Goal: Task Accomplishment & Management: Use online tool/utility

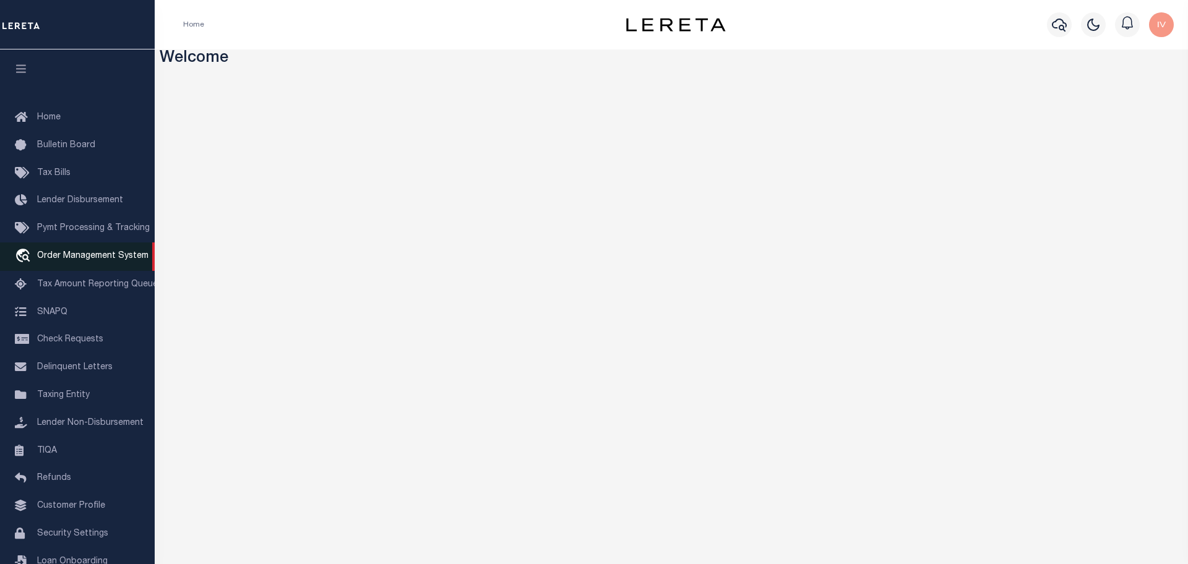
click at [87, 258] on span "Order Management System" at bounding box center [92, 256] width 111 height 9
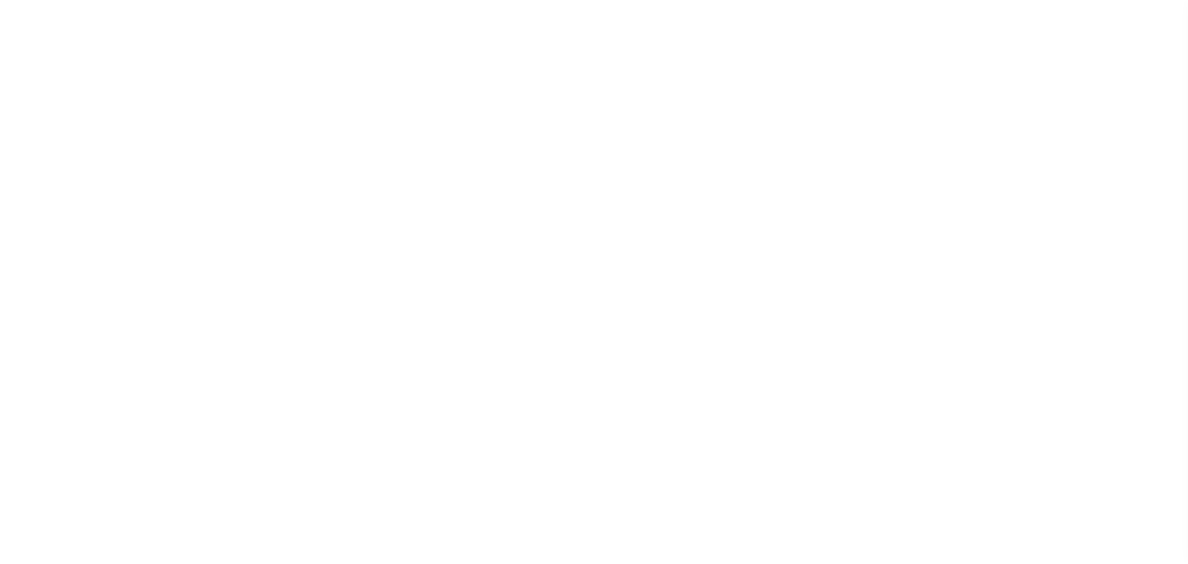
select select "200"
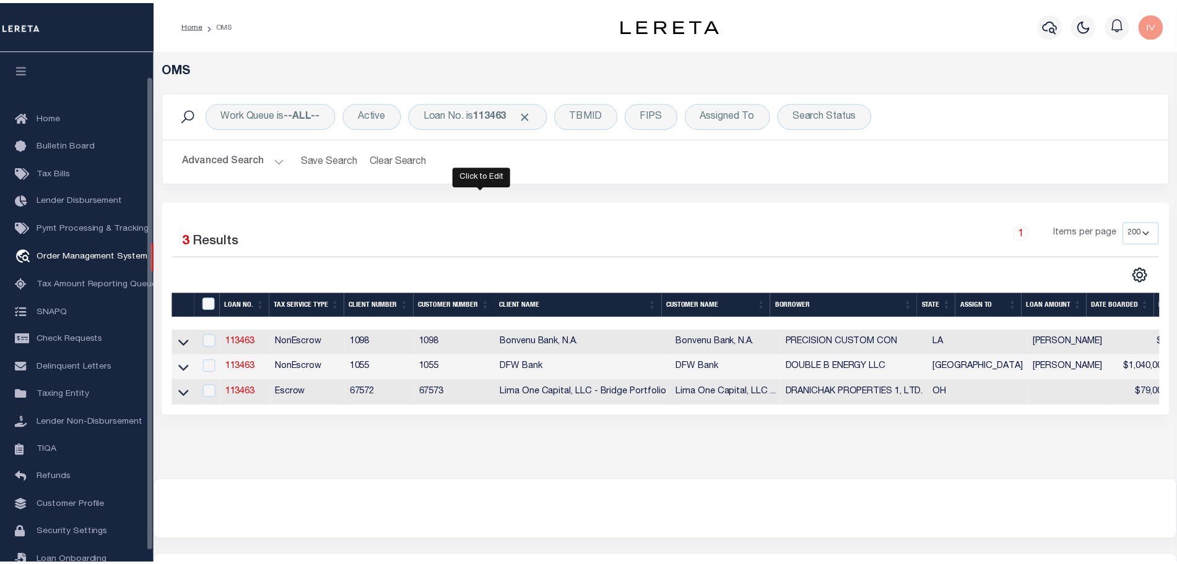
scroll to position [27, 0]
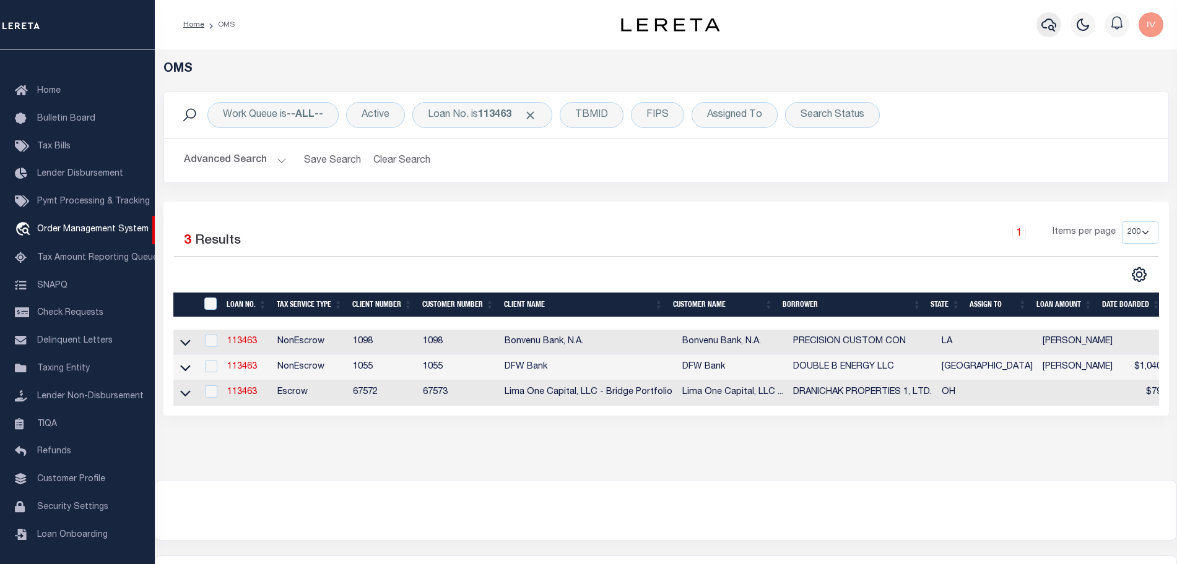
click at [1052, 24] on icon "button" at bounding box center [1048, 24] width 15 height 15
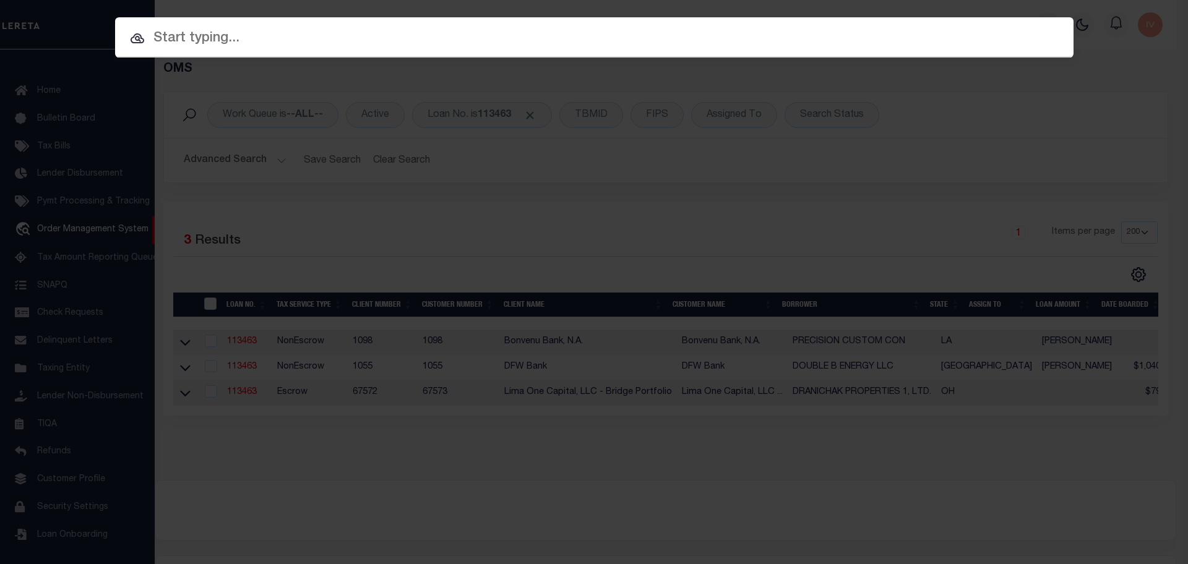
paste input "02553934"
type input "02553934"
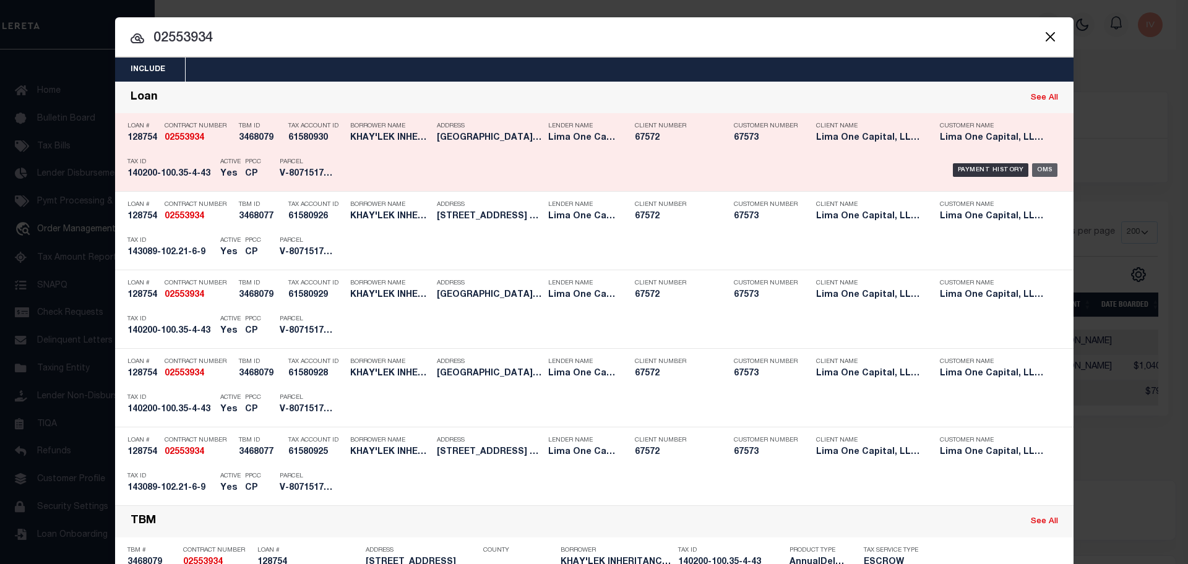
click at [1039, 170] on div "OMS" at bounding box center [1044, 170] width 25 height 14
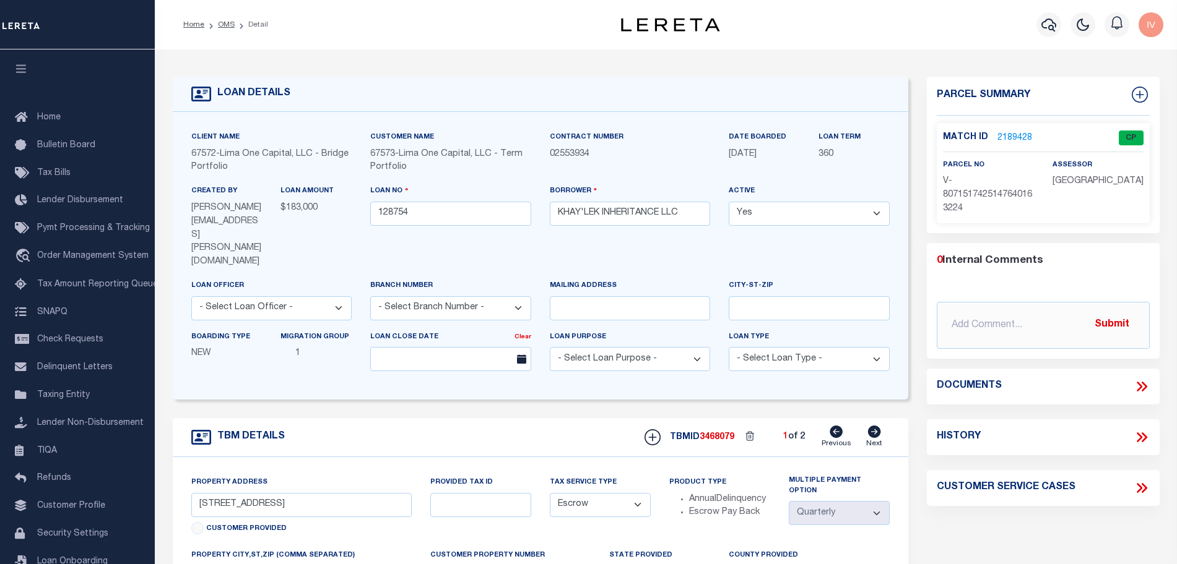
select select "Escrow"
select select "4"
click at [1004, 134] on link "2189428" at bounding box center [1014, 138] width 35 height 13
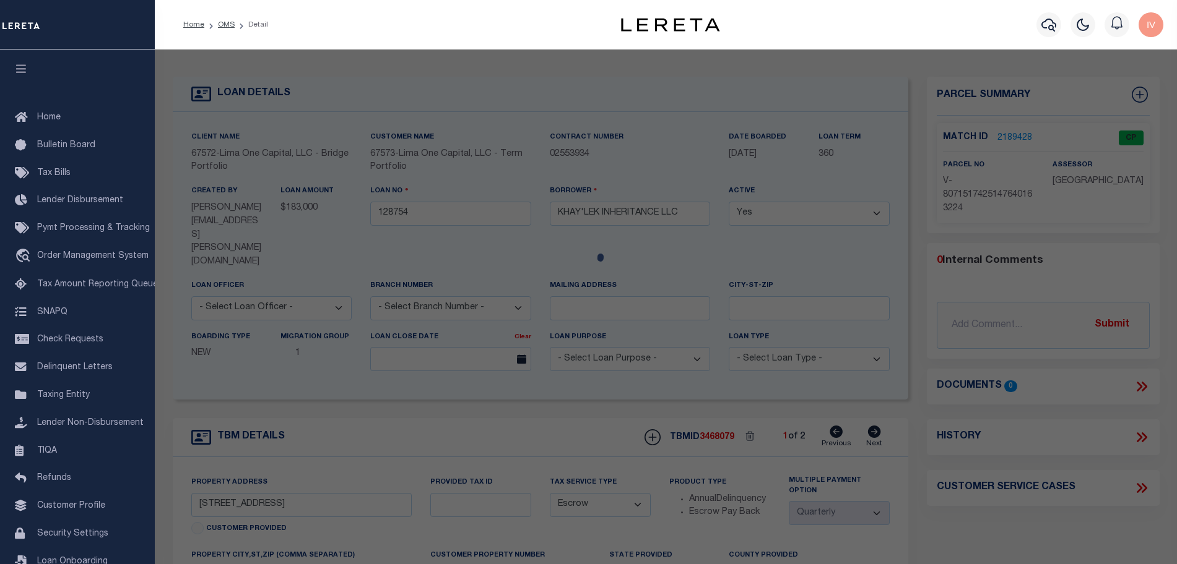
checkbox input "false"
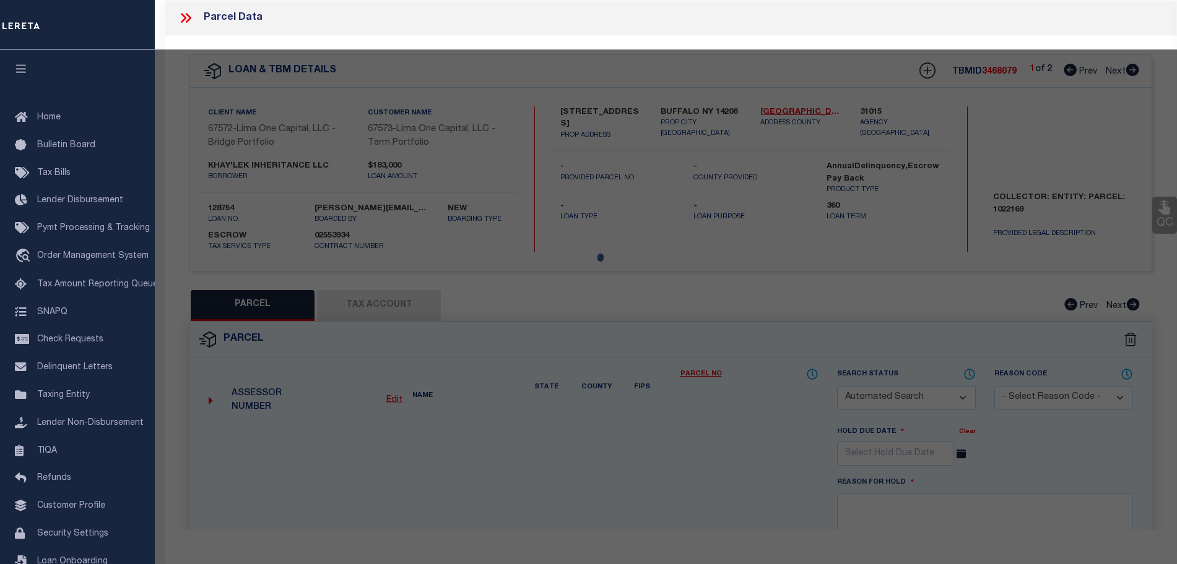
select select "CP"
select select "AGW"
select select
type input "524 WOODLAWN AVENUE"
type input "BUFFALO NY 14208"
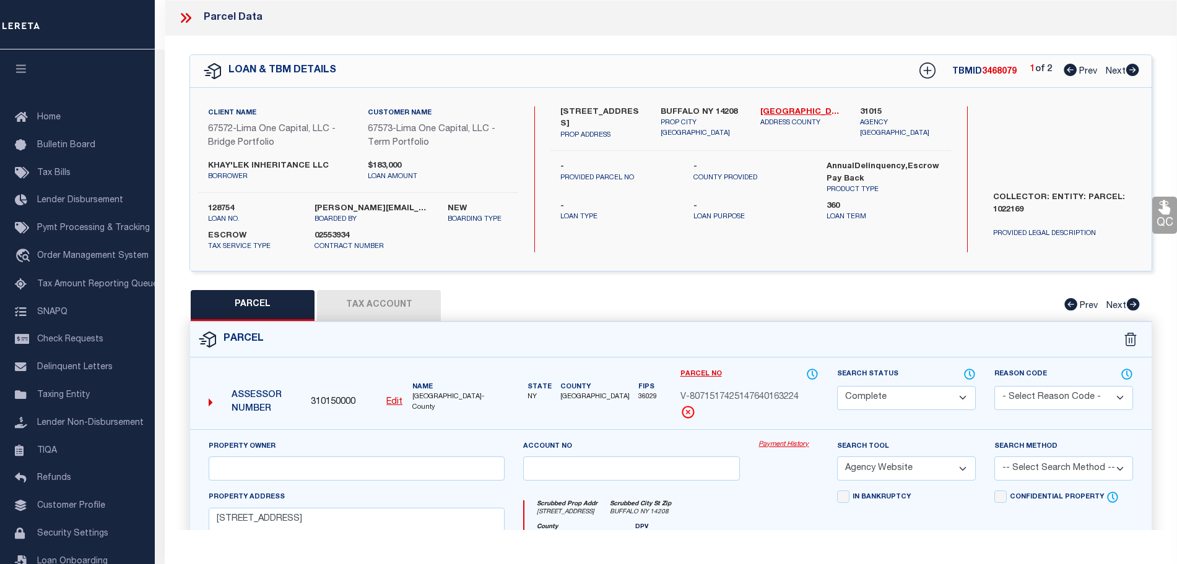
click at [1131, 67] on icon at bounding box center [1132, 70] width 13 height 12
select select "AS"
select select
checkbox input "false"
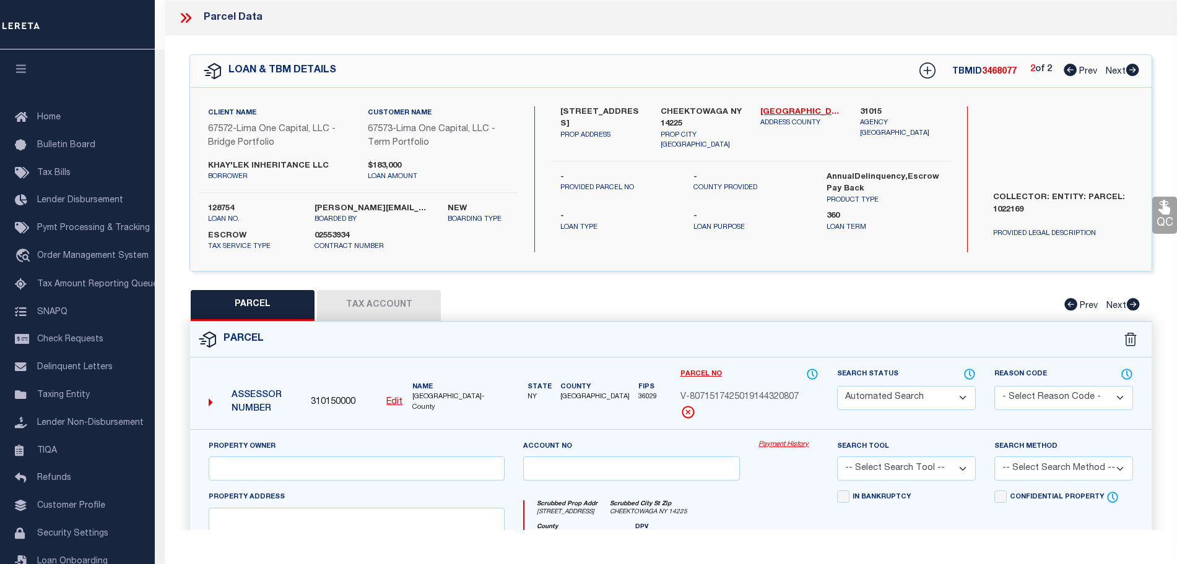
select select "CP"
select select "AGW"
select select
type input "63 PEACH TREE ROAD"
type input "CHEEKTOWAGA NY 14225"
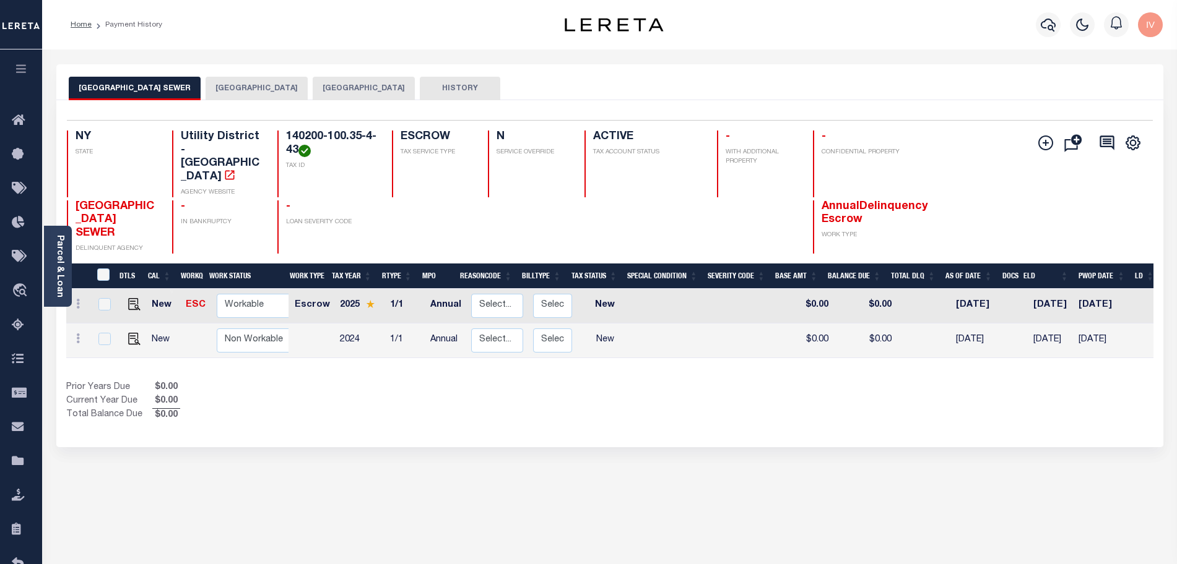
click at [205, 79] on button "BUFFALO CITY" at bounding box center [256, 89] width 102 height 24
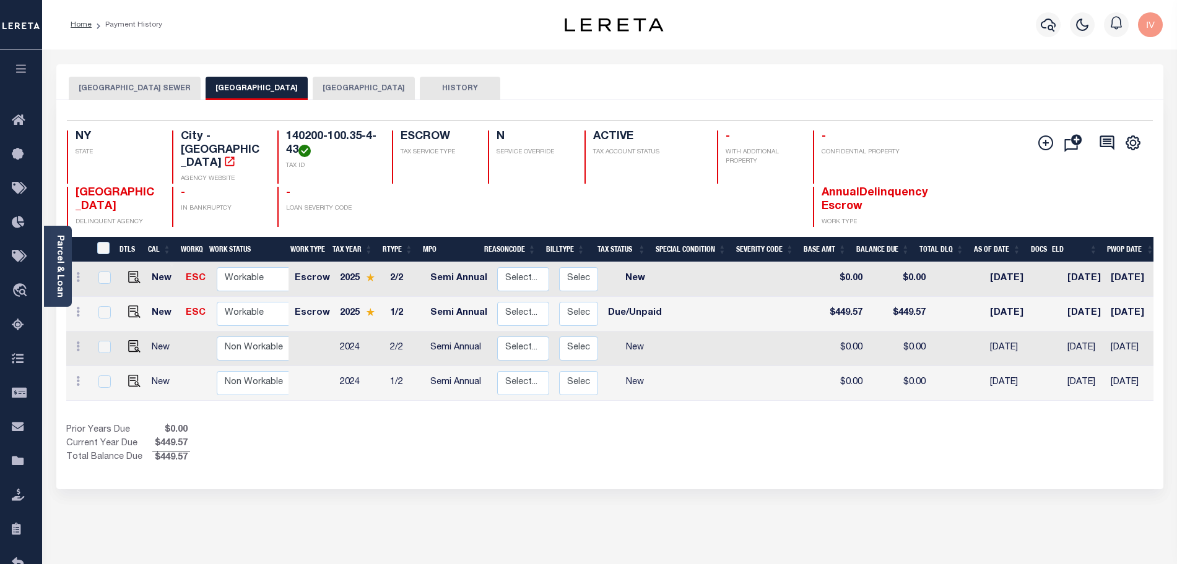
click at [541, 424] on div "Prior Years Due $0.00 Current Year Due $449.57 Total Balance Due $449.57" at bounding box center [337, 444] width 543 height 41
click at [139, 98] on button "BUFFALO CITY SEWER" at bounding box center [135, 89] width 132 height 24
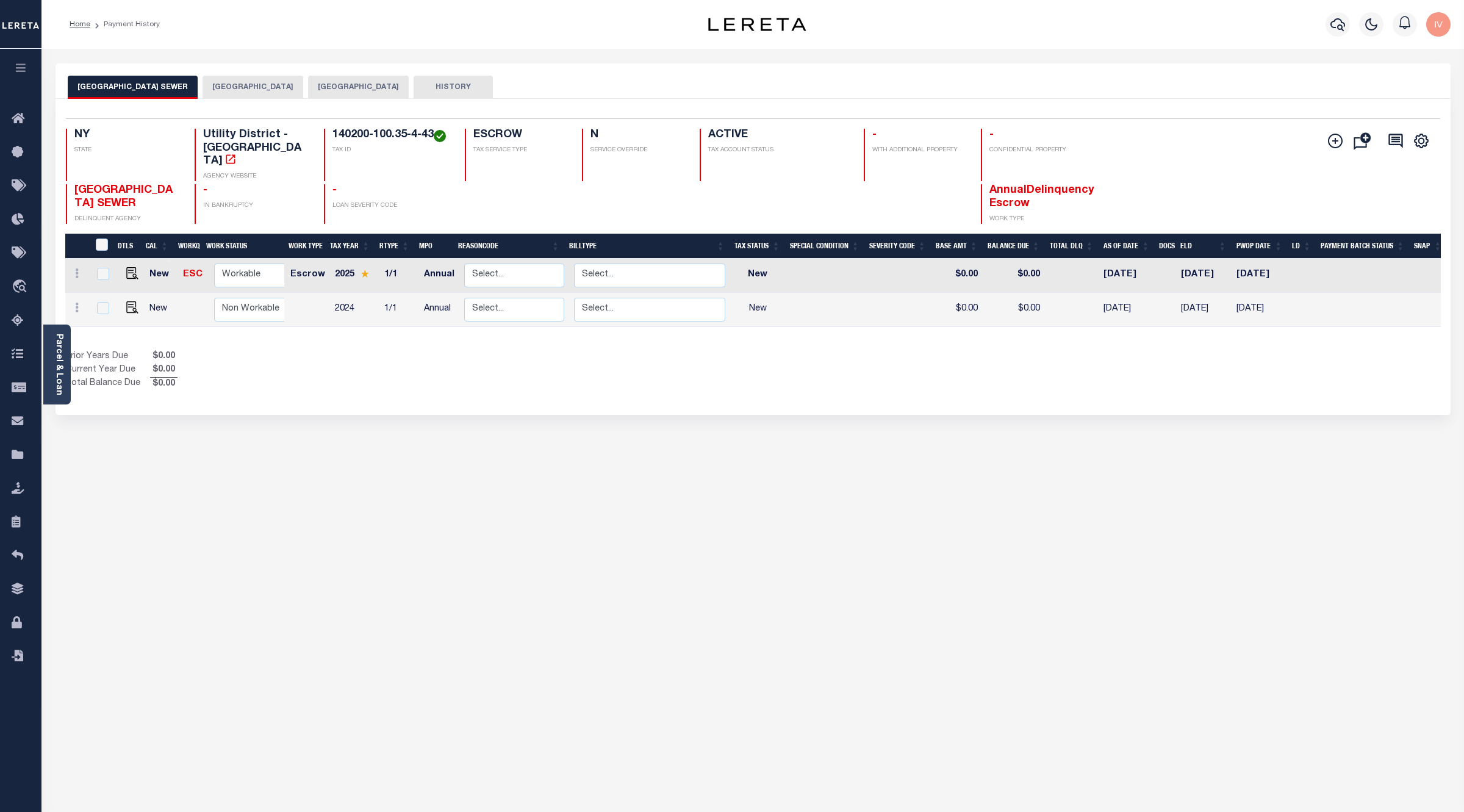
click at [671, 465] on div "BUFFALO CITY SEWER BUFFALO CITY BUFFALO CITY STATE AND COUNTY HISTORY 2" at bounding box center [753, 407] width 1414 height 689
click at [1159, 15] on button "button" at bounding box center [1338, 24] width 25 height 25
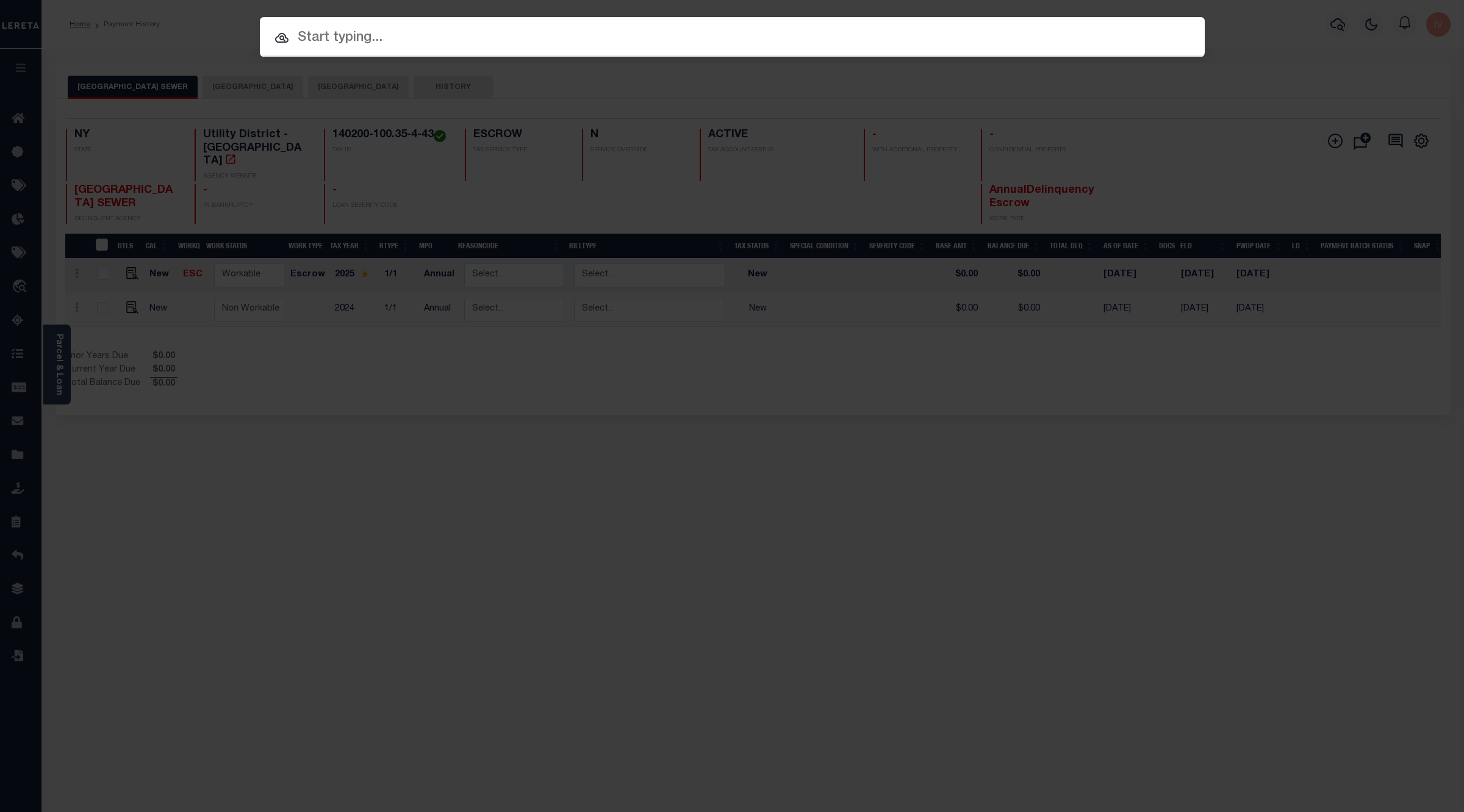
paste input "18041040040000"
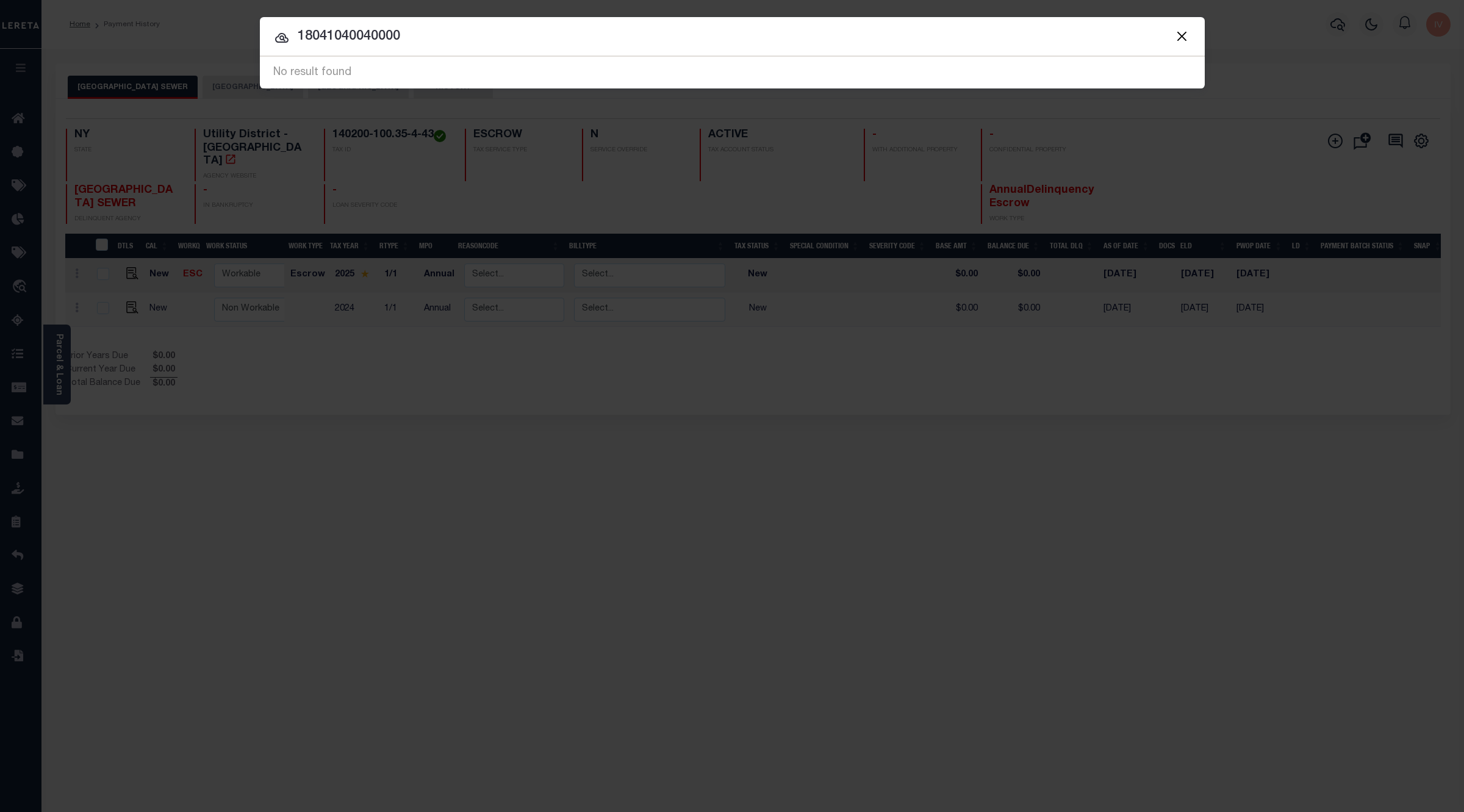
paste input "0255541"
type input "02555410"
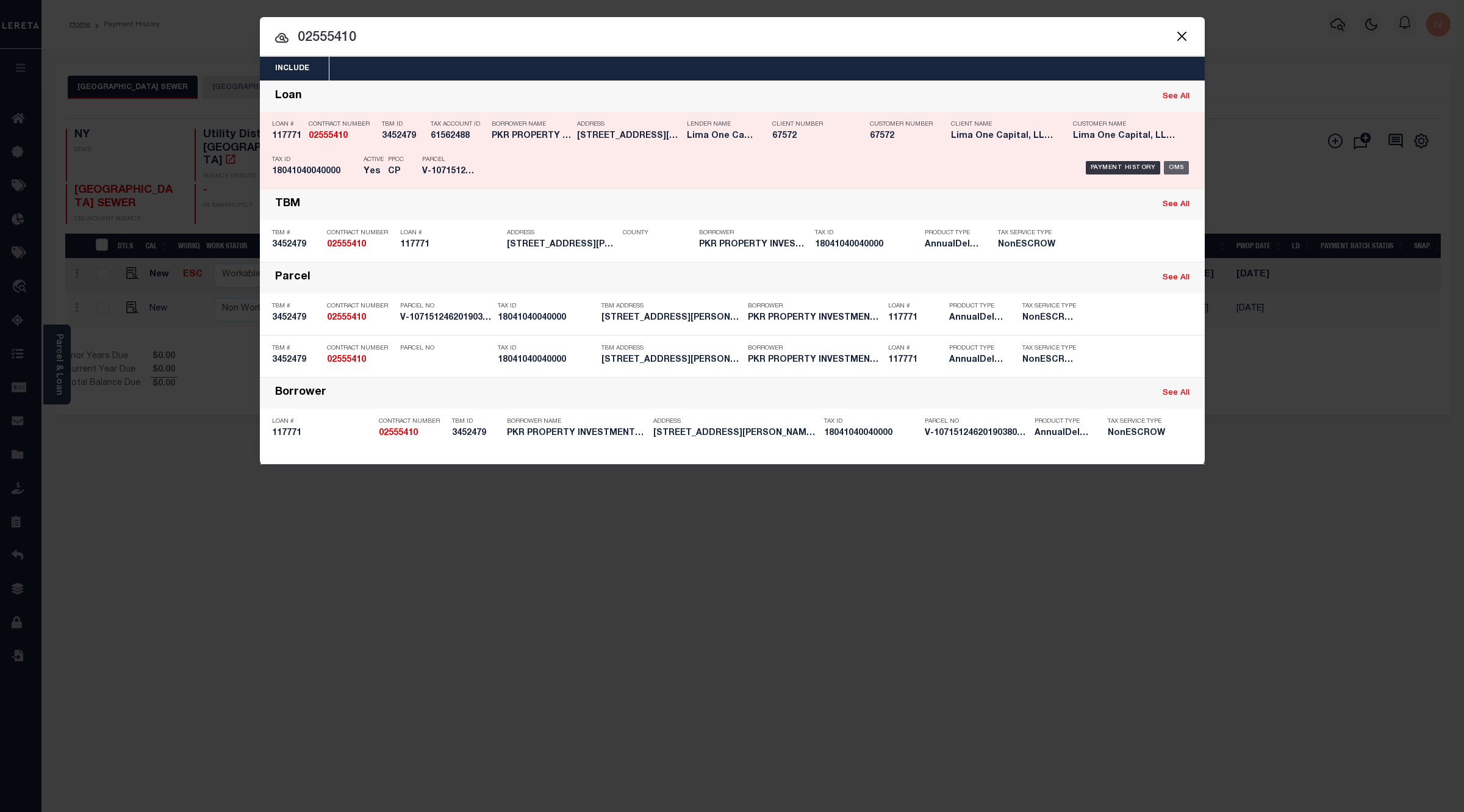
click at [1159, 169] on div "OMS" at bounding box center [1176, 168] width 25 height 14
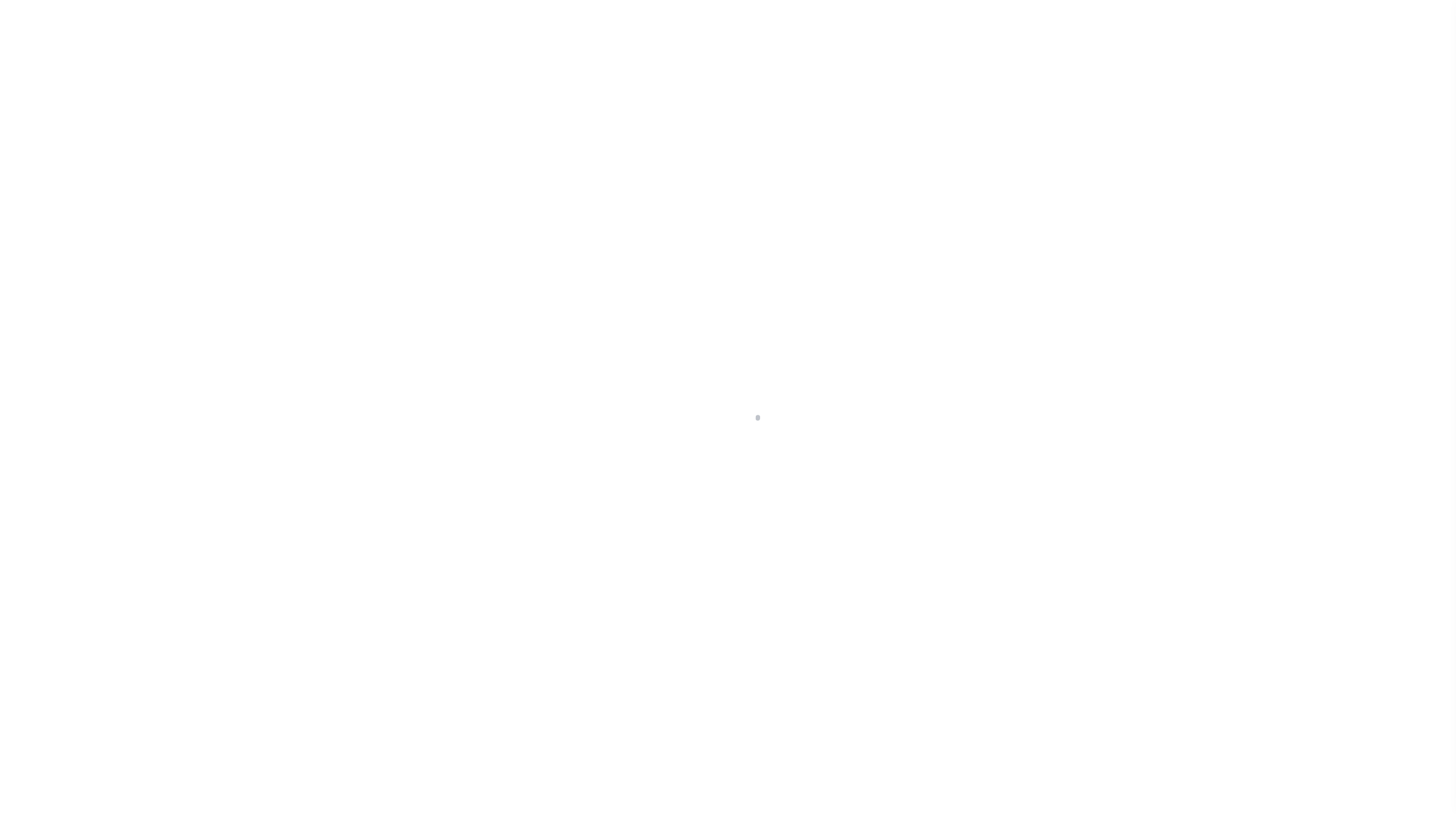
select select "NonEscrow"
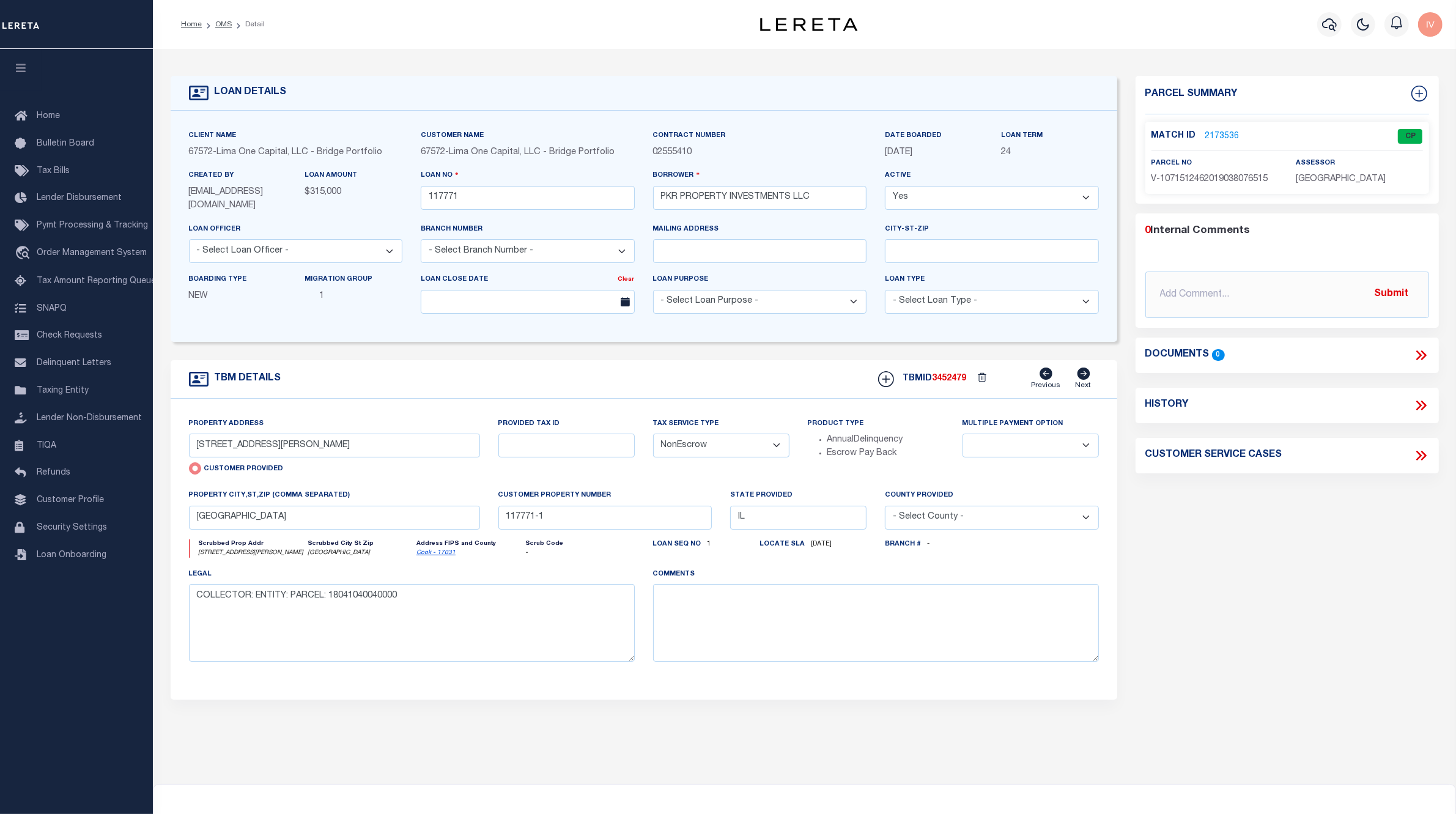
click at [1218, 133] on link "2173536" at bounding box center [1222, 136] width 35 height 13
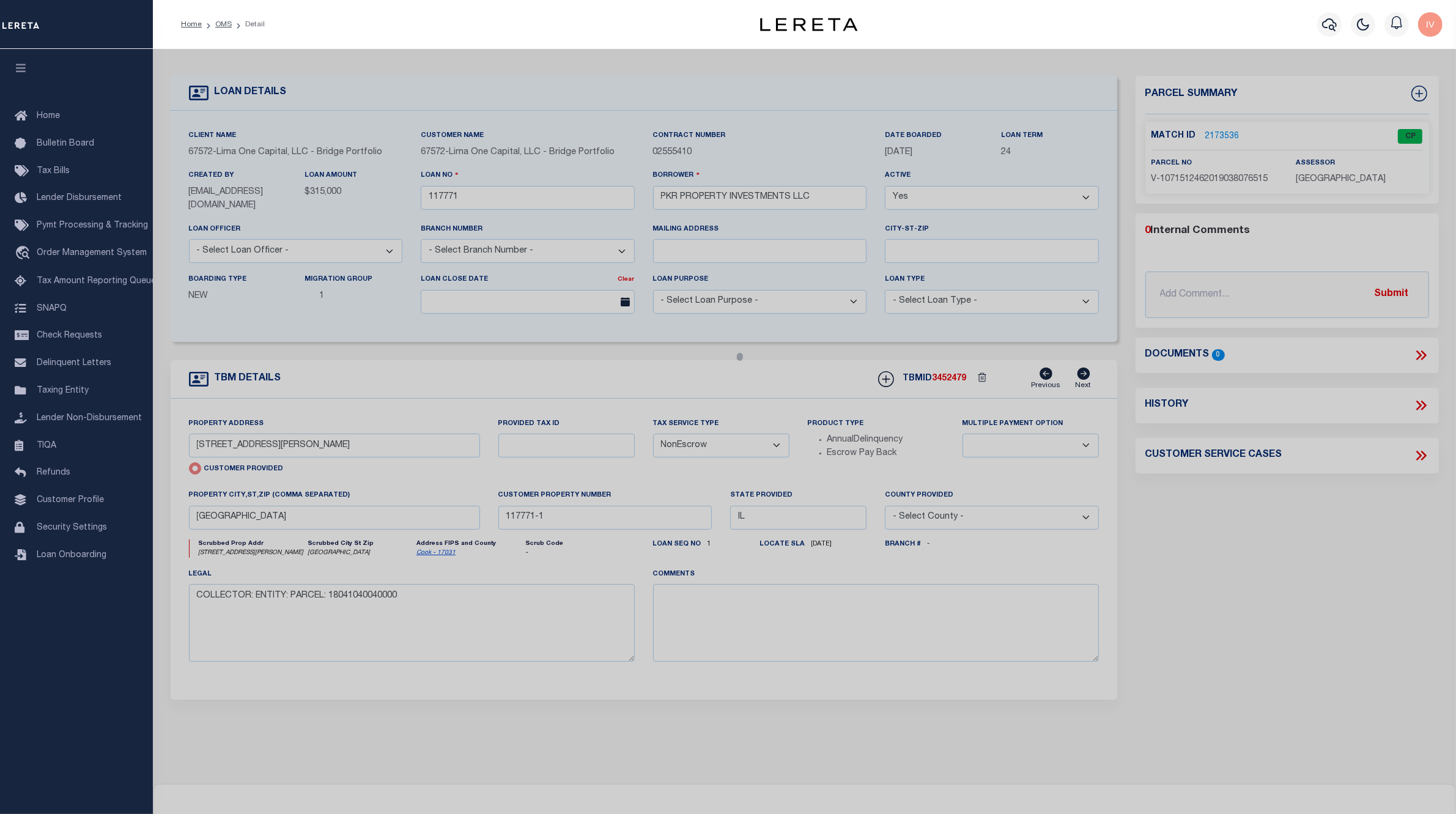
checkbox input "false"
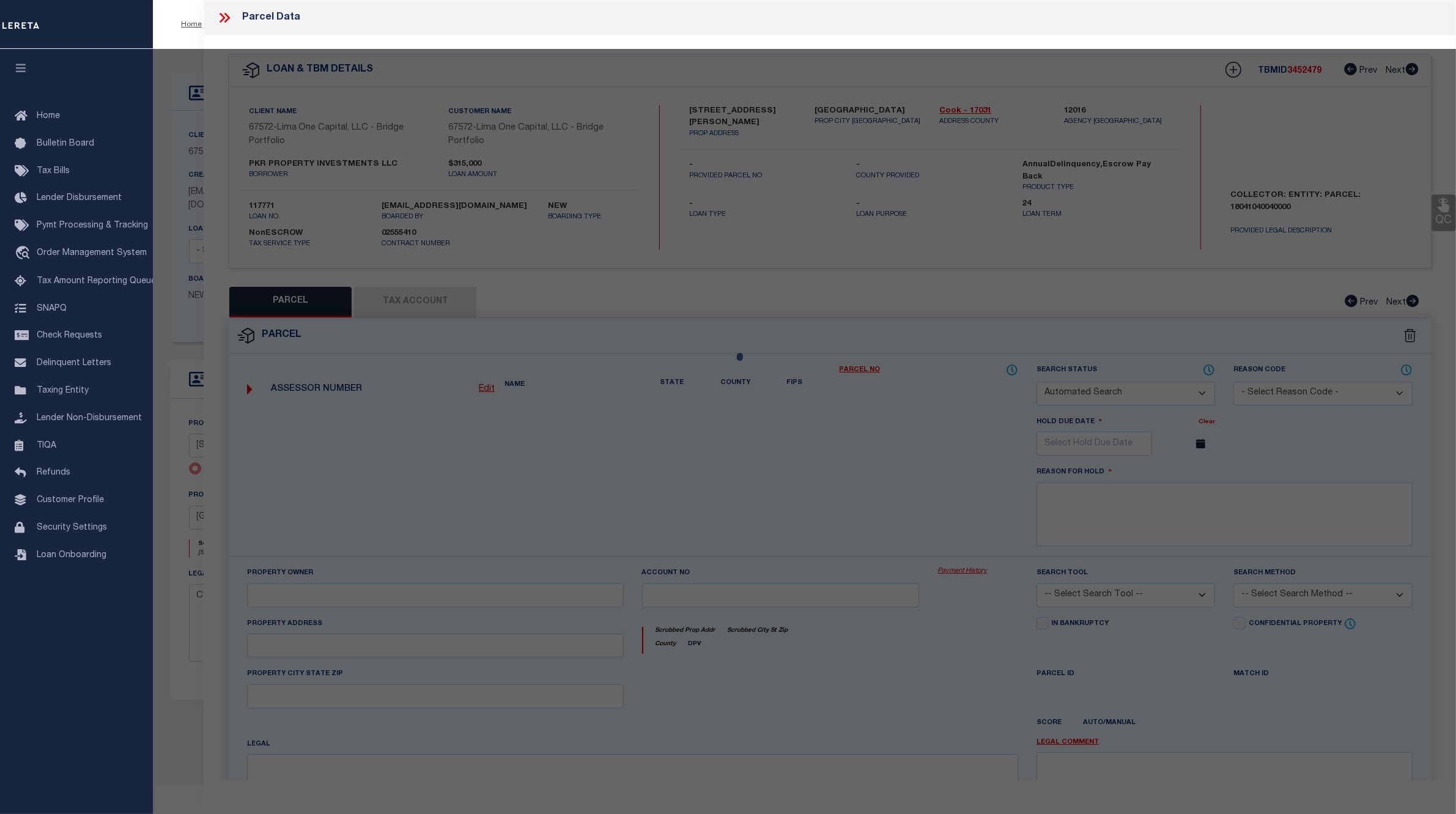
select select "CP"
type input "137 NORTH BRAINARD AVENUE"
type input "LA GRANGE IL 60525"
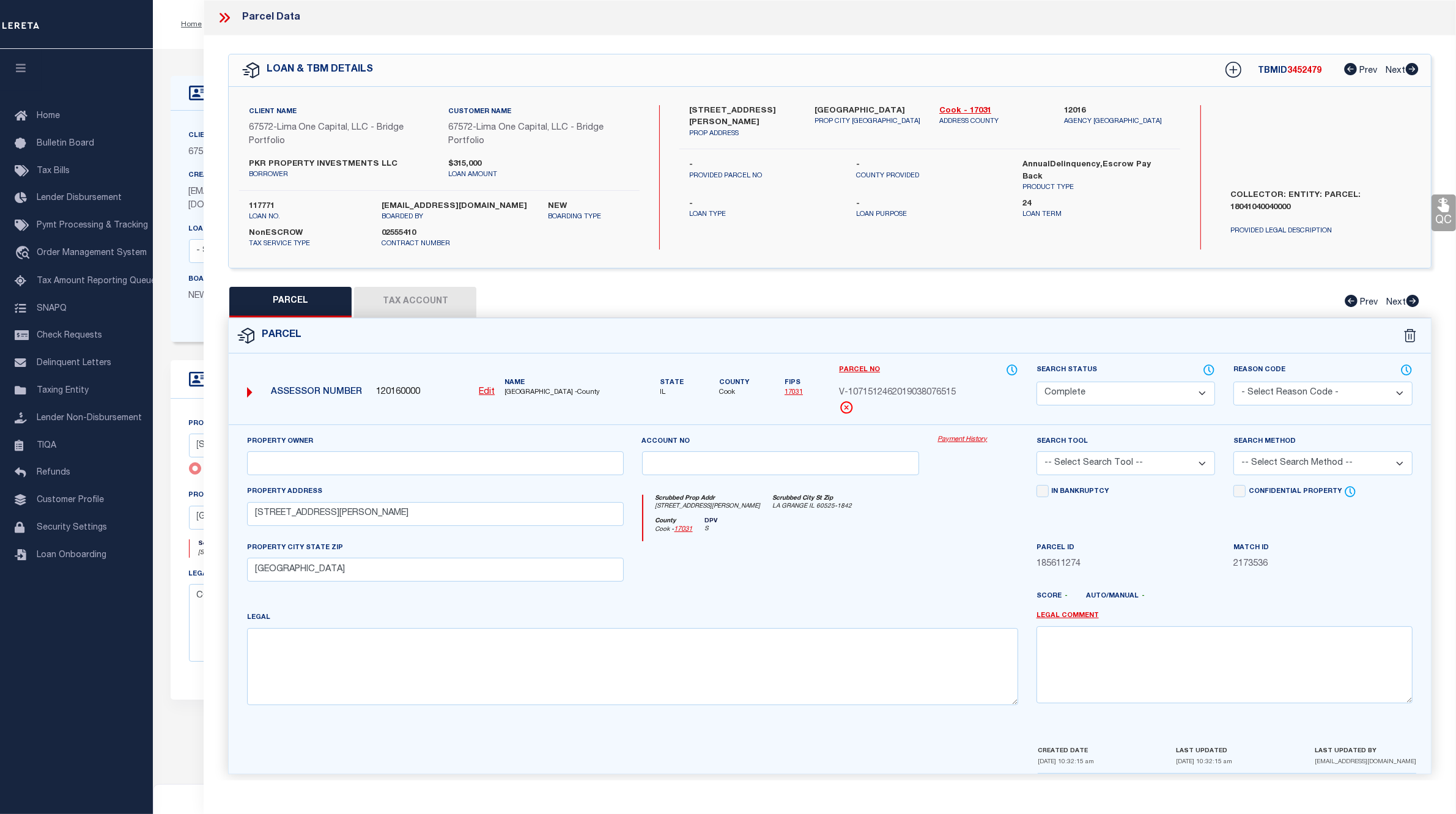
click at [966, 438] on link "Payment History" at bounding box center [977, 440] width 80 height 11
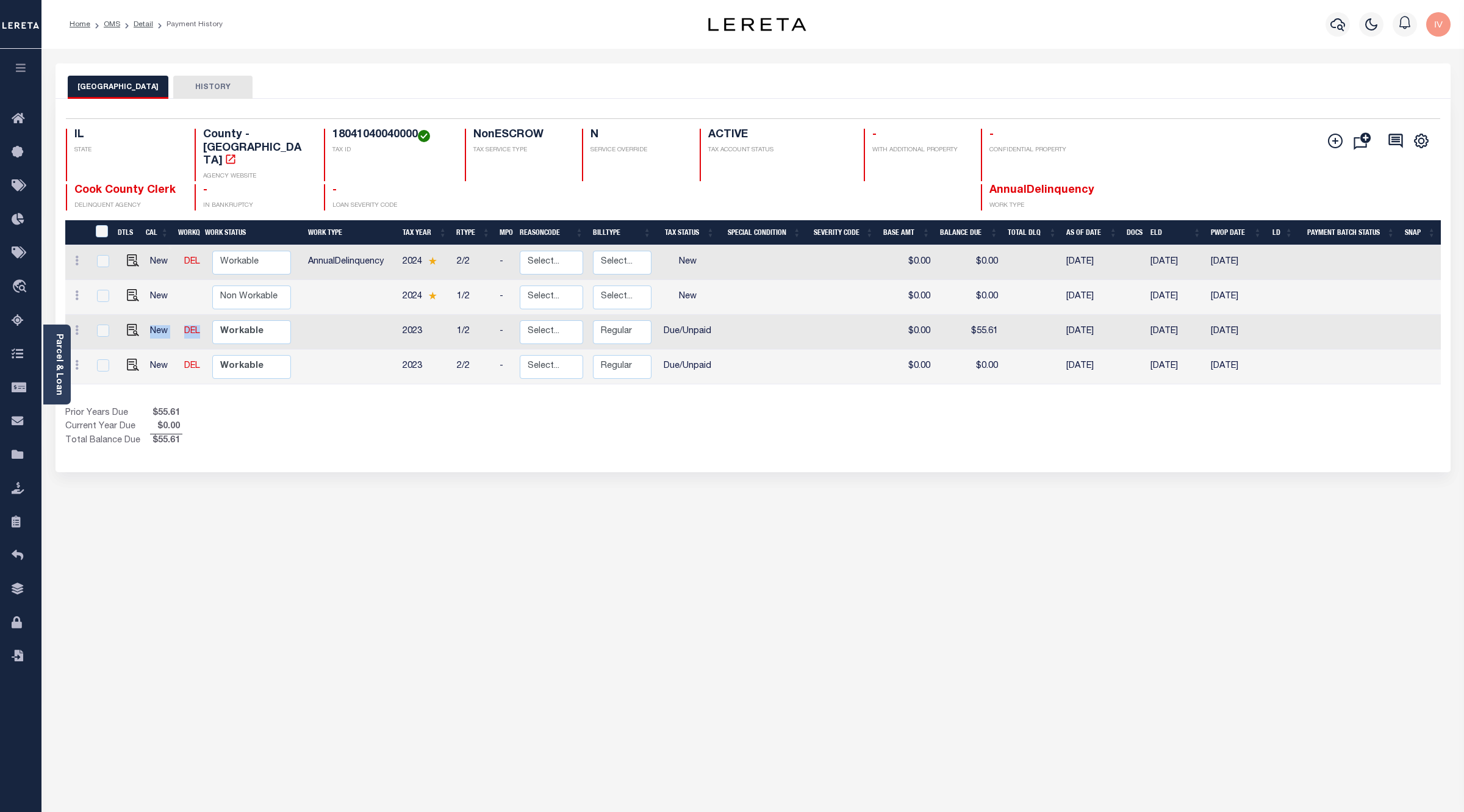
drag, startPoint x: 147, startPoint y: 304, endPoint x: 198, endPoint y: 306, distance: 51.0
click at [198, 314] on tr "New DEL Non Workable Workable" at bounding box center [179, 331] width 230 height 34
click at [340, 314] on td at bounding box center [351, 331] width 95 height 34
checkbox input "true"
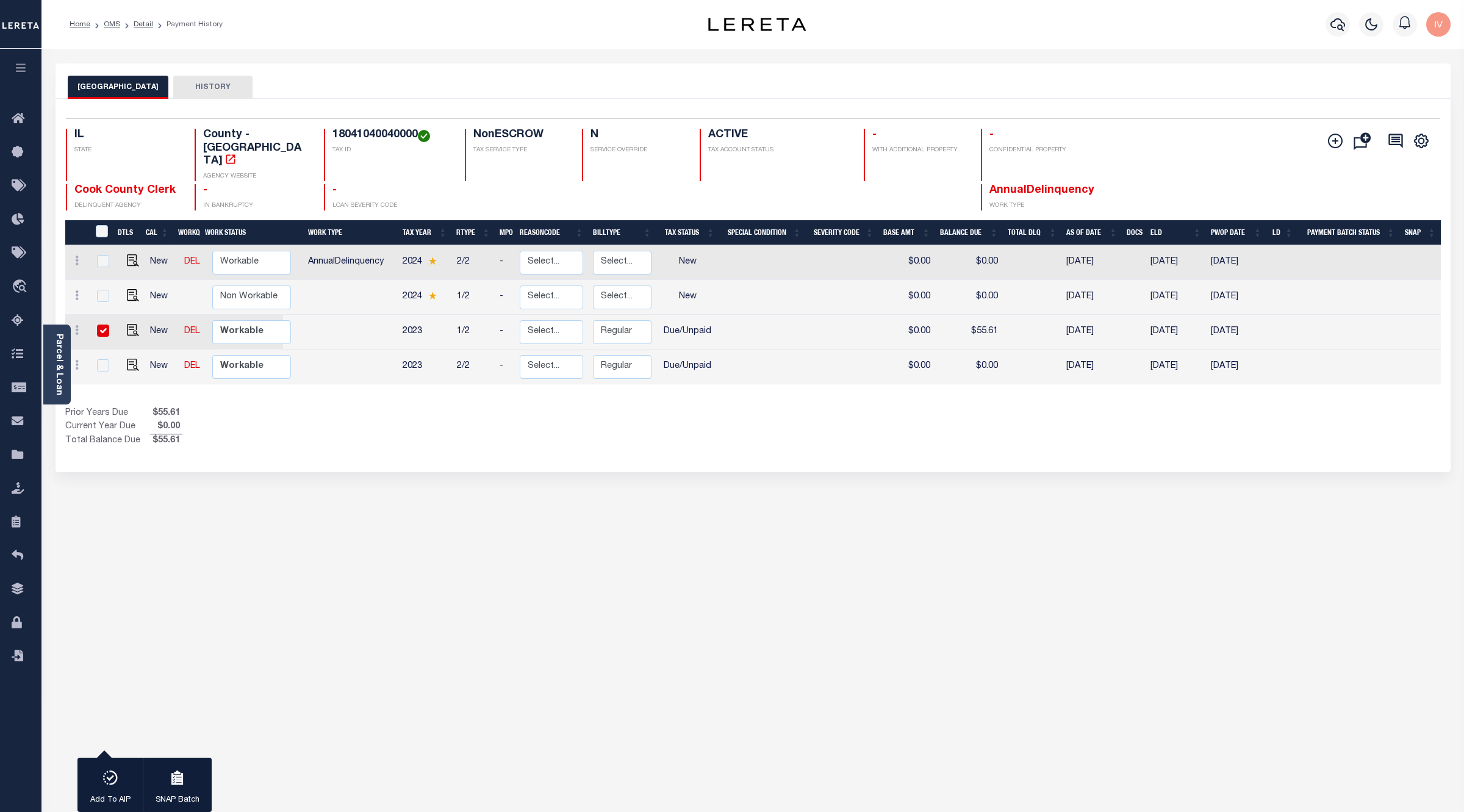
click at [326, 314] on td at bounding box center [351, 331] width 95 height 34
checkbox input "false"
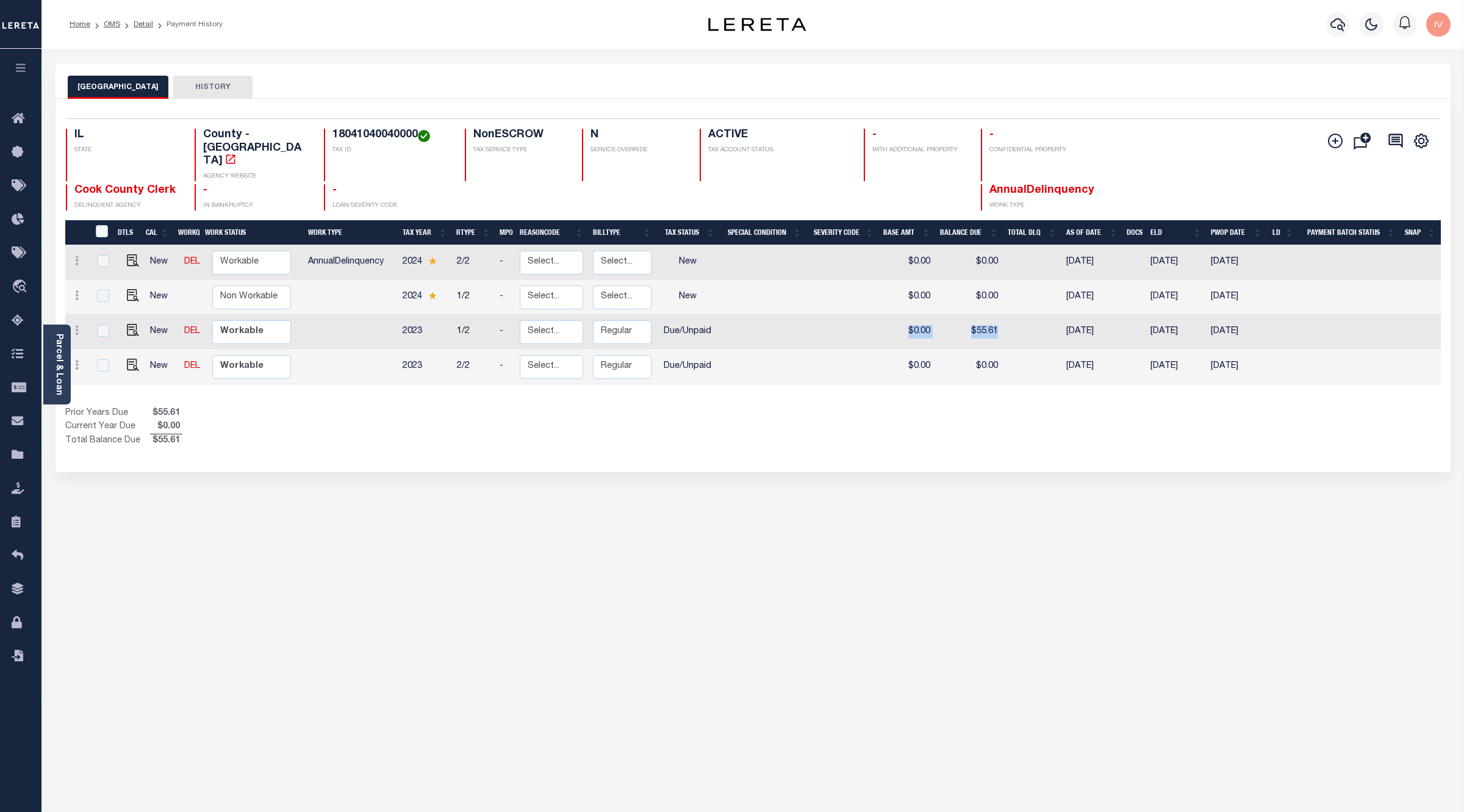
drag, startPoint x: 903, startPoint y: 306, endPoint x: 999, endPoint y: 306, distance: 96.0
click at [1000, 314] on tr "New DEL Non Workable Workable 2023 1/2 - Select... Payment Reversal Taxable Val…" at bounding box center [753, 331] width 1376 height 34
click at [982, 314] on td "$55.61" at bounding box center [969, 331] width 68 height 34
checkbox input "true"
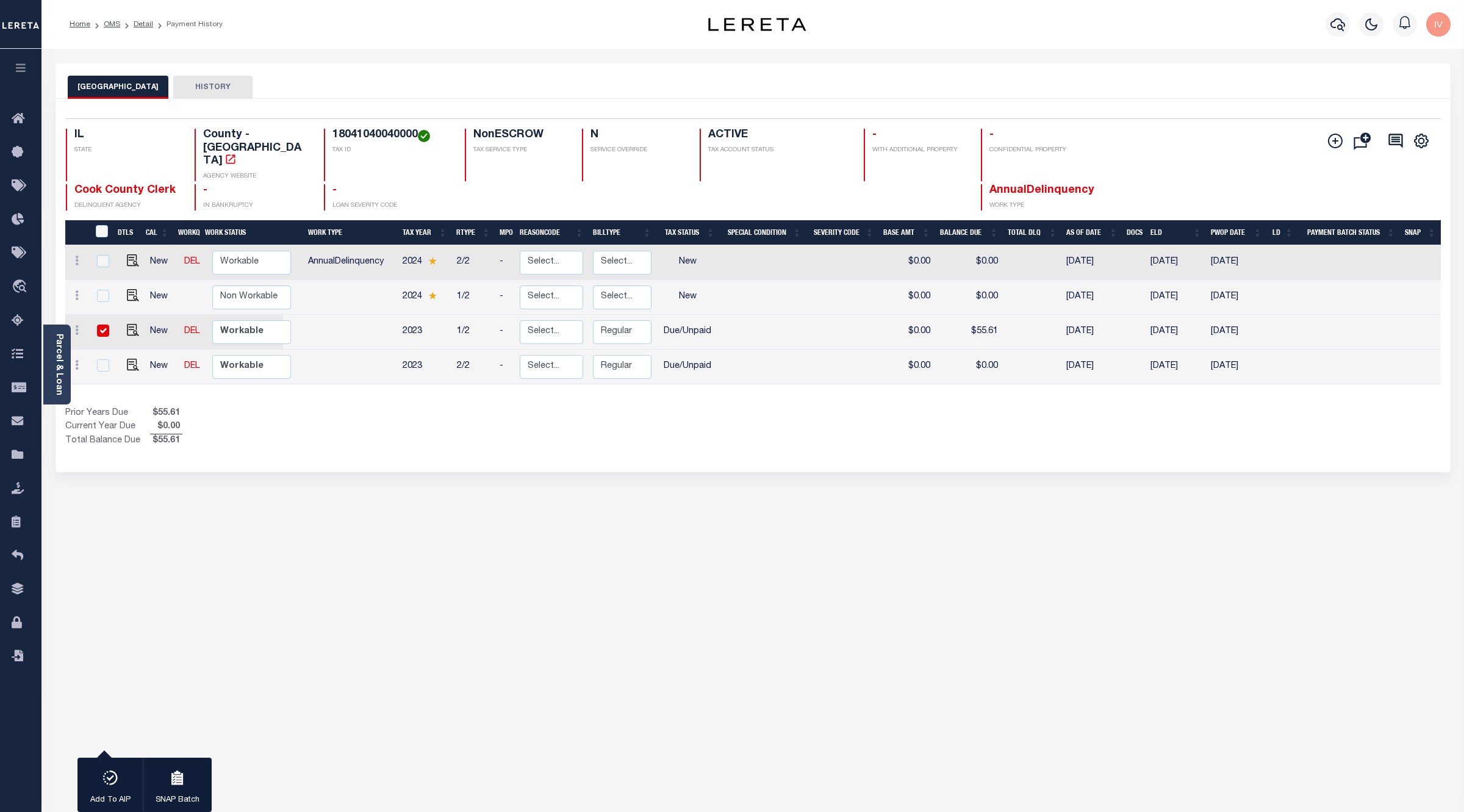
click at [982, 314] on td "$55.61" at bounding box center [969, 331] width 68 height 34
checkbox input "false"
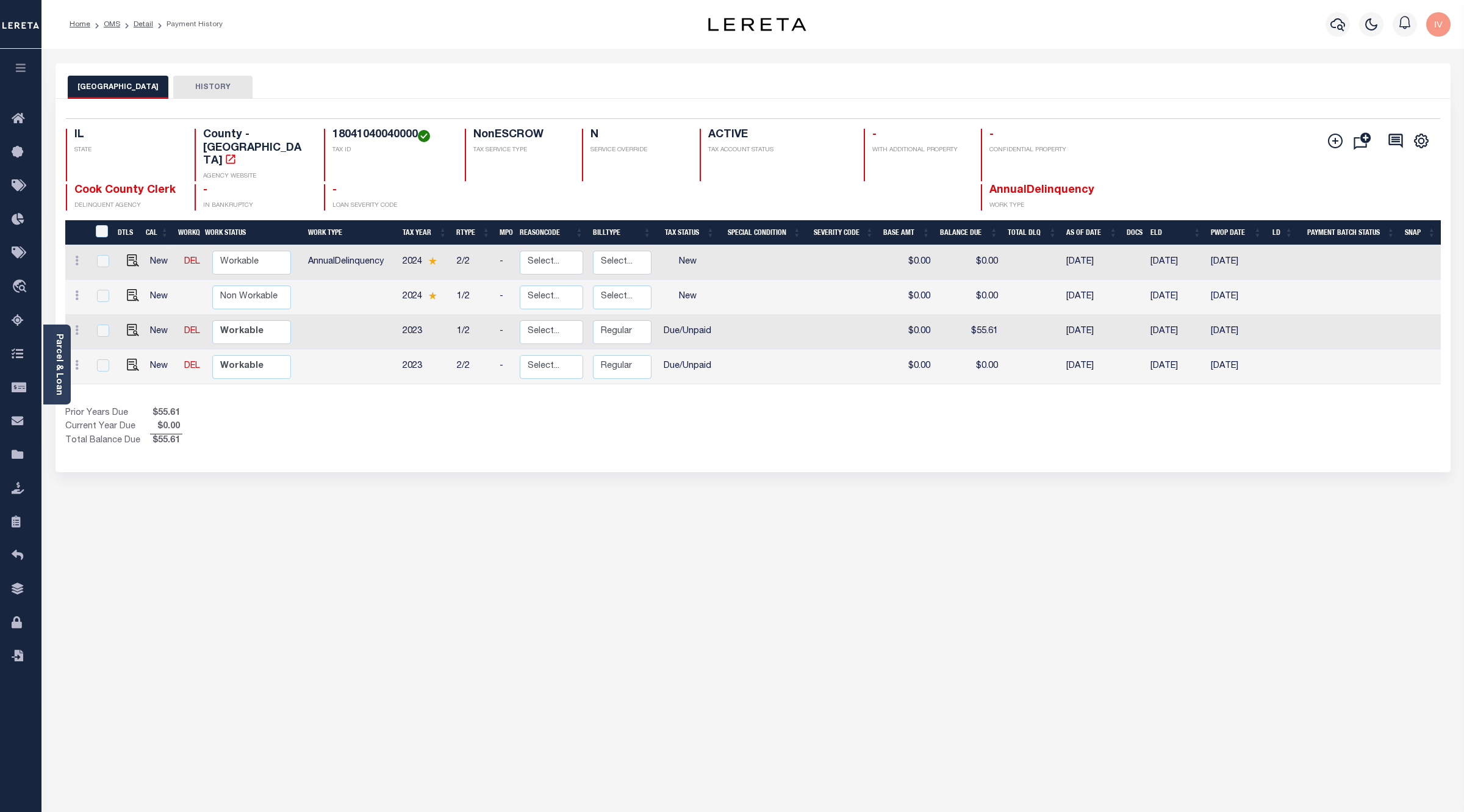
click at [984, 350] on td "$0.00" at bounding box center [969, 367] width 68 height 34
checkbox input "true"
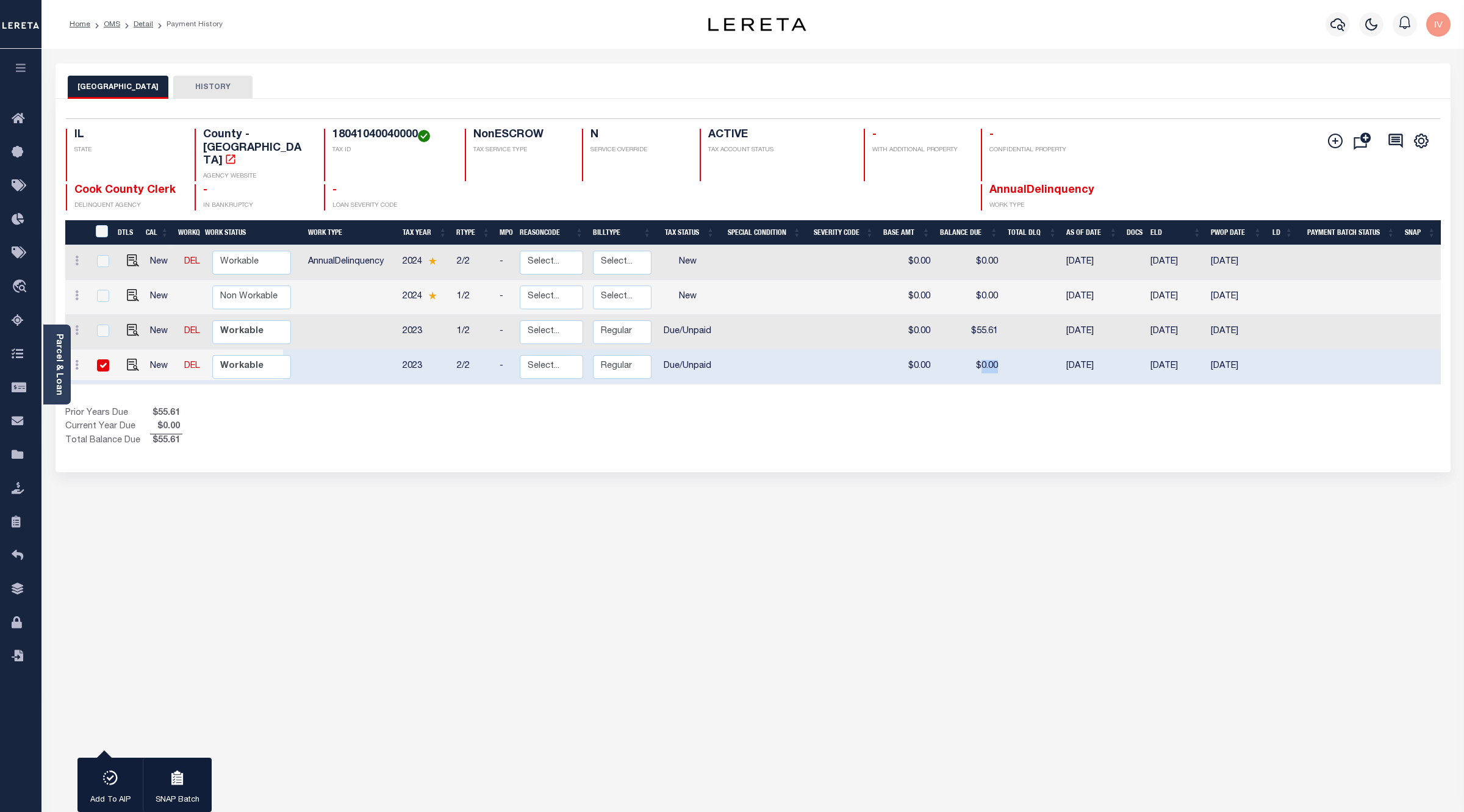
click at [984, 350] on td "$0.00" at bounding box center [969, 367] width 68 height 34
checkbox input "false"
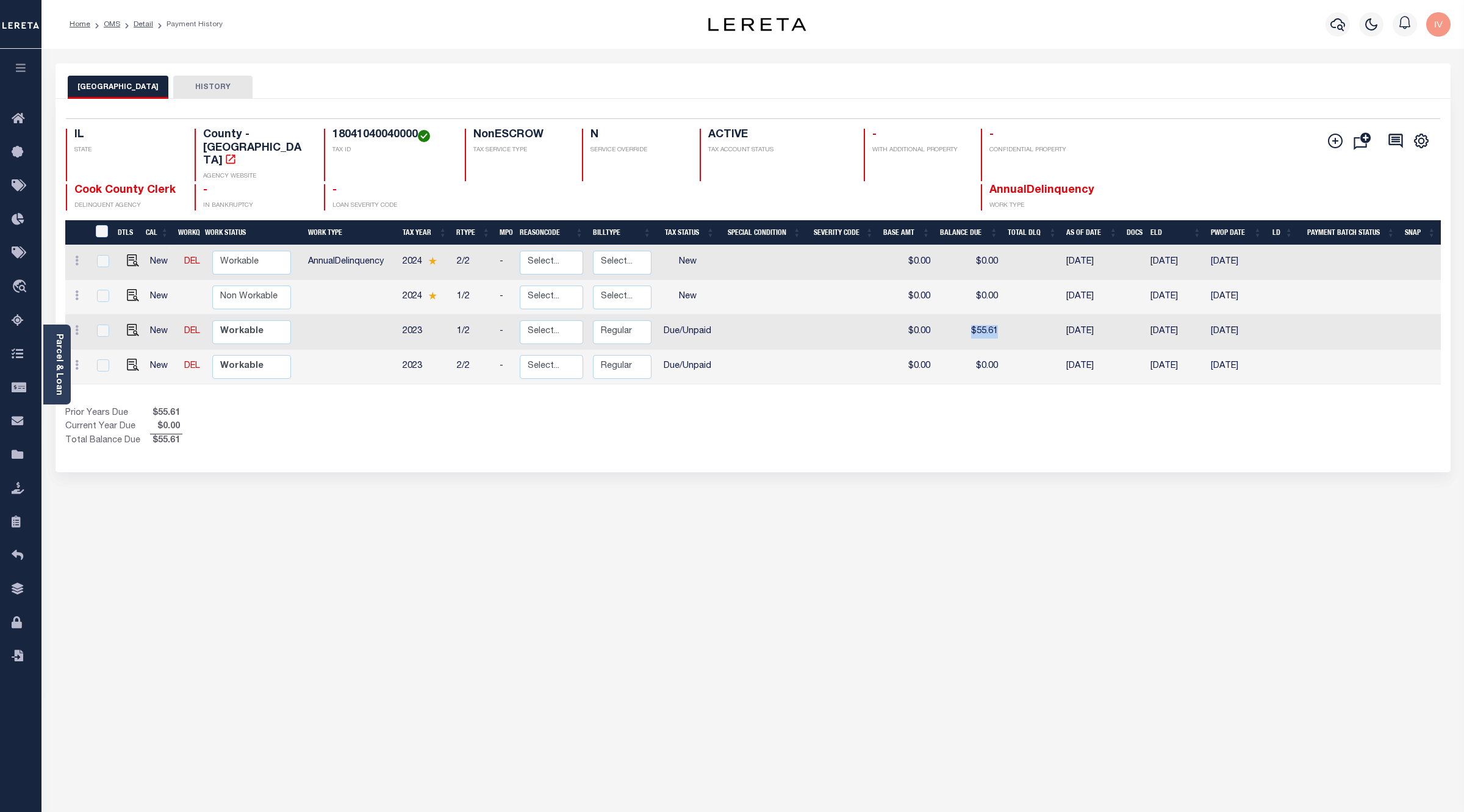
drag, startPoint x: 998, startPoint y: 304, endPoint x: 964, endPoint y: 309, distance: 34.4
click at [964, 314] on td "$55.61" at bounding box center [969, 331] width 68 height 34
checkbox input "true"
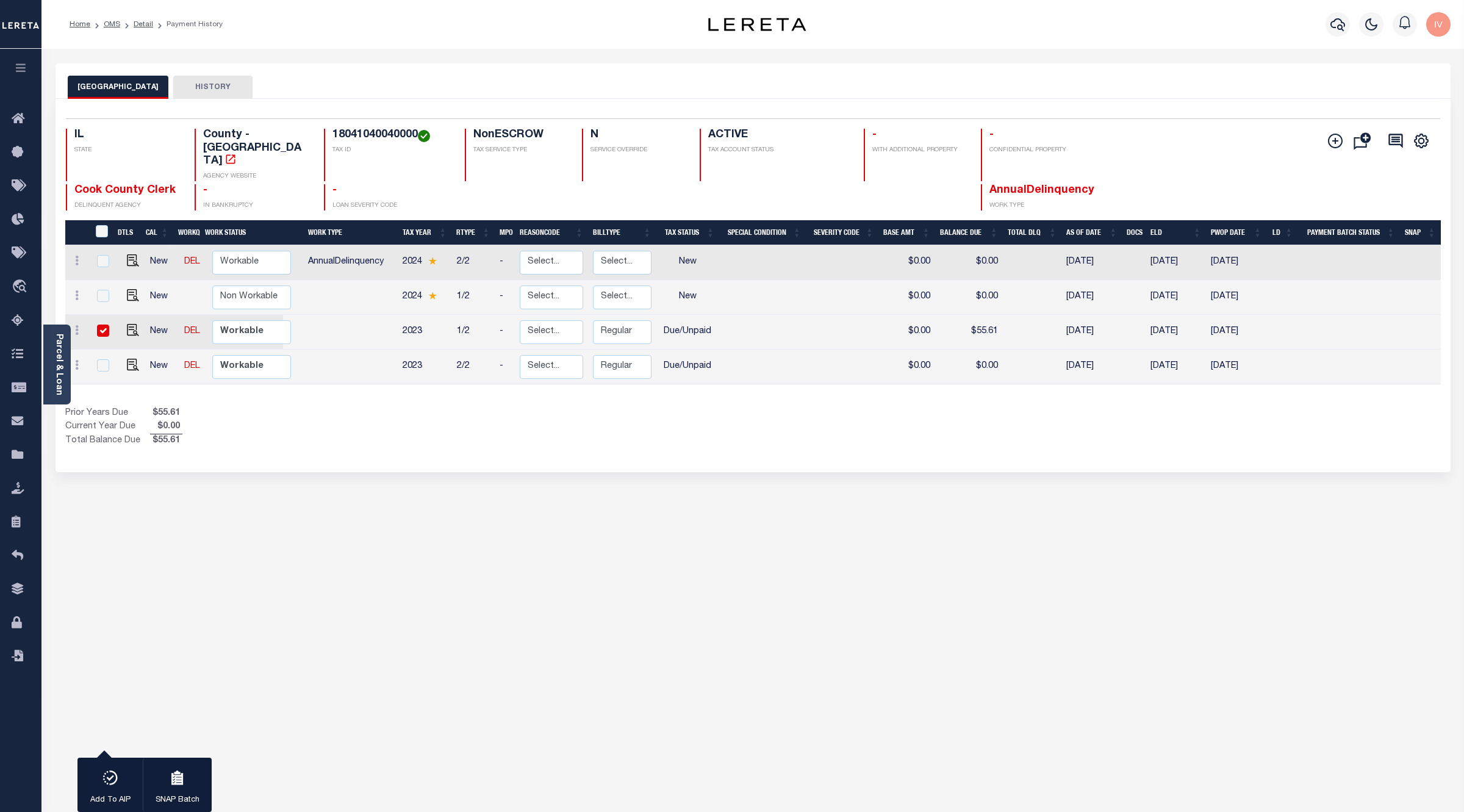
click at [965, 353] on td "$0.00" at bounding box center [969, 367] width 68 height 34
checkbox input "true"
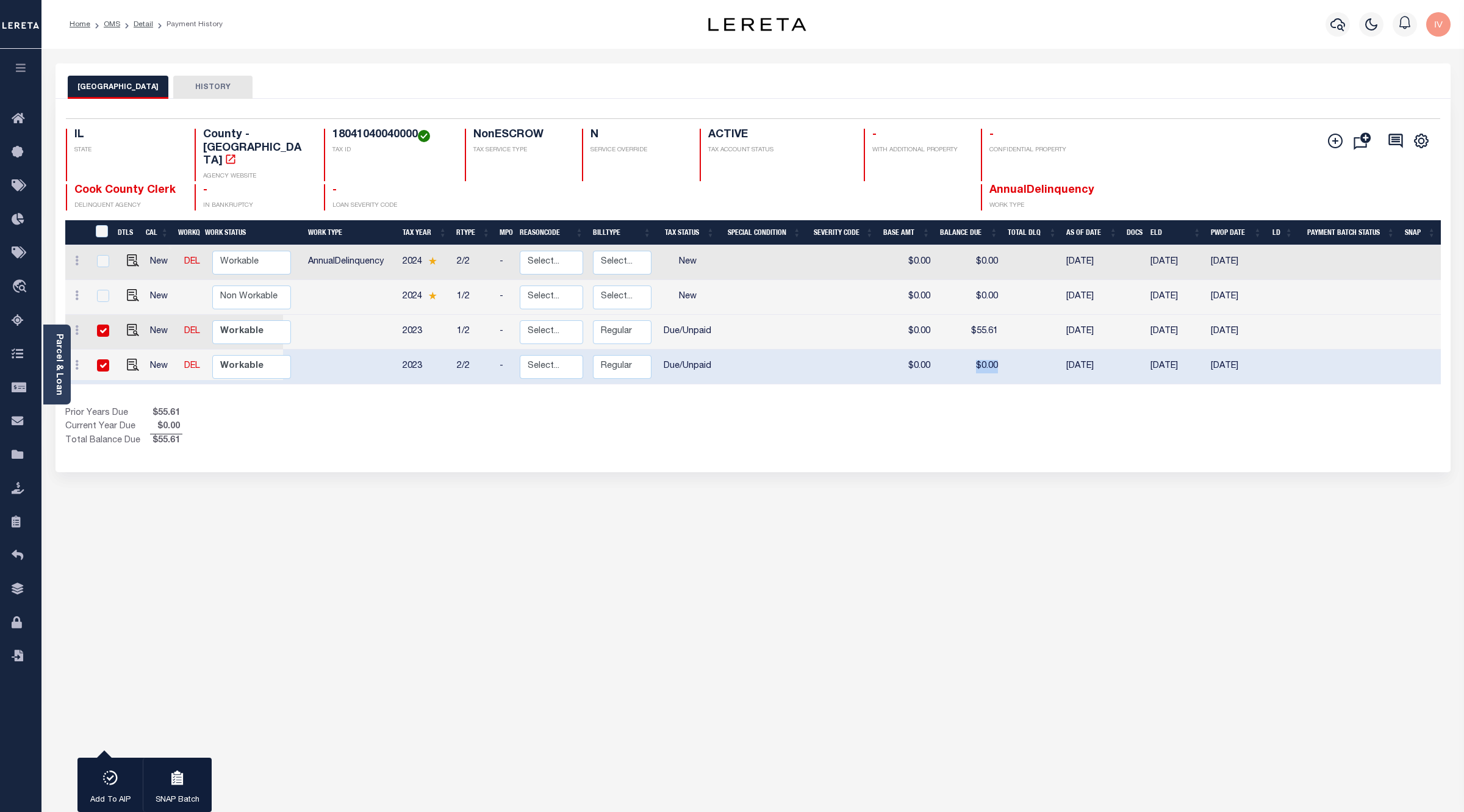
drag, startPoint x: 965, startPoint y: 343, endPoint x: 1007, endPoint y: 349, distance: 42.4
click at [1007, 350] on tr "New DEL Non Workable Workable 2023 2/2 - Select... Payment Reversal Taxable Val…" at bounding box center [753, 367] width 1376 height 34
click at [941, 350] on td "$0.00" at bounding box center [969, 367] width 68 height 34
checkbox input "false"
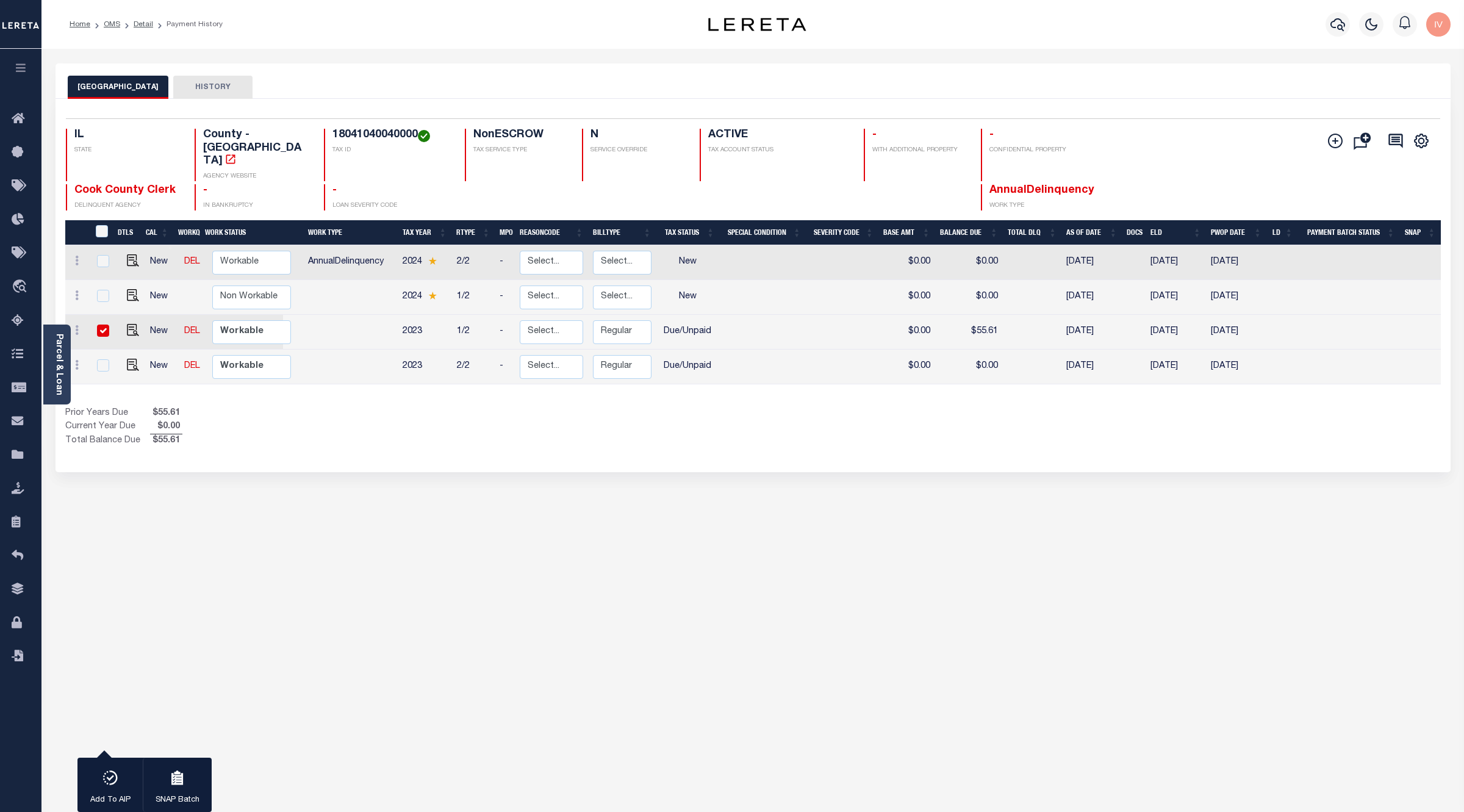
click at [907, 314] on td "$0.00" at bounding box center [907, 331] width 57 height 34
checkbox input "false"
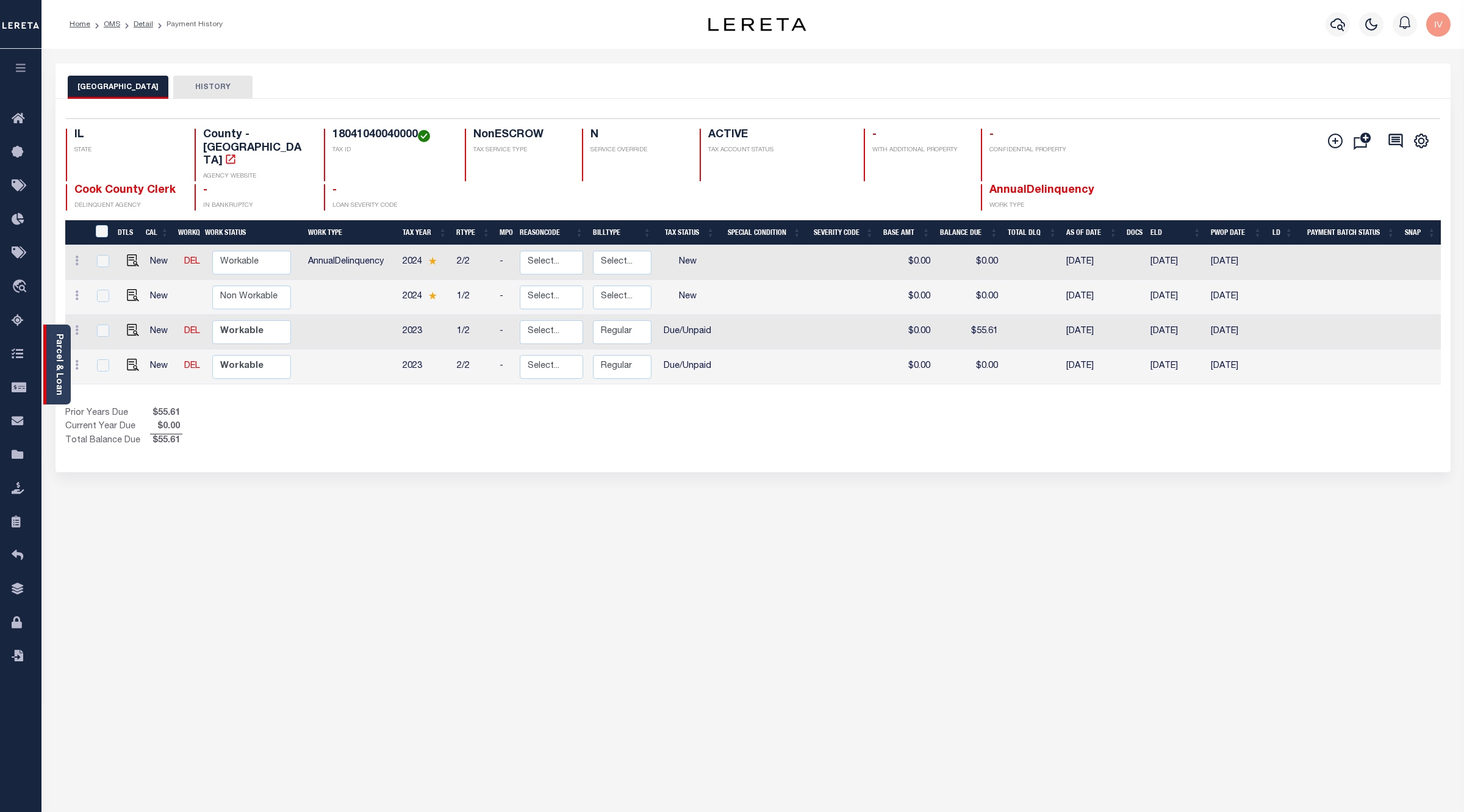
click at [60, 354] on link "Parcel & Loan" at bounding box center [58, 365] width 9 height 62
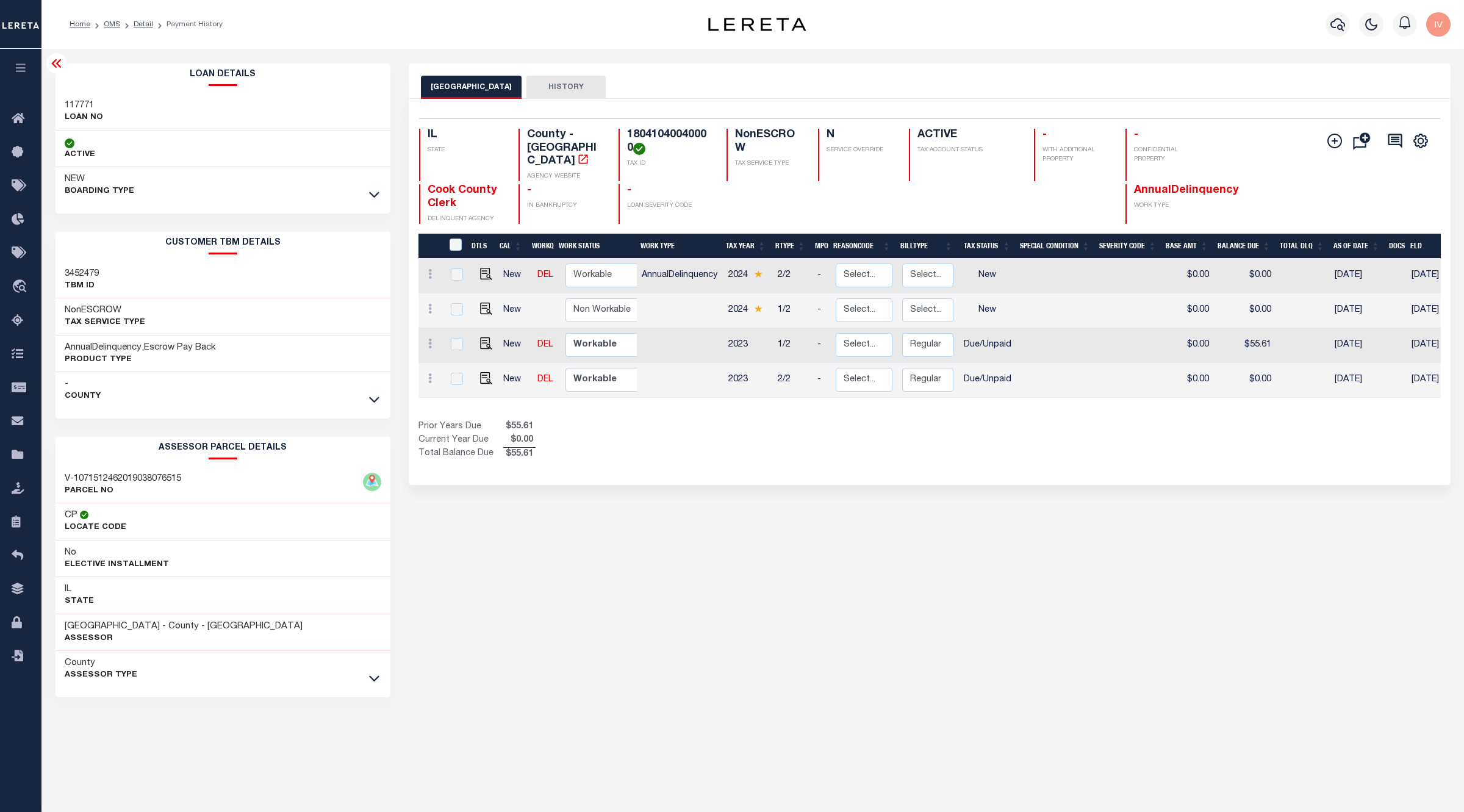
click at [58, 60] on icon at bounding box center [56, 63] width 15 height 15
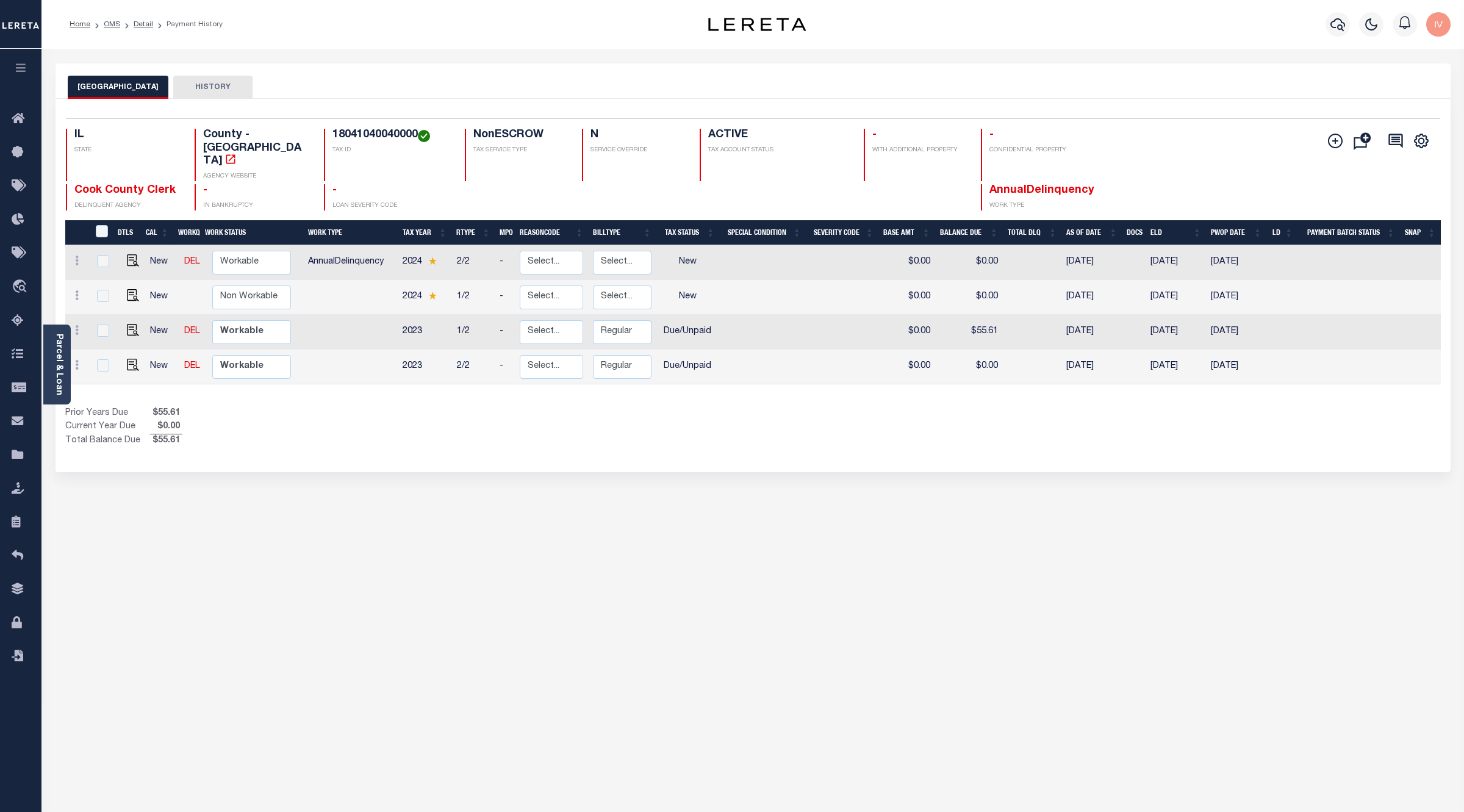
click at [555, 421] on div "Prior Years Due $55.61 Current Year Due $0.00 Total Balance Due $55.61" at bounding box center [409, 427] width 688 height 40
drag, startPoint x: 404, startPoint y: 236, endPoint x: 1282, endPoint y: 263, distance: 878.4
click at [1282, 263] on tbody "New DEL Non Workable Workable AnnualDelinquency 2024 2/2 - Select... Payment Re…" at bounding box center [753, 314] width 1376 height 139
click at [655, 414] on div "Prior Years Due $55.61 Current Year Due $0.00 Total Balance Due $55.61" at bounding box center [409, 427] width 688 height 40
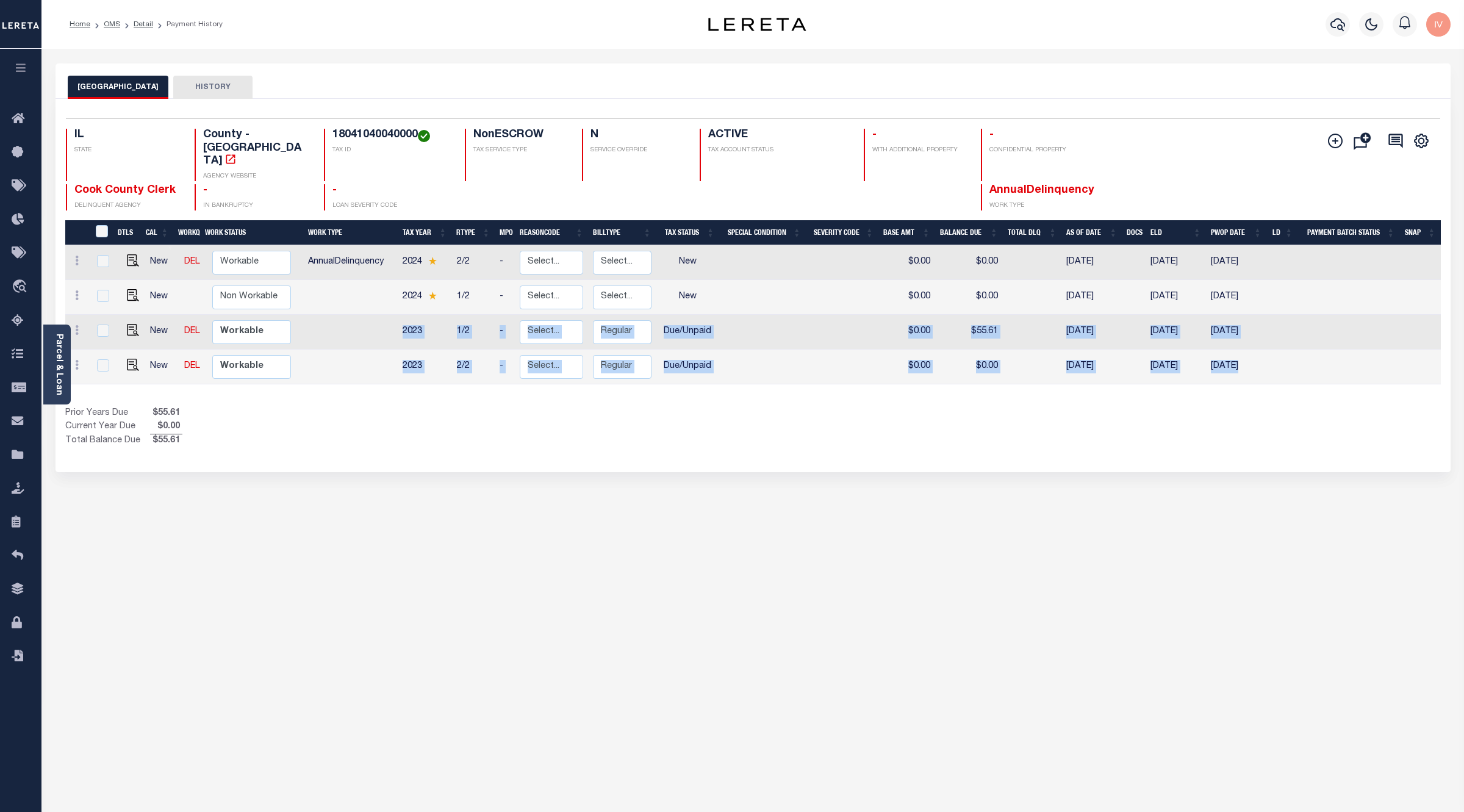
drag, startPoint x: 1294, startPoint y: 343, endPoint x: 396, endPoint y: 304, distance: 898.8
click at [396, 304] on tbody "New DEL Non Workable Workable AnnualDelinquency 2024 2/2 - Select... Payment Re…" at bounding box center [753, 314] width 1376 height 139
click at [563, 706] on div "COOK COUNTY HISTORY 1 Selected 4 1" at bounding box center [753, 407] width 1414 height 689
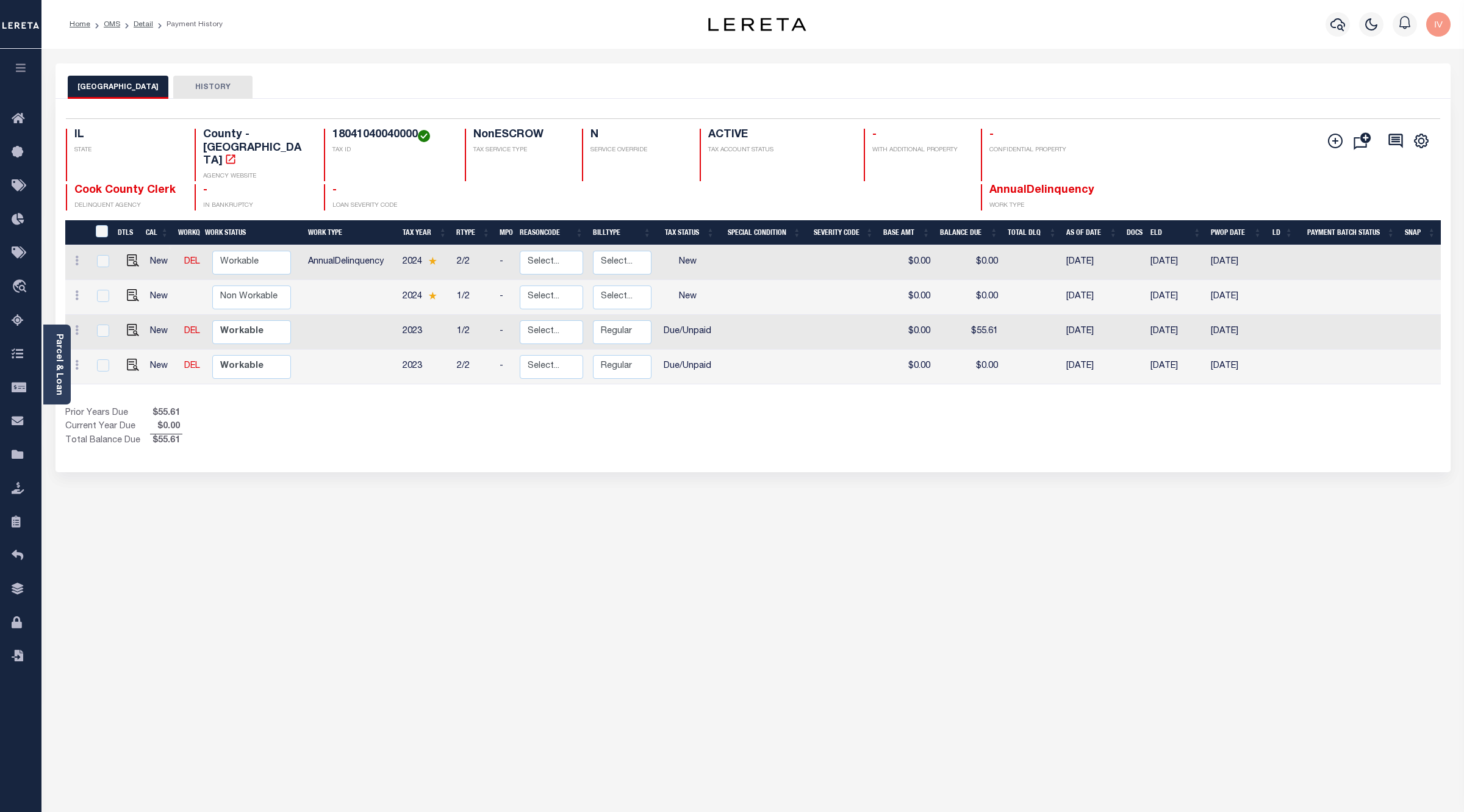
click at [746, 314] on td at bounding box center [763, 331] width 87 height 34
checkbox input "true"
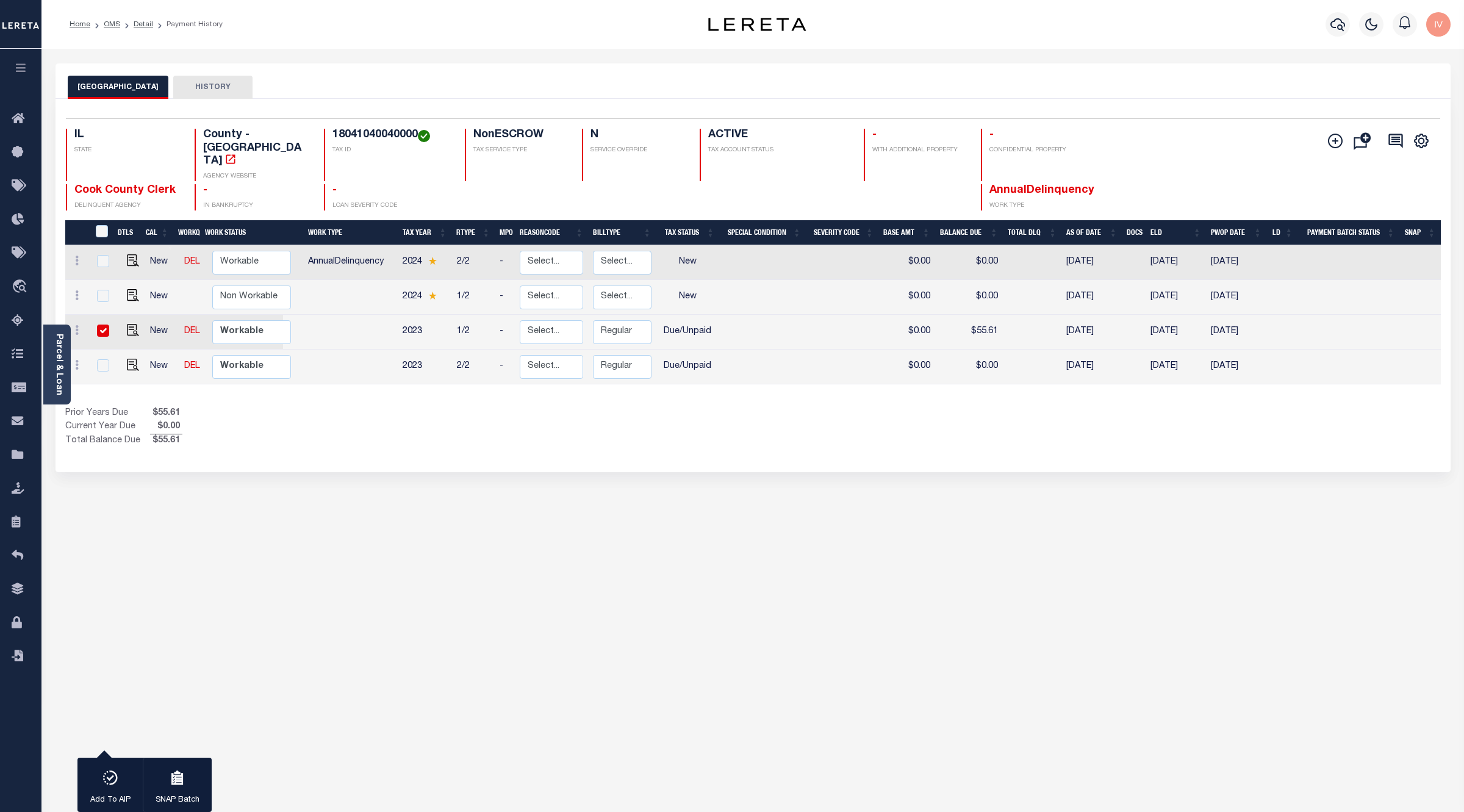
click at [746, 314] on td at bounding box center [763, 331] width 87 height 34
checkbox input "false"
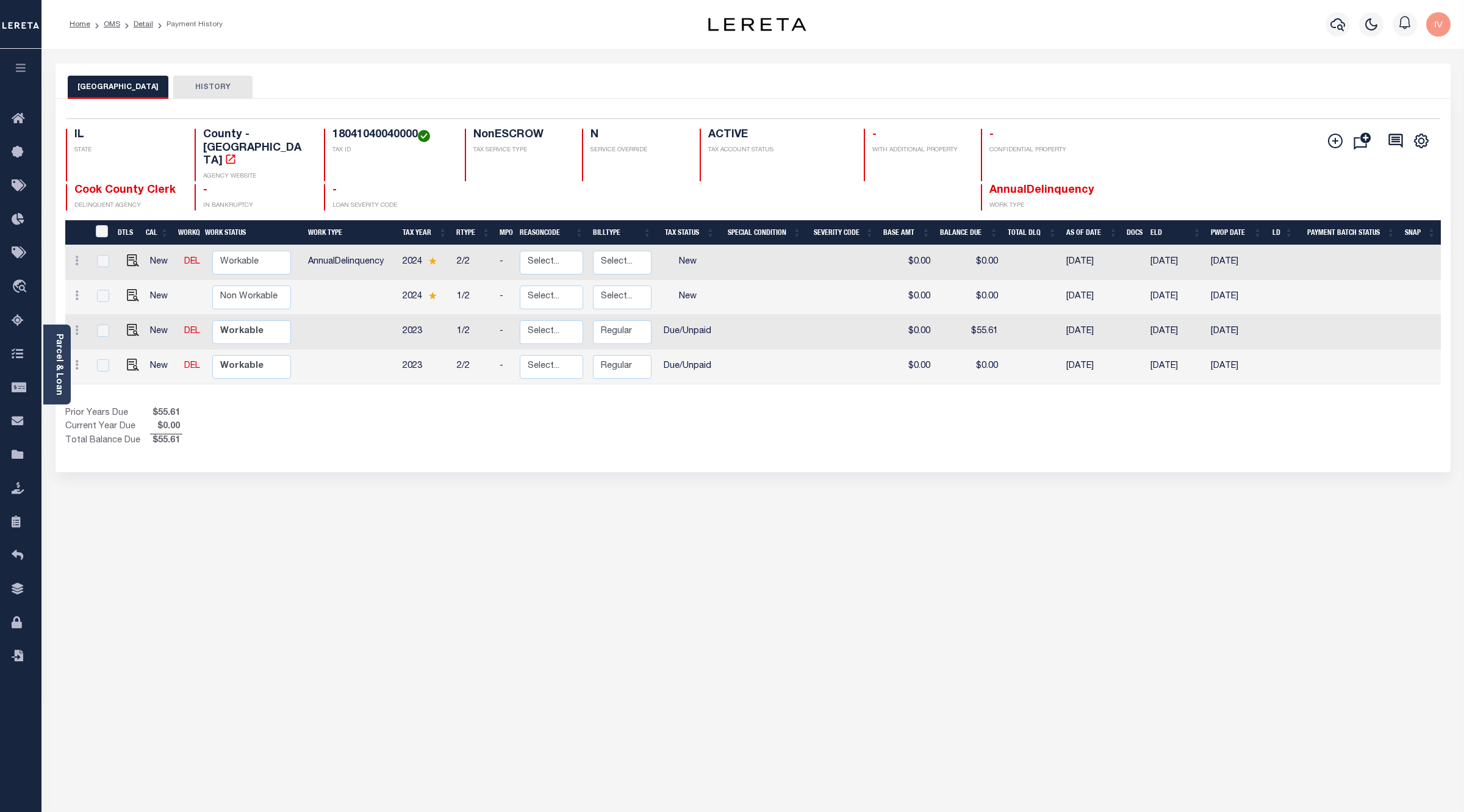
click at [423, 407] on div "Prior Years Due $55.61 Current Year Due $0.00 Total Balance Due $55.61" at bounding box center [409, 427] width 688 height 40
drag, startPoint x: 453, startPoint y: 235, endPoint x: 465, endPoint y: 239, distance: 12.6
click at [465, 245] on td "2/2" at bounding box center [474, 262] width 43 height 34
checkbox input "true"
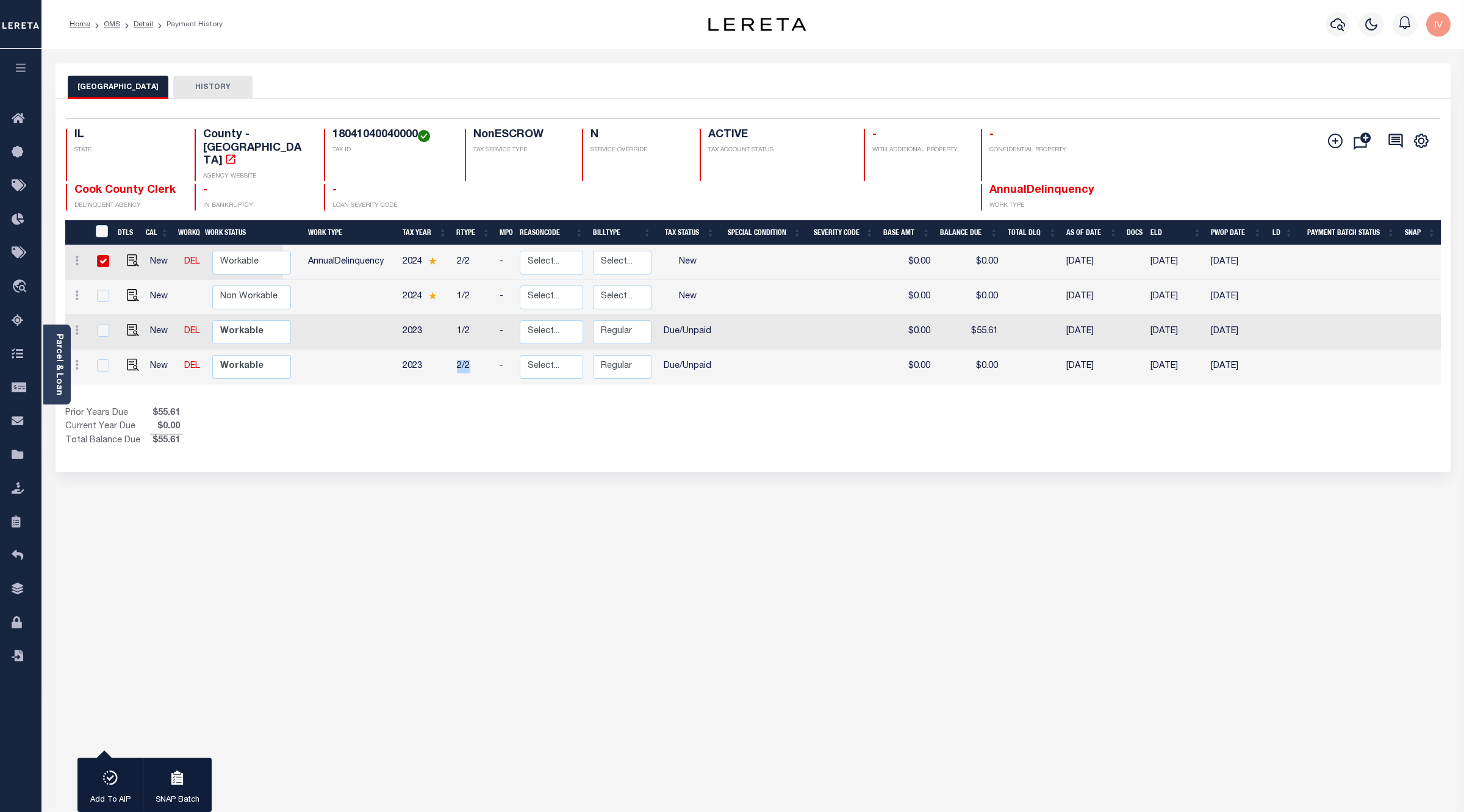
drag, startPoint x: 454, startPoint y: 336, endPoint x: 470, endPoint y: 340, distance: 16.5
click at [470, 350] on td "2/2" at bounding box center [474, 367] width 43 height 34
checkbox input "true"
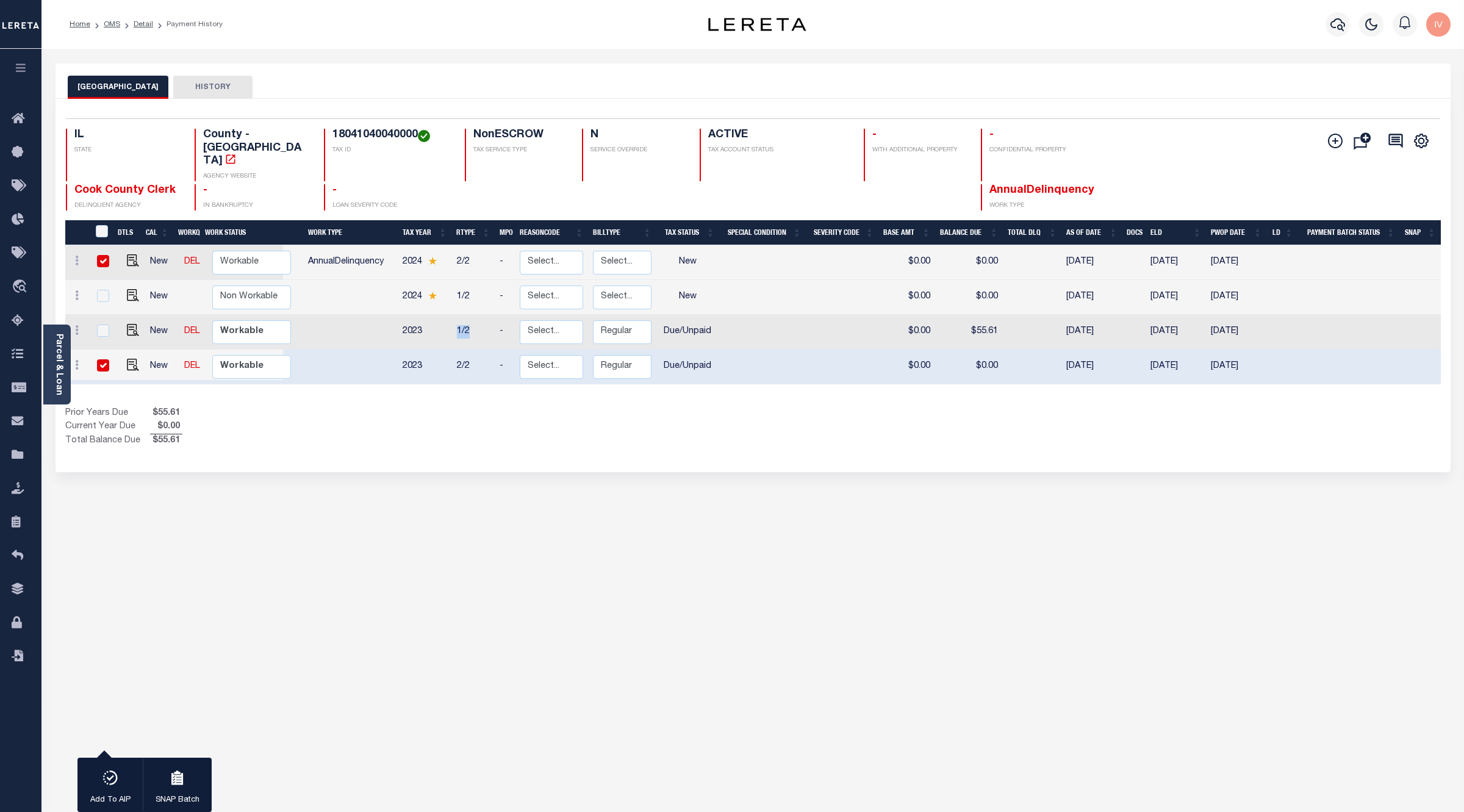
drag, startPoint x: 453, startPoint y: 304, endPoint x: 468, endPoint y: 304, distance: 15.0
click at [468, 314] on td "1/2" at bounding box center [474, 331] width 43 height 34
checkbox input "true"
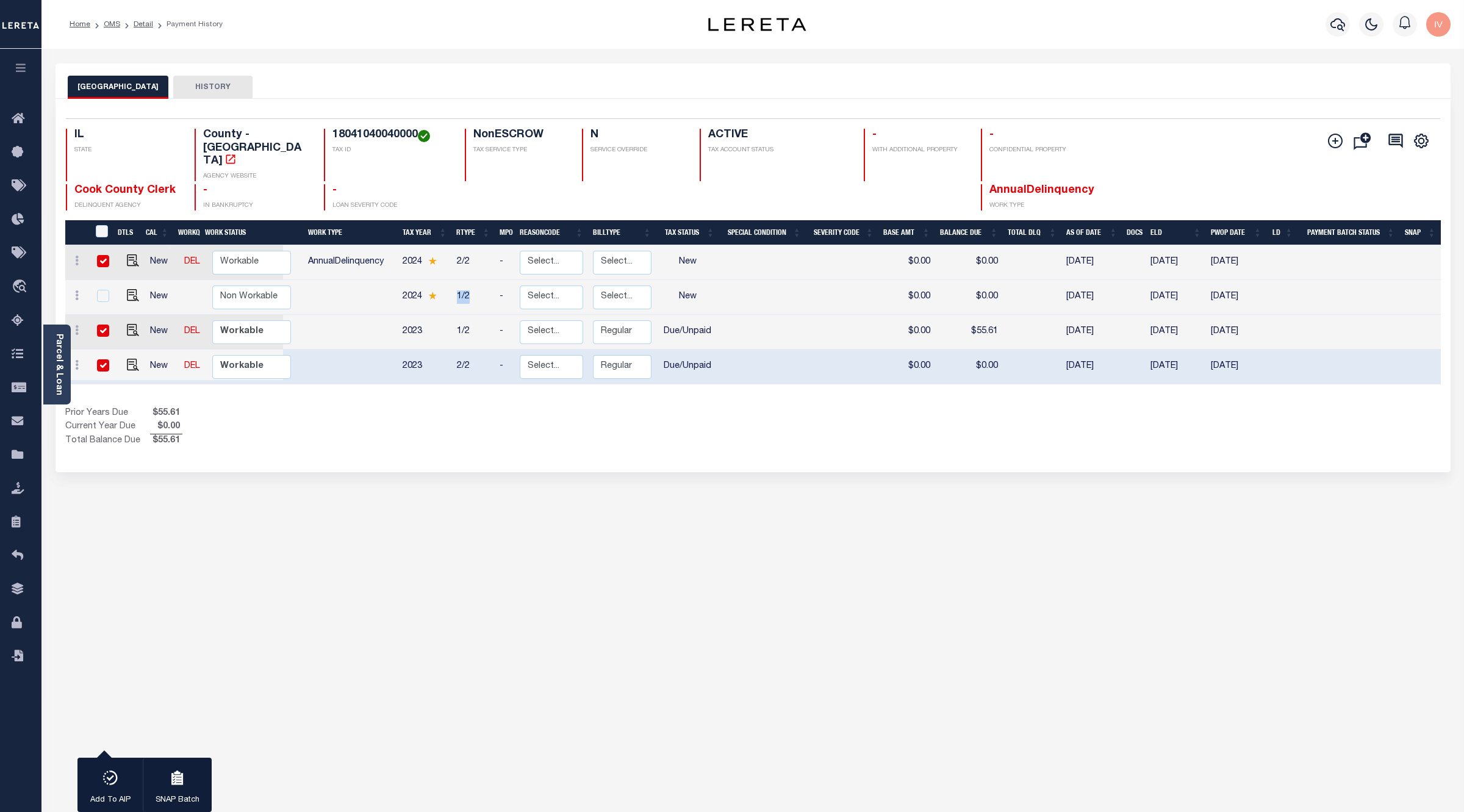
drag, startPoint x: 452, startPoint y: 259, endPoint x: 470, endPoint y: 273, distance: 22.8
click at [470, 280] on td "1/2" at bounding box center [474, 297] width 43 height 34
checkbox input "true"
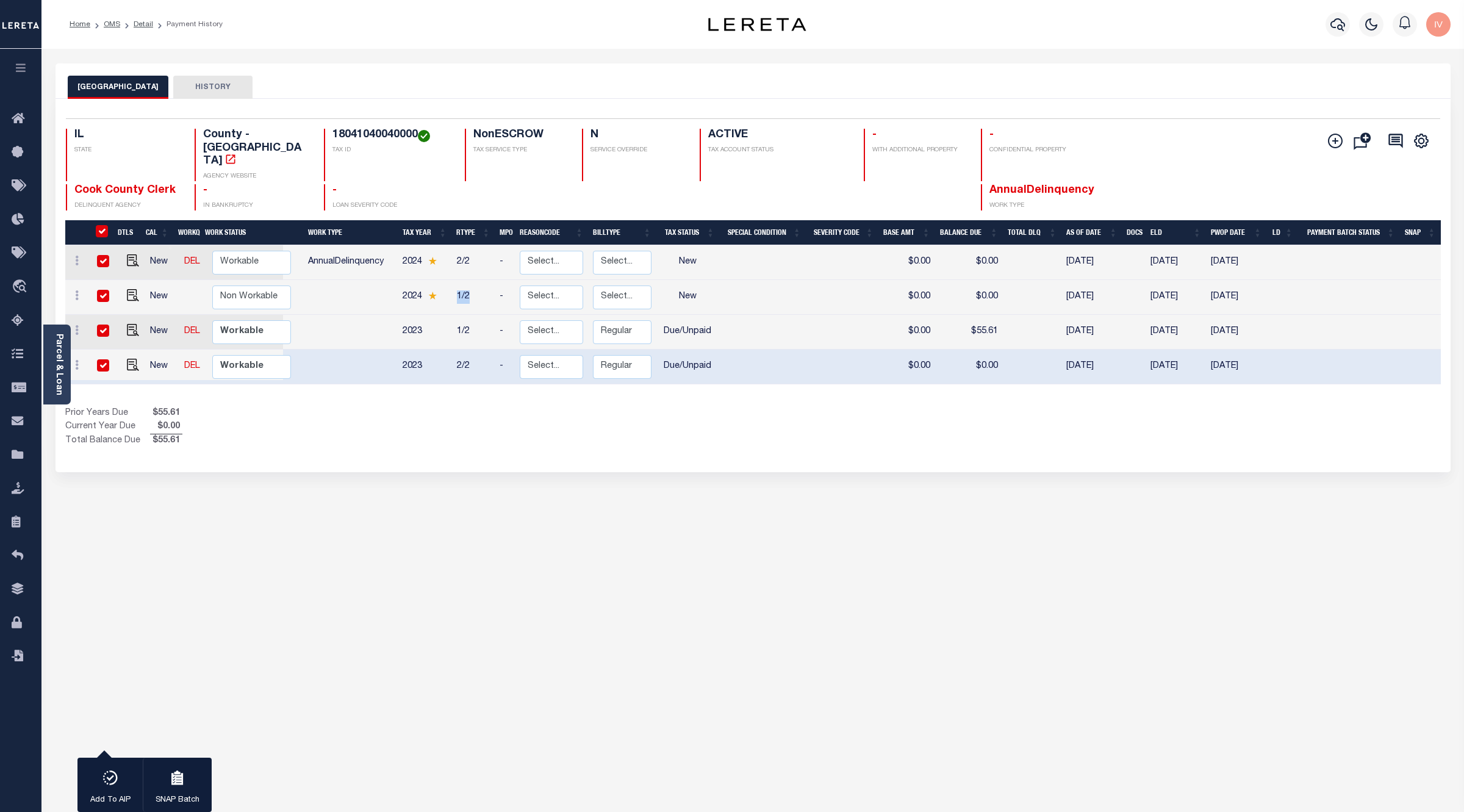
checkbox input "true"
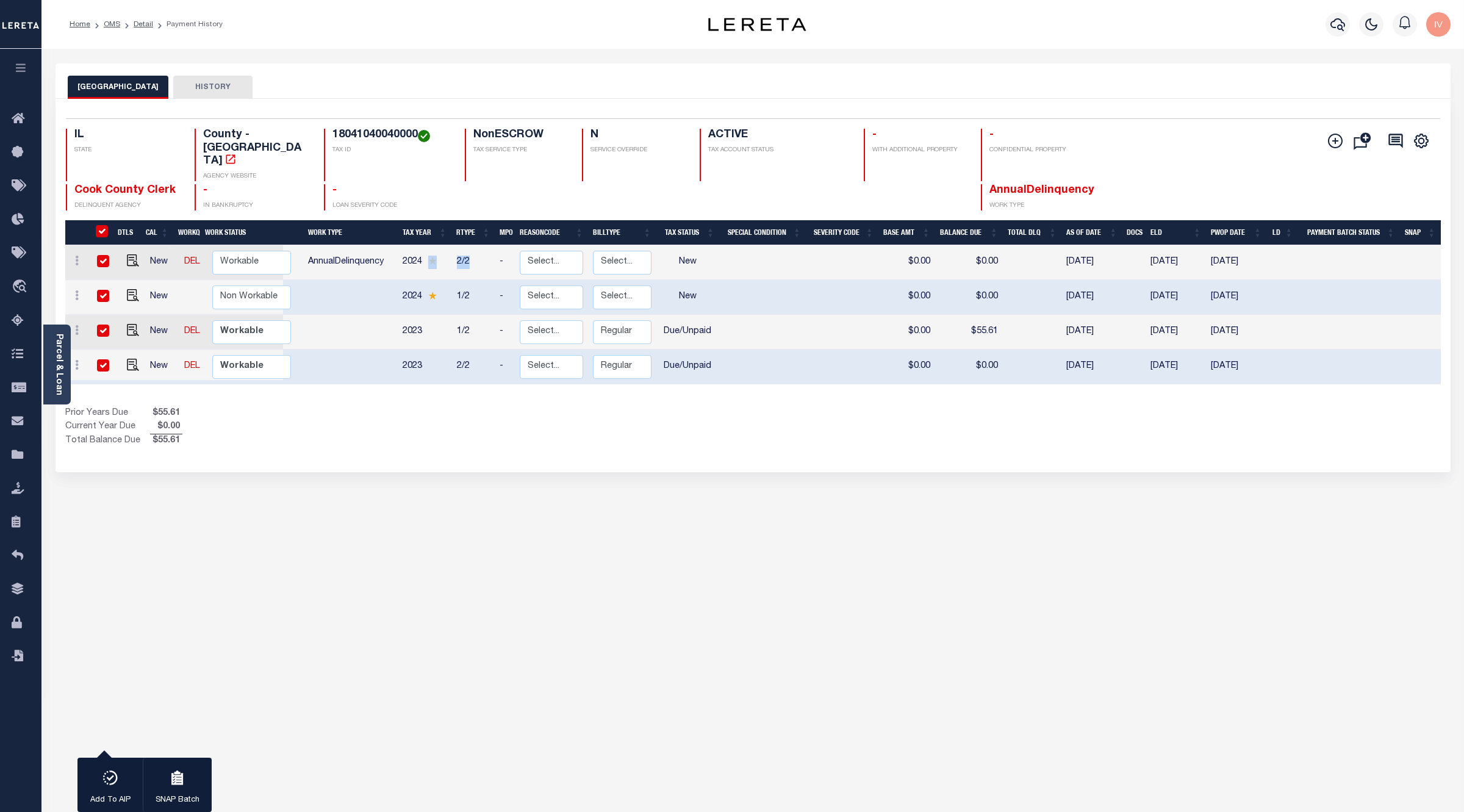
drag, startPoint x: 451, startPoint y: 233, endPoint x: 473, endPoint y: 236, distance: 22.2
click at [473, 245] on tr "New DEL Non Workable Workable AnnualDelinquency 2024 2/2 - Select... Payment Re…" at bounding box center [753, 262] width 1376 height 34
click at [467, 407] on div "Prior Years Due $55.61 Current Year Due $0.00 Total Balance Due $55.61" at bounding box center [409, 427] width 688 height 40
click at [553, 473] on div "COOK COUNTY HISTORY 4 Selected 4 1" at bounding box center [753, 407] width 1414 height 689
click at [872, 419] on div "Show Tax Lines before Bill Release Date Prior Years Due $55.61 Current Year Due…" at bounding box center [753, 427] width 1376 height 40
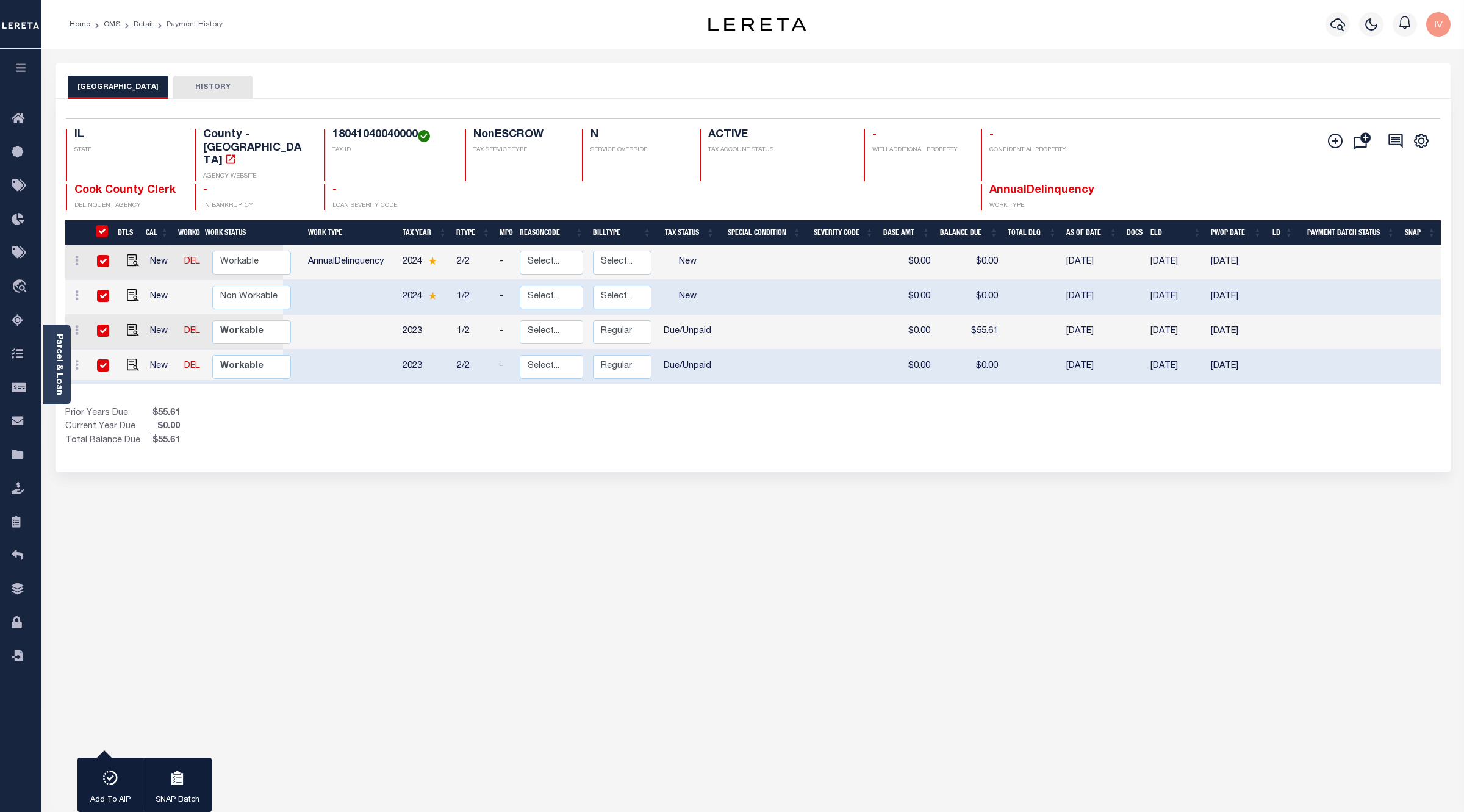
click at [103, 360] on div at bounding box center [103, 367] width 17 height 14
checkbox input "false"
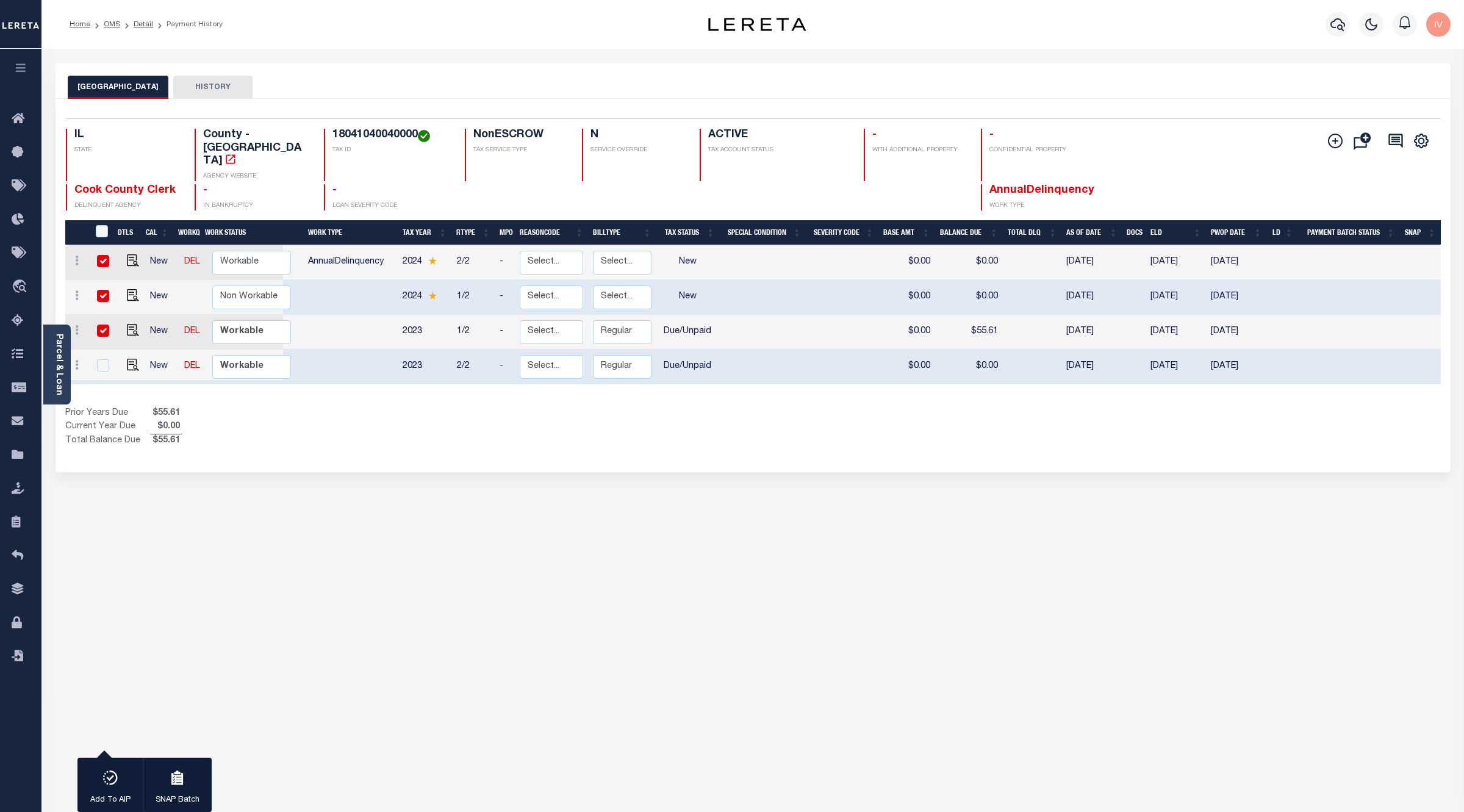
checkbox input "false"
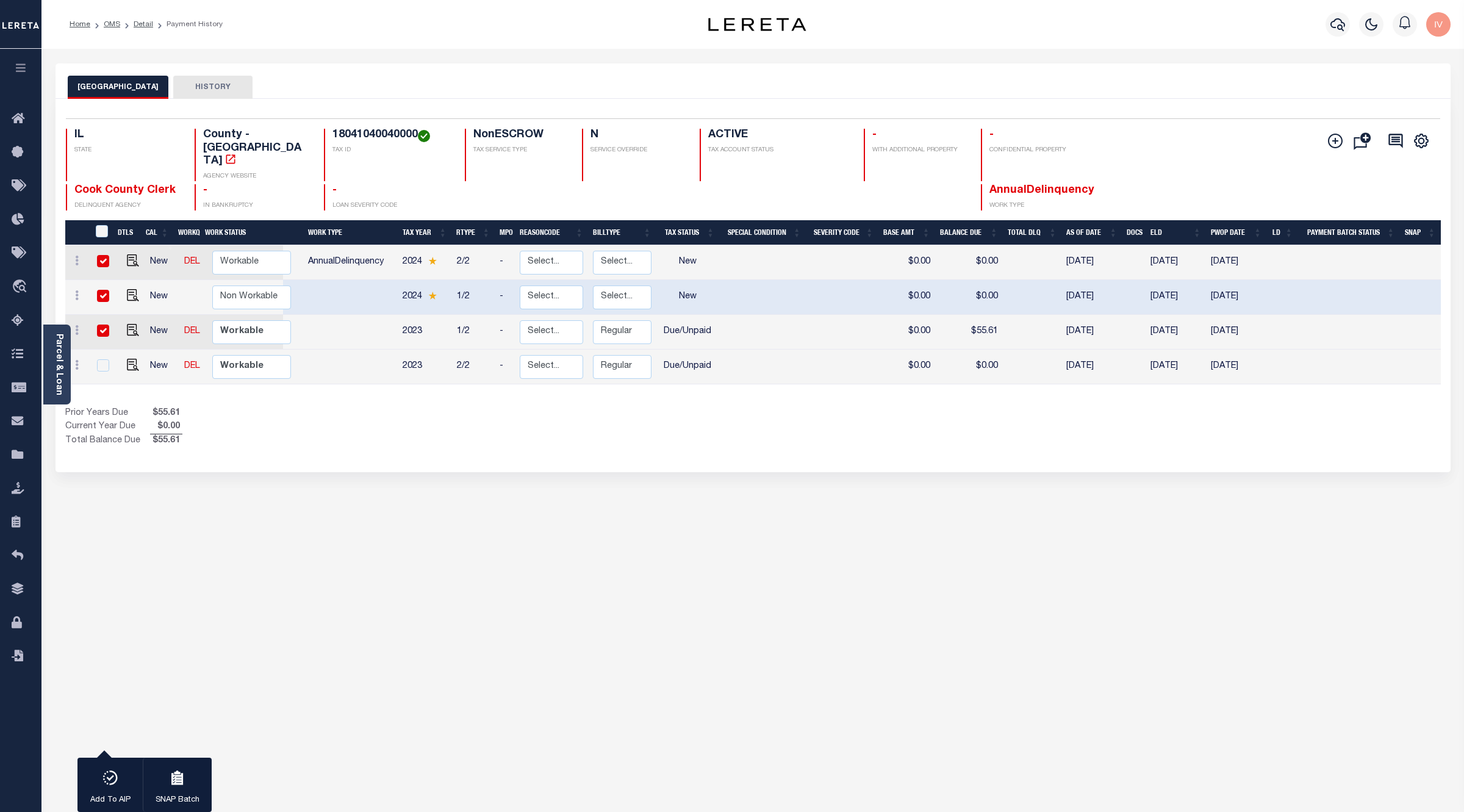
click at [96, 314] on td at bounding box center [103, 331] width 27 height 34
checkbox input "false"
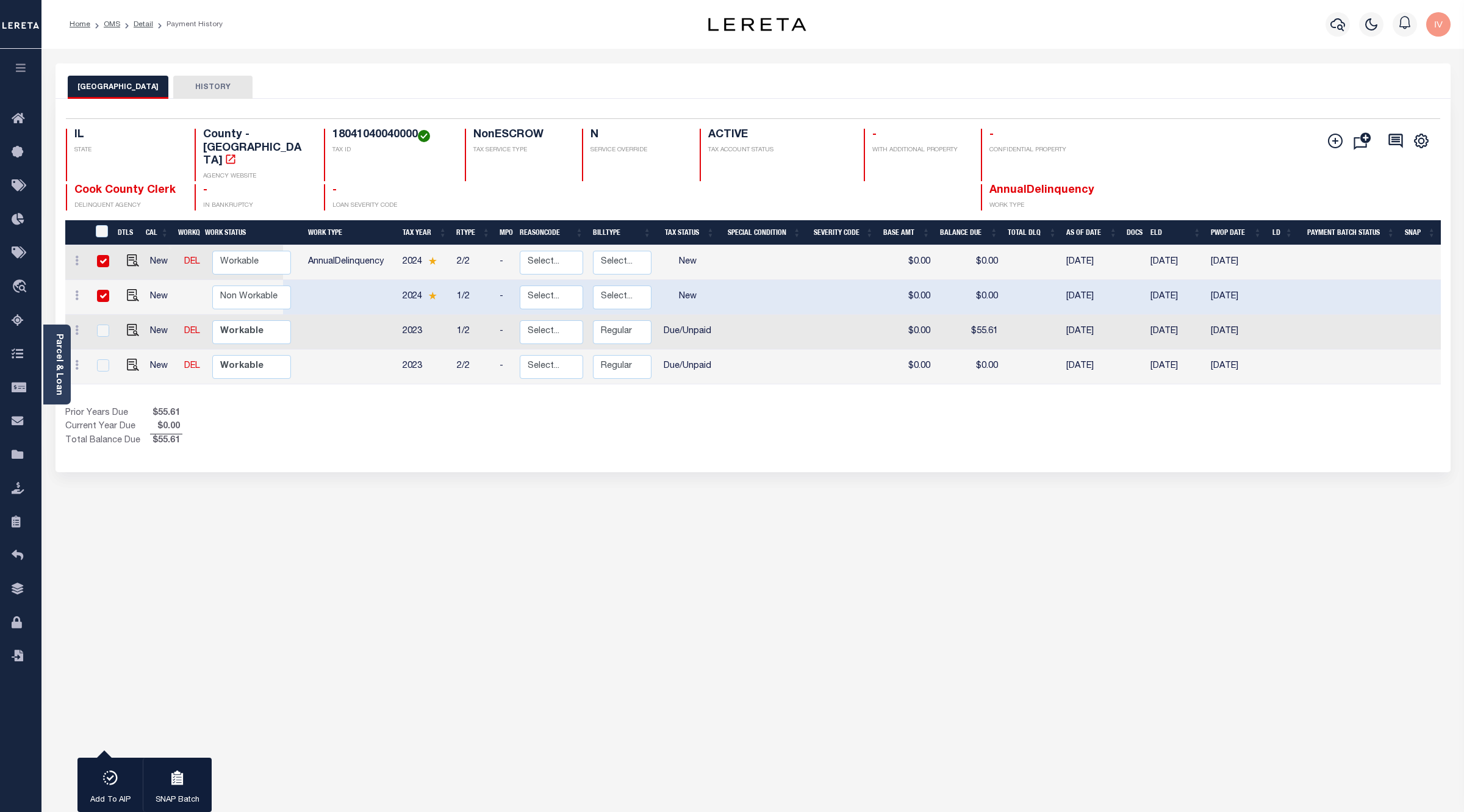
click at [101, 290] on div at bounding box center [103, 297] width 17 height 14
checkbox input "false"
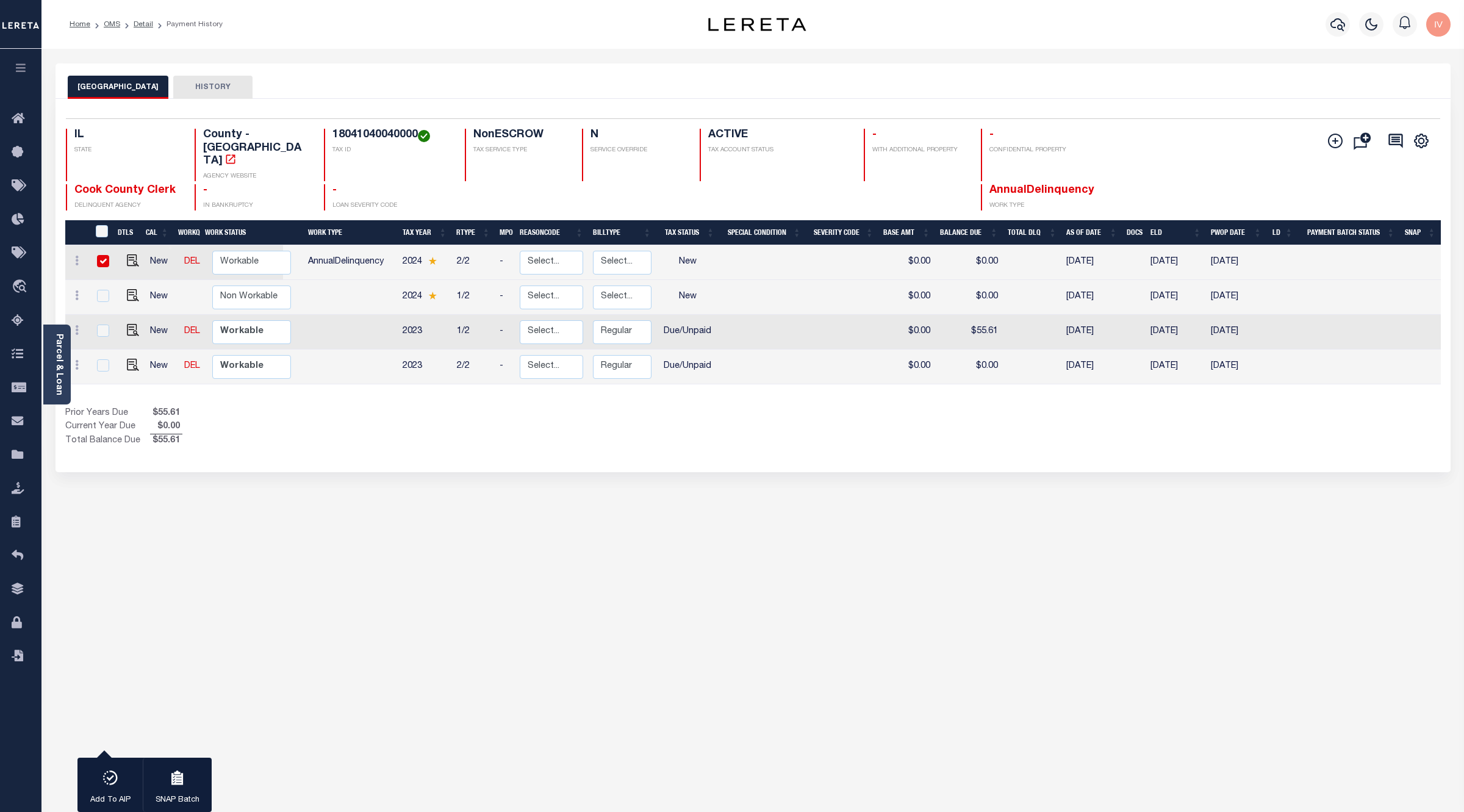
click at [101, 255] on input "checkbox" at bounding box center [103, 261] width 12 height 12
checkbox input "false"
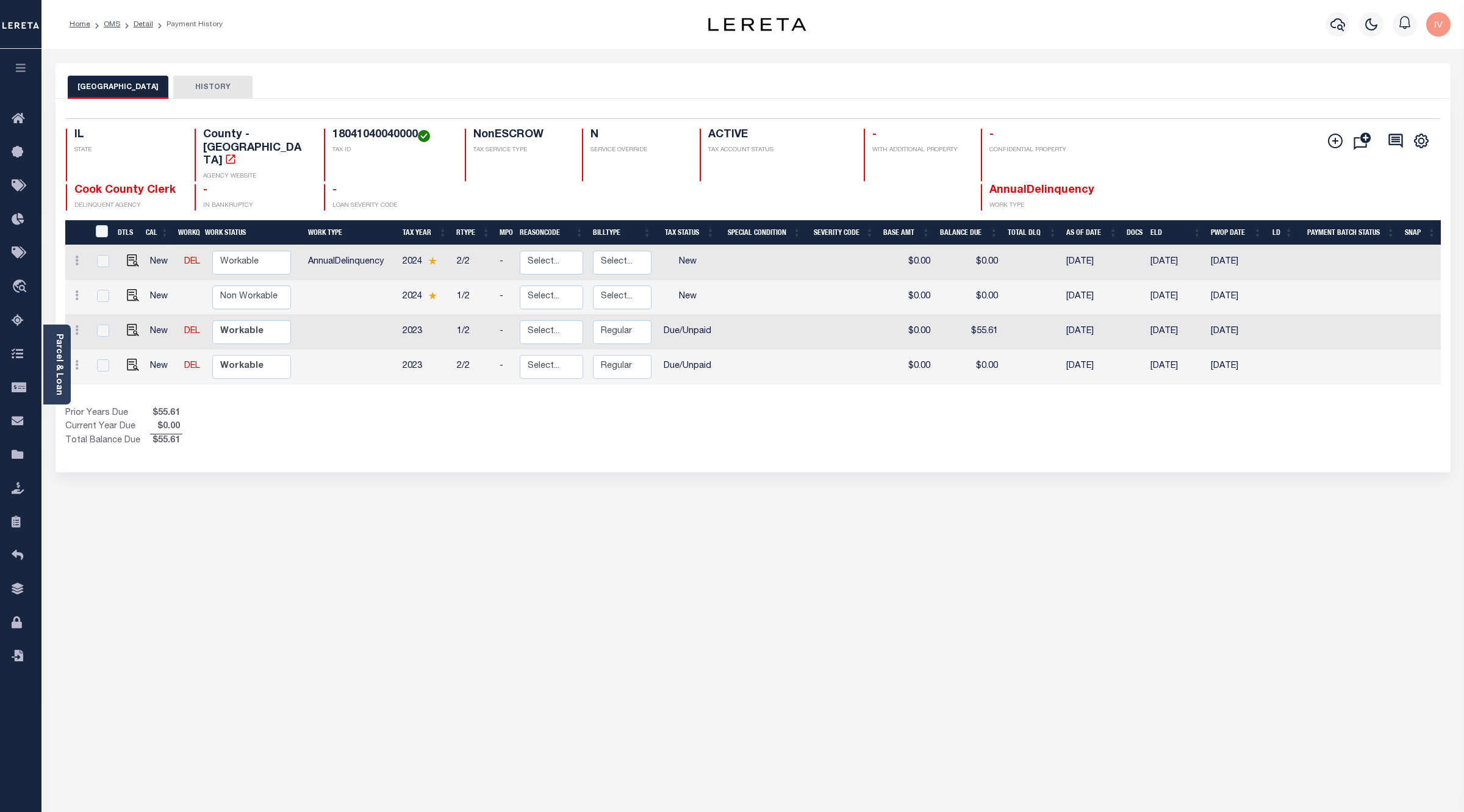
click at [345, 407] on div "Prior Years Due $55.61 Current Year Due $0.00 Total Balance Due $55.61" at bounding box center [409, 427] width 688 height 40
drag, startPoint x: 909, startPoint y: 234, endPoint x: 1022, endPoint y: 241, distance: 113.2
click at [1022, 245] on tr "New DEL Non Workable Workable AnnualDelinquency 2024 2/2 - Select... Payment Re…" at bounding box center [753, 262] width 1376 height 34
click at [900, 407] on div "Show Tax Lines before Bill Release Date Prior Years Due $55.61 Current Year Due…" at bounding box center [753, 427] width 1376 height 40
click at [607, 438] on div "1 Selected 4 Results 1 Items per page 25 50 100 IL STATE TAX ID" at bounding box center [752, 285] width 1395 height 373
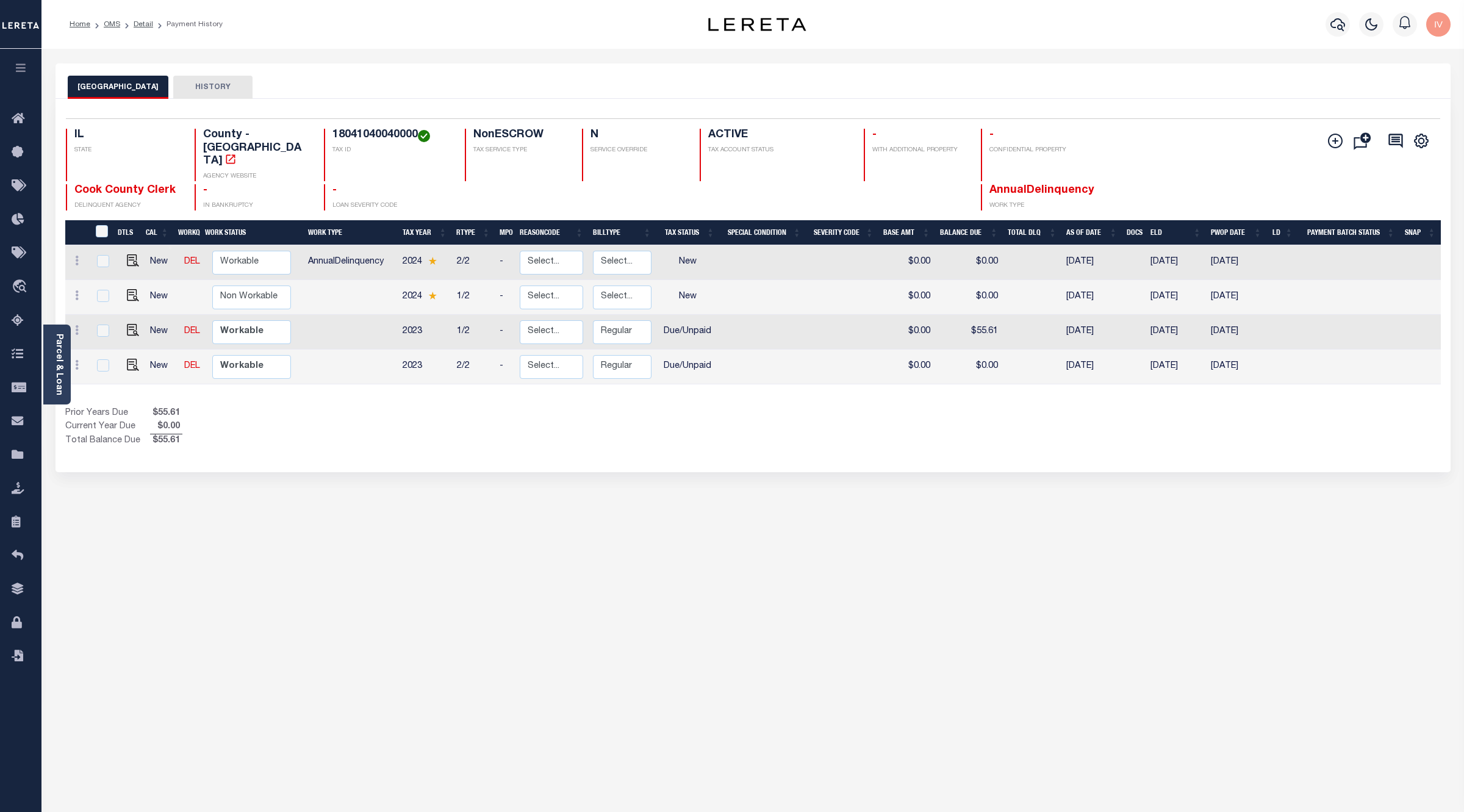
click at [377, 131] on h4 "18041040040000" at bounding box center [390, 136] width 117 height 14
copy h4 "18041040040000"
drag, startPoint x: 279, startPoint y: 438, endPoint x: 242, endPoint y: 425, distance: 39.2
click at [279, 438] on div "1 Selected 4 Results 1 Items per page 25 50 100 IL STATE TAX ID" at bounding box center [752, 285] width 1395 height 373
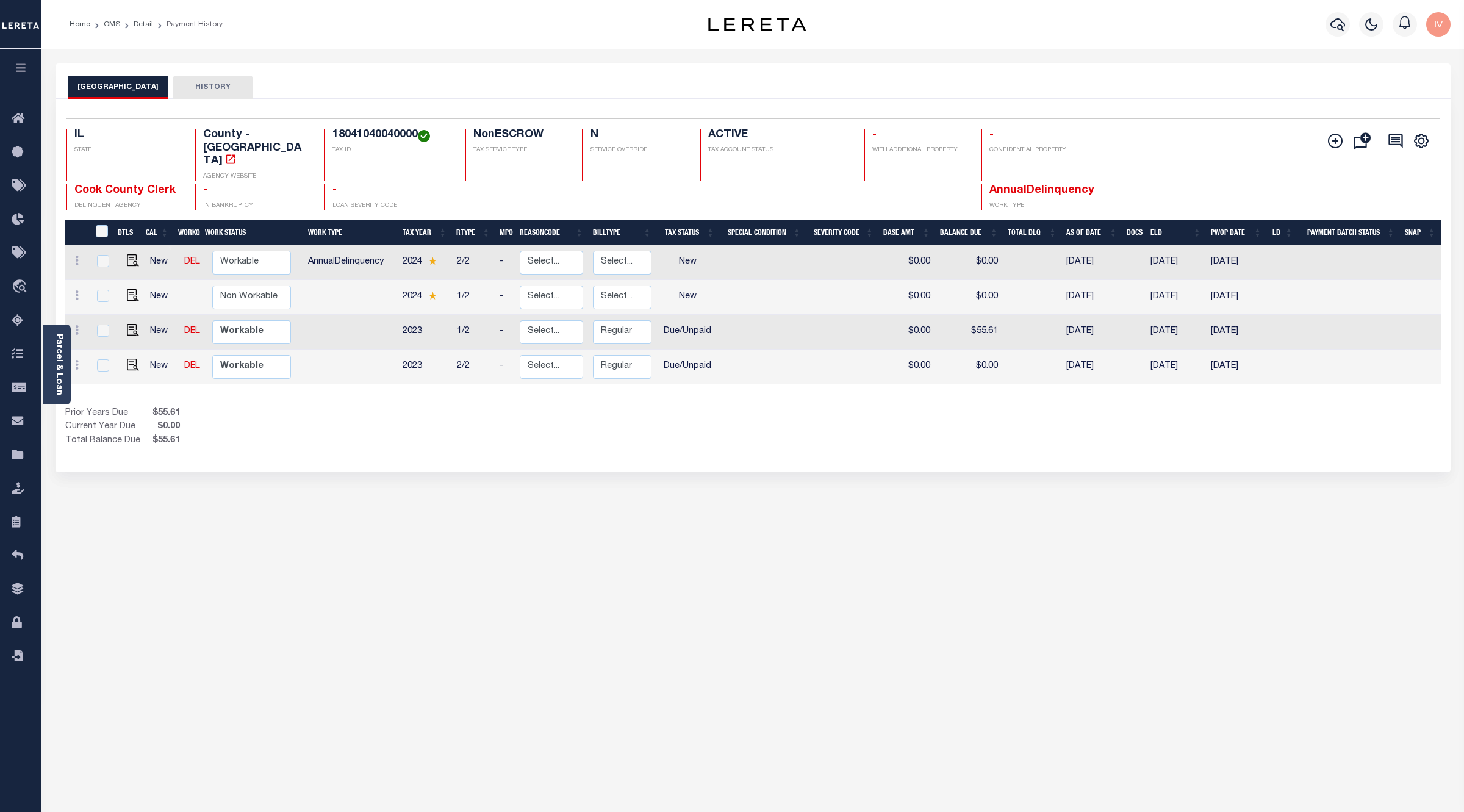
click at [437, 425] on div "1 Selected 4 Results 1 Items per page 25 50 100 IL STATE TAX ID" at bounding box center [752, 285] width 1395 height 373
drag, startPoint x: 55, startPoint y: 355, endPoint x: 154, endPoint y: 437, distance: 128.5
click at [55, 355] on link "Parcel & Loan" at bounding box center [58, 365] width 9 height 62
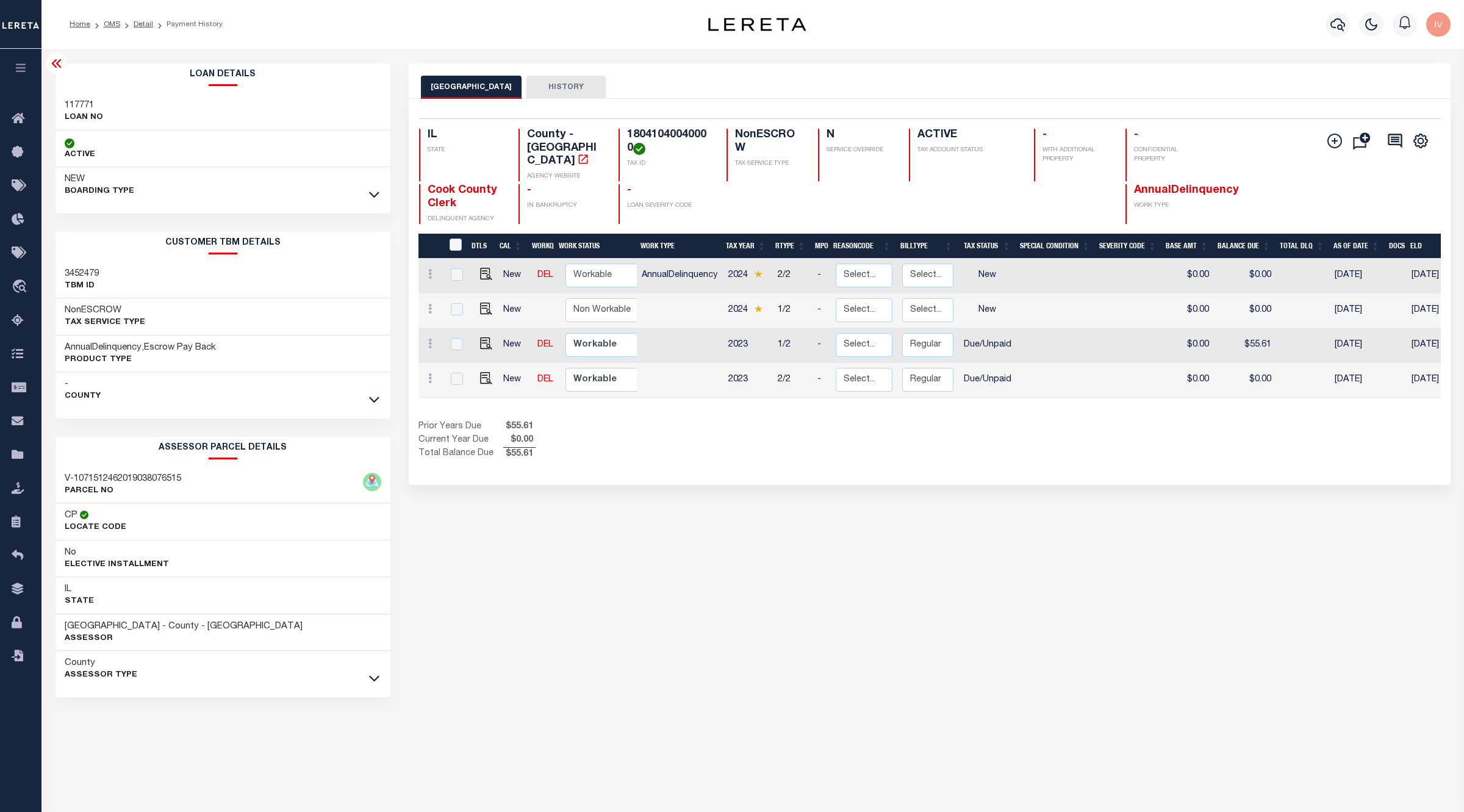
click at [81, 105] on h3 "117771" at bounding box center [84, 105] width 38 height 12
copy h3 "117771"
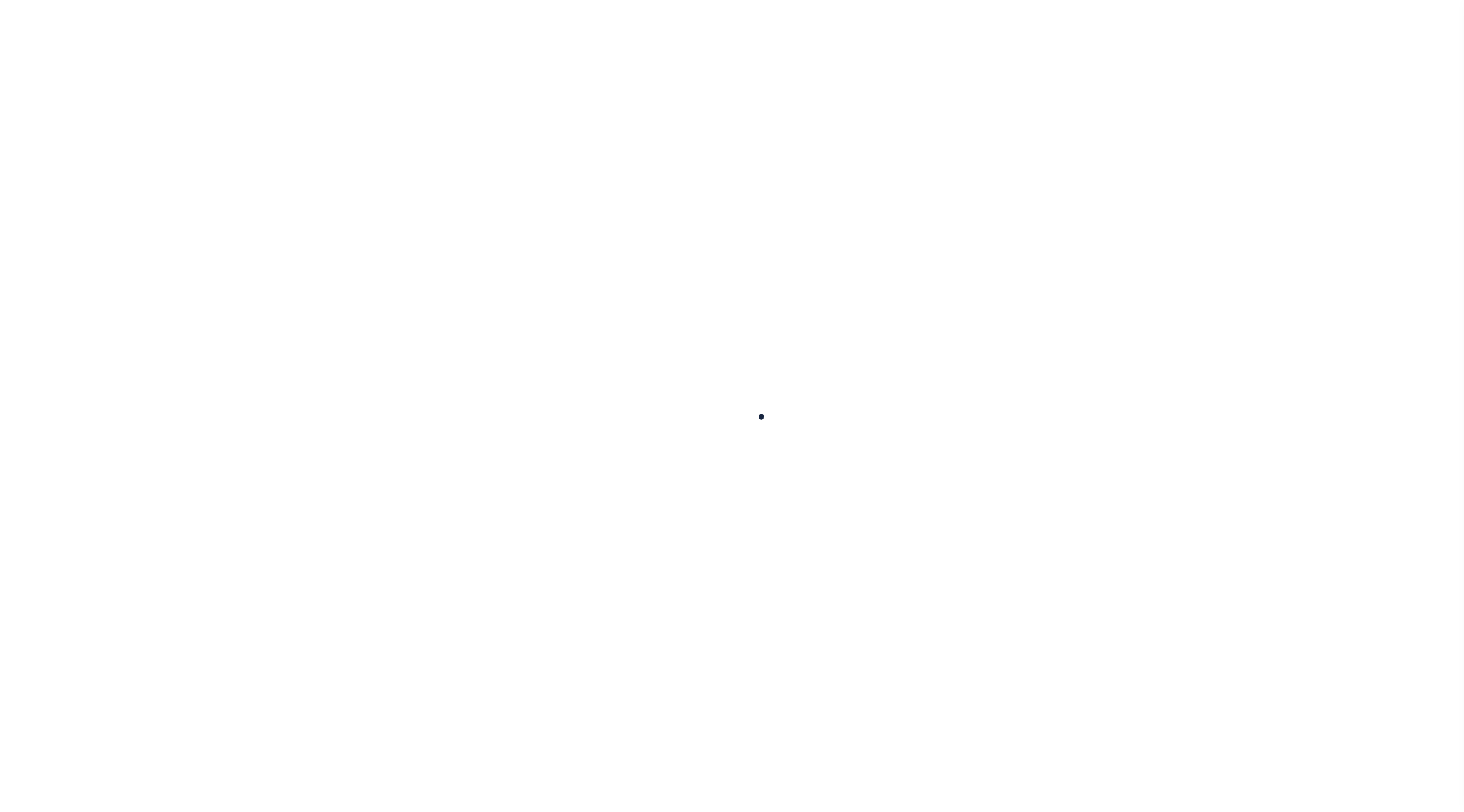
select select "200"
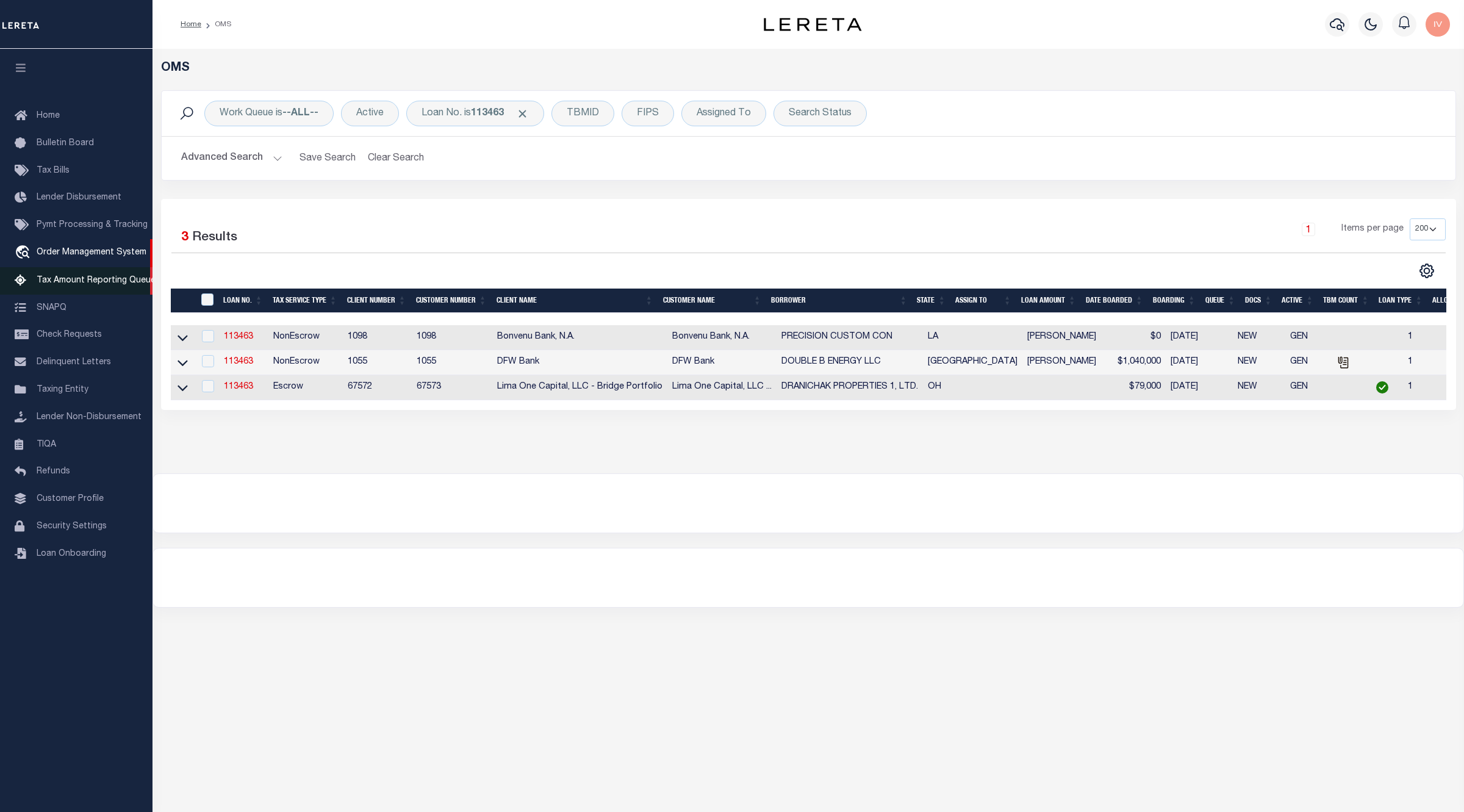
click at [66, 288] on link "Tax Amount Reporting Queue" at bounding box center [76, 281] width 153 height 28
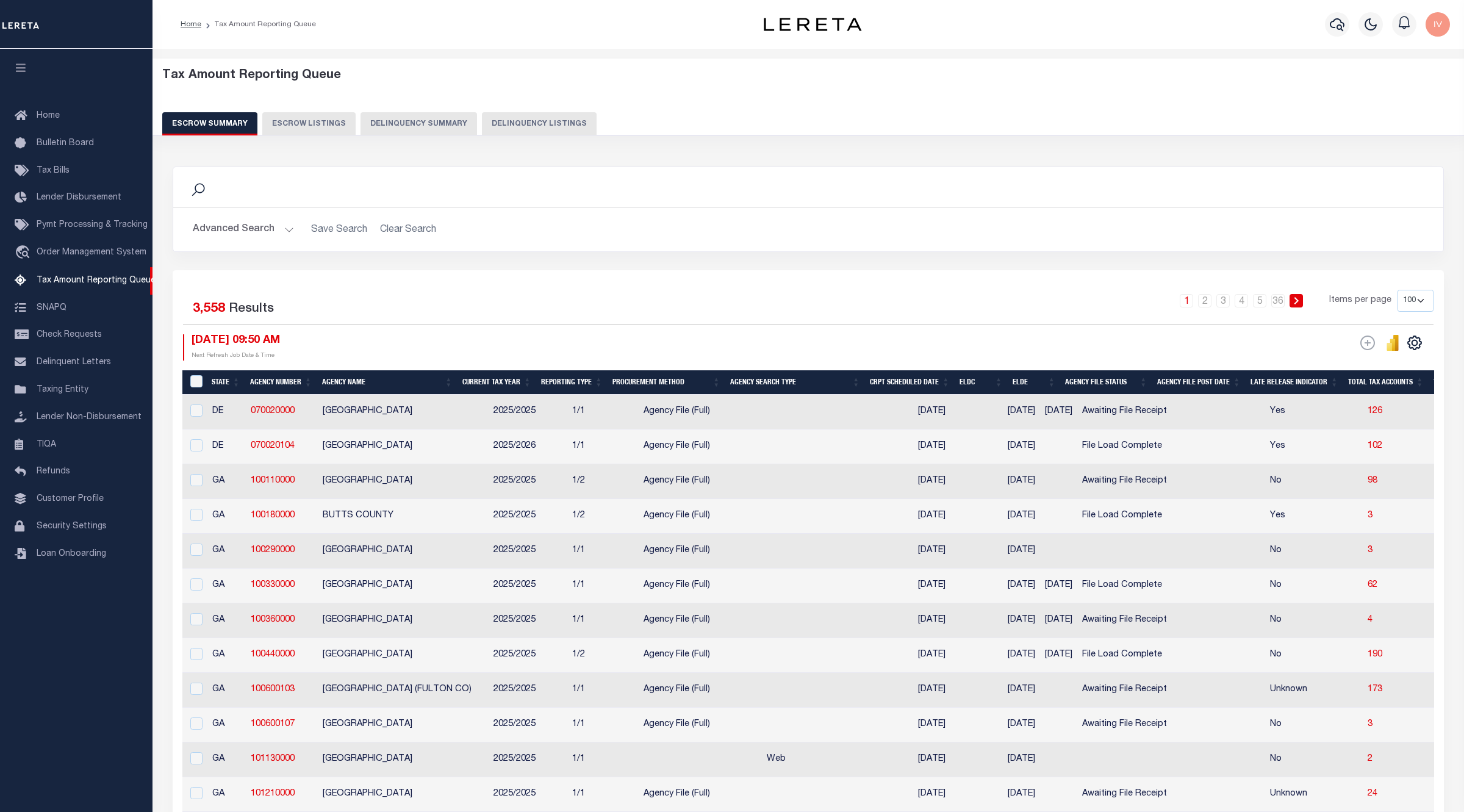
click at [384, 116] on button "Delinquency Summary" at bounding box center [419, 124] width 116 height 24
click at [518, 123] on button "Delinquency Listings" at bounding box center [539, 124] width 114 height 24
select select "100"
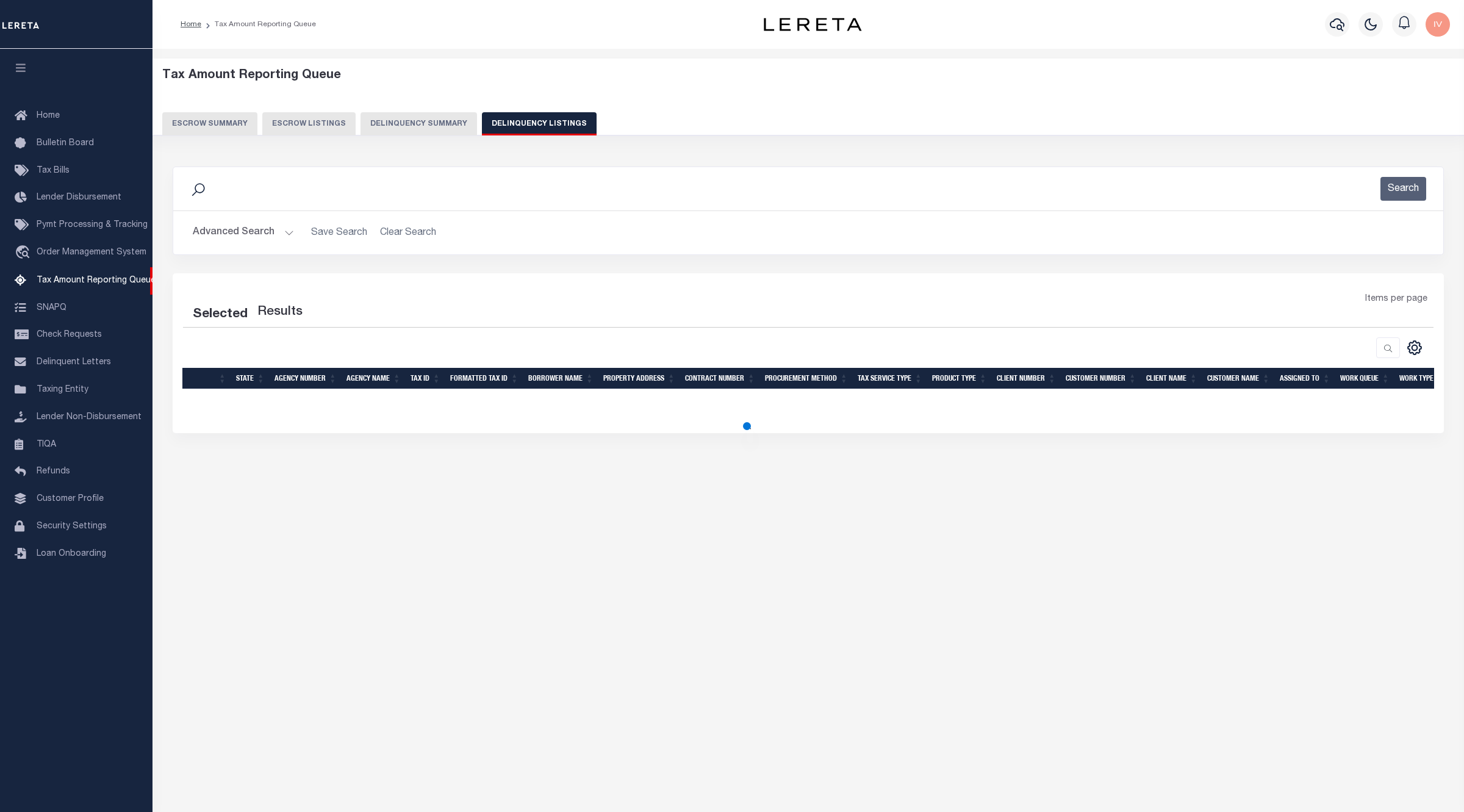
click at [283, 237] on button "Advanced Search" at bounding box center [244, 233] width 102 height 24
select select "100"
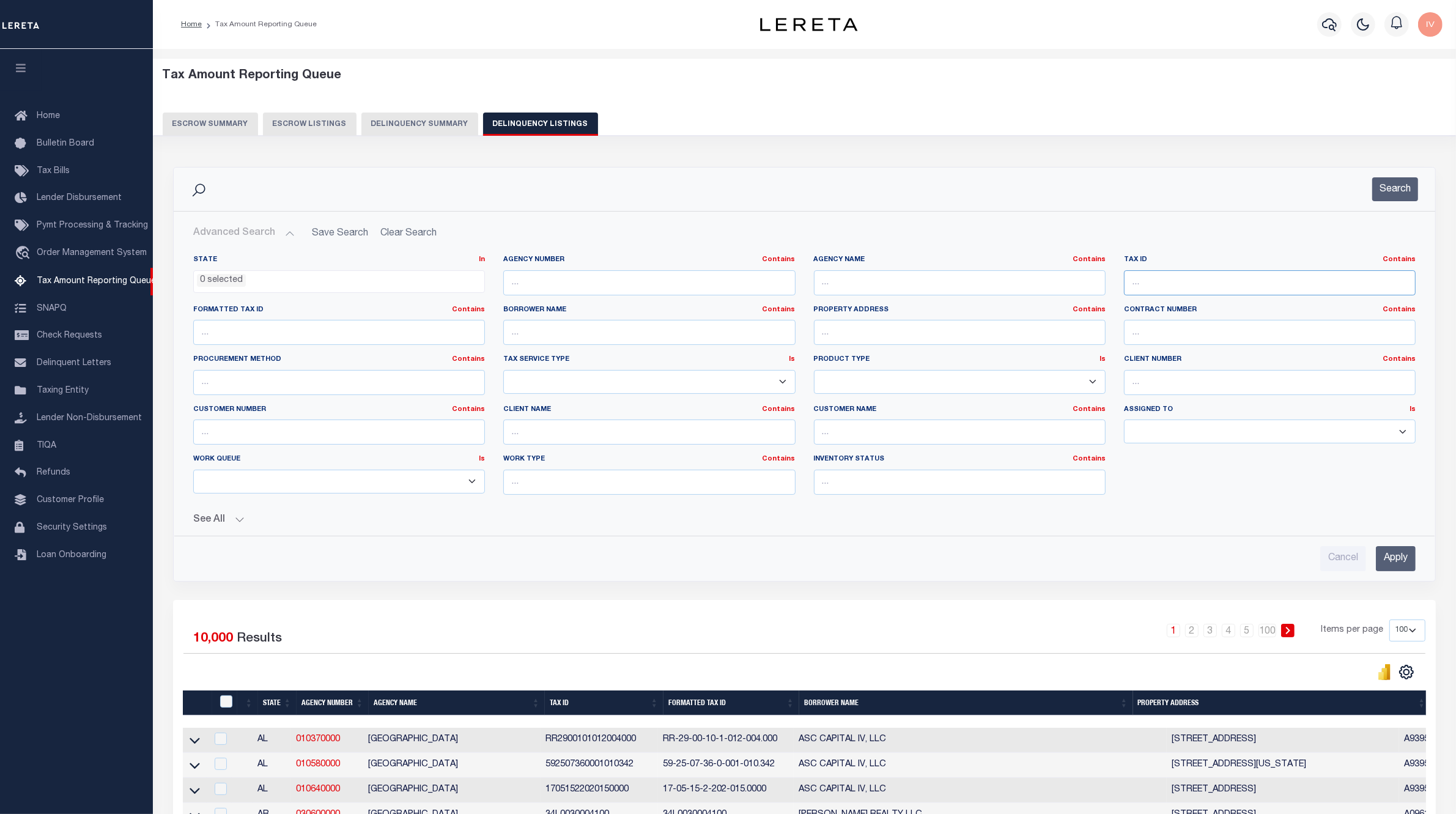
click at [1202, 280] on input "text" at bounding box center [1269, 283] width 291 height 25
paste input "18041040040000"
type input "18041040040000"
click at [1402, 195] on button "Search" at bounding box center [1395, 189] width 45 height 24
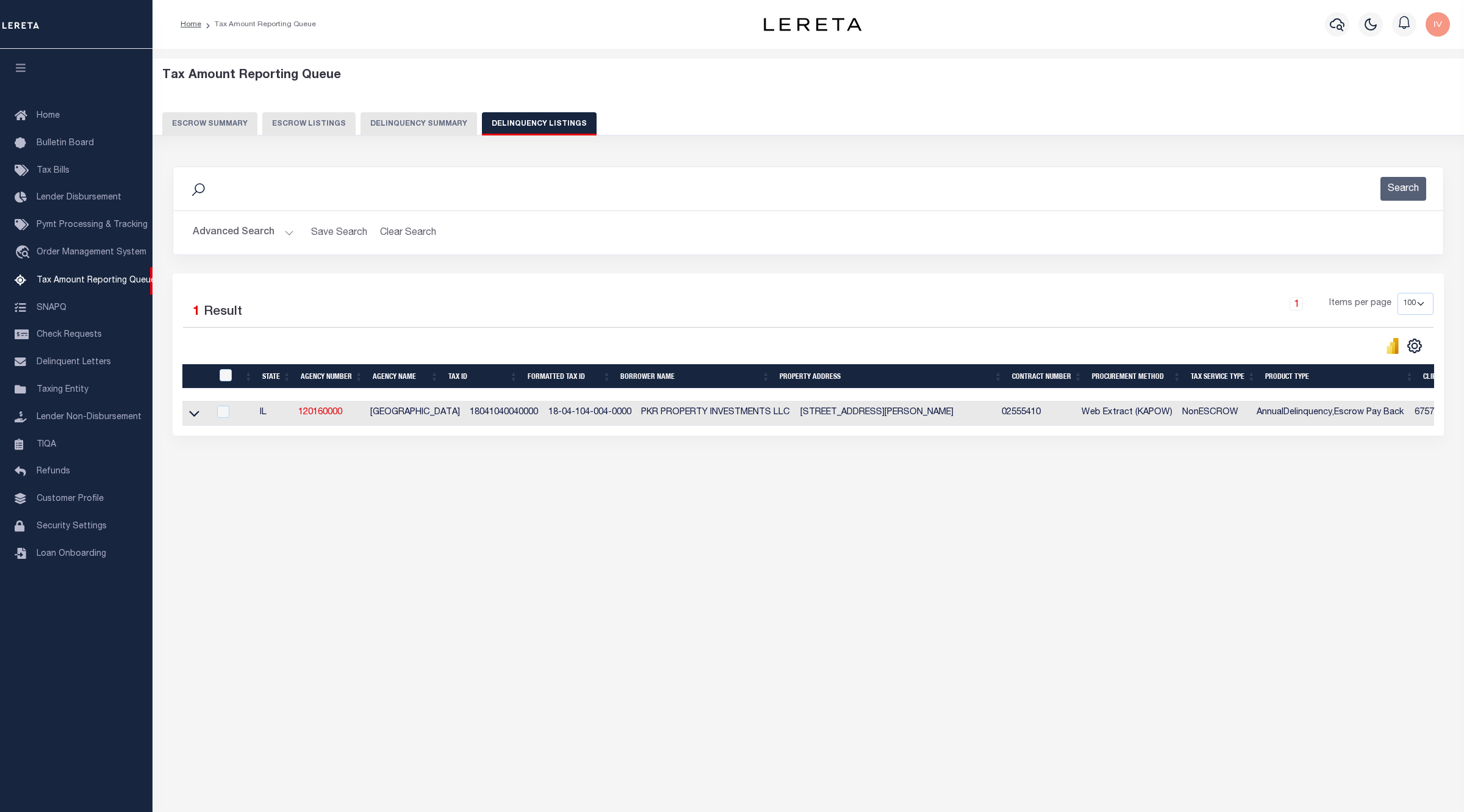
drag, startPoint x: 943, startPoint y: 428, endPoint x: 1254, endPoint y: 438, distance: 311.2
click at [1264, 426] on div "State Agency Number Agency Name Tax ID Formatted Tax ID Borrower Name Property …" at bounding box center [808, 413] width 1252 height 25
click at [917, 472] on div "Data sync process is currently running, you may face some response delays. Sear…" at bounding box center [808, 313] width 1288 height 317
click at [199, 411] on icon at bounding box center [194, 413] width 11 height 13
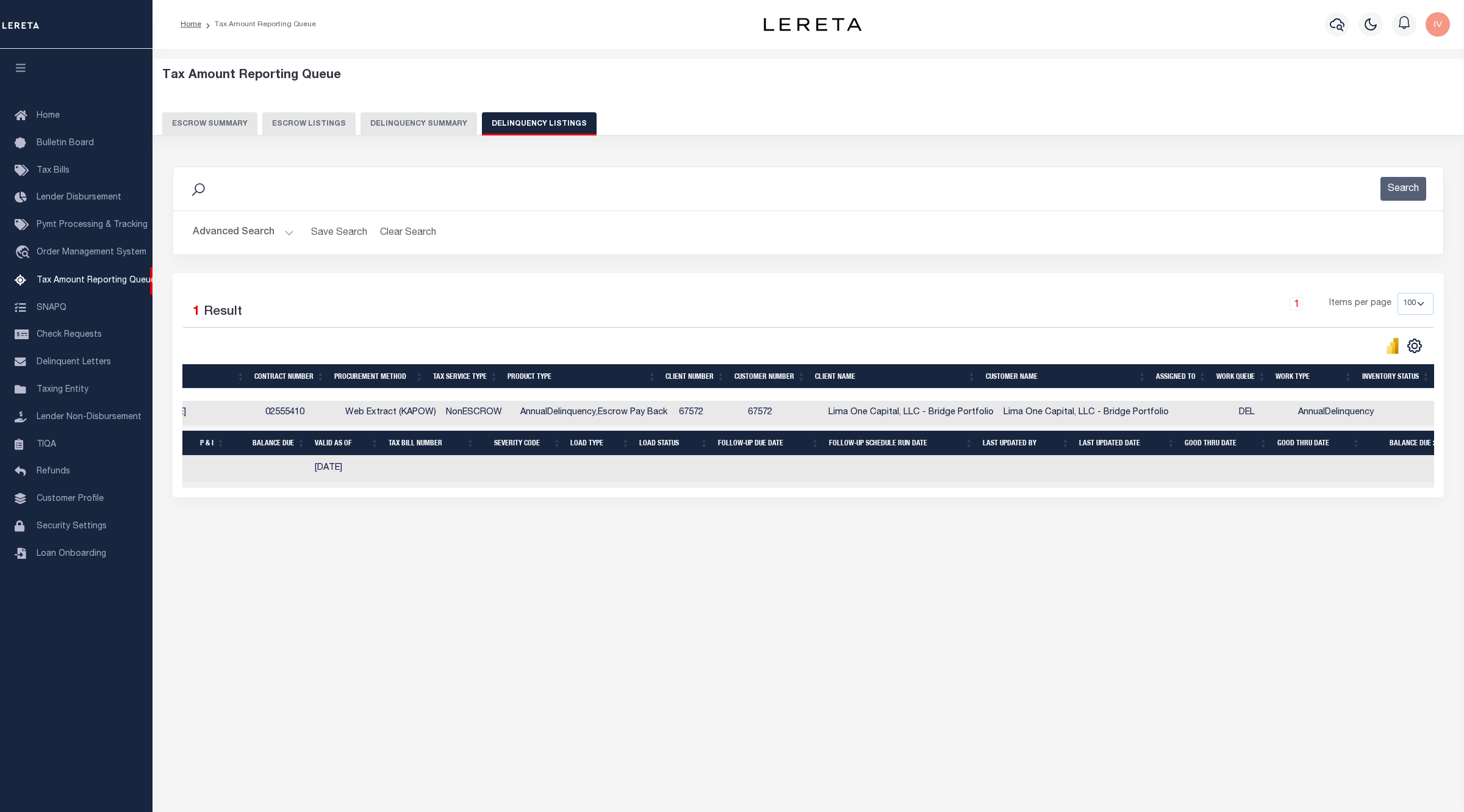
scroll to position [0, 789]
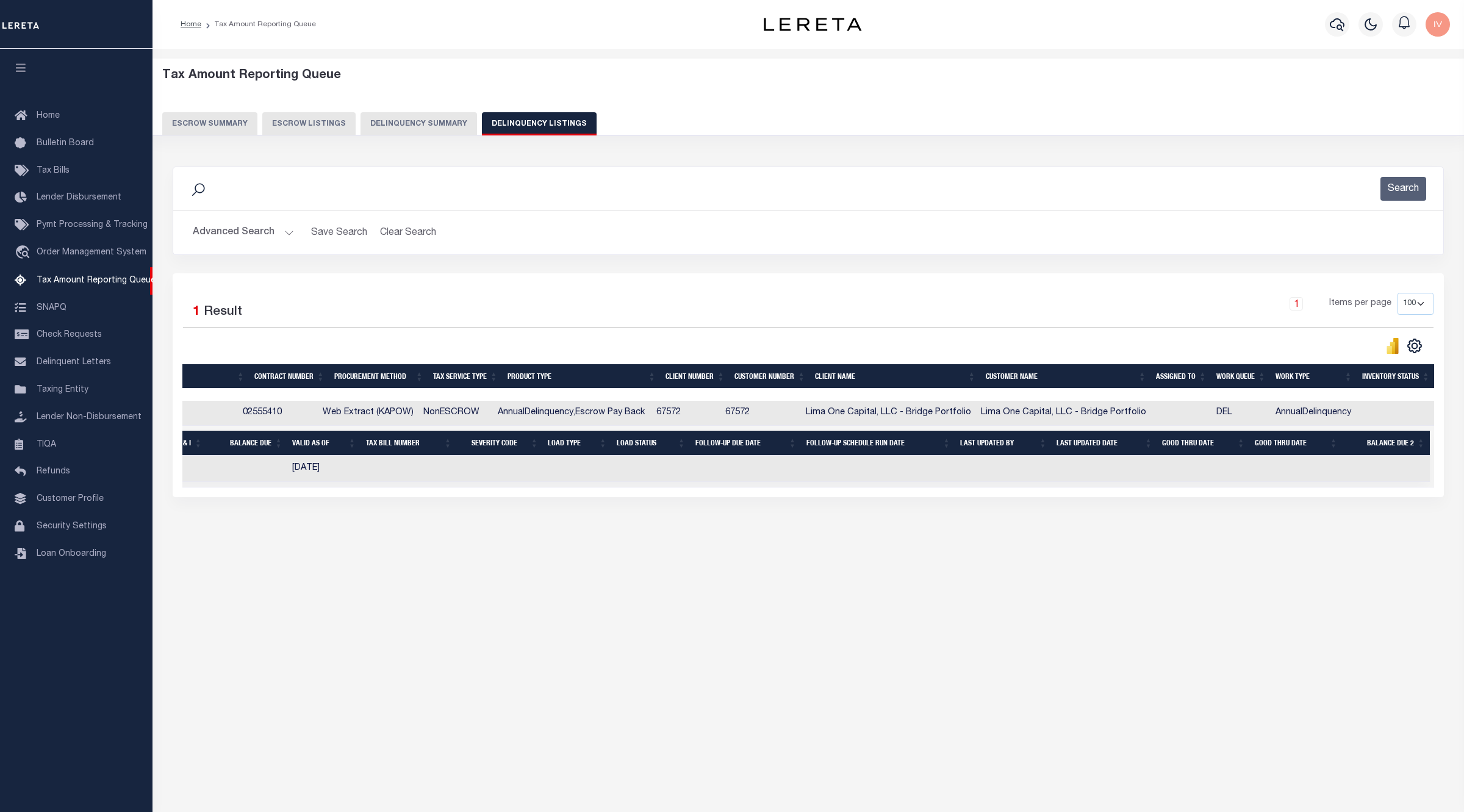
click at [973, 557] on div "Tax Amount Reporting Queue Escrow Summary Escrow Listings In" at bounding box center [807, 315] width 1304 height 509
click at [365, 683] on div "Tax Amount Reporting Queue Escrow Summary Escrow Listings In" at bounding box center [808, 414] width 1312 height 730
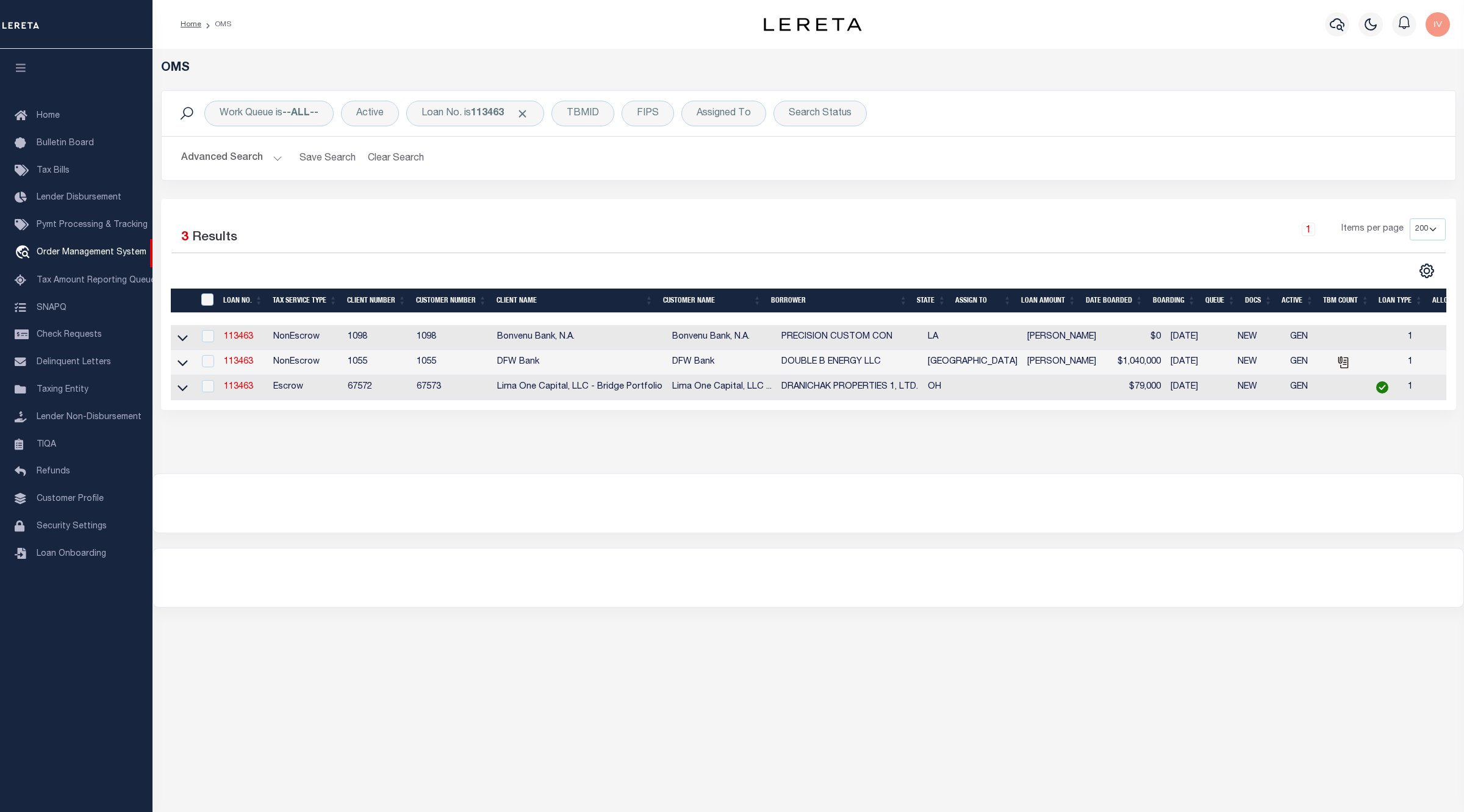
select select "200"
click at [476, 114] on b "113463" at bounding box center [487, 113] width 33 height 10
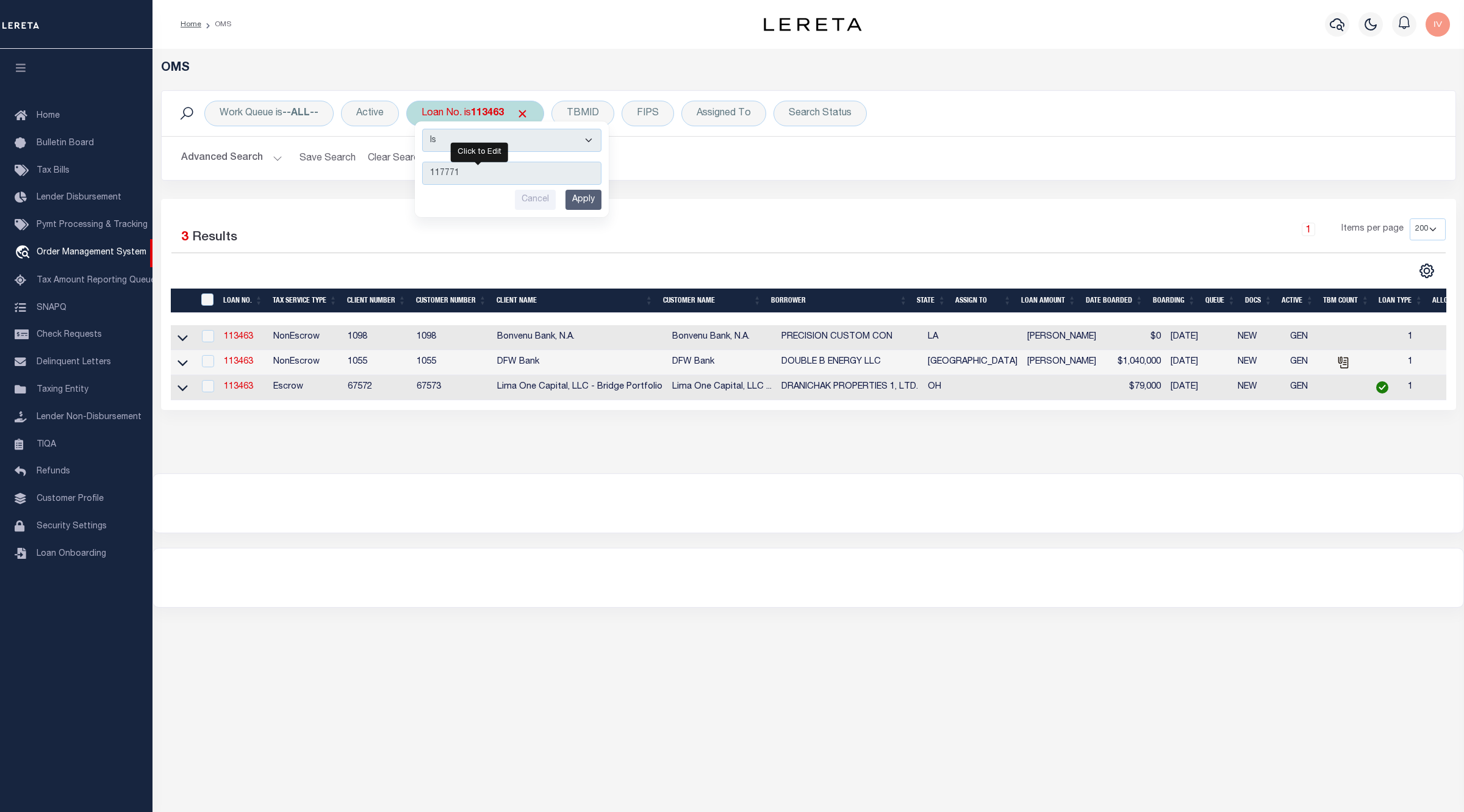
type input "117771"
click at [589, 196] on input "Apply" at bounding box center [584, 199] width 36 height 20
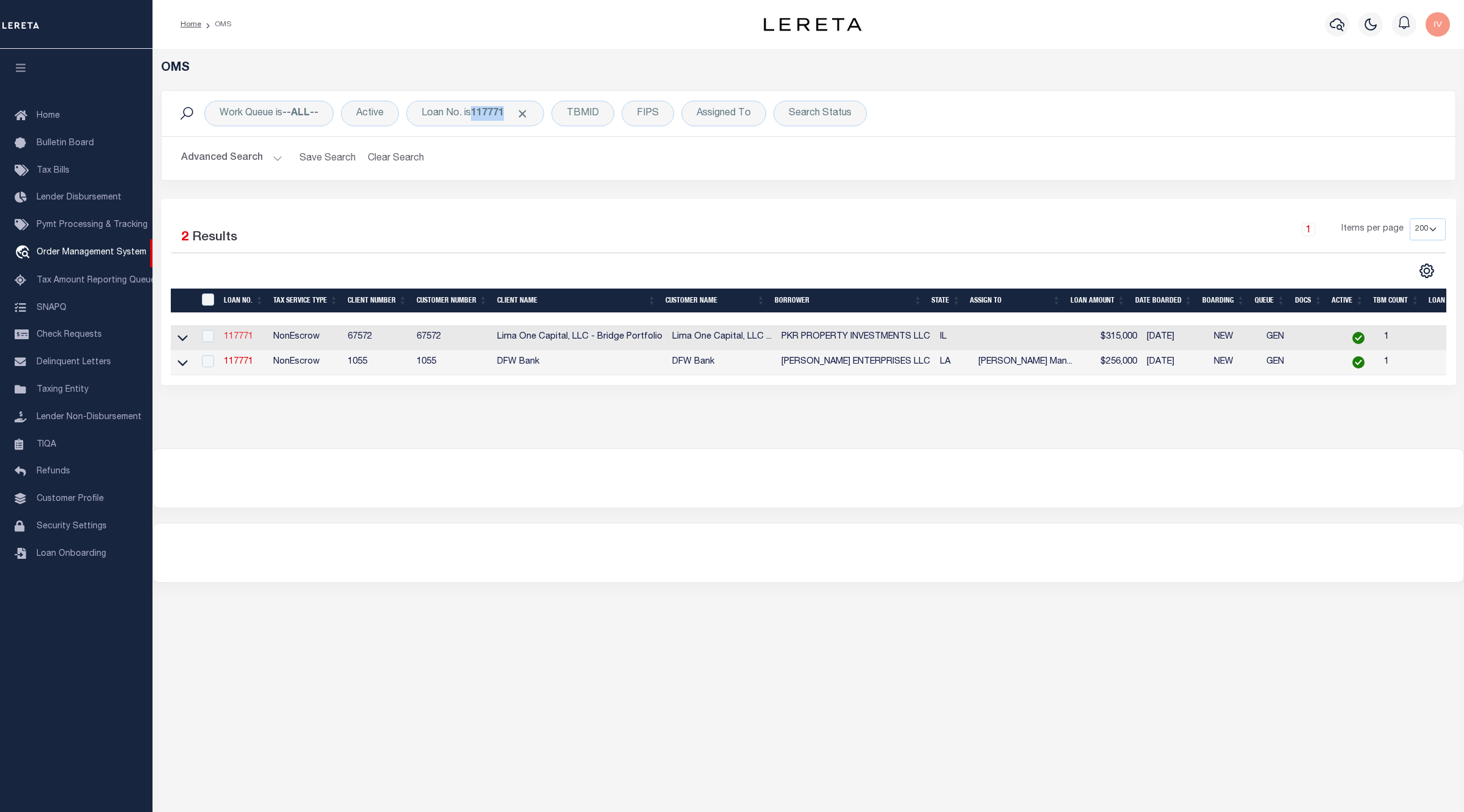
click at [237, 339] on link "117771" at bounding box center [239, 336] width 30 height 9
type input "117771"
type input "PKR PROPERTY INVESTMENTS LLC"
select select
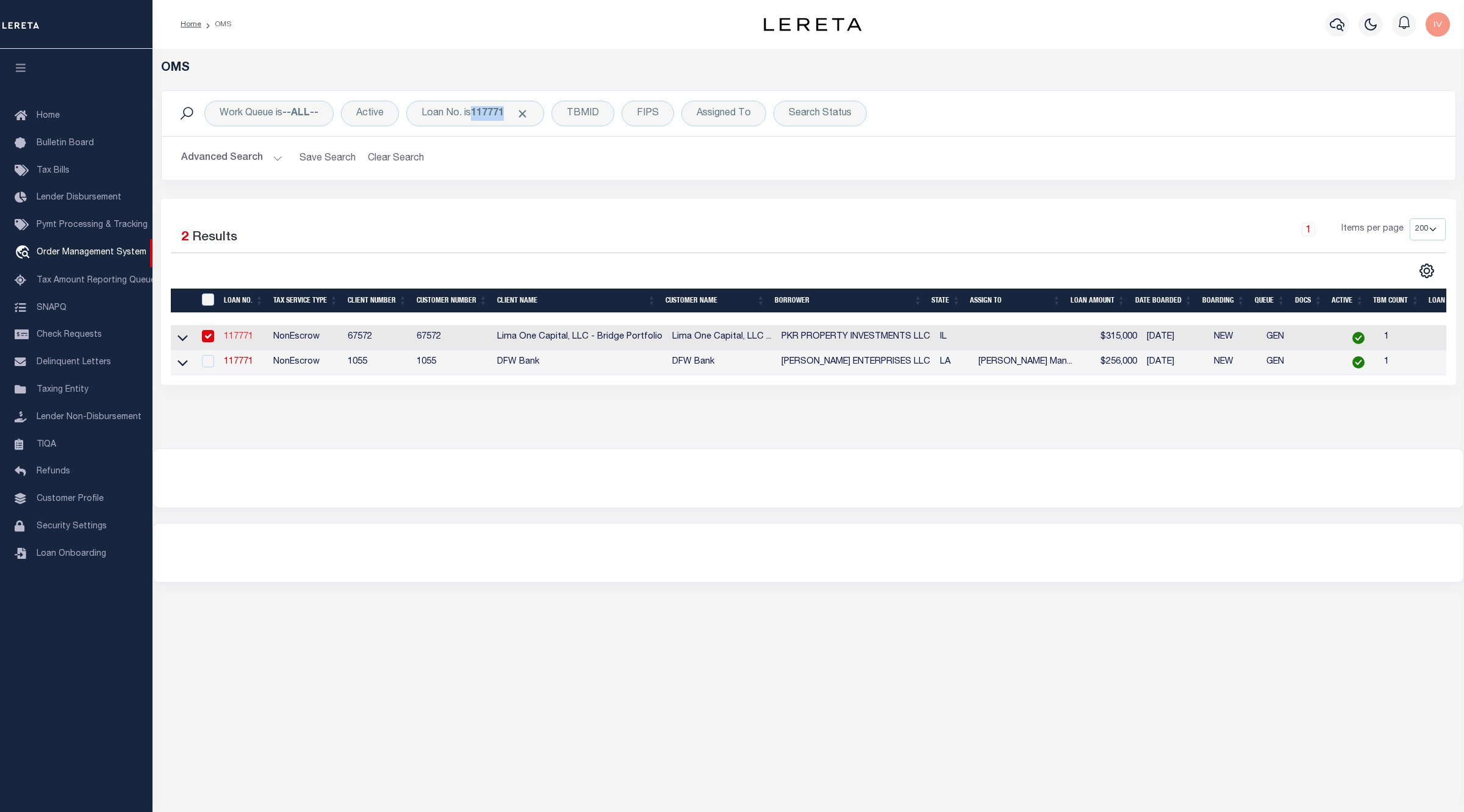
select select
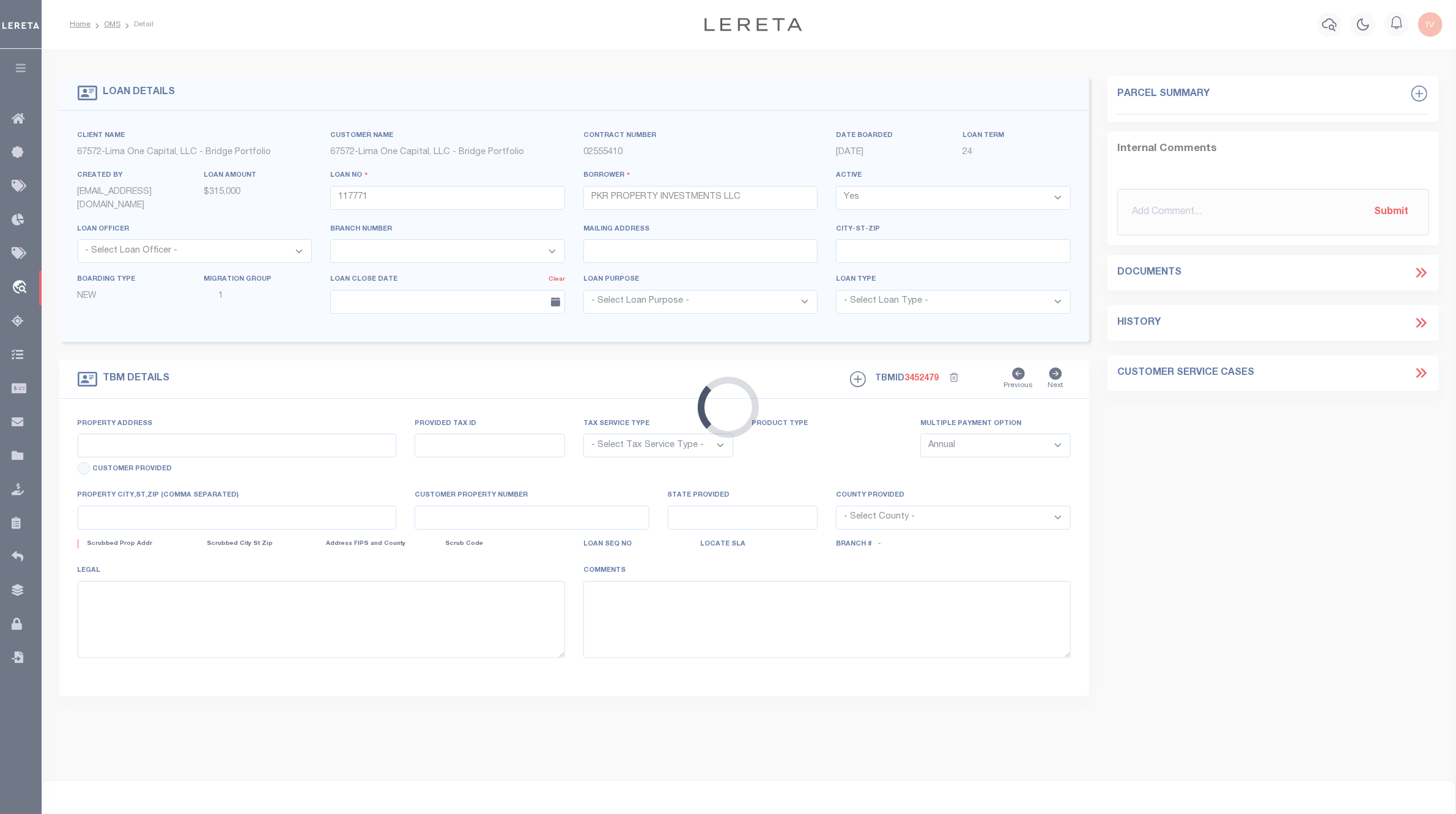
type input "[STREET_ADDRESS][PERSON_NAME]"
radio input "true"
select select "NonEscrow"
select select
type input "[GEOGRAPHIC_DATA]"
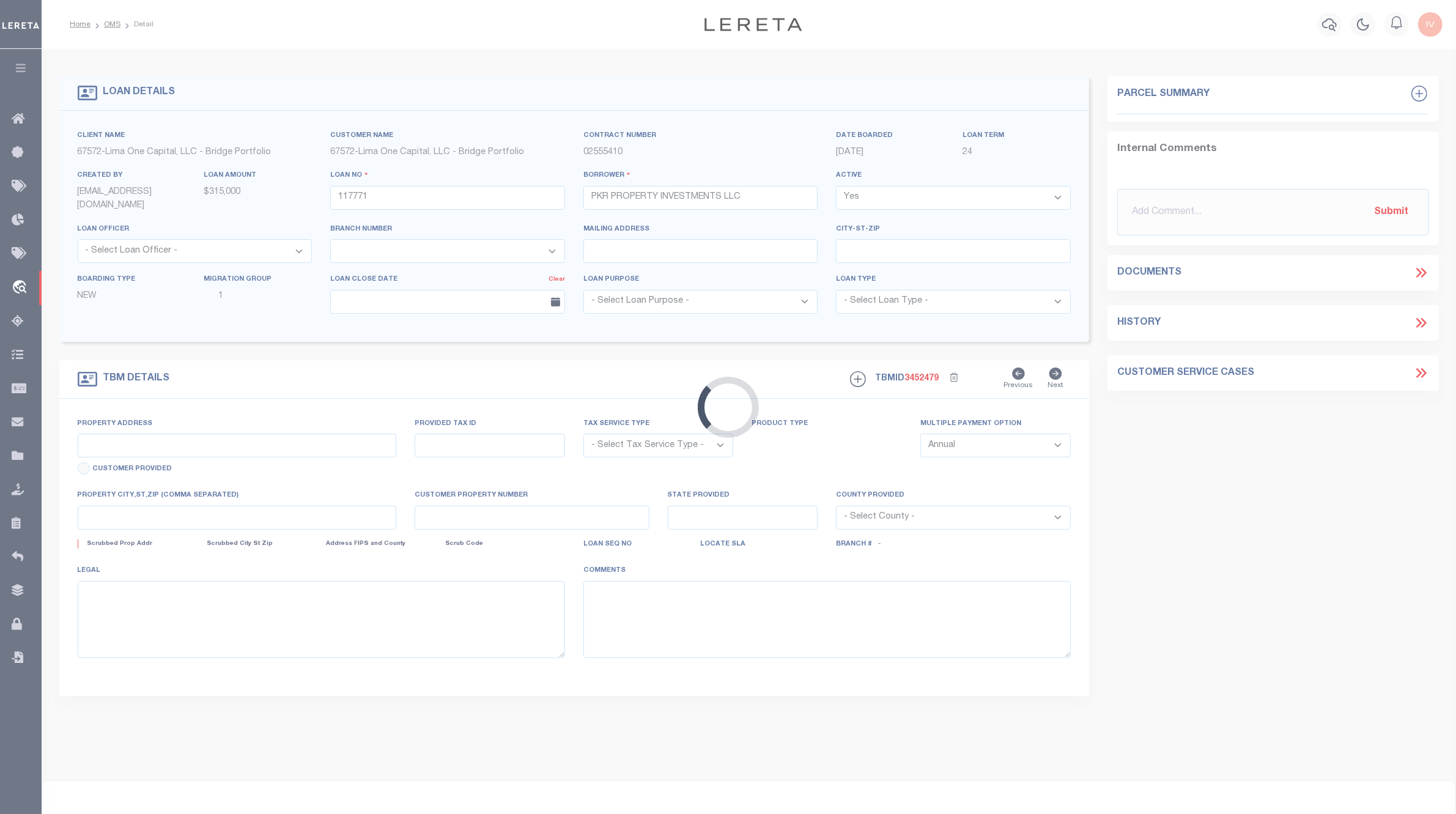
type input "117771-1"
type input "IL"
type textarea "COLLECTOR: ENTITY: PARCEL: 18041040040000"
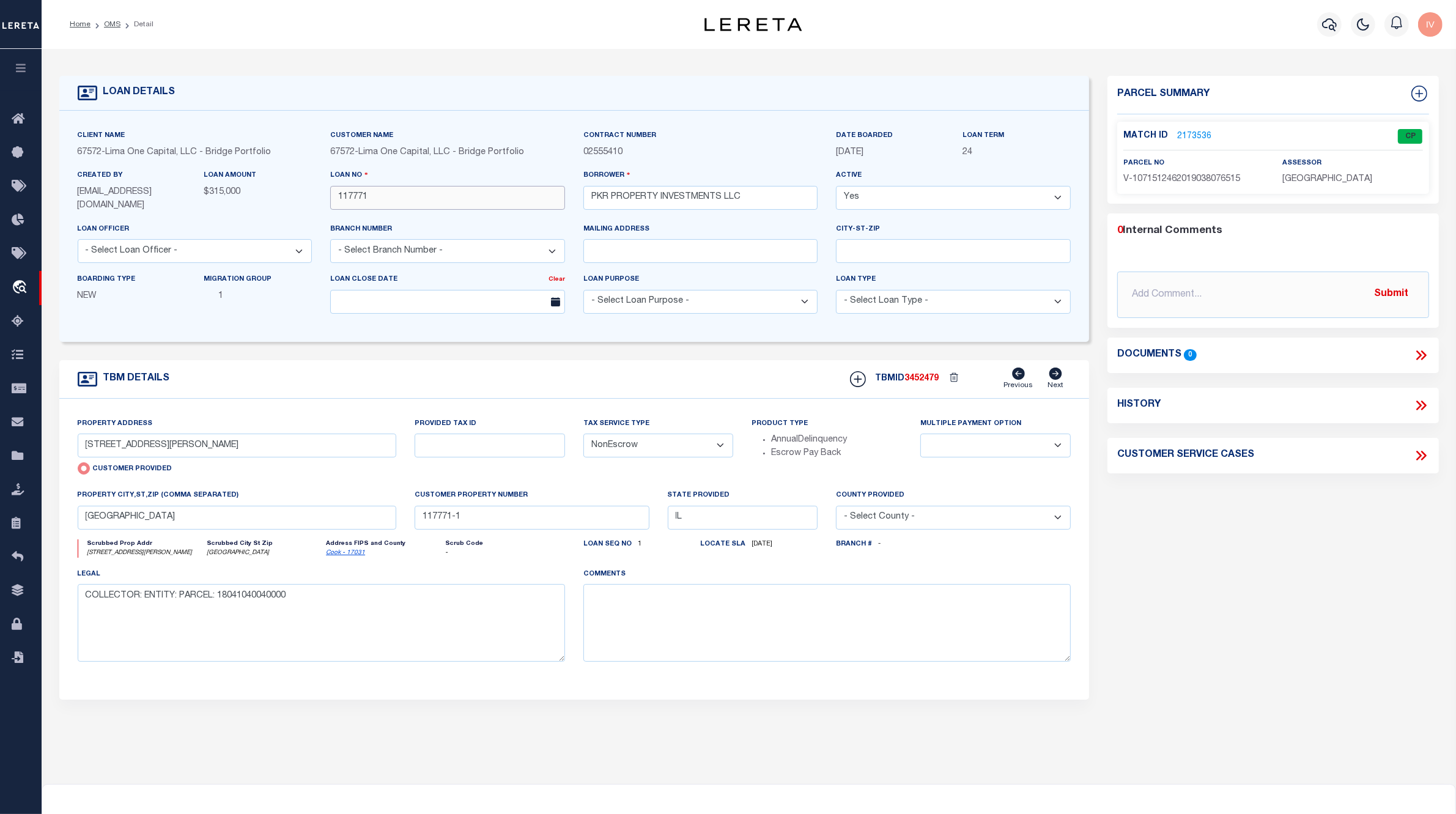
click at [376, 199] on input "117771" at bounding box center [447, 198] width 235 height 24
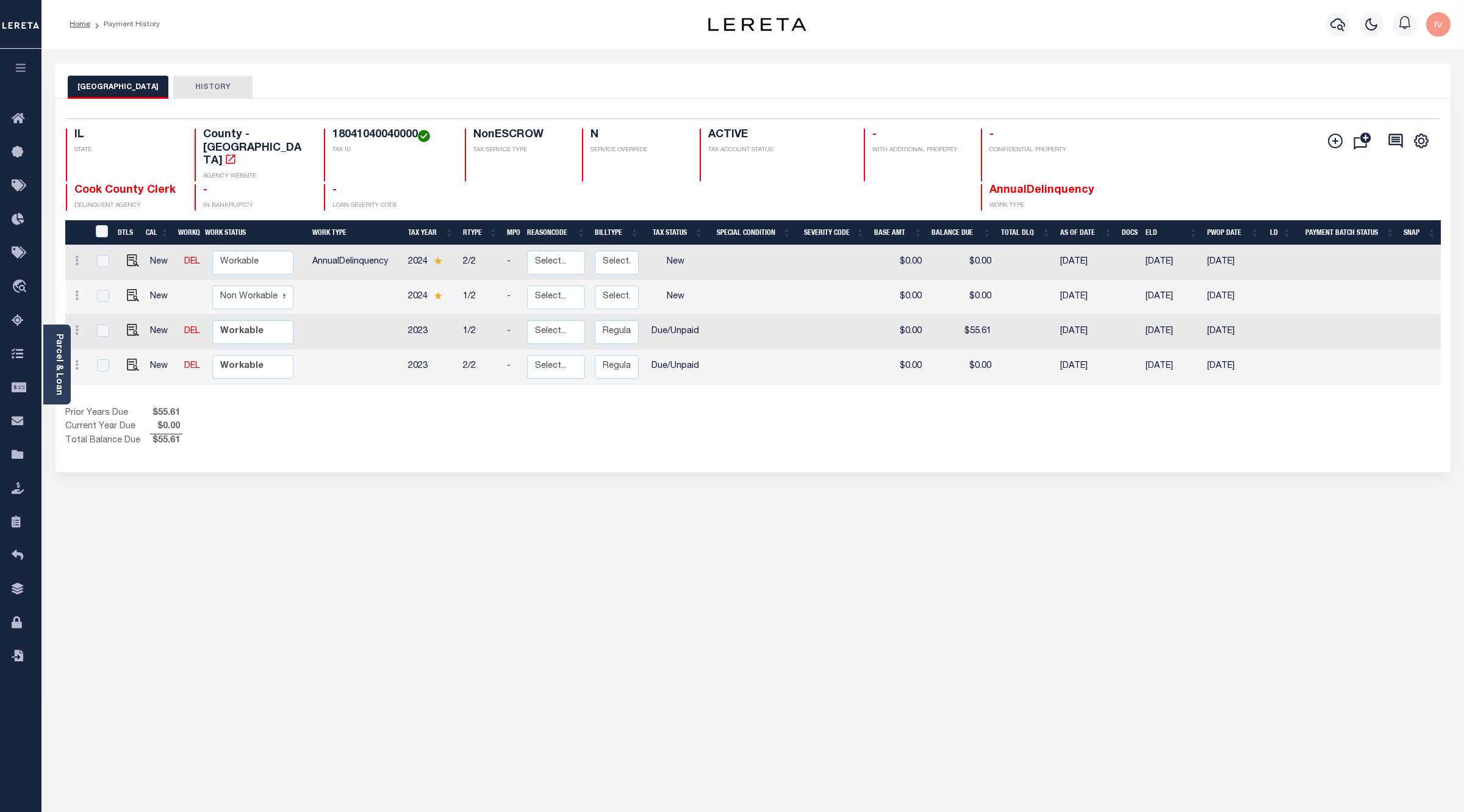
click at [670, 432] on div "Selected 4 Results 1 Items per page 25 50 100 IL STATE TAX ID N" at bounding box center [752, 285] width 1395 height 373
click at [370, 137] on h4 "18041040040000" at bounding box center [390, 136] width 117 height 14
copy h4 "18041040040000"
click at [677, 660] on div "COOK COUNTY HISTORY Selected 4 Results" at bounding box center [753, 407] width 1414 height 689
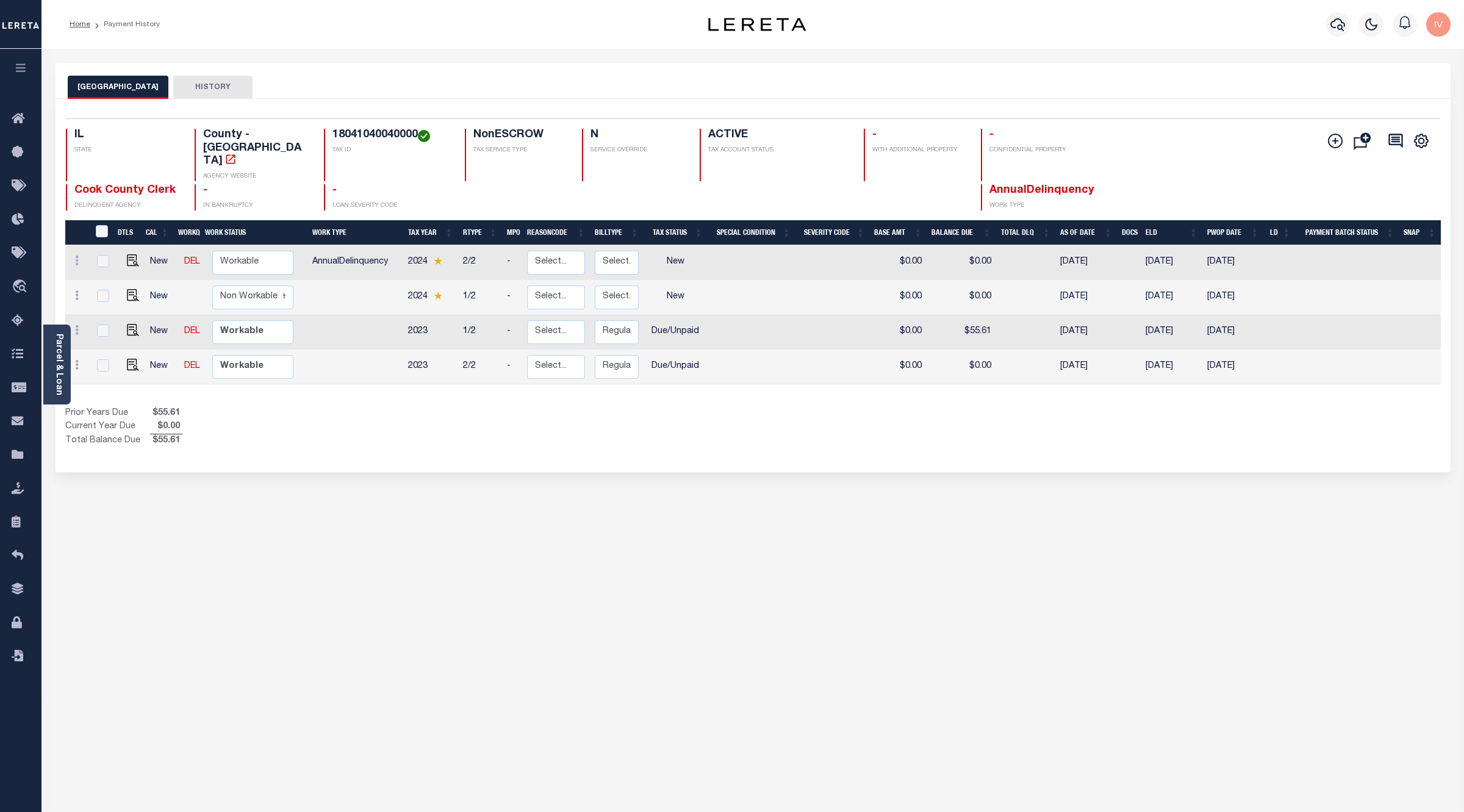
click at [58, 352] on link "Parcel & Loan" at bounding box center [58, 365] width 9 height 62
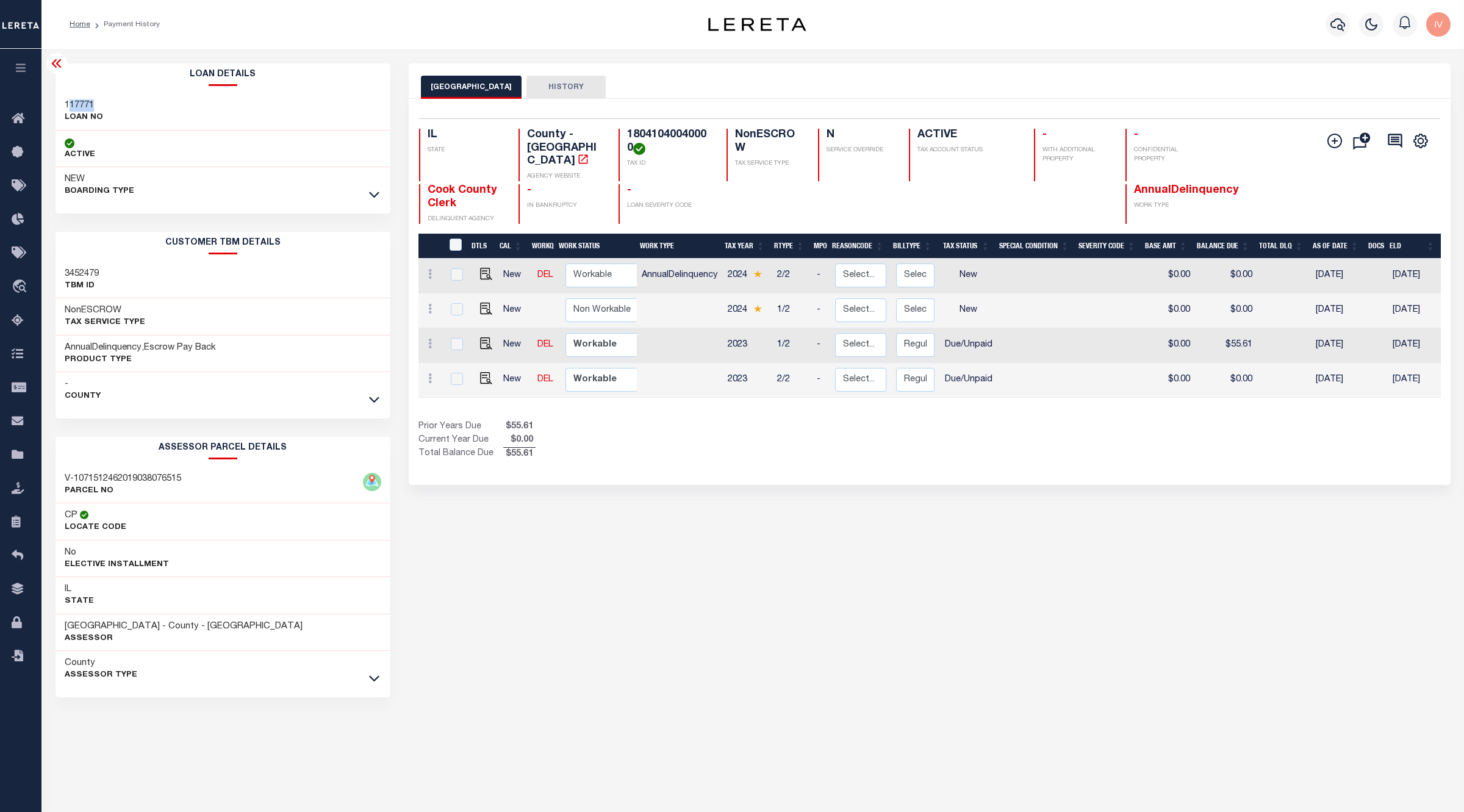
drag, startPoint x: 129, startPoint y: 106, endPoint x: 61, endPoint y: 104, distance: 68.0
click at [61, 104] on div "117771 LOAN NO" at bounding box center [223, 112] width 335 height 37
click at [615, 442] on div "Prior Years Due $55.61 Current Year Due $0.00 Total Balance Due $55.61" at bounding box center [674, 440] width 512 height 40
drag, startPoint x: 630, startPoint y: 260, endPoint x: 748, endPoint y: 260, distance: 118.0
click at [748, 260] on div "DTLS CAL WorkQ Work Status Work Type Tax Year RType MPO ReasonCode BillType Tax…" at bounding box center [930, 319] width 1022 height 172
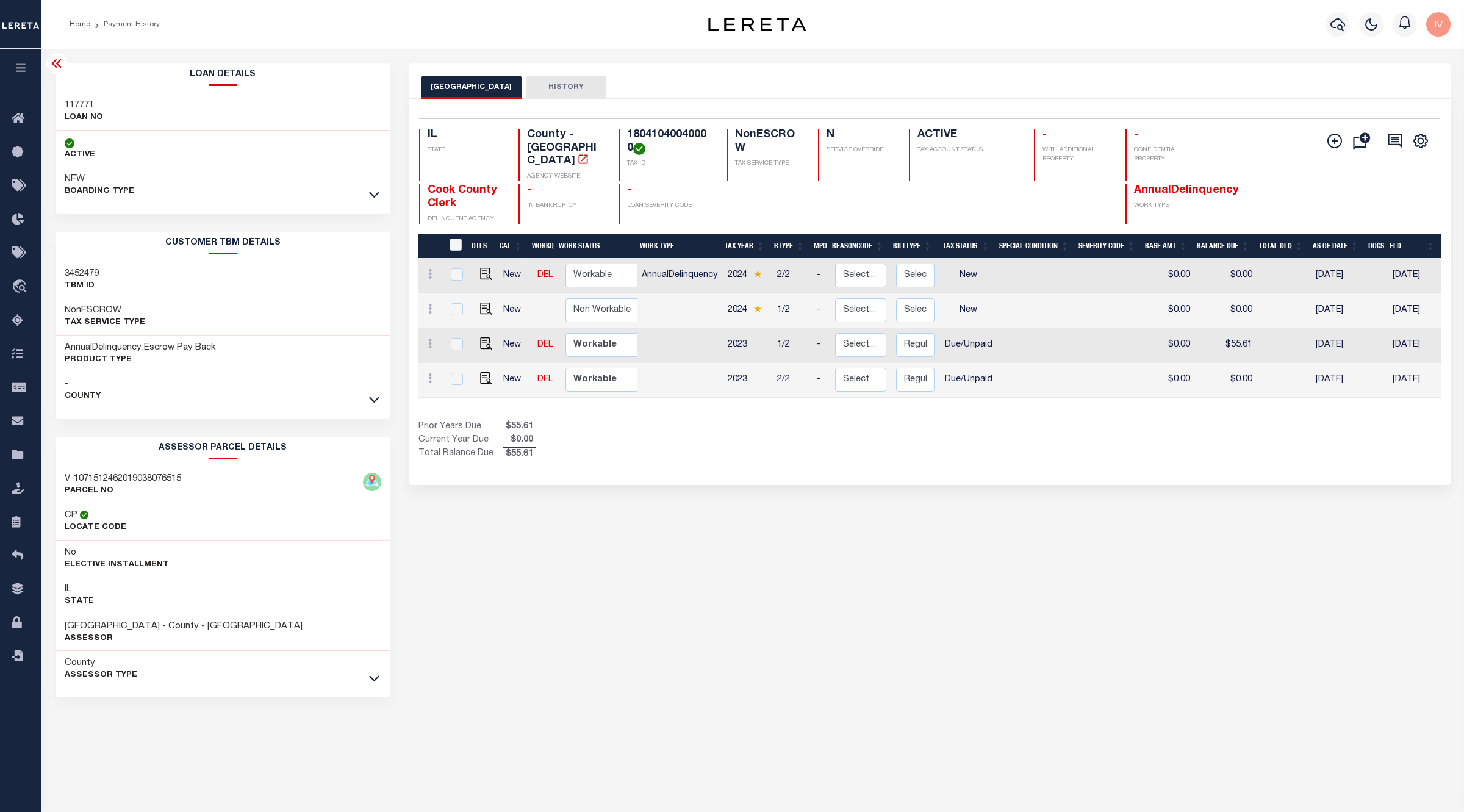
drag, startPoint x: 705, startPoint y: 464, endPoint x: 697, endPoint y: 398, distance: 66.5
click at [706, 464] on div "Selected 4 Results 1 Items per page 25 50 100 IL STATE TAX ID N" at bounding box center [930, 292] width 1042 height 386
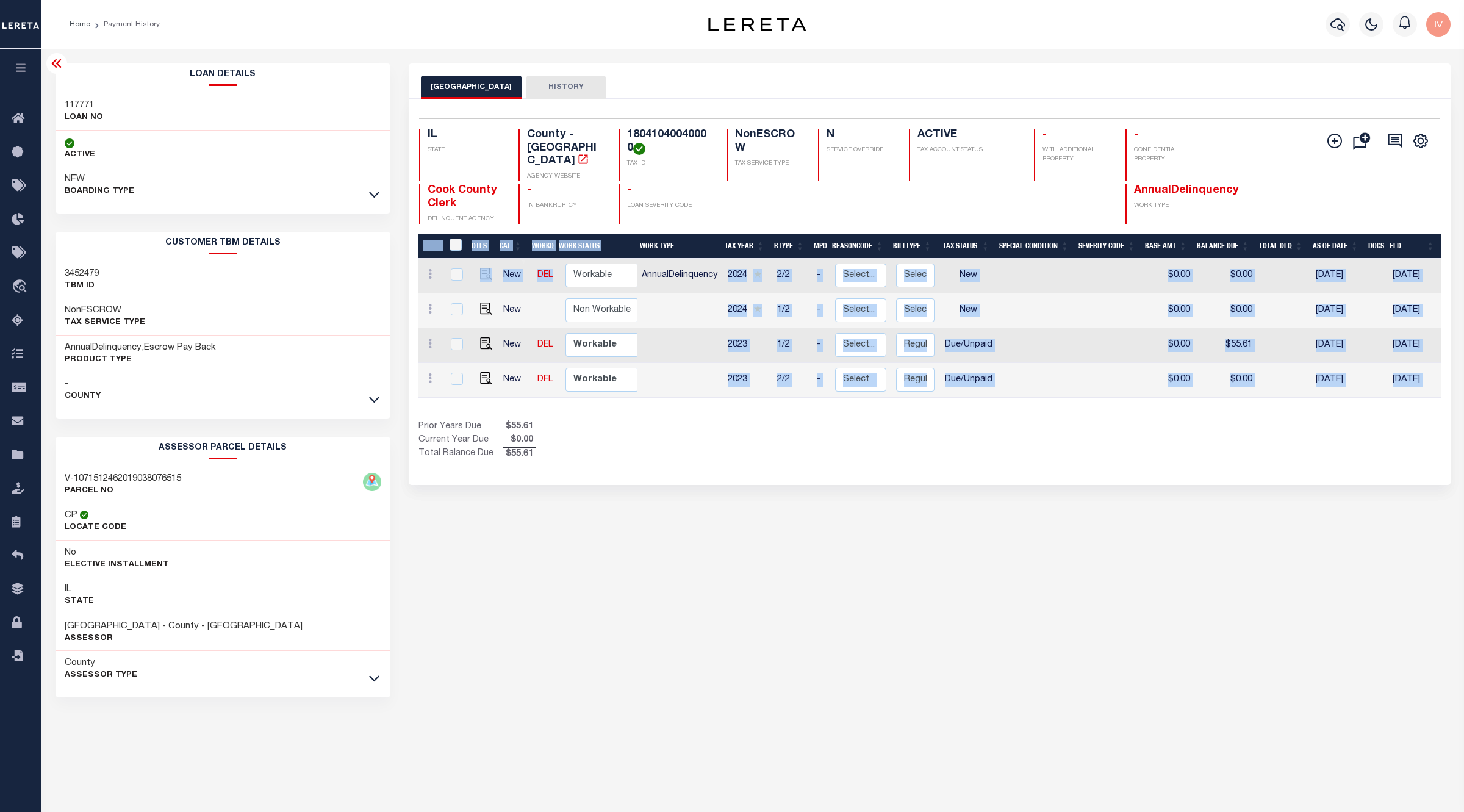
drag, startPoint x: 722, startPoint y: 267, endPoint x: 633, endPoint y: 265, distance: 89.0
click at [633, 265] on div "DTLS CAL WorkQ Work Status Work Type Tax Year RType MPO ReasonCode BillType Tax…" at bounding box center [930, 319] width 1022 height 172
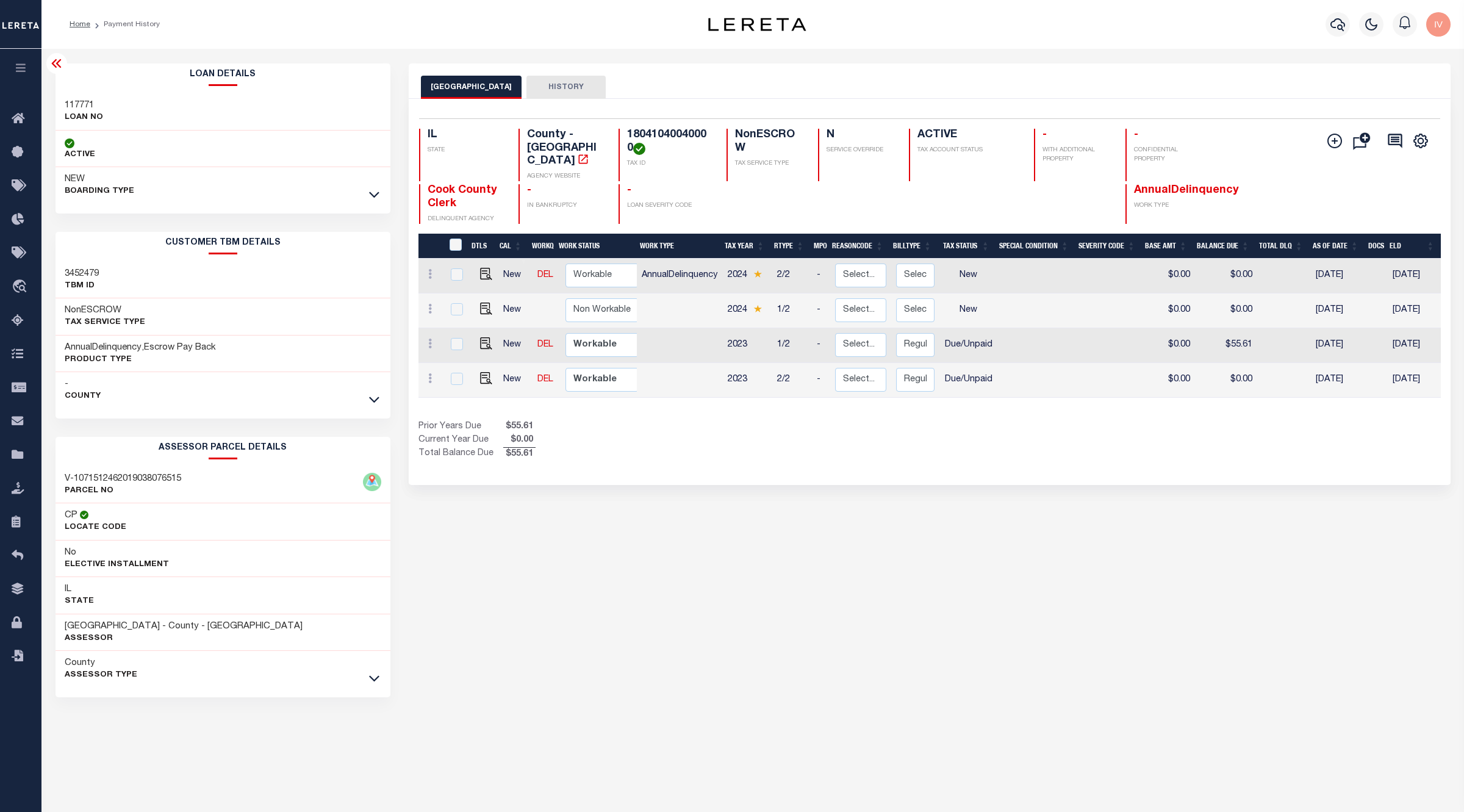
click at [671, 428] on div "Prior Years Due $55.61 Current Year Due $0.00 Total Balance Due $55.61" at bounding box center [674, 440] width 512 height 40
click at [665, 445] on div "Prior Years Due $55.61 Current Year Due $0.00 Total Balance Due $55.61" at bounding box center [674, 440] width 512 height 40
click at [672, 565] on div "COOK COUNTY HISTORY Selected 4 Results" at bounding box center [930, 407] width 1061 height 689
click at [673, 135] on h4 "18041040040000" at bounding box center [669, 142] width 85 height 27
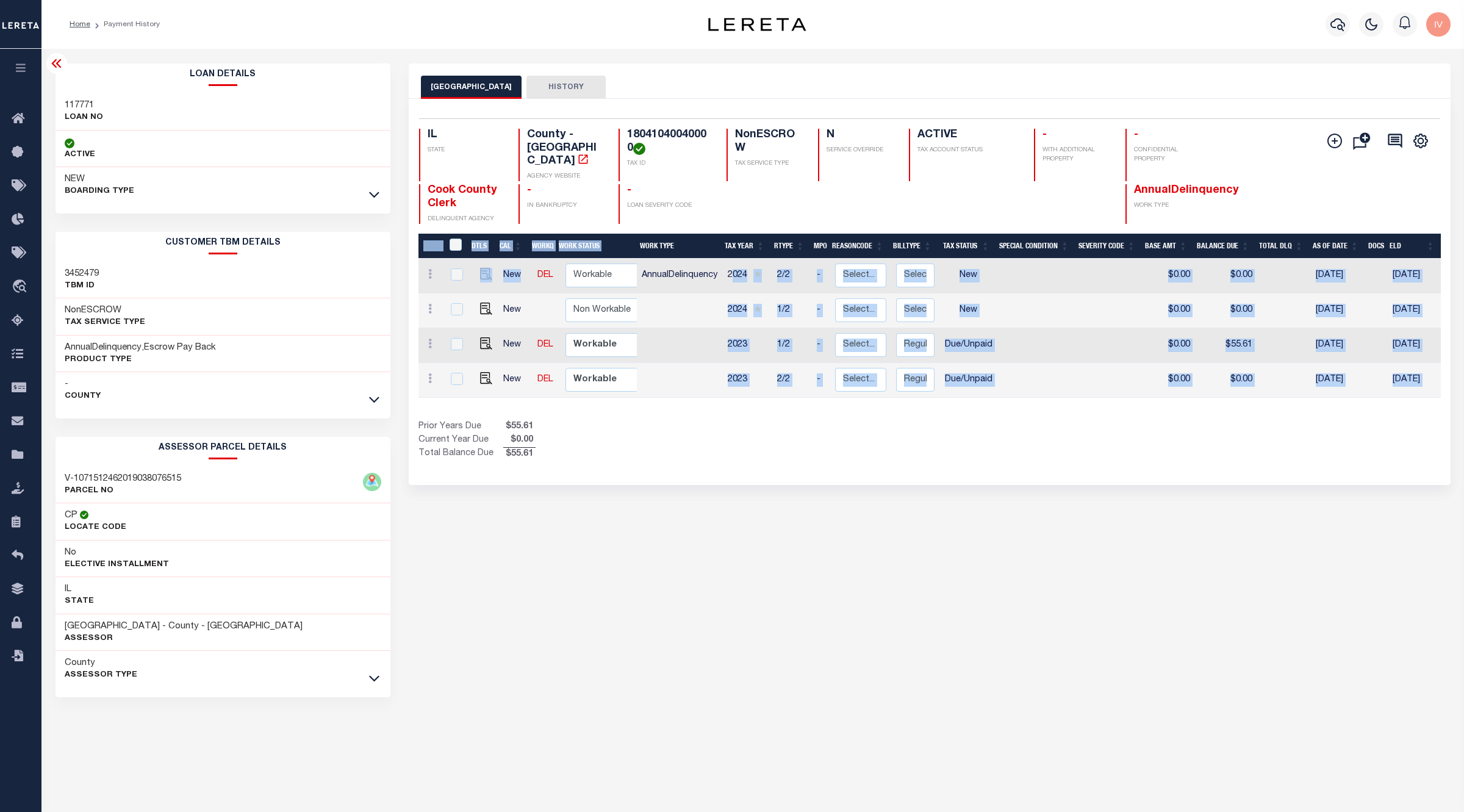
drag, startPoint x: 529, startPoint y: 262, endPoint x: 699, endPoint y: 337, distance: 185.8
click at [732, 263] on div "DTLS CAL WorkQ Work Status Work Type Tax Year RType MPO ReasonCode BillType Tax…" at bounding box center [930, 319] width 1022 height 172
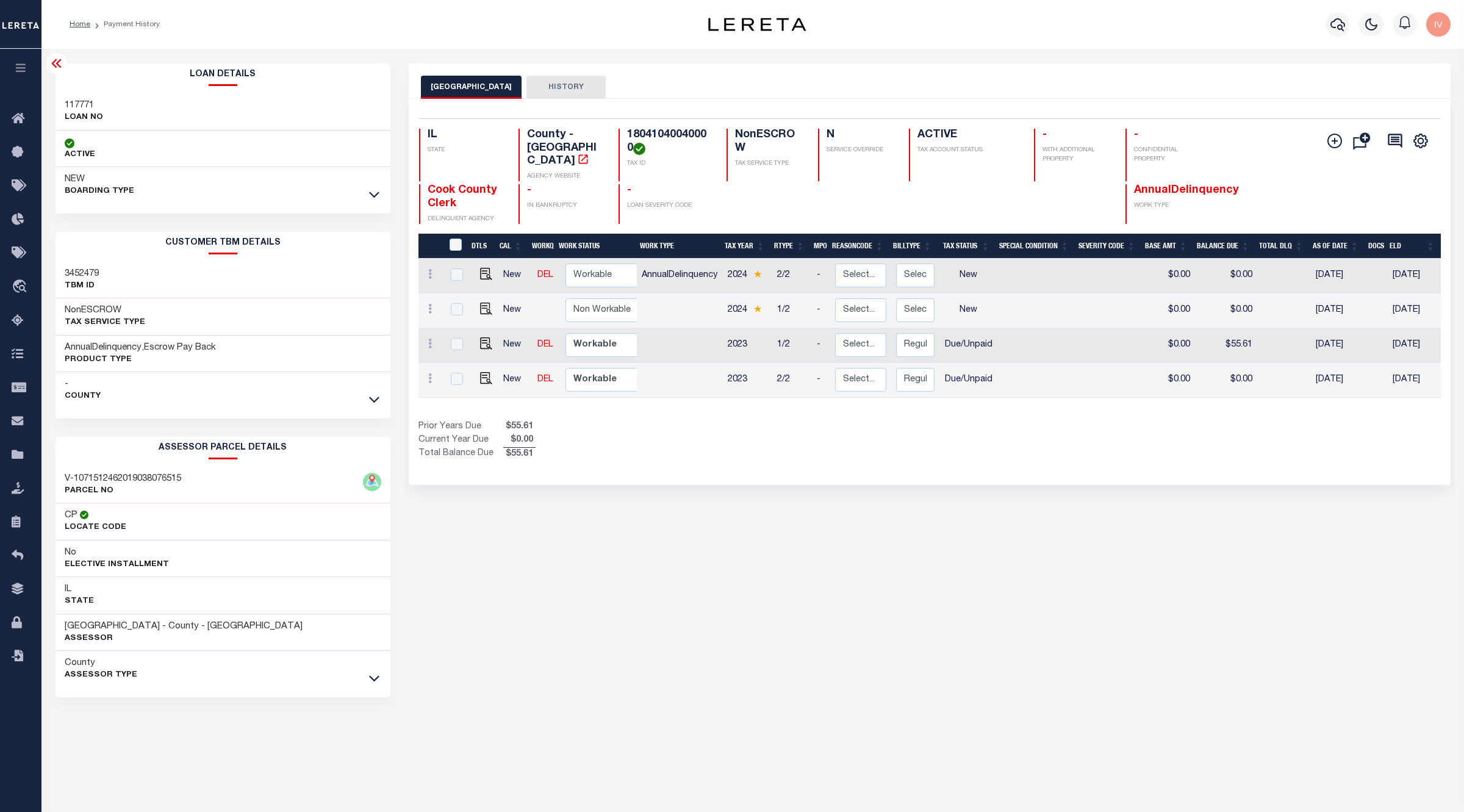
click at [728, 476] on div "COOK COUNTY HISTORY Selected 4 Results" at bounding box center [930, 407] width 1061 height 689
drag, startPoint x: 756, startPoint y: 333, endPoint x: 728, endPoint y: 336, distance: 28.2
click at [728, 336] on td "2023" at bounding box center [747, 345] width 49 height 34
checkbox input "true"
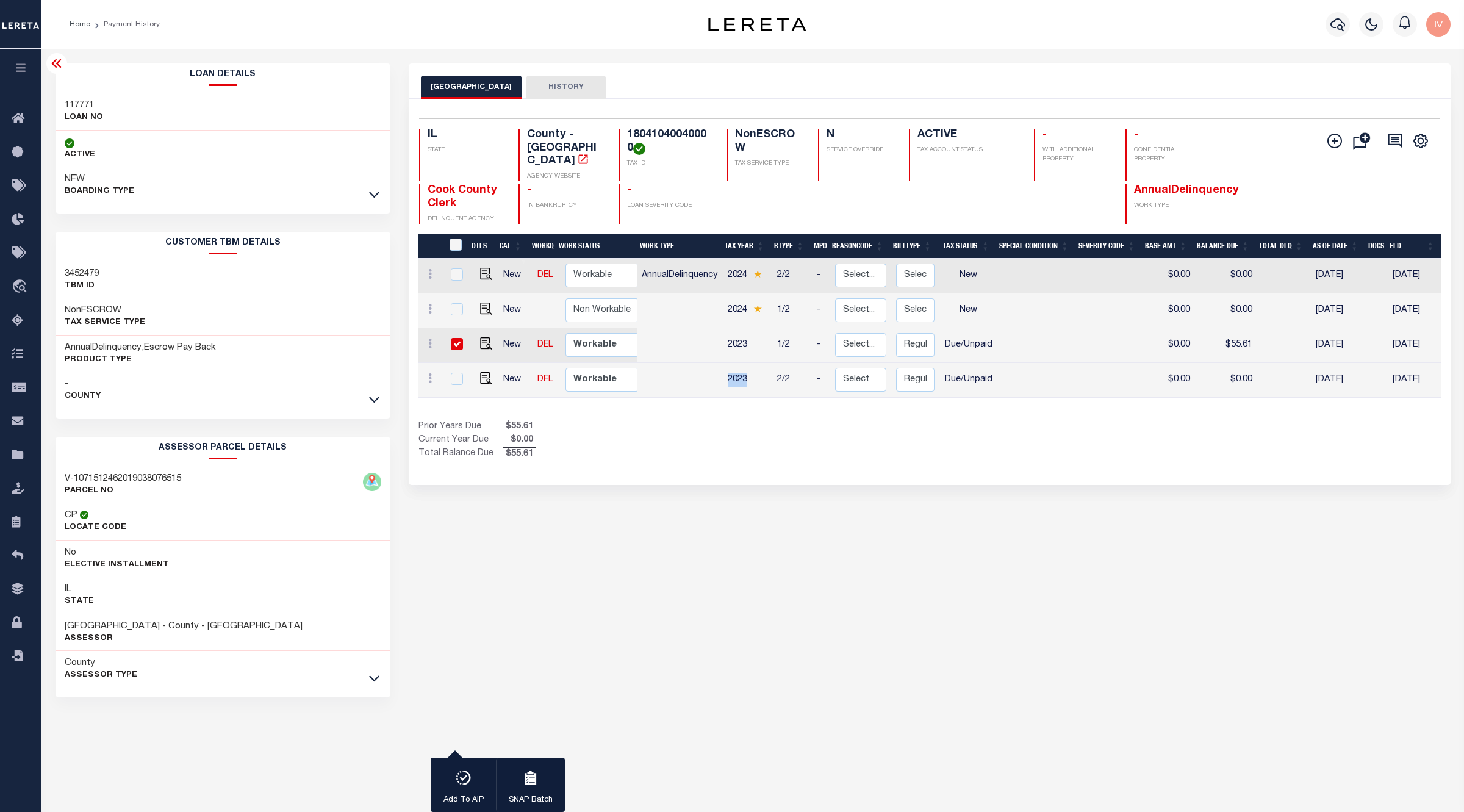
drag, startPoint x: 720, startPoint y: 359, endPoint x: 763, endPoint y: 368, distance: 43.9
click at [763, 368] on tr "New DEL Non Workable Workable 2023 2/2 - Select... Payment Reversal Taxable Val…" at bounding box center [1037, 379] width 1236 height 34
click at [704, 366] on td at bounding box center [680, 379] width 87 height 34
checkbox input "true"
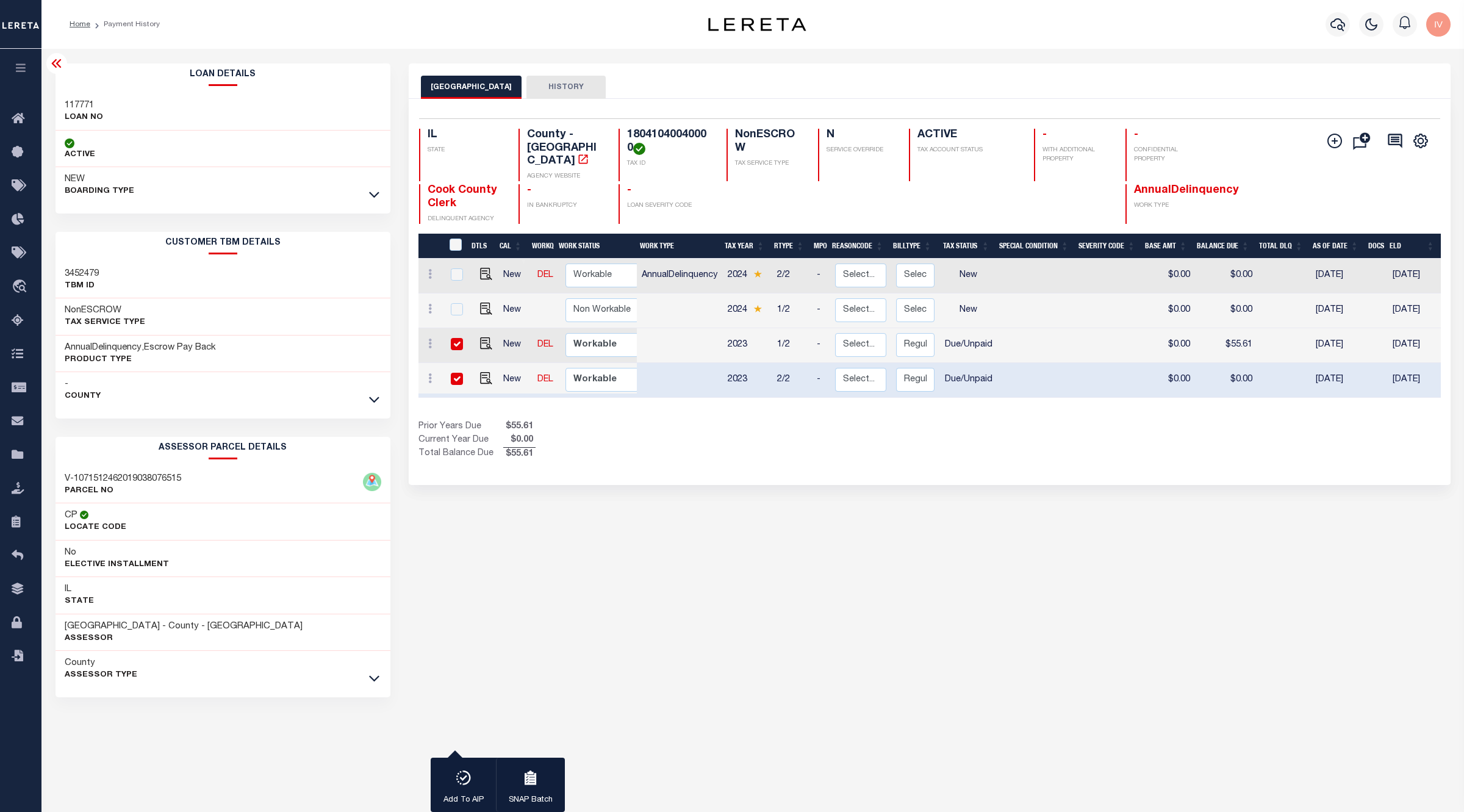
drag, startPoint x: 641, startPoint y: 262, endPoint x: 1419, endPoint y: 300, distance: 778.9
click at [1419, 300] on tbody "New DEL Non Workable Workable AnnualDelinquency 2024 2/2 - Select... Payment Re…" at bounding box center [1037, 327] width 1236 height 139
click at [1032, 455] on div "2 Selected 4 Results 1 Items per page 25 50 100 IL STATE TAX ID" at bounding box center [930, 292] width 1042 height 386
drag, startPoint x: 643, startPoint y: 263, endPoint x: 802, endPoint y: 270, distance: 159.2
click at [802, 270] on tr "New DEL Non Workable Workable AnnualDelinquency 2024 2/2 - Select... Payment Re…" at bounding box center [1037, 275] width 1236 height 34
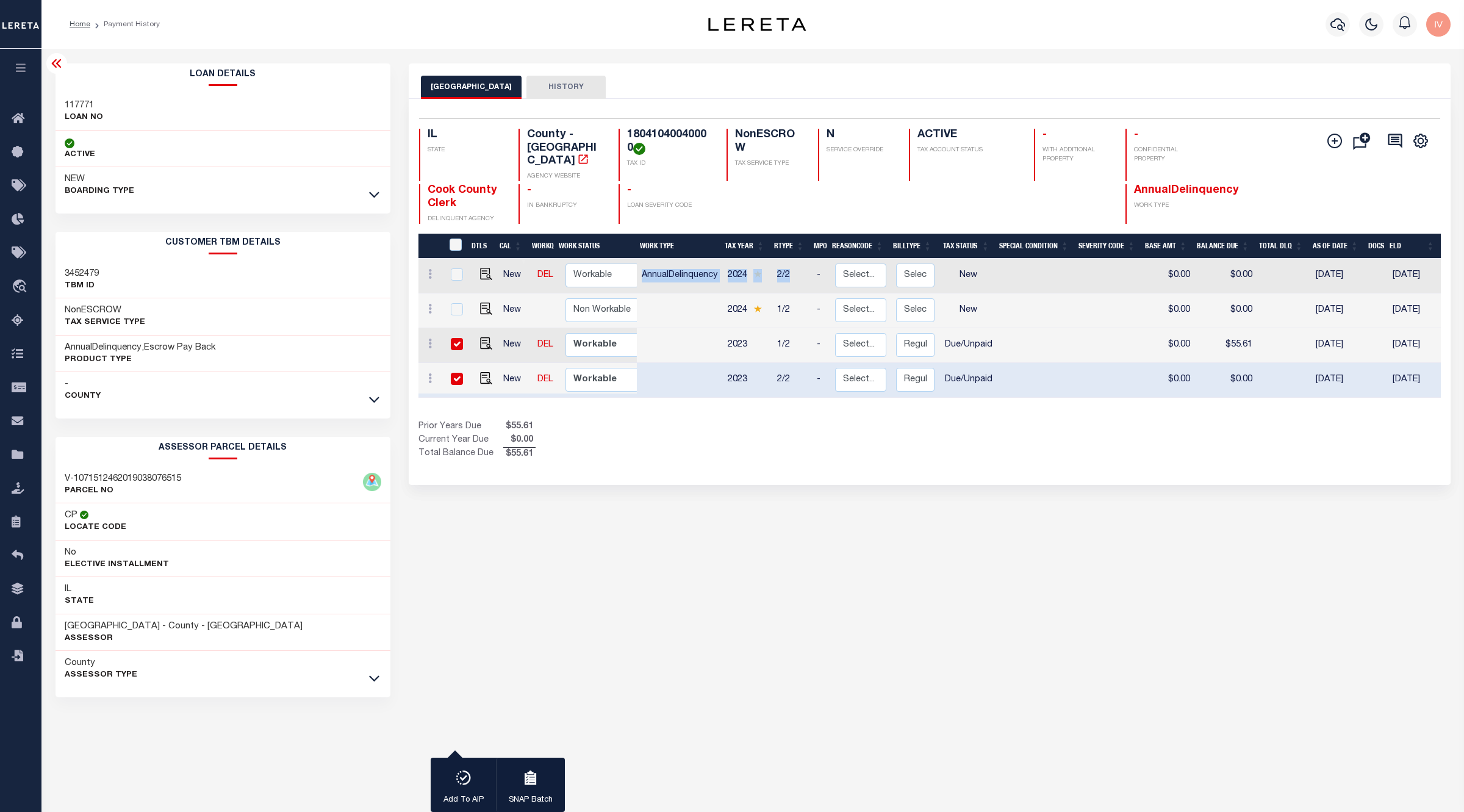
click at [783, 442] on div "Prior Years Due $55.61 Current Year Due $0.00 Total Balance Due $55.61" at bounding box center [674, 440] width 512 height 40
drag, startPoint x: 635, startPoint y: 260, endPoint x: 1001, endPoint y: 355, distance: 378.1
click at [1001, 355] on div "DTLS CAL WorkQ Work Status Work Type Tax Year RType MPO ReasonCode BillType Tax…" at bounding box center [930, 319] width 1022 height 172
drag, startPoint x: 1000, startPoint y: 373, endPoint x: 722, endPoint y: 334, distance: 280.7
click at [722, 334] on tbody "New DEL Non Workable Workable AnnualDelinquency 2024 2/2 - Select... Payment Re…" at bounding box center [1037, 327] width 1236 height 139
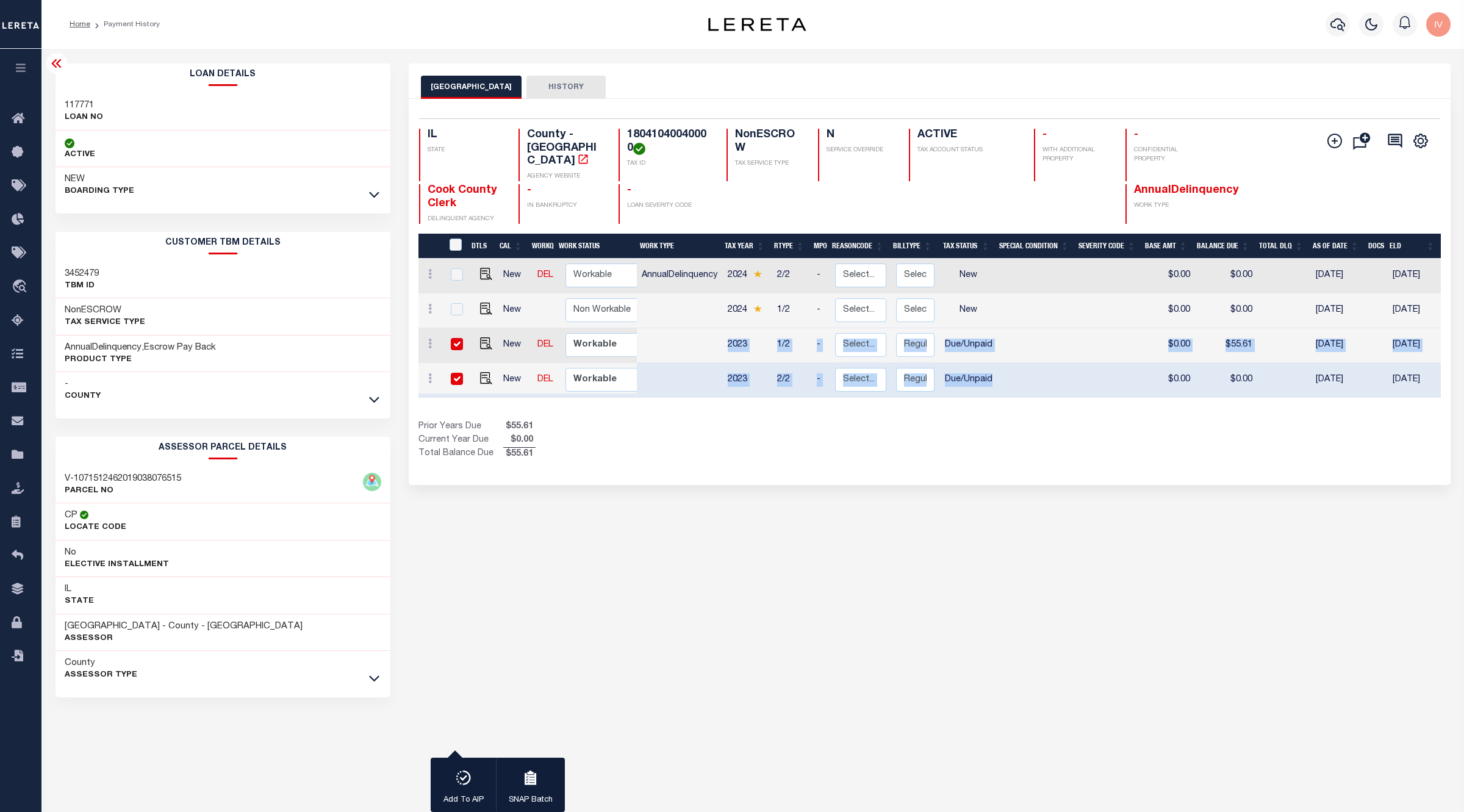
click at [780, 453] on div "2 Selected 4 Results 1 Items per page 25 50 100 IL STATE TAX ID" at bounding box center [930, 292] width 1042 height 386
drag, startPoint x: 636, startPoint y: 268, endPoint x: 1087, endPoint y: 263, distance: 451.0
click at [1087, 263] on div "DTLS CAL WorkQ Work Status Work Type Tax Year RType MPO ReasonCode BillType Tax…" at bounding box center [930, 319] width 1022 height 172
drag, startPoint x: 1079, startPoint y: 260, endPoint x: 643, endPoint y: 265, distance: 436.0
click at [643, 265] on tr "New DEL Non Workable Workable AnnualDelinquency 2024 2/2 - Select... Payment Re…" at bounding box center [1037, 275] width 1236 height 34
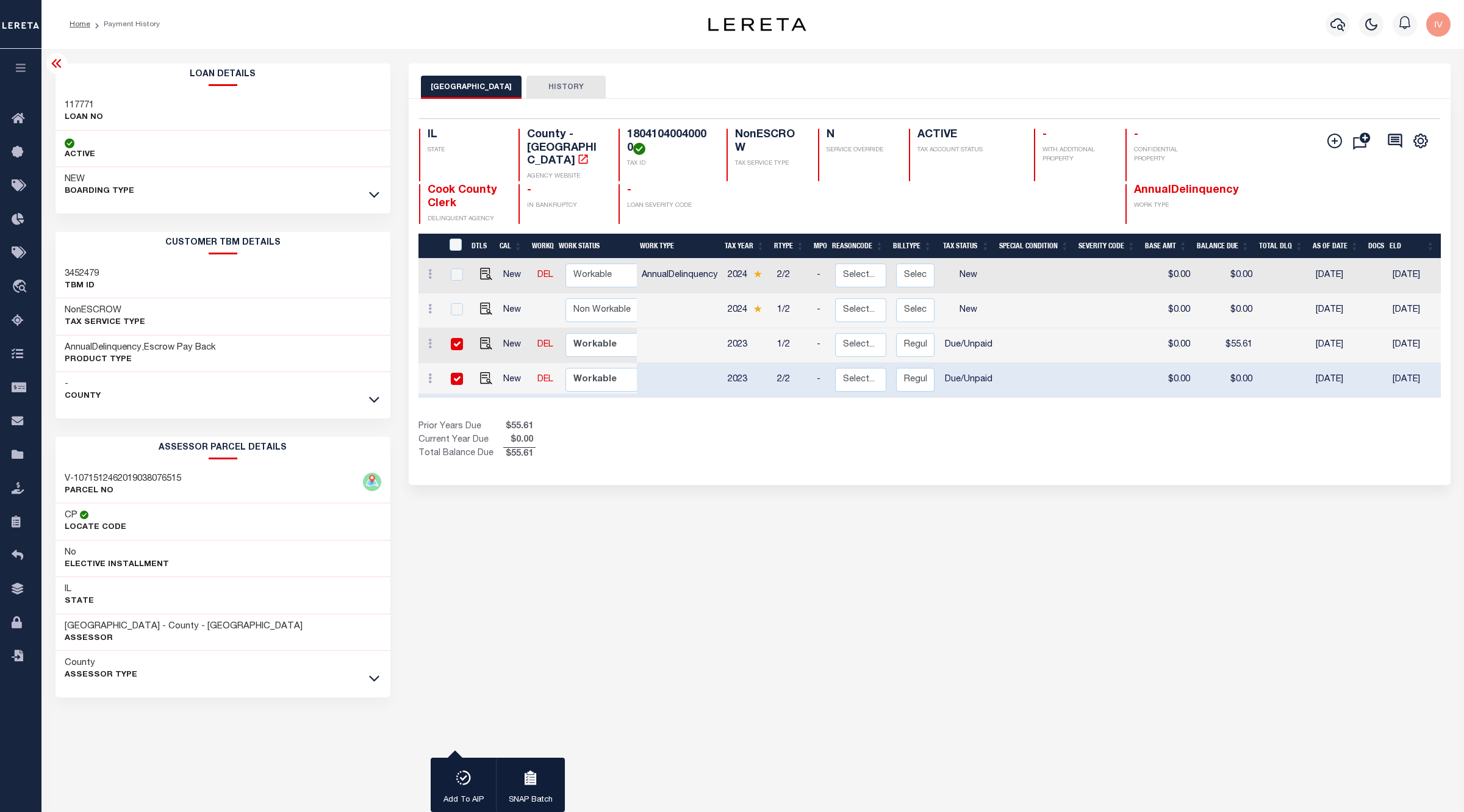
click at [782, 420] on div "Prior Years Due $55.61 Current Year Due $0.00 Total Balance Due $55.61" at bounding box center [674, 440] width 512 height 40
drag, startPoint x: 644, startPoint y: 263, endPoint x: 800, endPoint y: 295, distance: 159.2
click at [800, 295] on tbody "New DEL Non Workable Workable AnnualDelinquency 2024 2/2 - Select... Payment Re…" at bounding box center [1037, 327] width 1236 height 139
click at [645, 269] on td "AnnualDelinquency" at bounding box center [680, 275] width 87 height 34
checkbox input "true"
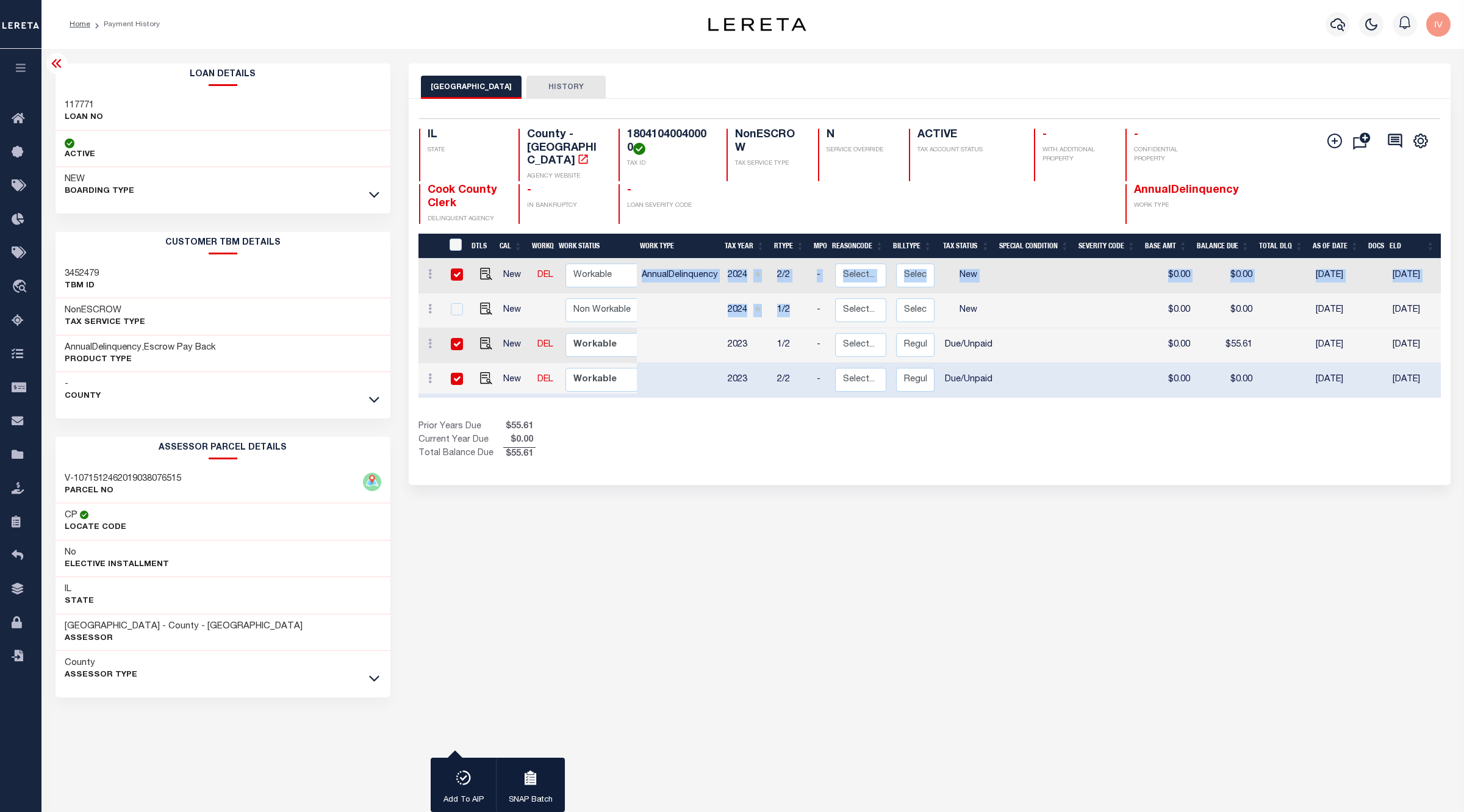
checkbox input "true"
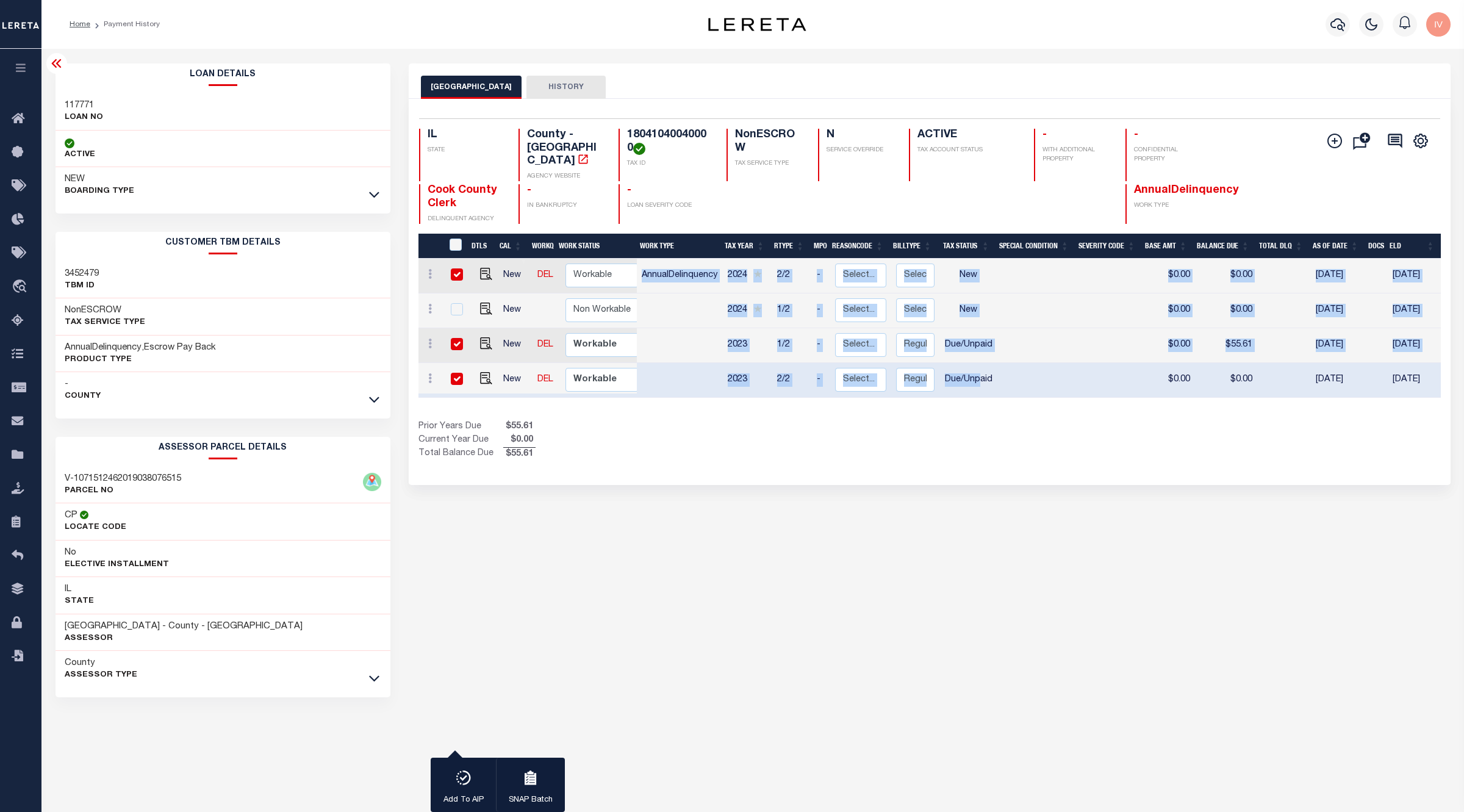
drag, startPoint x: 645, startPoint y: 265, endPoint x: 979, endPoint y: 365, distance: 348.6
click at [979, 365] on tbody "New DEL Non Workable Workable AnnualDelinquency 2024 2/2 - Select... Payment Re…" at bounding box center [1037, 327] width 1236 height 139
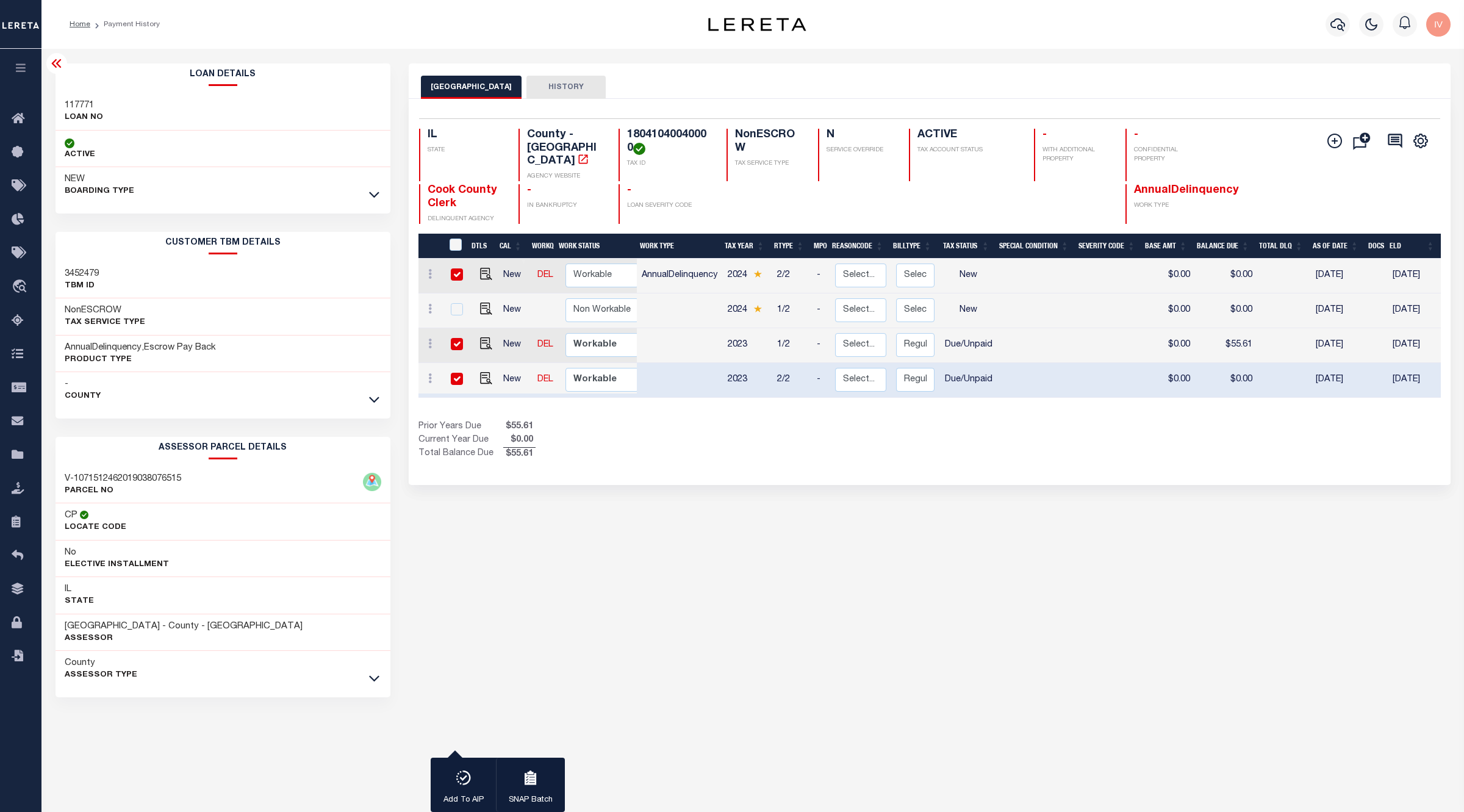
click at [830, 435] on div "Prior Years Due $55.61 Current Year Due $0.00 Total Balance Due $55.61" at bounding box center [674, 440] width 512 height 40
drag, startPoint x: 647, startPoint y: 264, endPoint x: 995, endPoint y: 293, distance: 349.2
click at [995, 293] on tbody "New DEL Non Workable Workable AnnualDelinquency 2024 2/2 - Select... Payment Re…" at bounding box center [1037, 327] width 1236 height 139
click at [1037, 473] on div "3 Selected 4 Results 1 Items per page 25 50 100 IL STATE TAX ID" at bounding box center [930, 292] width 1042 height 386
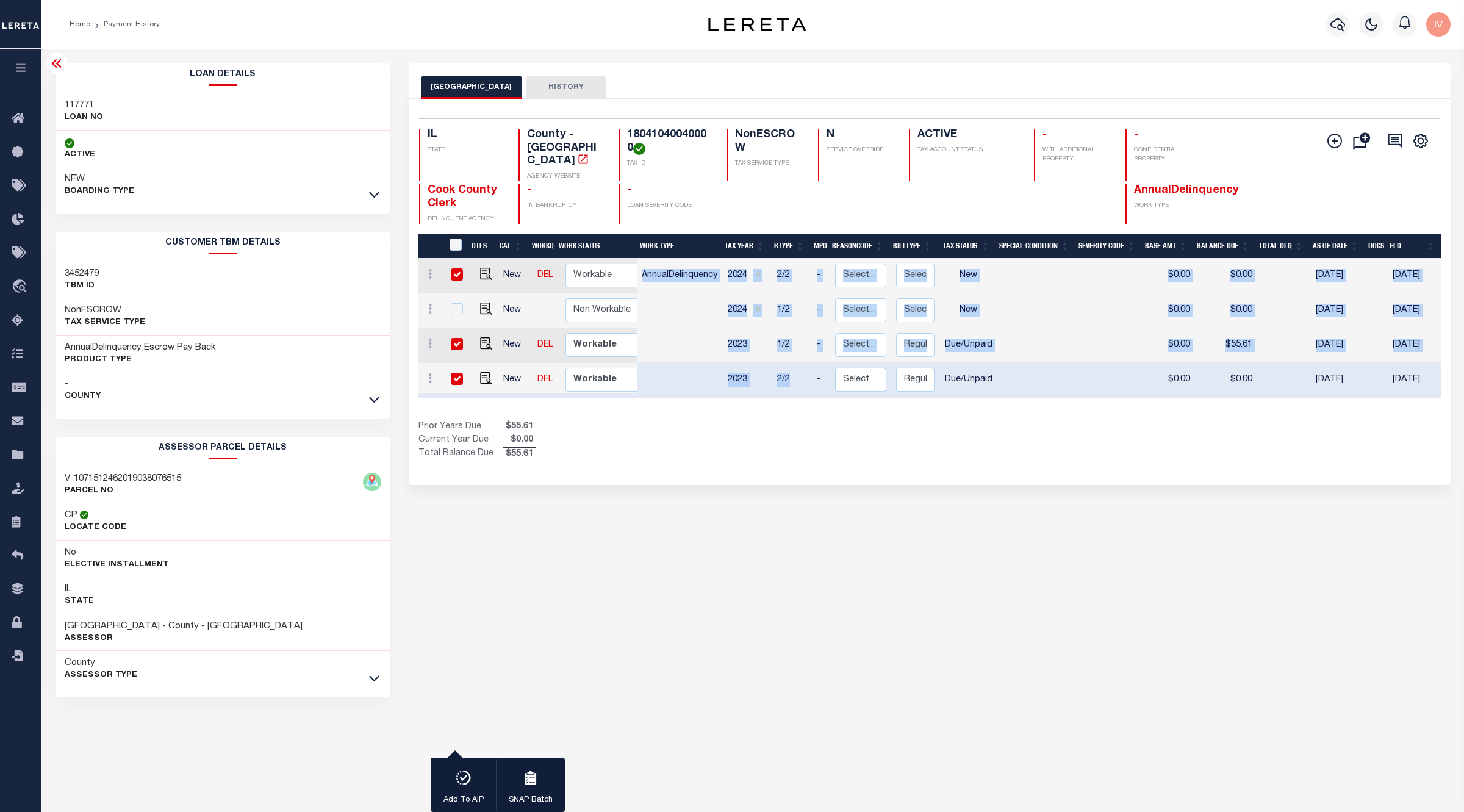
drag, startPoint x: 640, startPoint y: 259, endPoint x: 806, endPoint y: 376, distance: 203.1
click at [806, 376] on tbody "New DEL Non Workable Workable AnnualDelinquency 2024 2/2 - Select... Payment Re…" at bounding box center [1037, 327] width 1236 height 139
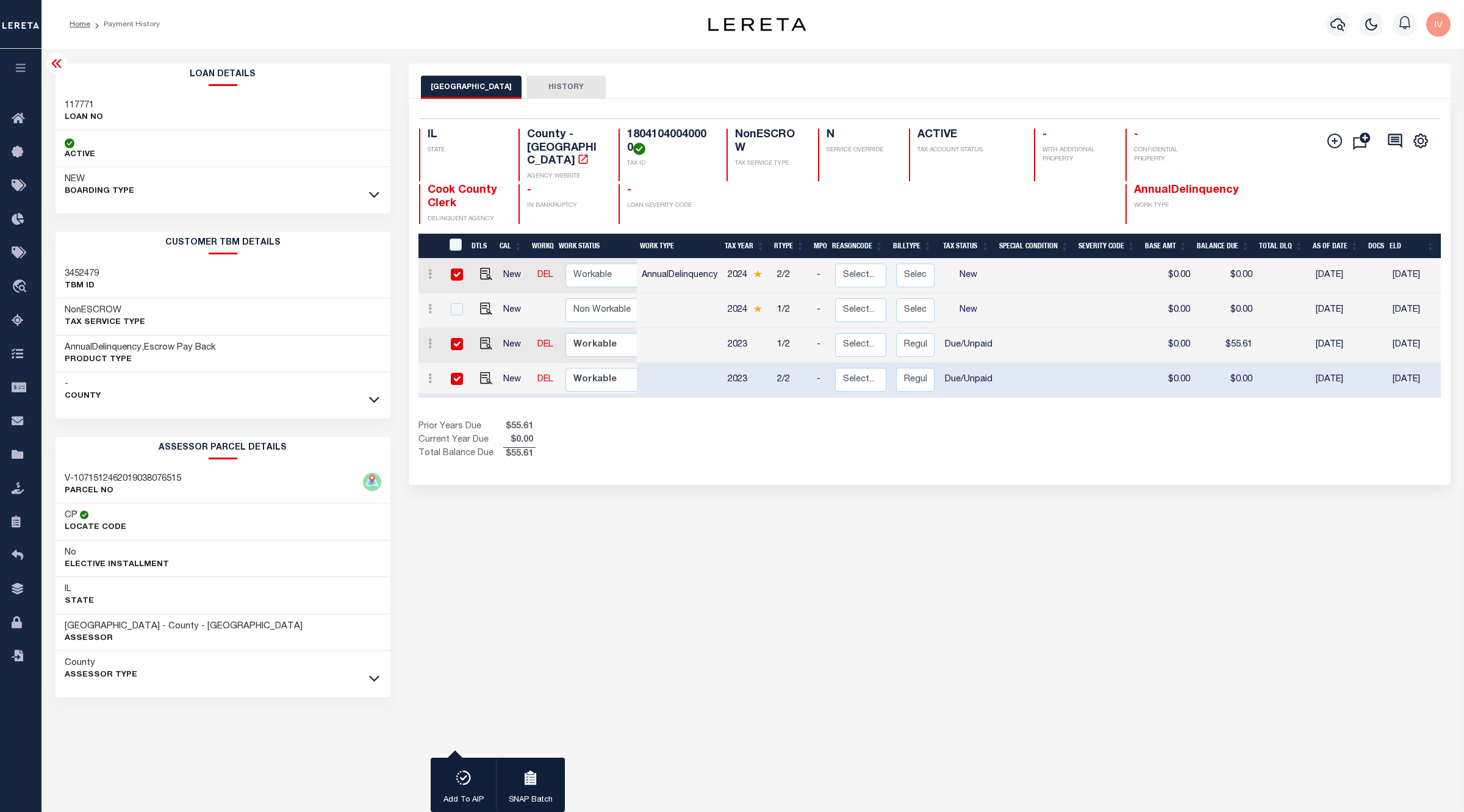
click at [804, 420] on div "Prior Years Due $55.61 Current Year Due $0.00 Total Balance Due $55.61" at bounding box center [674, 440] width 512 height 40
drag, startPoint x: 777, startPoint y: 263, endPoint x: 786, endPoint y: 264, distance: 9.1
click at [786, 264] on td "2/2" at bounding box center [793, 275] width 39 height 34
checkbox input "false"
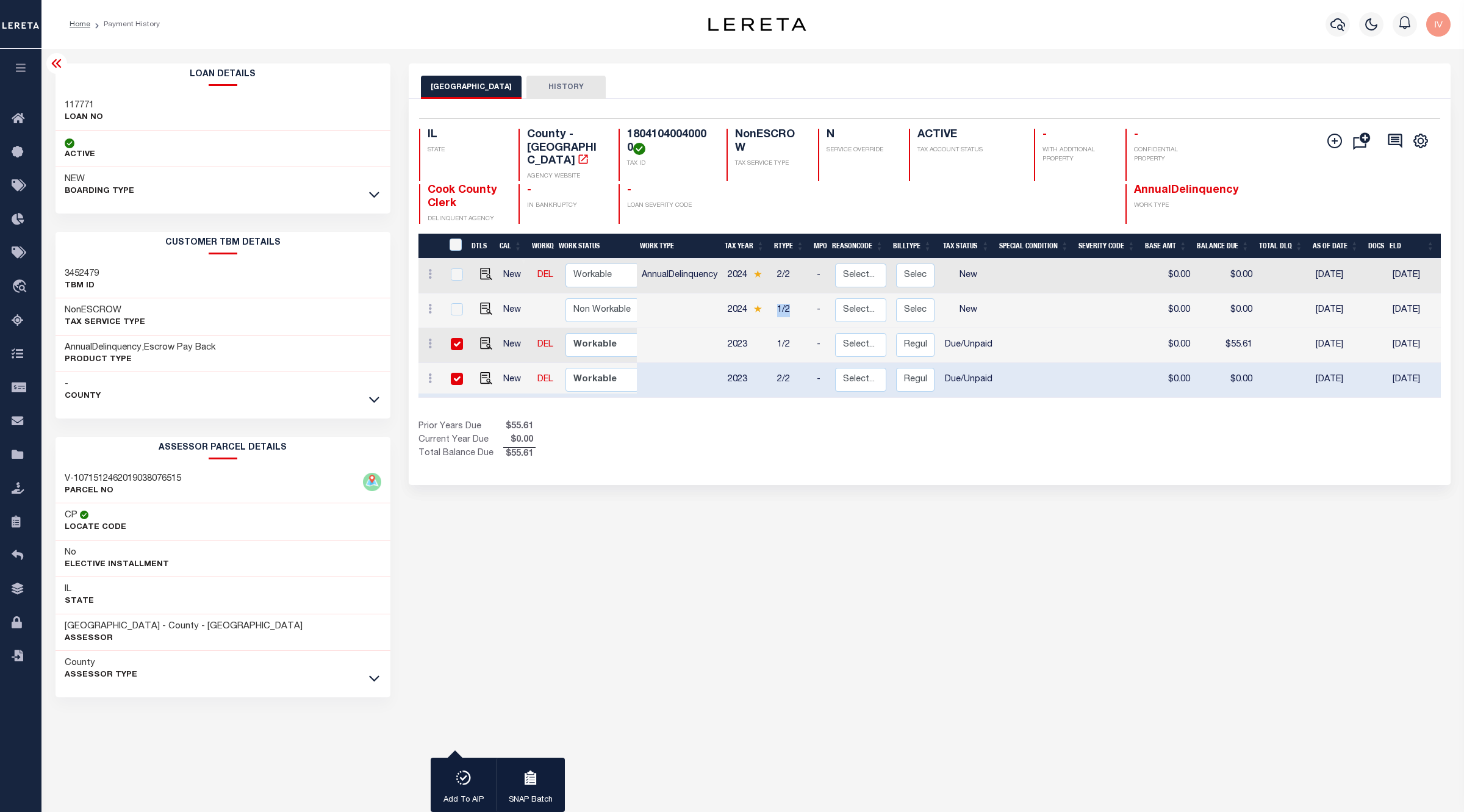
drag, startPoint x: 779, startPoint y: 299, endPoint x: 800, endPoint y: 295, distance: 21.4
click at [800, 295] on td "1/2" at bounding box center [793, 310] width 39 height 34
checkbox input "true"
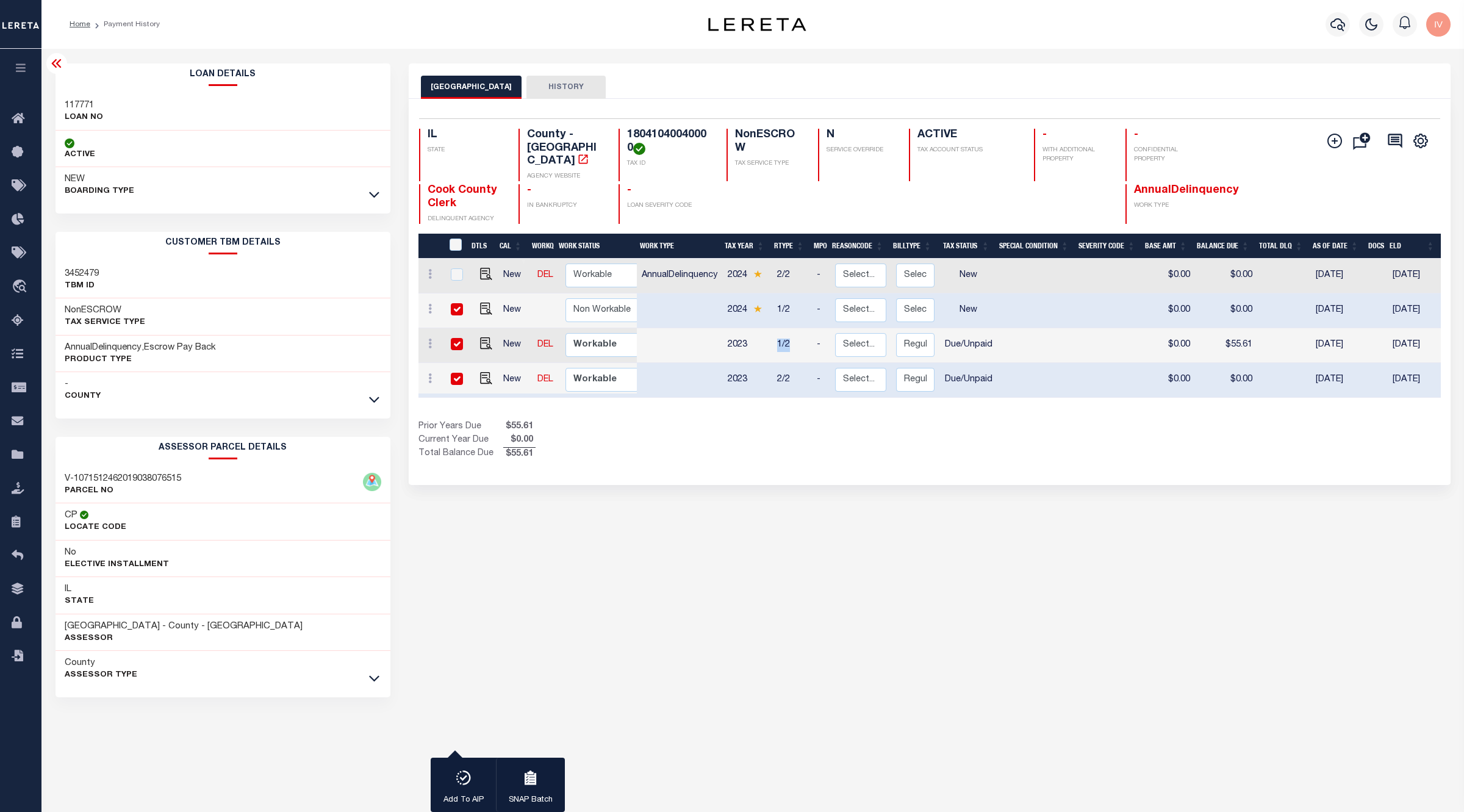
drag, startPoint x: 777, startPoint y: 337, endPoint x: 794, endPoint y: 331, distance: 18.0
click at [794, 331] on td "1/2" at bounding box center [793, 345] width 39 height 34
checkbox input "false"
drag, startPoint x: 776, startPoint y: 365, endPoint x: 794, endPoint y: 367, distance: 18.1
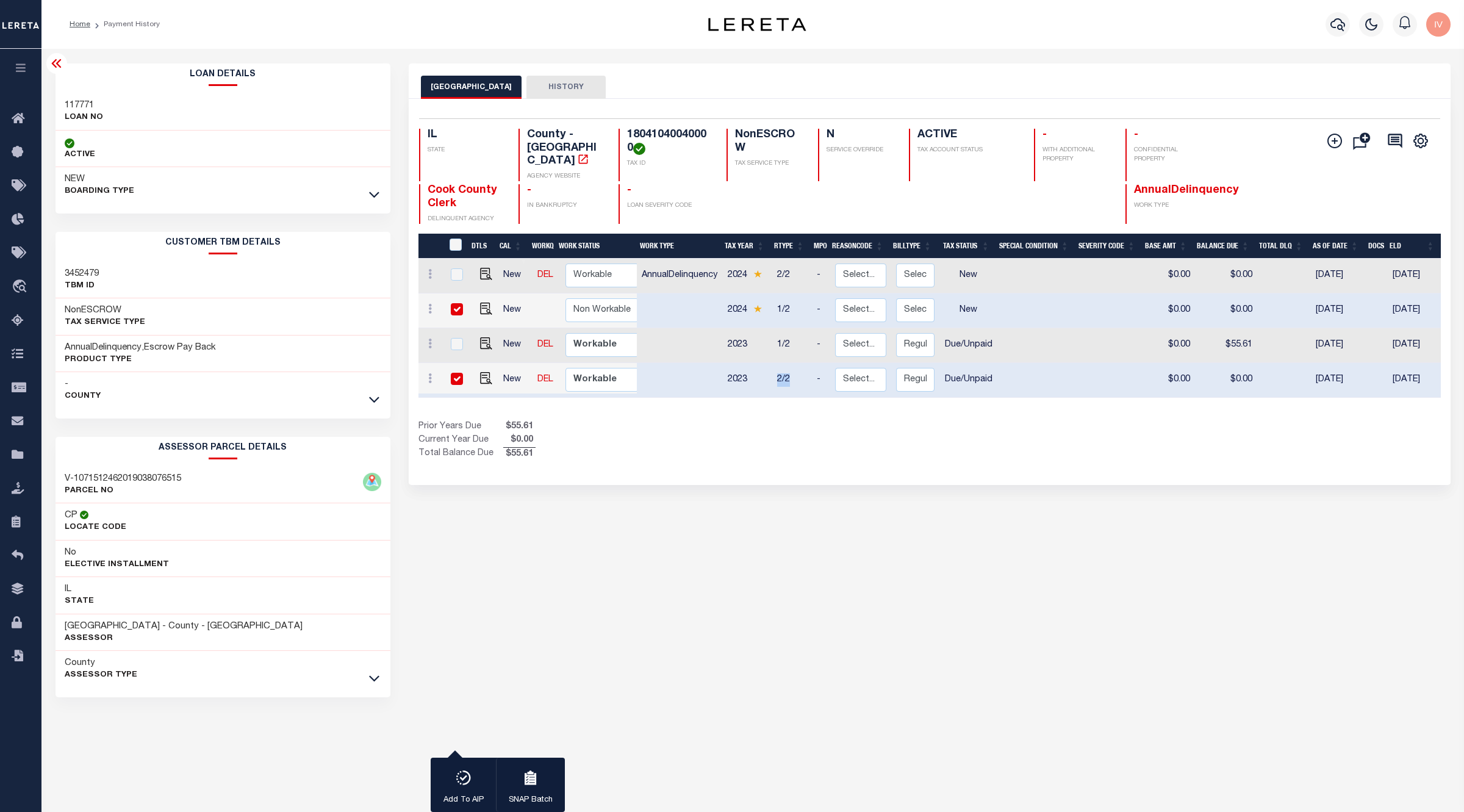
click at [794, 367] on td "2/2" at bounding box center [793, 379] width 39 height 34
checkbox input "false"
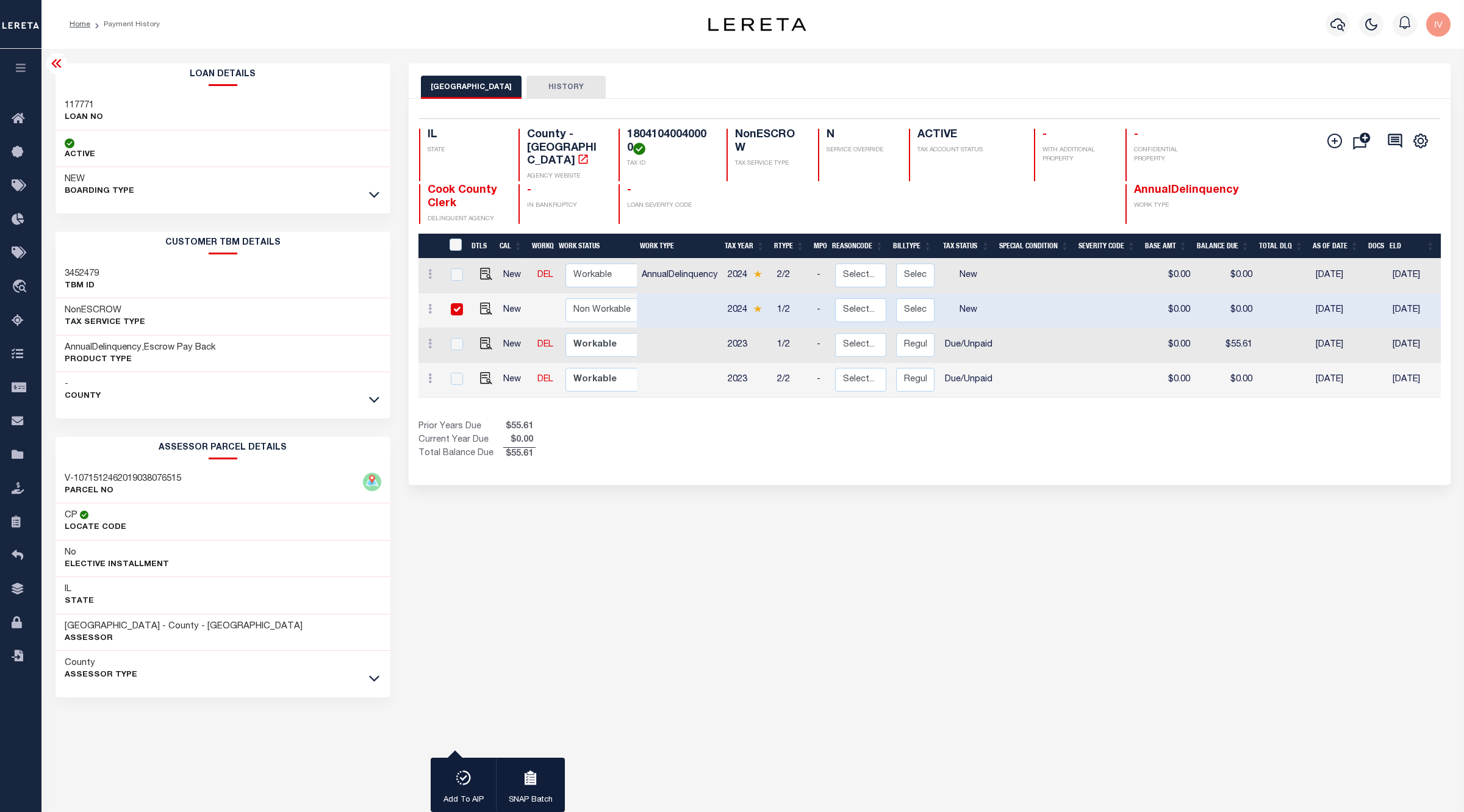
click at [779, 302] on td "1/2" at bounding box center [793, 310] width 39 height 34
checkbox input "false"
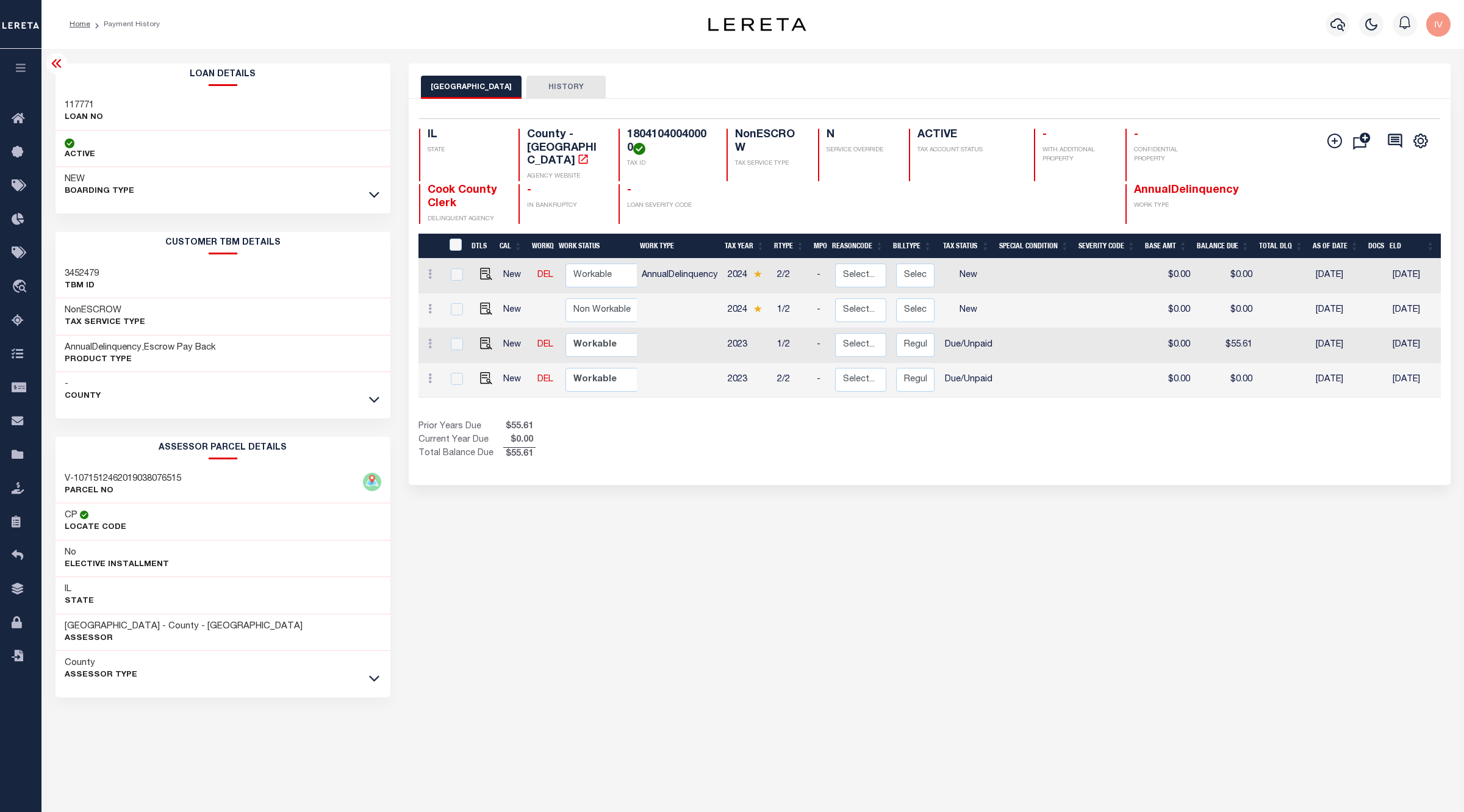
click at [757, 463] on div "1 Selected 4 Results 1 Items per page 25 50 100 IL STATE TAX ID" at bounding box center [930, 292] width 1042 height 386
drag, startPoint x: 791, startPoint y: 371, endPoint x: 767, endPoint y: 368, distance: 24.2
click at [767, 368] on tr "New DEL Non Workable Workable 2023 2/2 - Select... Payment Reversal Taxable Val…" at bounding box center [1037, 379] width 1236 height 34
drag, startPoint x: 800, startPoint y: 334, endPoint x: 776, endPoint y: 324, distance: 26.0
click at [773, 332] on td "1/2" at bounding box center [793, 345] width 39 height 34
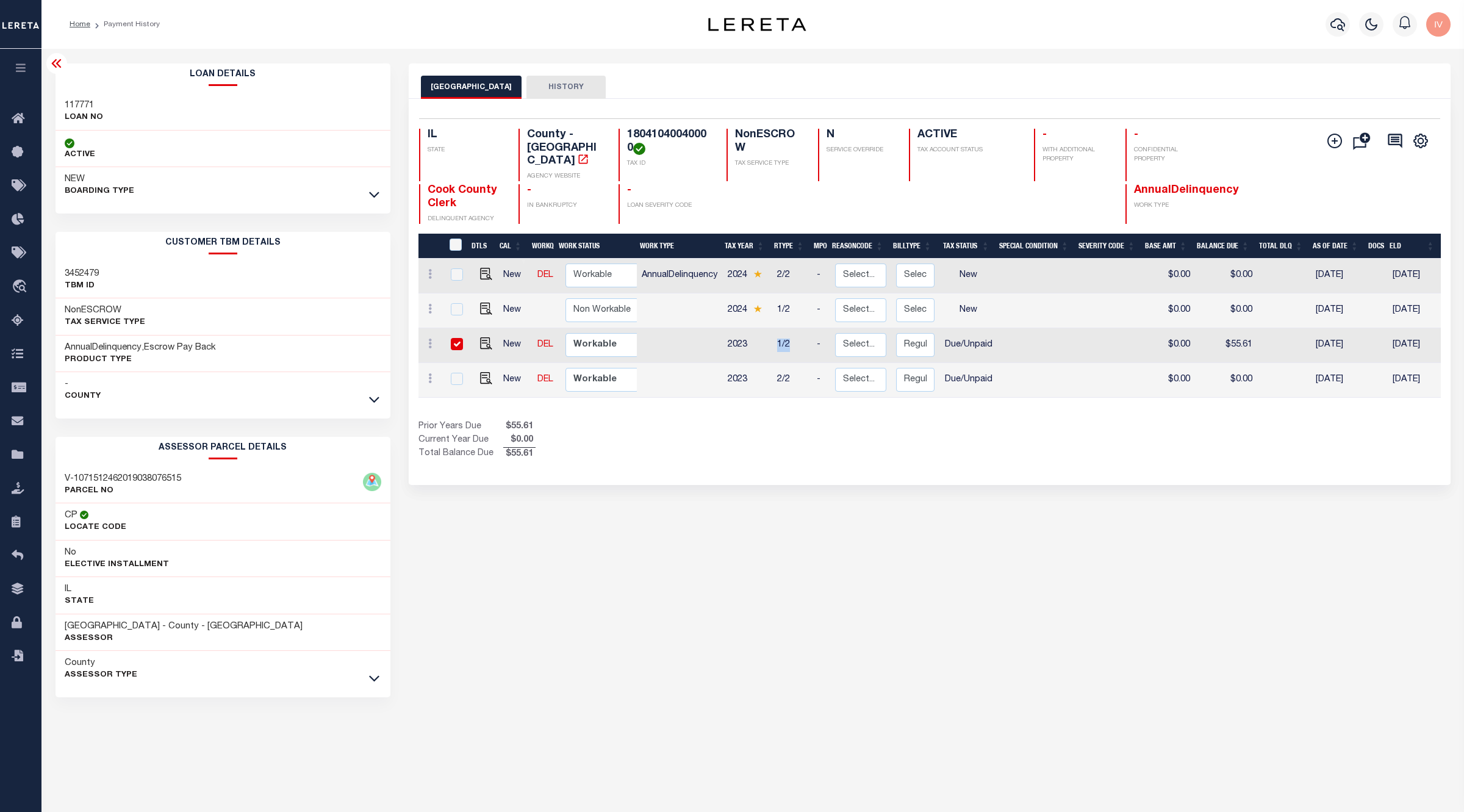
checkbox input "true"
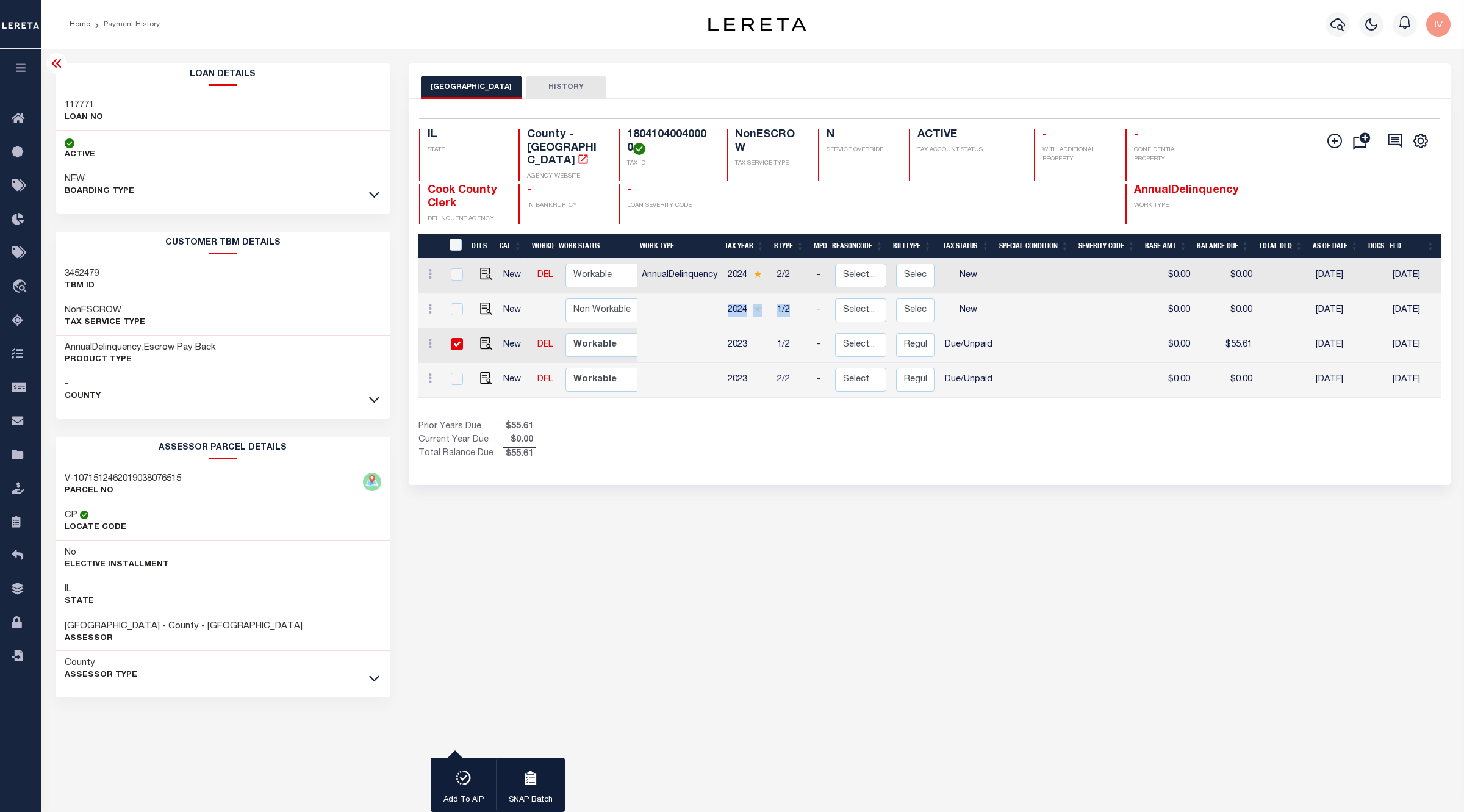
drag, startPoint x: 782, startPoint y: 298, endPoint x: 760, endPoint y: 298, distance: 22.0
click at [760, 298] on tr "New Non Workable Workable 2024 1/2 - Select... Payment Reversal Taxable Value C…" at bounding box center [1037, 310] width 1236 height 34
drag, startPoint x: 791, startPoint y: 263, endPoint x: 779, endPoint y: 262, distance: 12.0
click at [779, 262] on td "2/2" at bounding box center [793, 275] width 39 height 34
checkbox input "true"
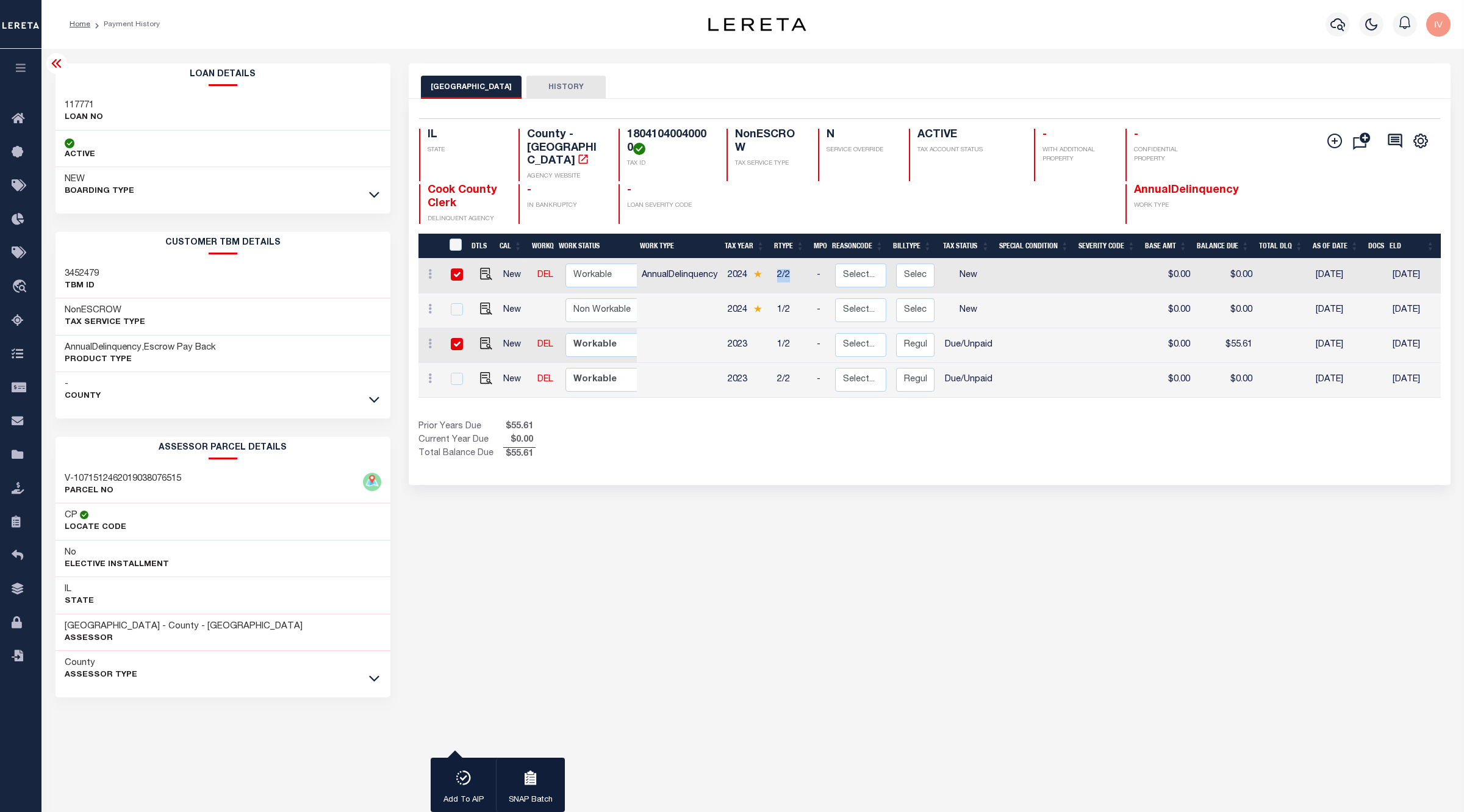
checkbox input "true"
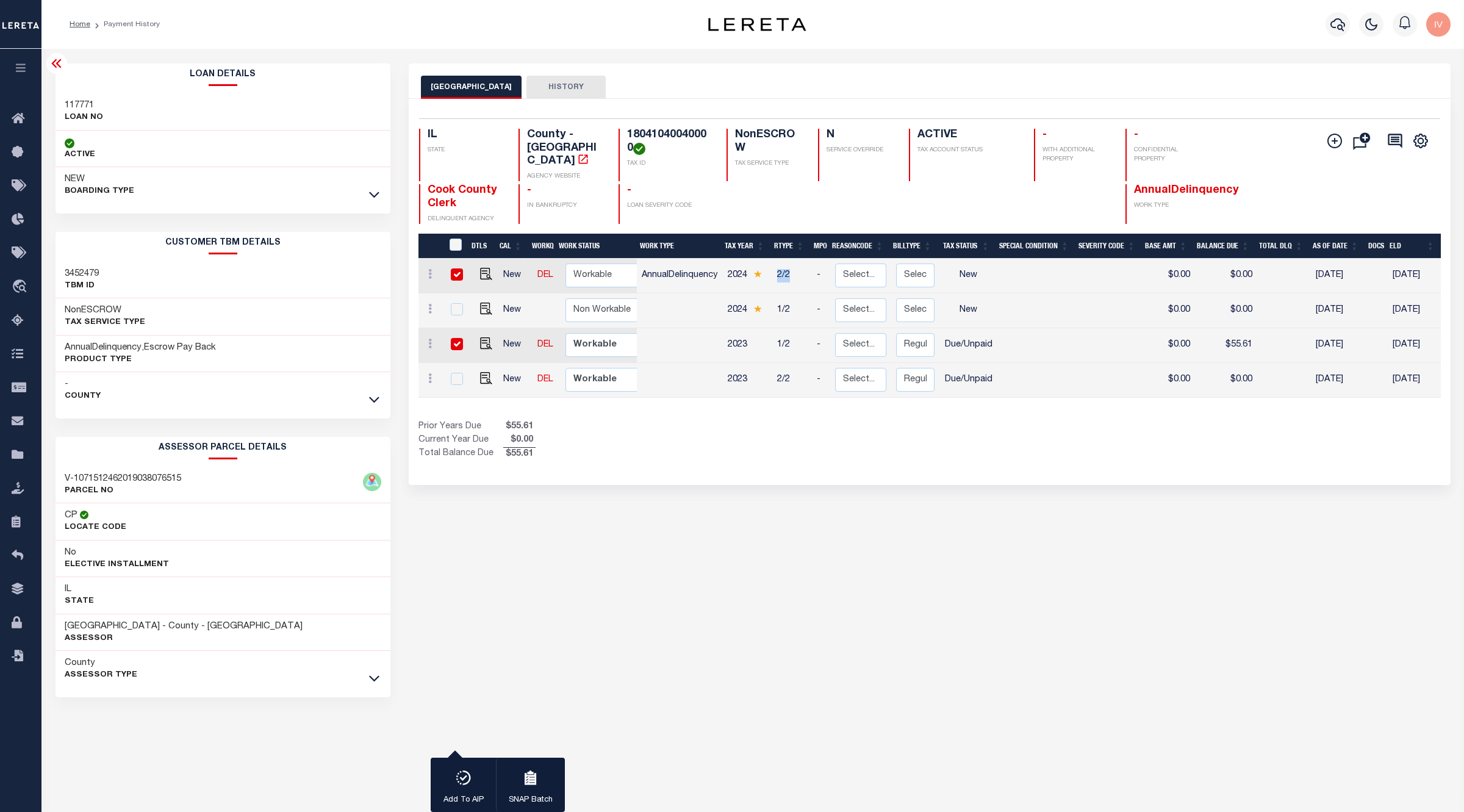
drag, startPoint x: 455, startPoint y: 331, endPoint x: 453, endPoint y: 320, distance: 11.2
click at [455, 338] on input "checkbox" at bounding box center [456, 344] width 12 height 12
checkbox input "false"
click at [451, 268] on input "checkbox" at bounding box center [456, 274] width 12 height 12
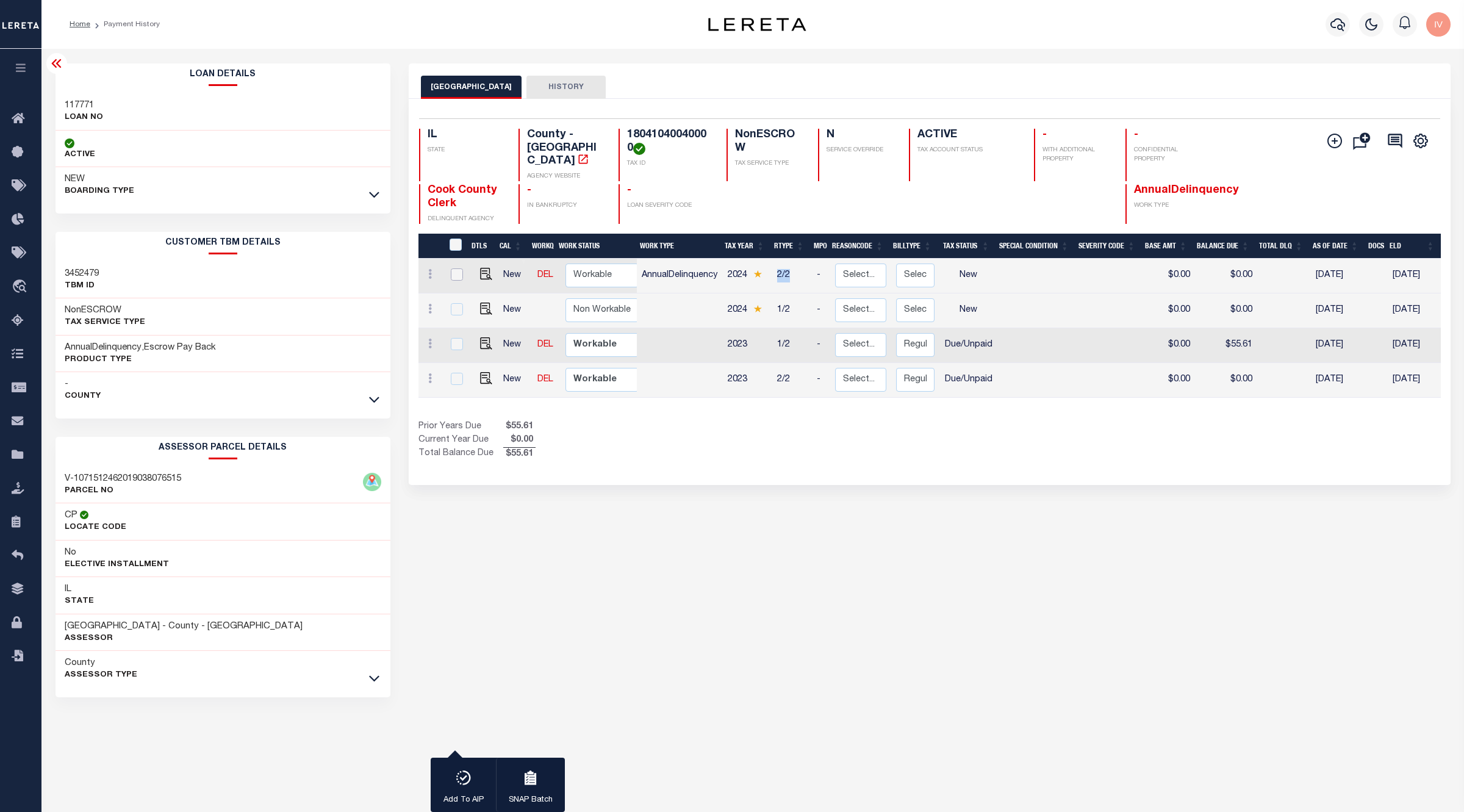
checkbox input "false"
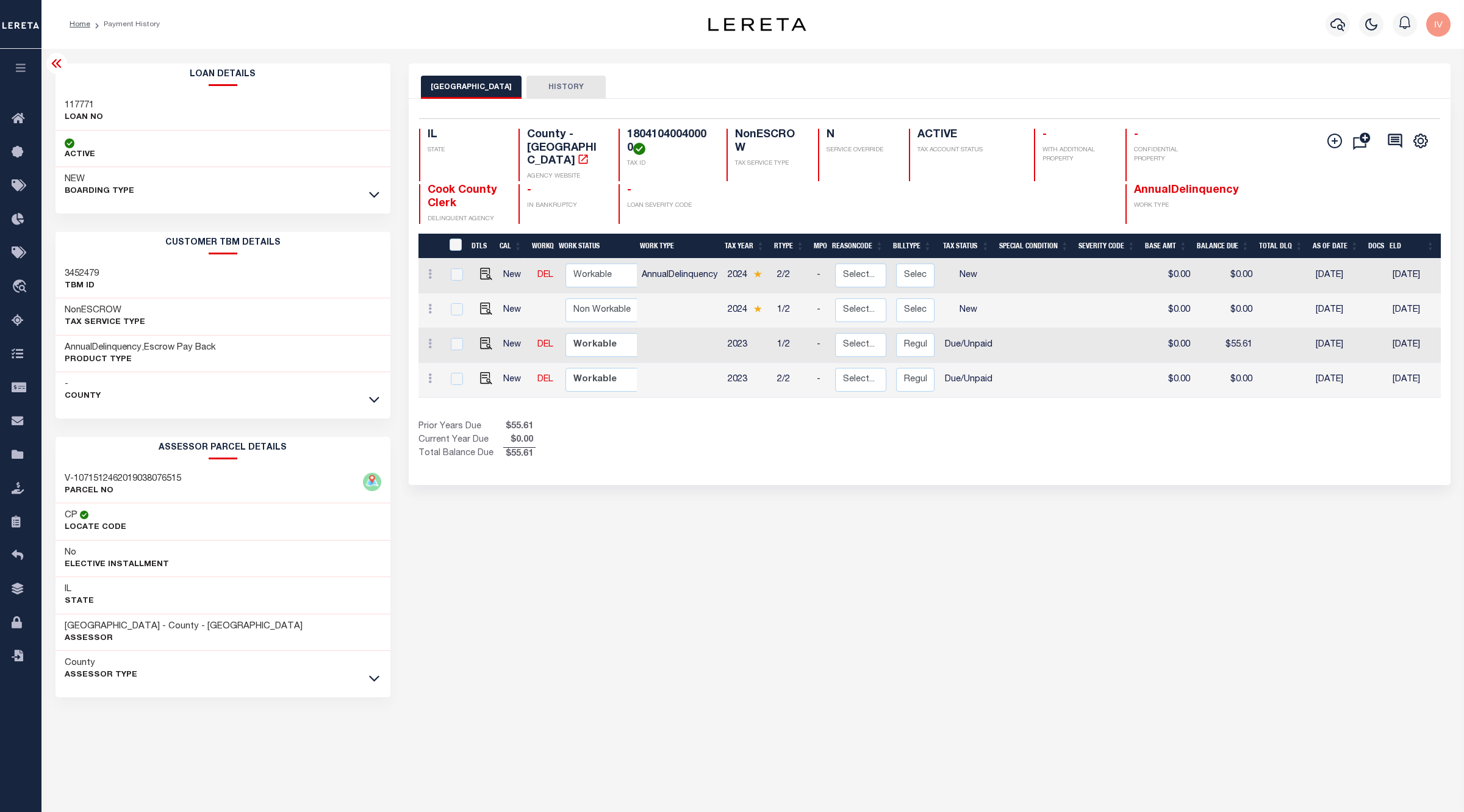
click at [812, 460] on div "1 Selected 4 Results 1 Items per page 25 50 100 IL STATE TAX ID" at bounding box center [930, 292] width 1042 height 386
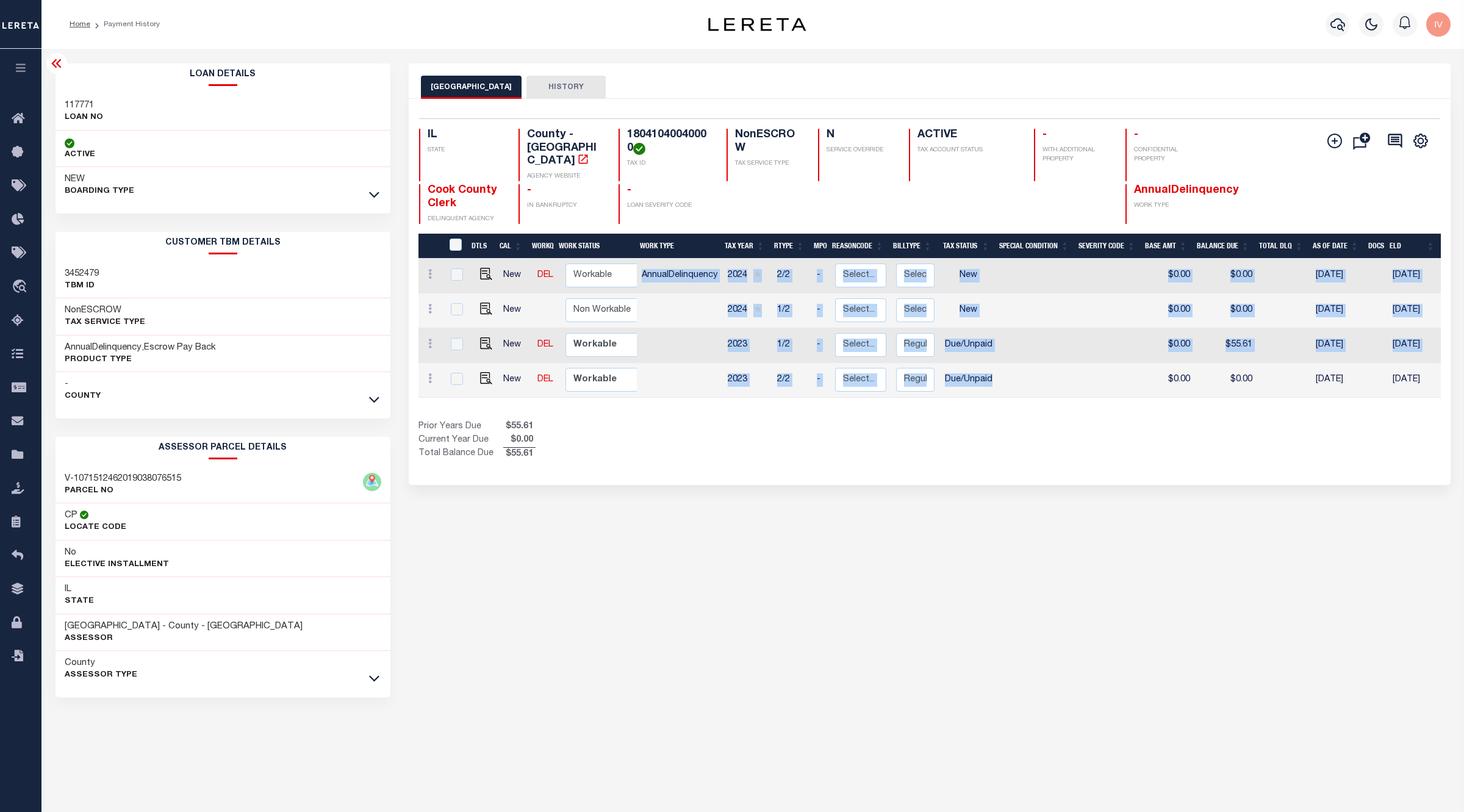
drag, startPoint x: 638, startPoint y: 264, endPoint x: 999, endPoint y: 368, distance: 375.7
click at [999, 368] on tbody "New DEL Non Workable Workable AnnualDelinquency 2024 2/2 - Select... Payment Re…" at bounding box center [1037, 327] width 1236 height 139
click at [811, 423] on div "Prior Years Due $55.61 Current Year Due $0.00 Total Balance Due $55.61" at bounding box center [674, 440] width 512 height 40
drag, startPoint x: 654, startPoint y: 263, endPoint x: 802, endPoint y: 297, distance: 151.9
click at [802, 297] on tbody "New DEL Non Workable Workable AnnualDelinquency 2024 2/2 - Select... Payment Re…" at bounding box center [1037, 327] width 1236 height 139
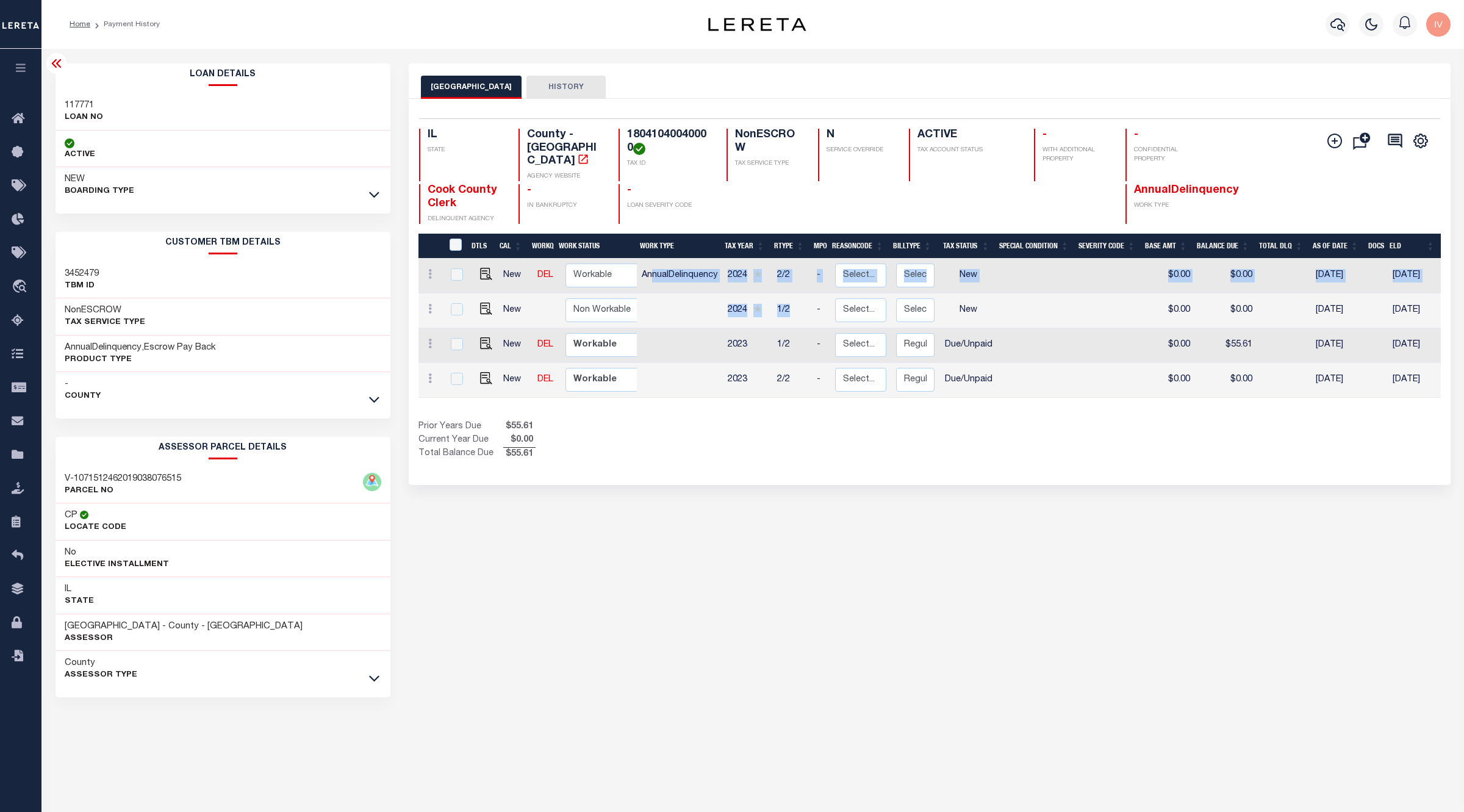
click at [680, 473] on div "1 Selected 4 Results 1 Items per page 25 50 100 IL STATE TAX ID" at bounding box center [930, 292] width 1042 height 386
drag, startPoint x: 497, startPoint y: 264, endPoint x: 534, endPoint y: 260, distance: 37.2
click at [534, 260] on tr "New DEL Non Workable Workable" at bounding box center [533, 275] width 230 height 34
drag, startPoint x: 645, startPoint y: 462, endPoint x: 671, endPoint y: 407, distance: 60.8
click at [648, 462] on div "1 Selected 4 Results 1 Items per page 25 50 100 IL STATE TAX ID" at bounding box center [930, 292] width 1042 height 386
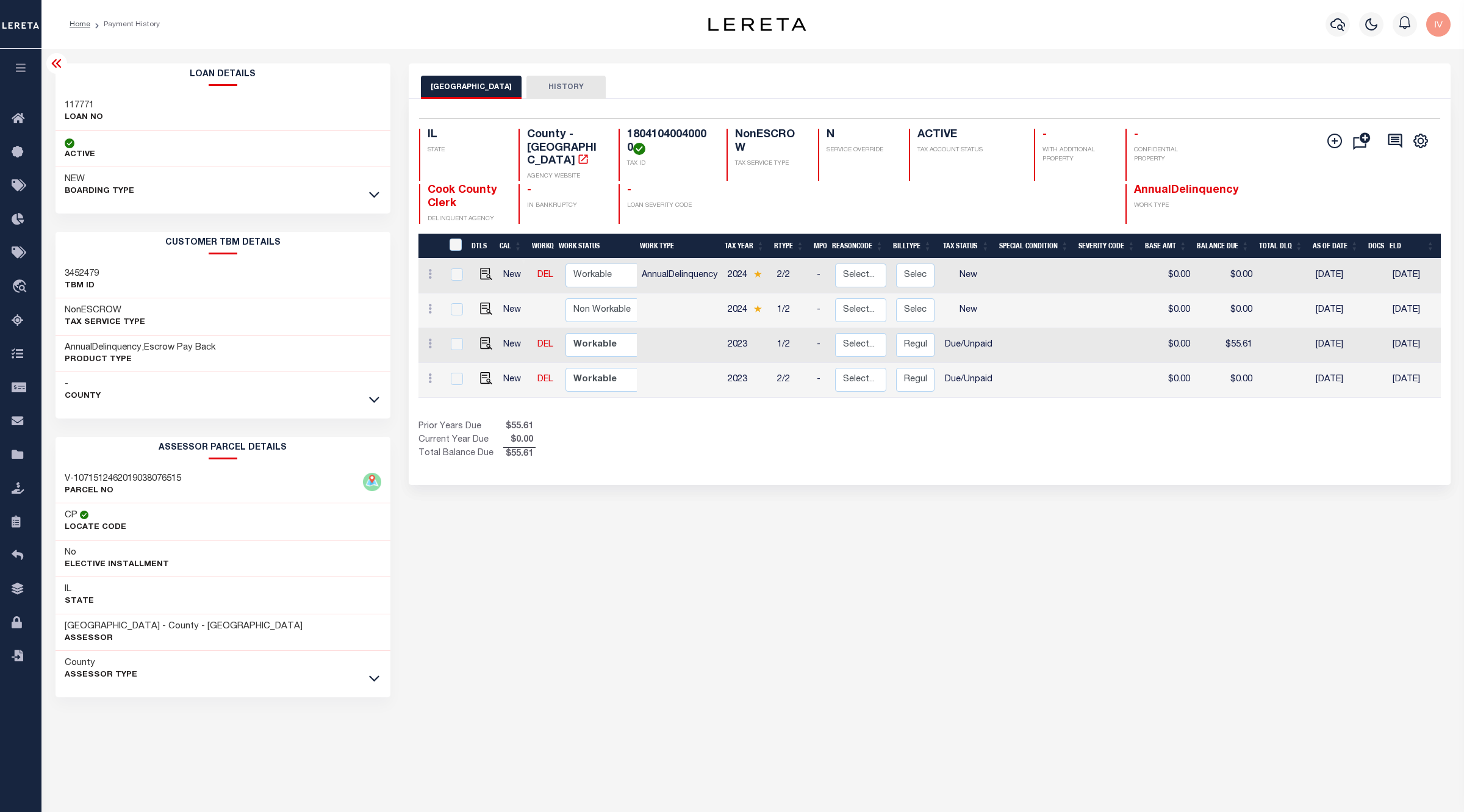
drag, startPoint x: 1434, startPoint y: 371, endPoint x: 632, endPoint y: 261, distance: 809.5
click at [632, 261] on div "DTLS CAL WorkQ Work Status Work Type Tax Year RType MPO ReasonCode BillType Tax…" at bounding box center [930, 319] width 1022 height 172
click at [632, 261] on td "Non Workable Workable" at bounding box center [604, 275] width 88 height 34
checkbox input "true"
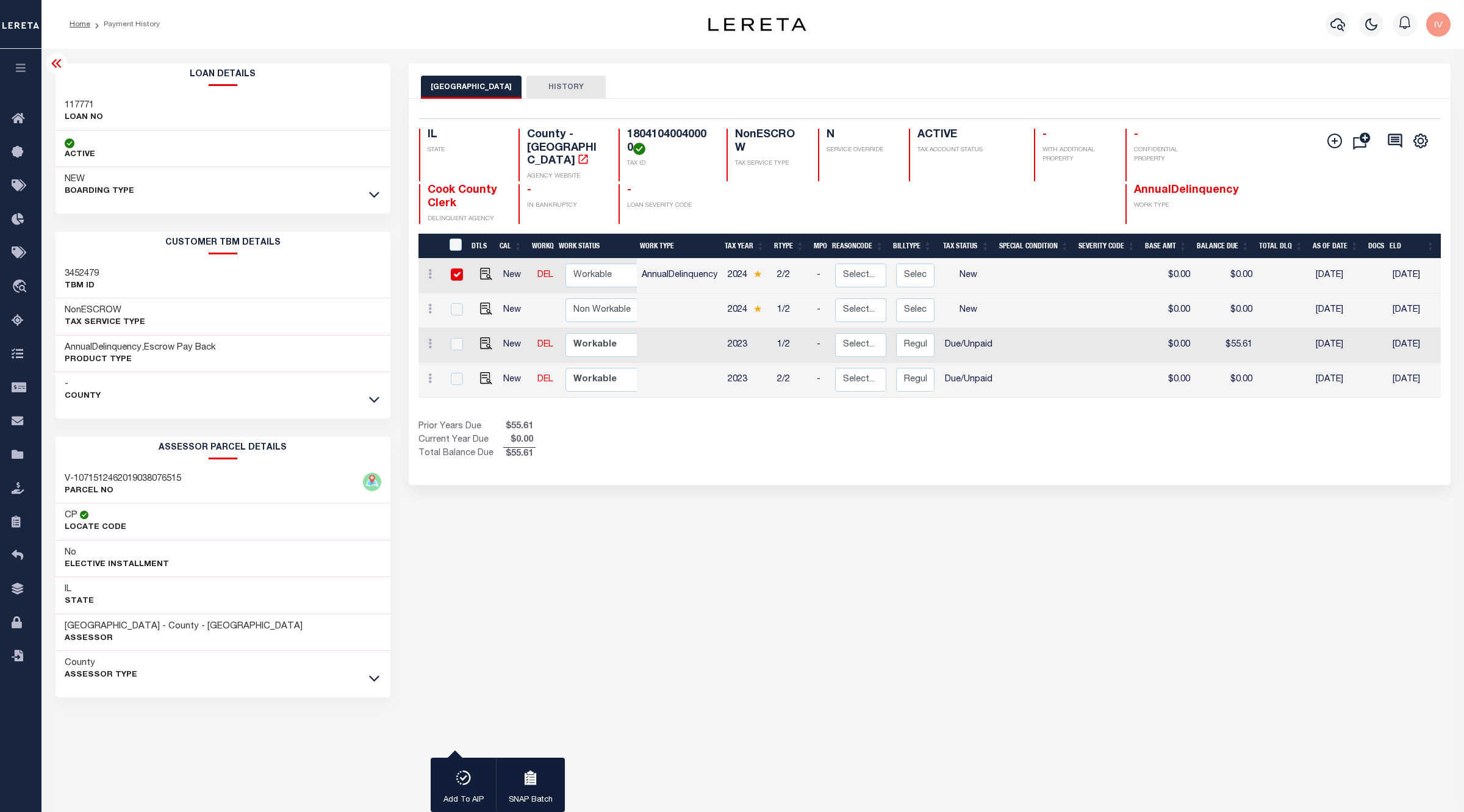
click at [632, 261] on td "Non Workable Workable" at bounding box center [604, 275] width 88 height 34
checkbox input "false"
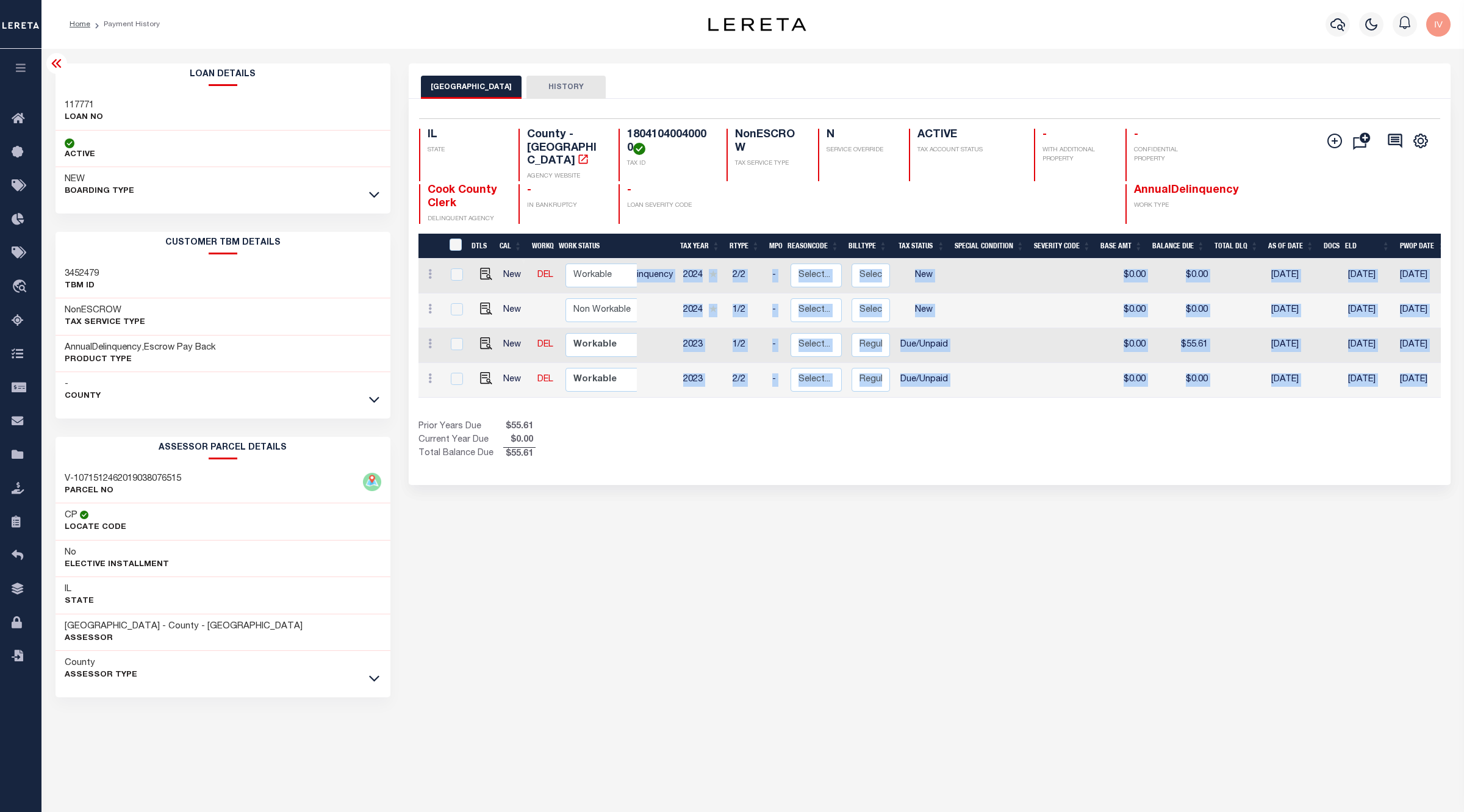
scroll to position [0, 63]
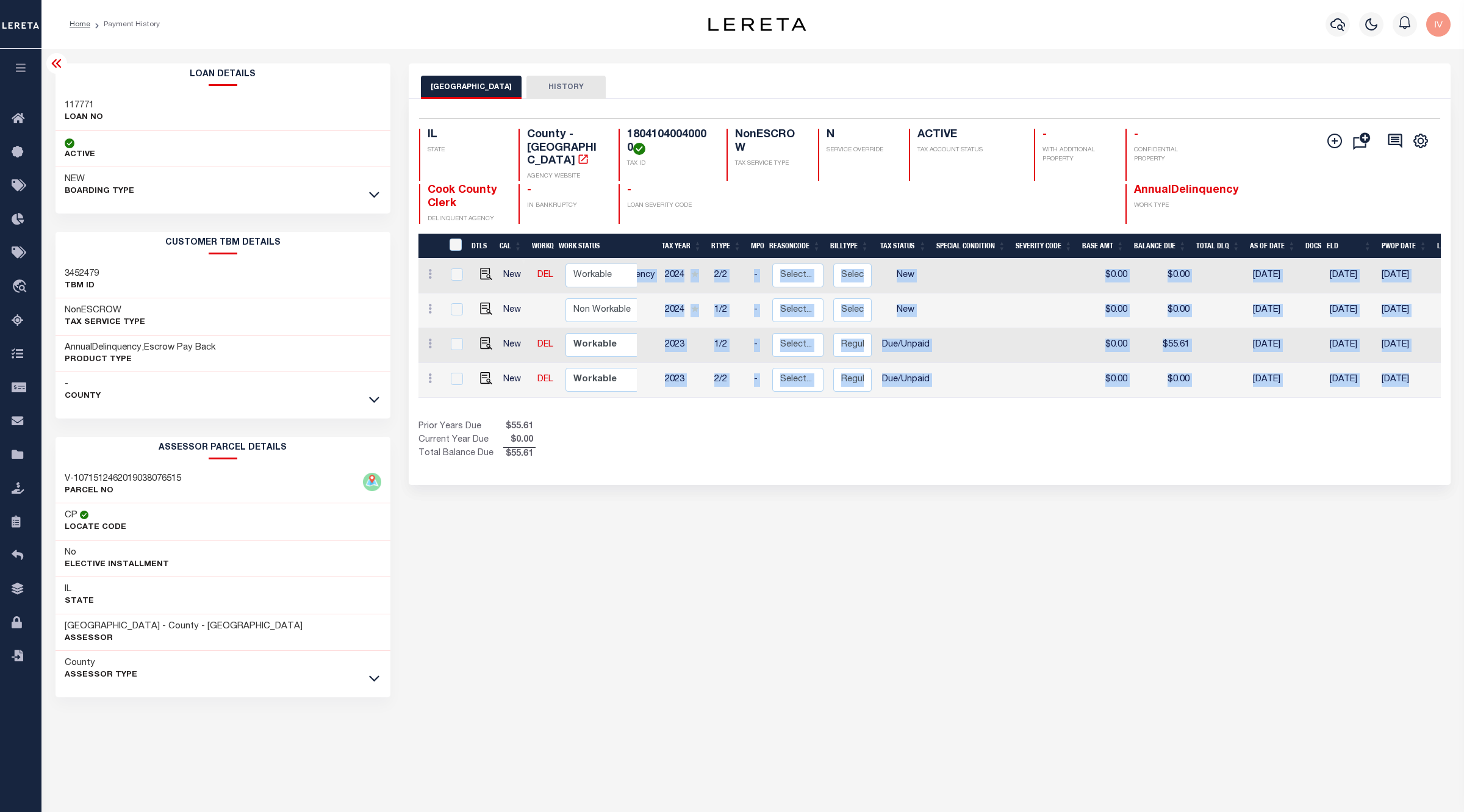
drag, startPoint x: 641, startPoint y: 266, endPoint x: 1426, endPoint y: 372, distance: 792.1
click at [1426, 372] on tbody "New DEL Non Workable Workable AnnualDelinquency 2024 2/2 - Select... Payment Re…" at bounding box center [974, 327] width 1236 height 139
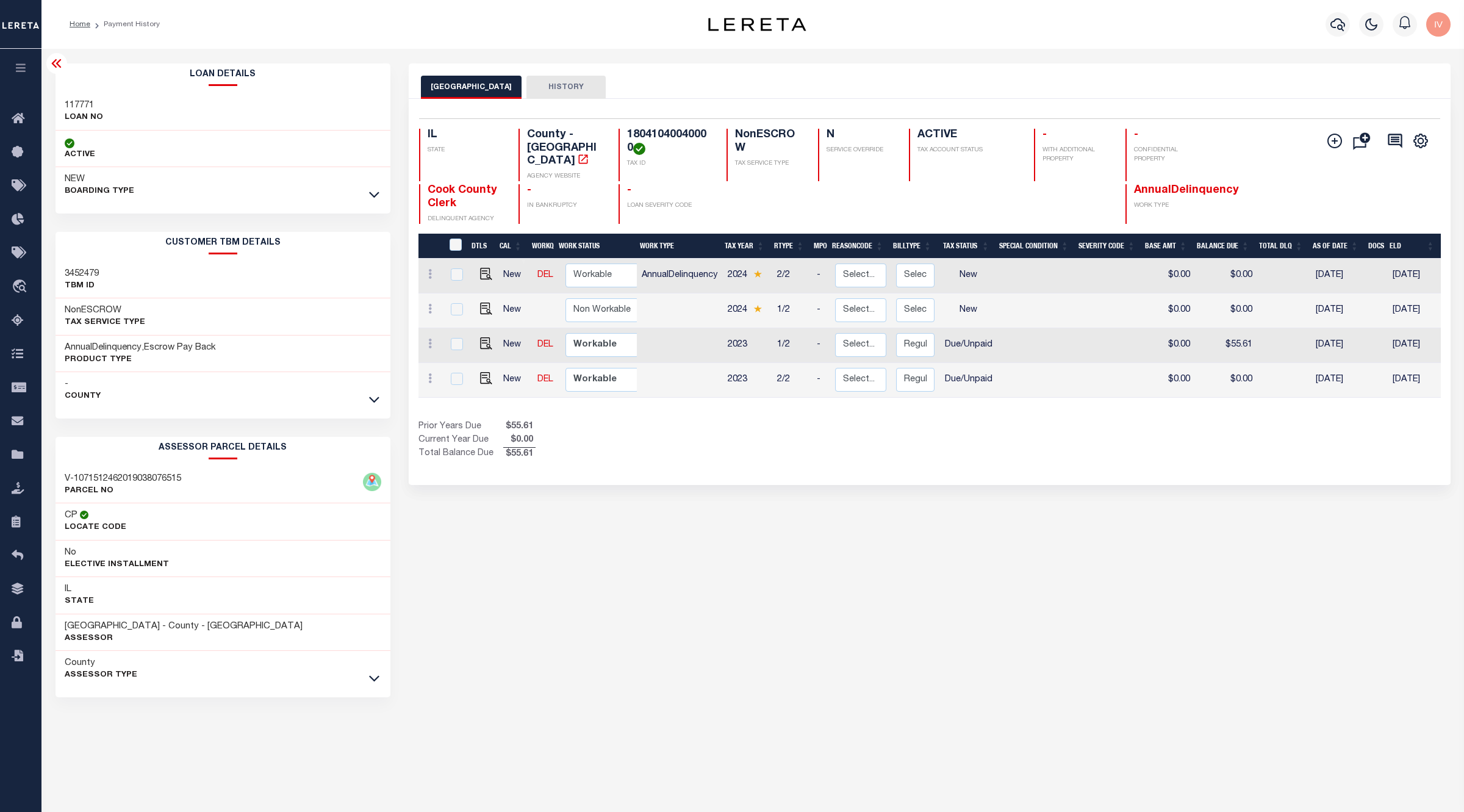
click at [674, 442] on div "Prior Years Due $55.61 Current Year Due $0.00 Total Balance Due $55.61" at bounding box center [674, 440] width 512 height 40
click at [49, 60] on icon at bounding box center [56, 63] width 15 height 15
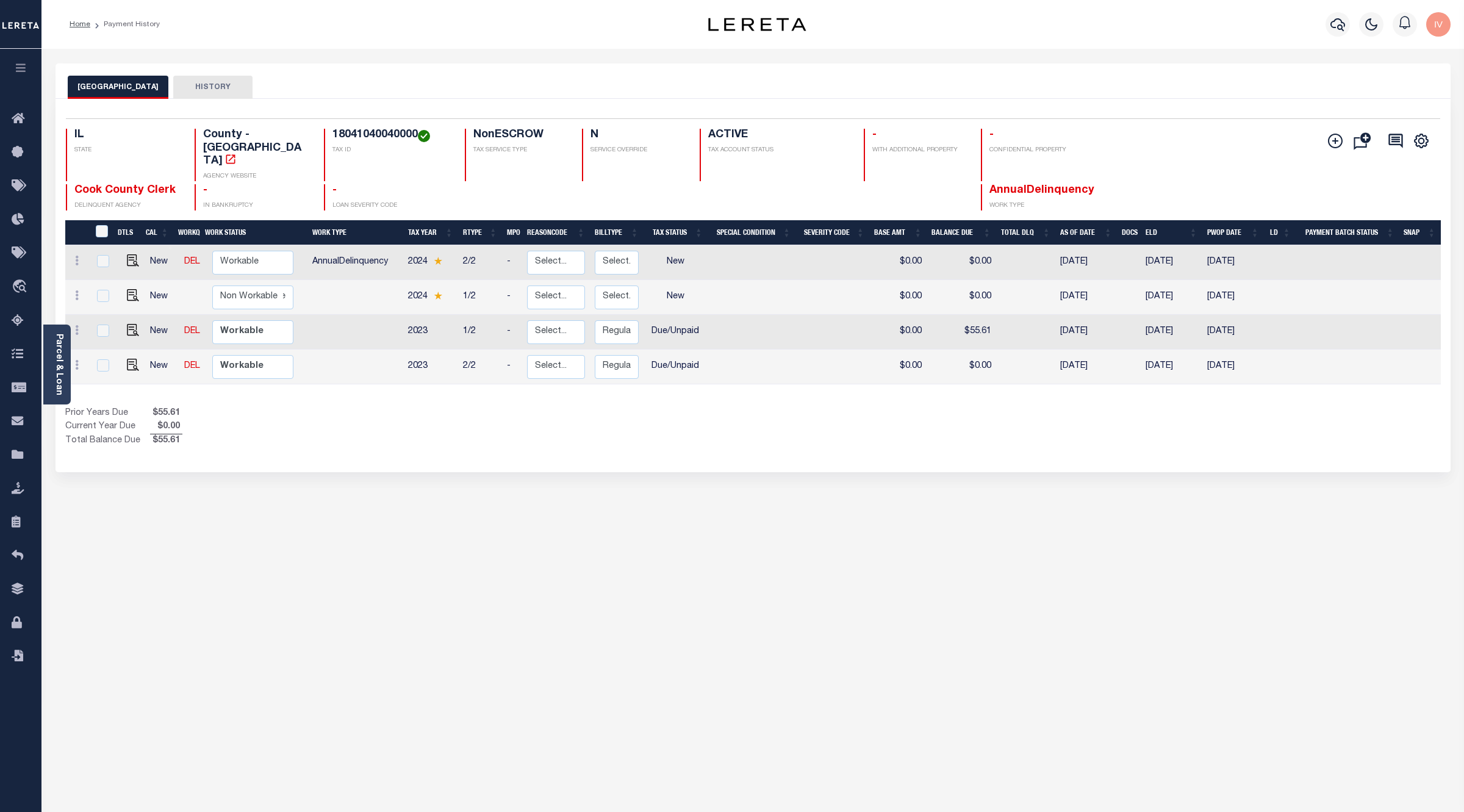
click at [552, 479] on div "COOK COUNTY HISTORY 1 Selected 4 1" at bounding box center [753, 407] width 1414 height 689
drag, startPoint x: 406, startPoint y: 240, endPoint x: 487, endPoint y: 236, distance: 81.1
click at [487, 245] on tr "New DEL Non Workable Workable AnnualDelinquency 2024 2/2 - Select... Payment Re…" at bounding box center [753, 262] width 1376 height 34
click at [466, 447] on div "1 Selected 4 Results 1 Items per page 25 50 100 IL STATE TAX ID" at bounding box center [752, 285] width 1395 height 373
drag, startPoint x: 370, startPoint y: 241, endPoint x: 358, endPoint y: 239, distance: 12.2
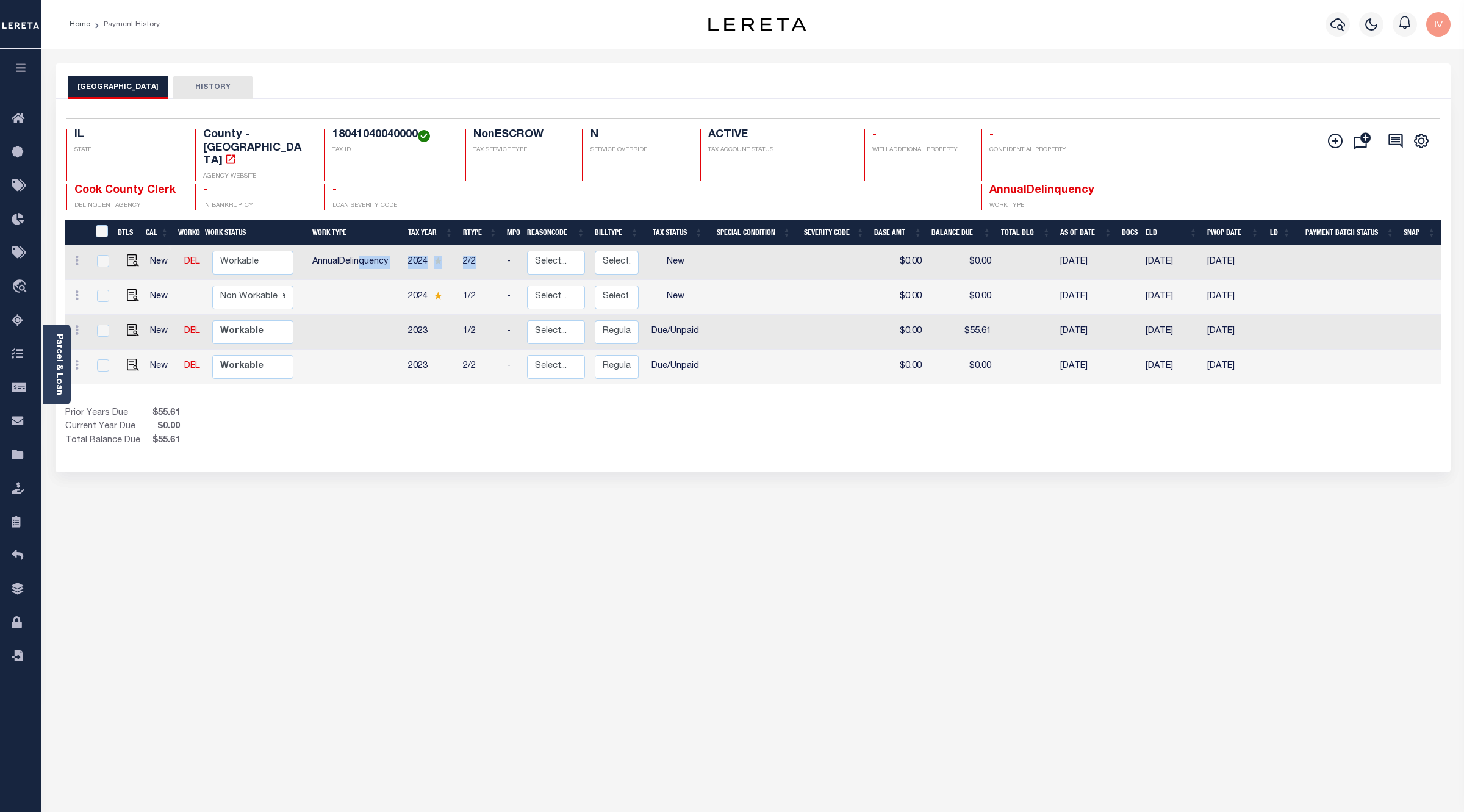
click at [358, 245] on tr "New DEL Non Workable Workable AnnualDelinquency 2024 2/2 - Select... Payment Re…" at bounding box center [753, 262] width 1376 height 34
click at [443, 407] on div "Prior Years Due $55.61 Current Year Due $0.00 Total Balance Due $55.61" at bounding box center [409, 427] width 688 height 40
drag, startPoint x: 483, startPoint y: 242, endPoint x: 420, endPoint y: 242, distance: 63.0
click at [420, 245] on tr "New DEL Non Workable Workable AnnualDelinquency 2024 2/2 - Select... Payment Re…" at bounding box center [753, 262] width 1376 height 34
click at [492, 407] on div "Prior Years Due $55.61 Current Year Due $0.00 Total Balance Due $55.61" at bounding box center [409, 427] width 688 height 40
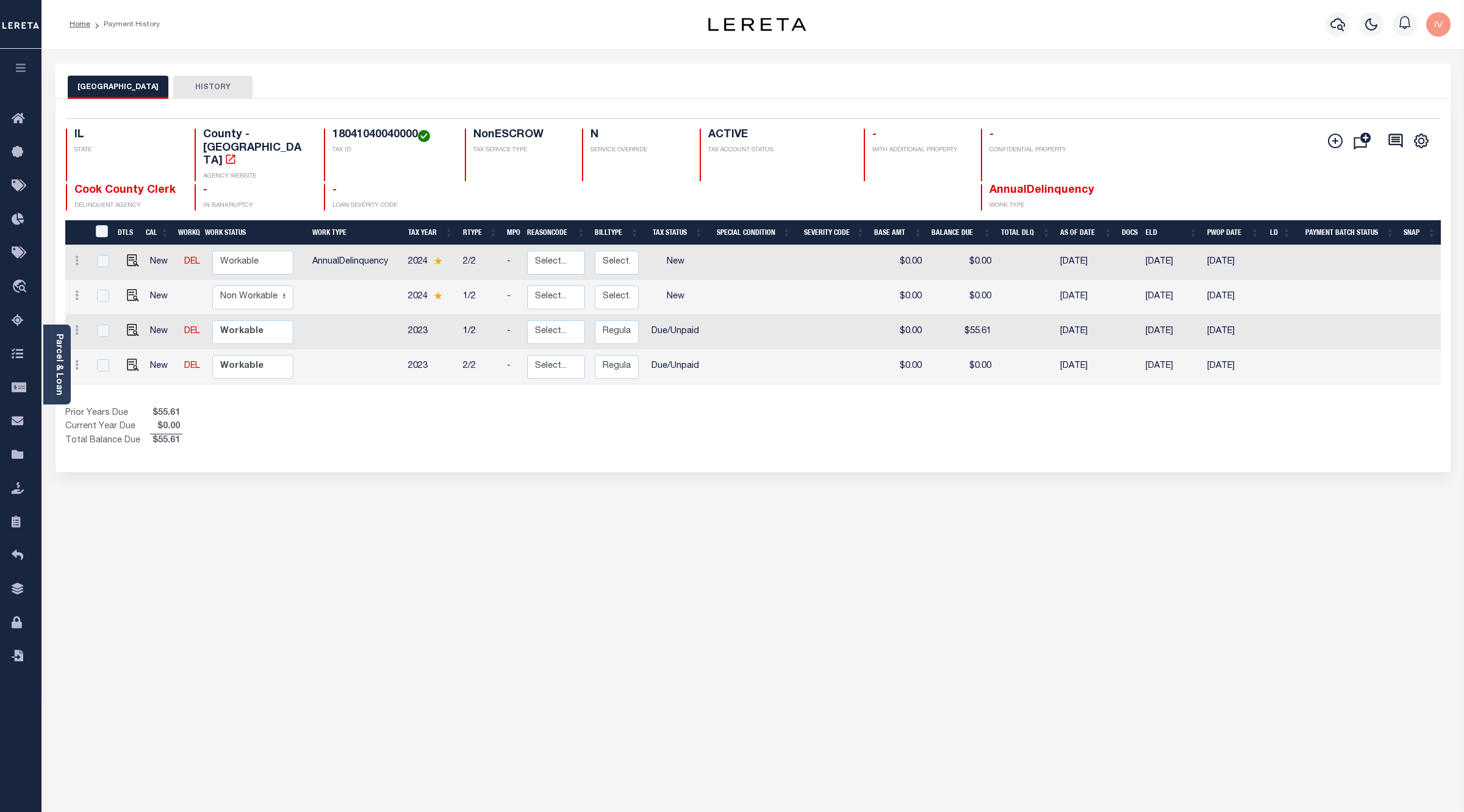
click at [492, 502] on div "COOK COUNTY HISTORY 1 Selected 4 1" at bounding box center [753, 407] width 1414 height 689
drag, startPoint x: 307, startPoint y: 241, endPoint x: 1177, endPoint y: 276, distance: 870.7
click at [1146, 276] on tbody "New DEL Non Workable Workable AnnualDelinquency 2024 2/2 - Select... Payment Re…" at bounding box center [753, 314] width 1376 height 139
drag, startPoint x: 1296, startPoint y: 270, endPoint x: 332, endPoint y: 240, distance: 964.5
click at [332, 245] on tbody "New DEL Non Workable Workable AnnualDelinquency 2024 2/2 - Select... Payment Re…" at bounding box center [753, 314] width 1376 height 139
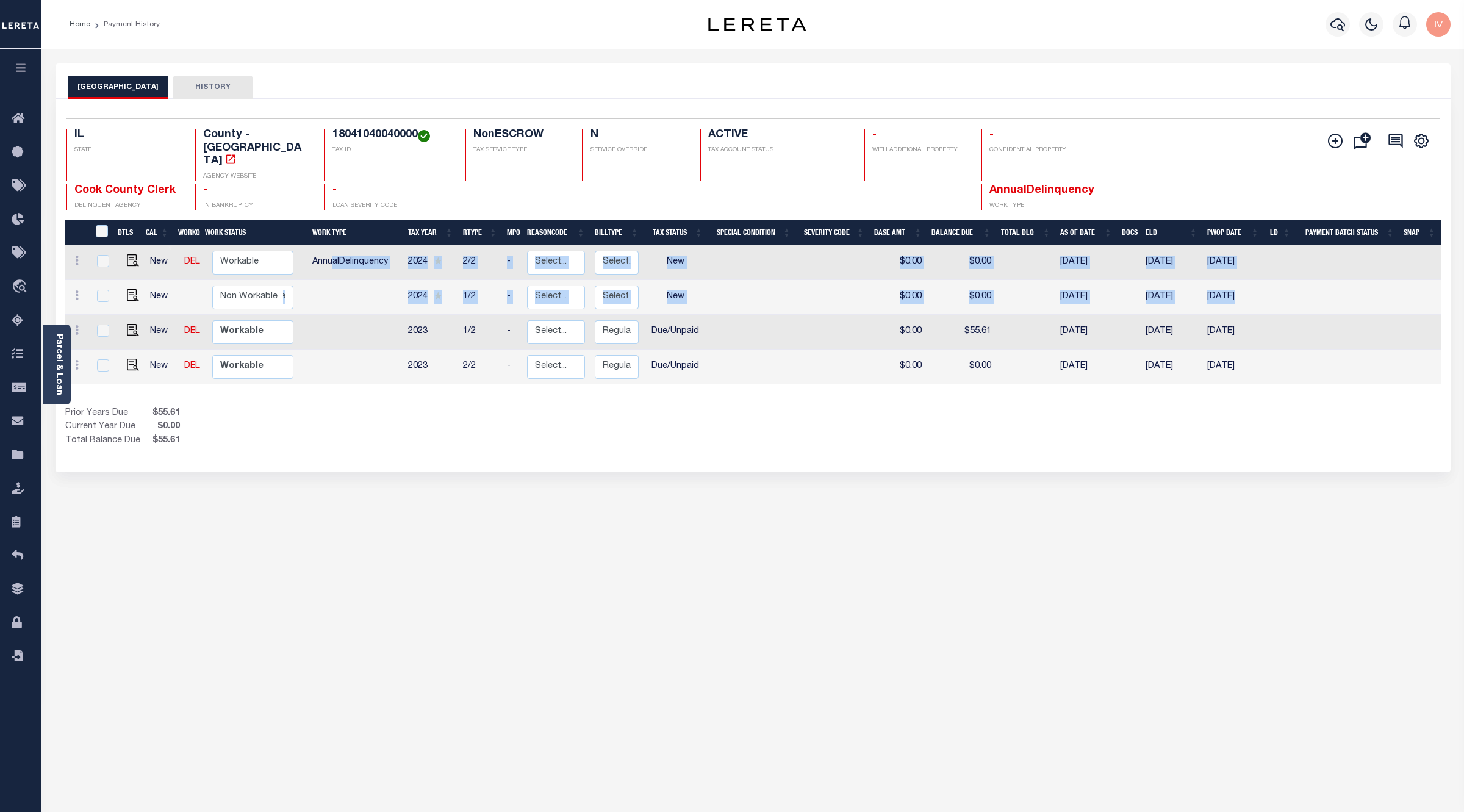
click at [401, 373] on div "DTLS CAL WorkQ Work Status Work Type Tax Year RType MPO ReasonCode BillType Tax…" at bounding box center [753, 333] width 1376 height 228
drag, startPoint x: 462, startPoint y: 241, endPoint x: 468, endPoint y: 240, distance: 6.1
click at [468, 245] on td "2/2" at bounding box center [480, 262] width 44 height 34
checkbox input "true"
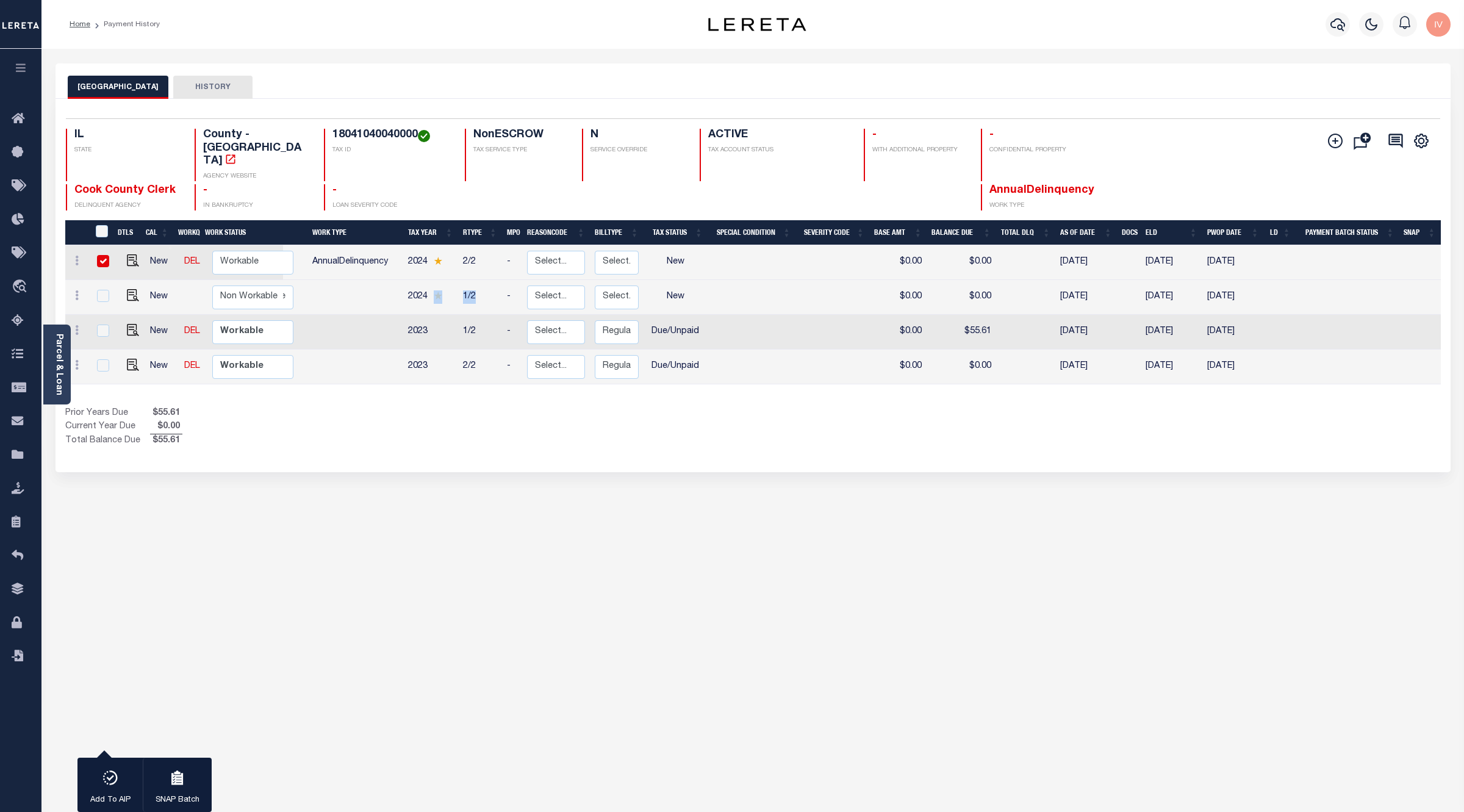
drag, startPoint x: 474, startPoint y: 271, endPoint x: 490, endPoint y: 272, distance: 16.0
click at [490, 280] on tr "New Non Workable Workable 2024 1/2 - Select... Payment Reversal Taxable Value C…" at bounding box center [753, 297] width 1376 height 34
click at [471, 407] on div "Prior Years Due $55.61 Current Year Due $0.00 Total Balance Due $55.61" at bounding box center [409, 427] width 688 height 40
click at [453, 280] on td "2024" at bounding box center [431, 297] width 55 height 34
checkbox input "true"
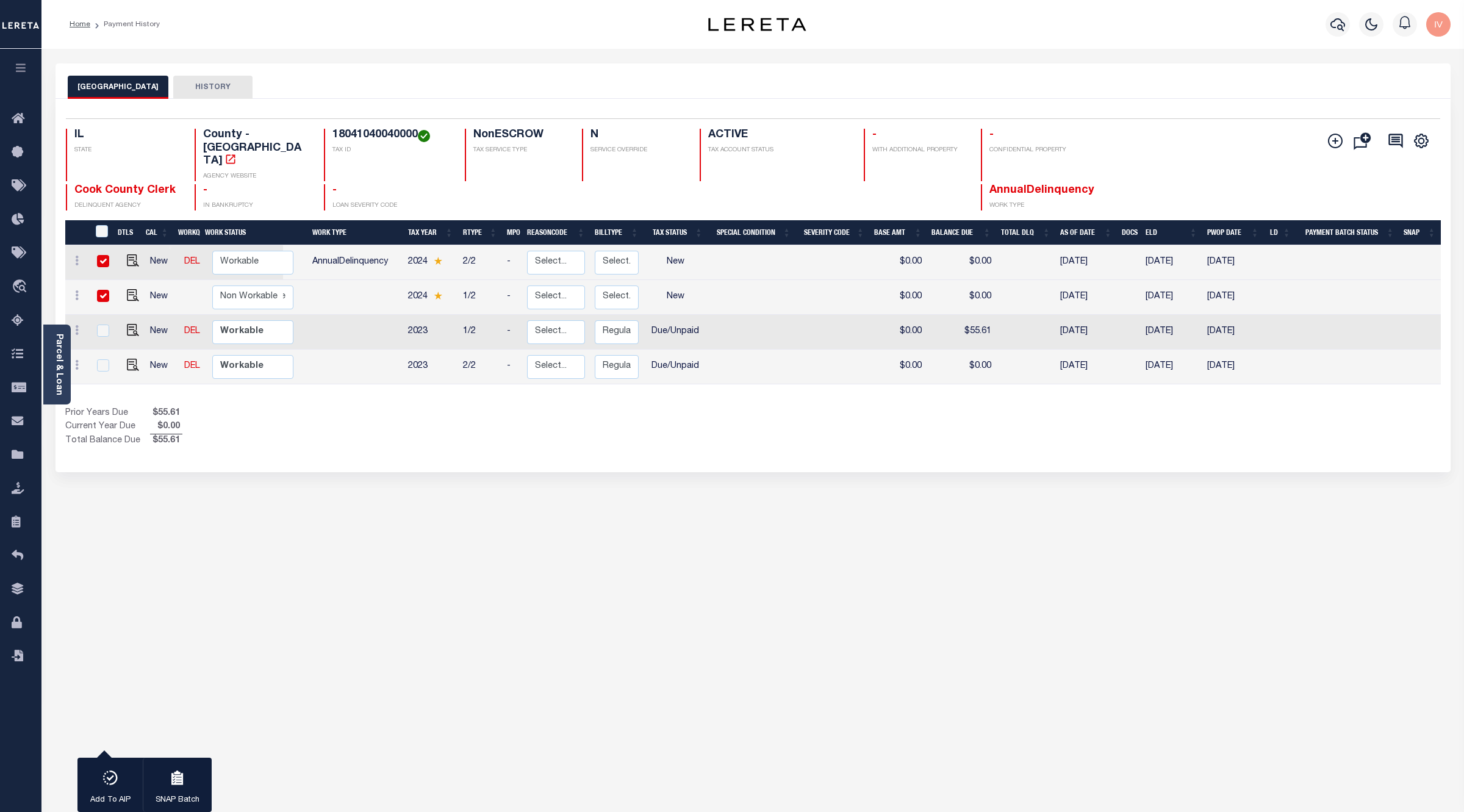
checkbox input "true"
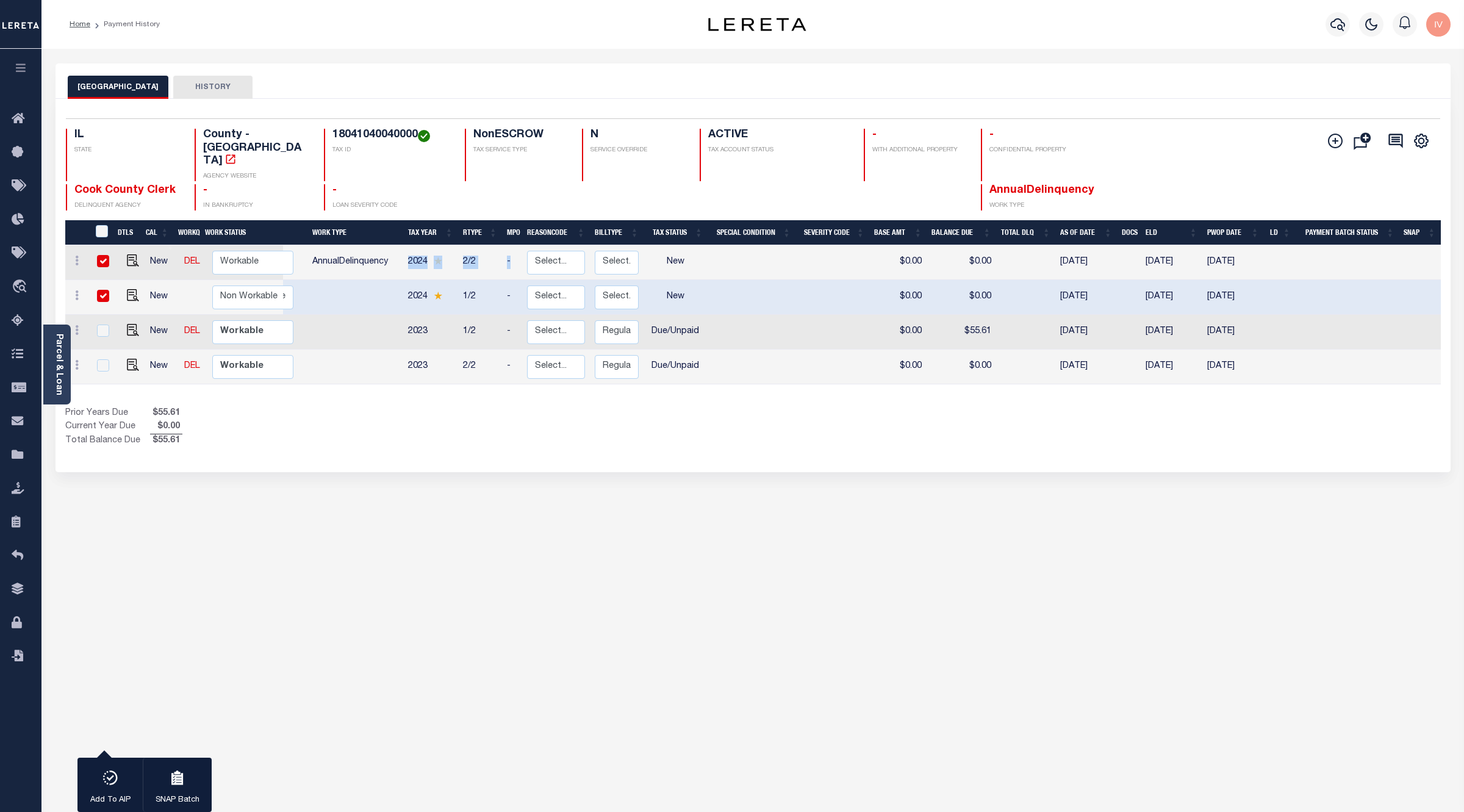
drag, startPoint x: 409, startPoint y: 236, endPoint x: 483, endPoint y: 270, distance: 81.4
click at [505, 245] on tr "New DEL Non Workable Workable AnnualDelinquency 2024 2/2 - Select... Payment Re…" at bounding box center [753, 262] width 1376 height 34
click at [550, 380] on div "DTLS CAL WorkQ Work Status Work Type Tax Year RType MPO ReasonCode BillType Tax…" at bounding box center [753, 333] width 1376 height 228
drag, startPoint x: 401, startPoint y: 238, endPoint x: 758, endPoint y: 239, distance: 357.0
click at [758, 245] on tr "New DEL Non Workable Workable AnnualDelinquency 2024 2/2 - Select... Payment Re…" at bounding box center [753, 262] width 1376 height 34
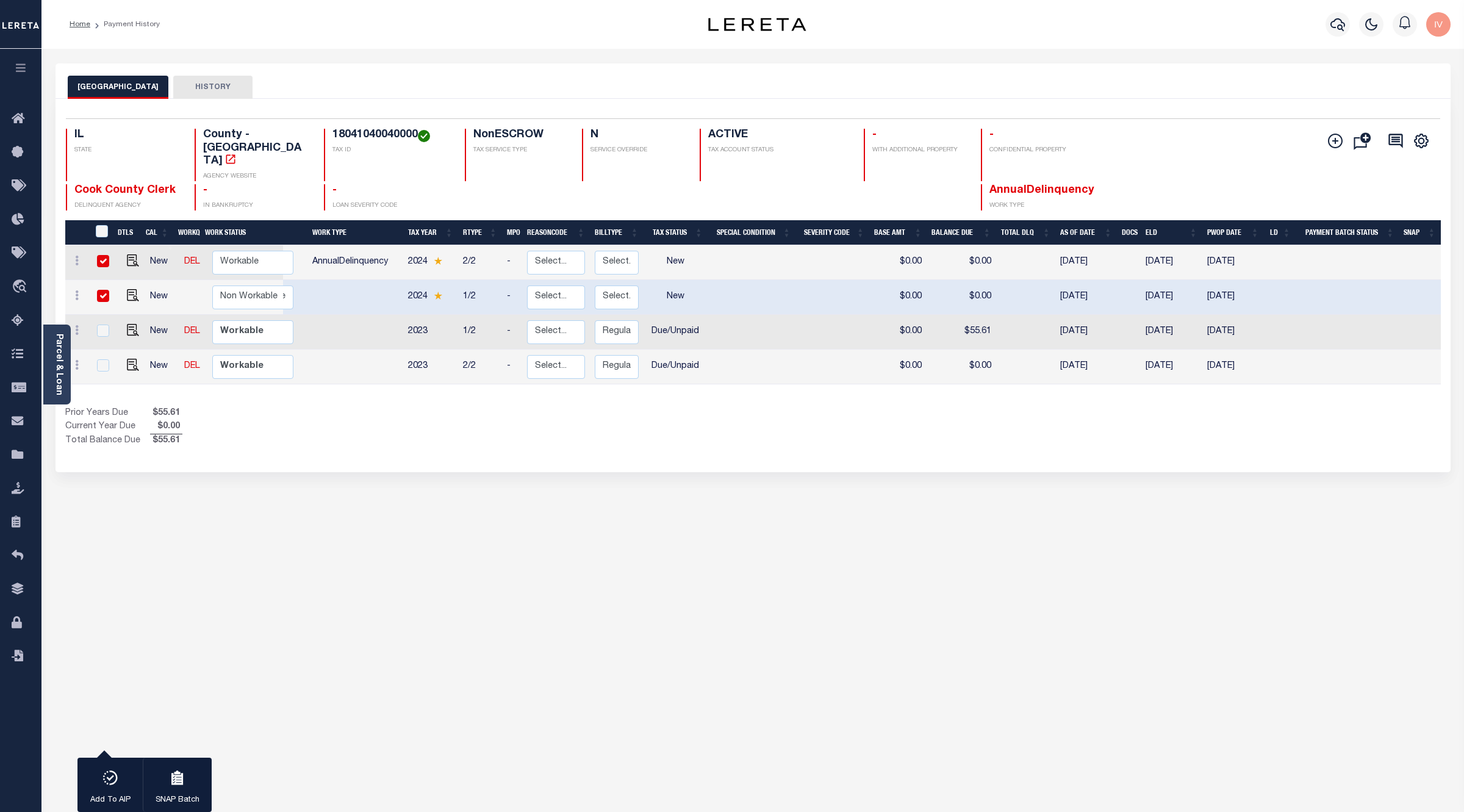
click at [435, 280] on td "2024" at bounding box center [431, 297] width 55 height 34
checkbox input "false"
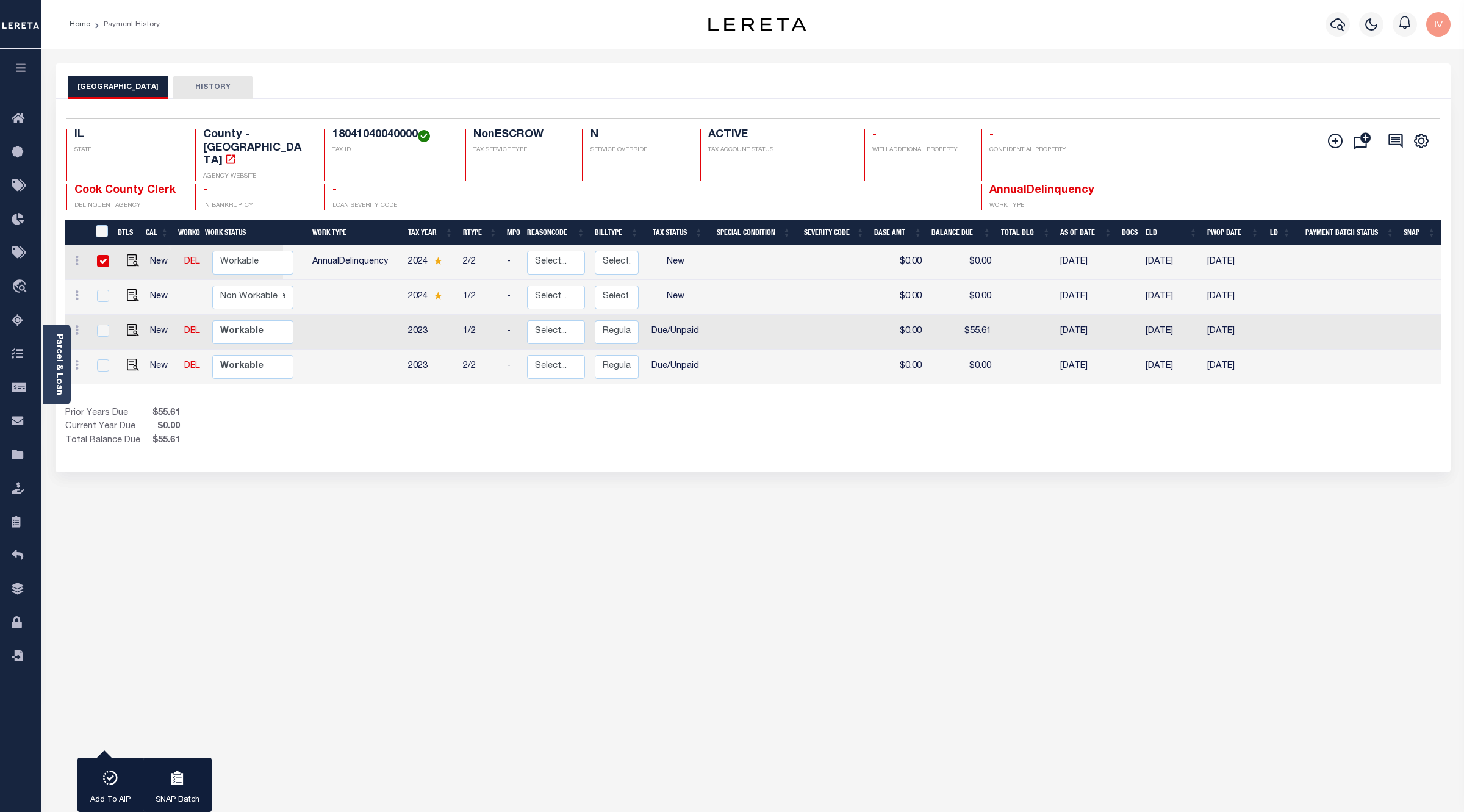
click at [438, 247] on td "2024" at bounding box center [431, 262] width 55 height 34
checkbox input "false"
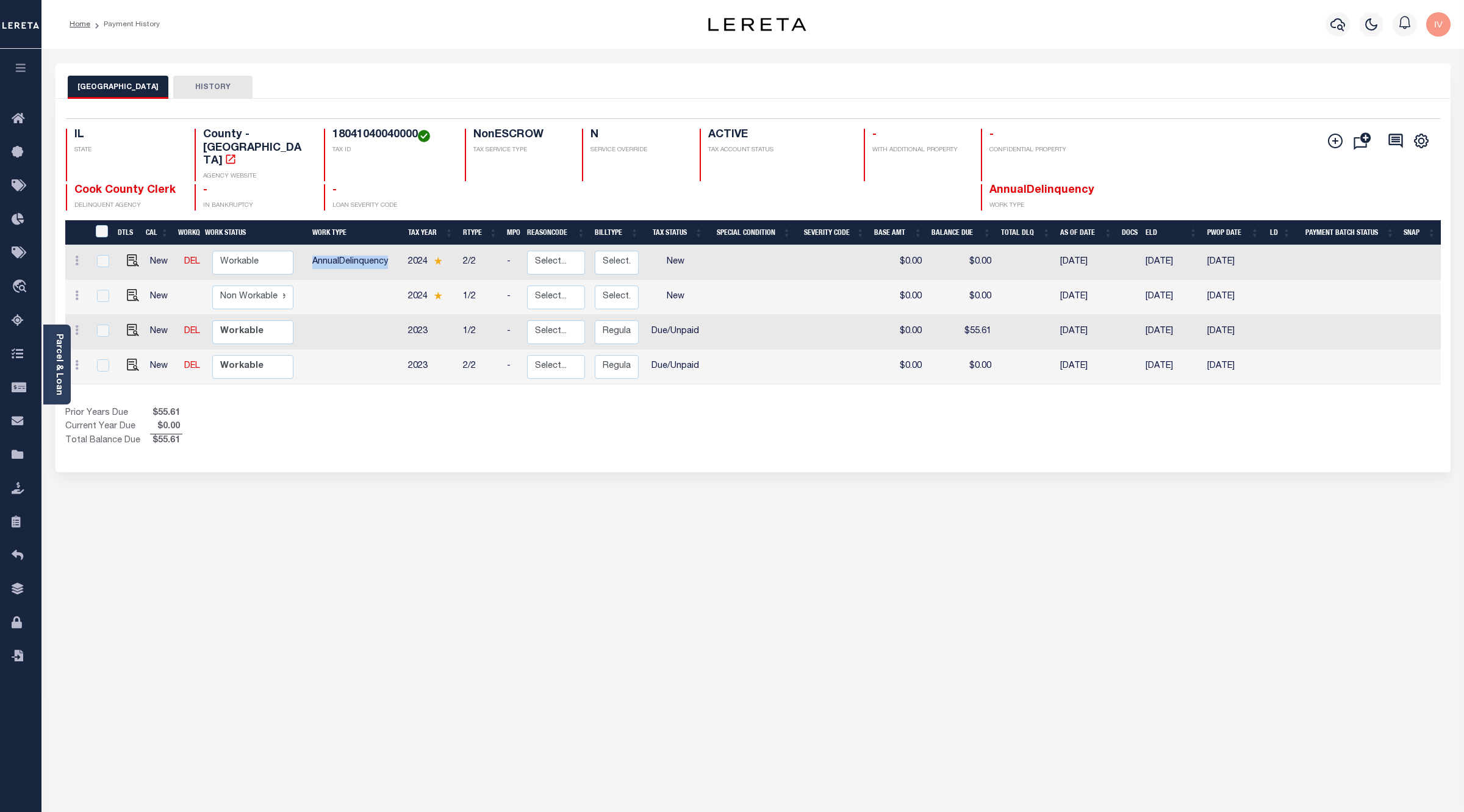
drag, startPoint x: 313, startPoint y: 239, endPoint x: 403, endPoint y: 244, distance: 90.1
click at [403, 245] on td "AnnualDelinquency" at bounding box center [355, 262] width 96 height 34
checkbox input "true"
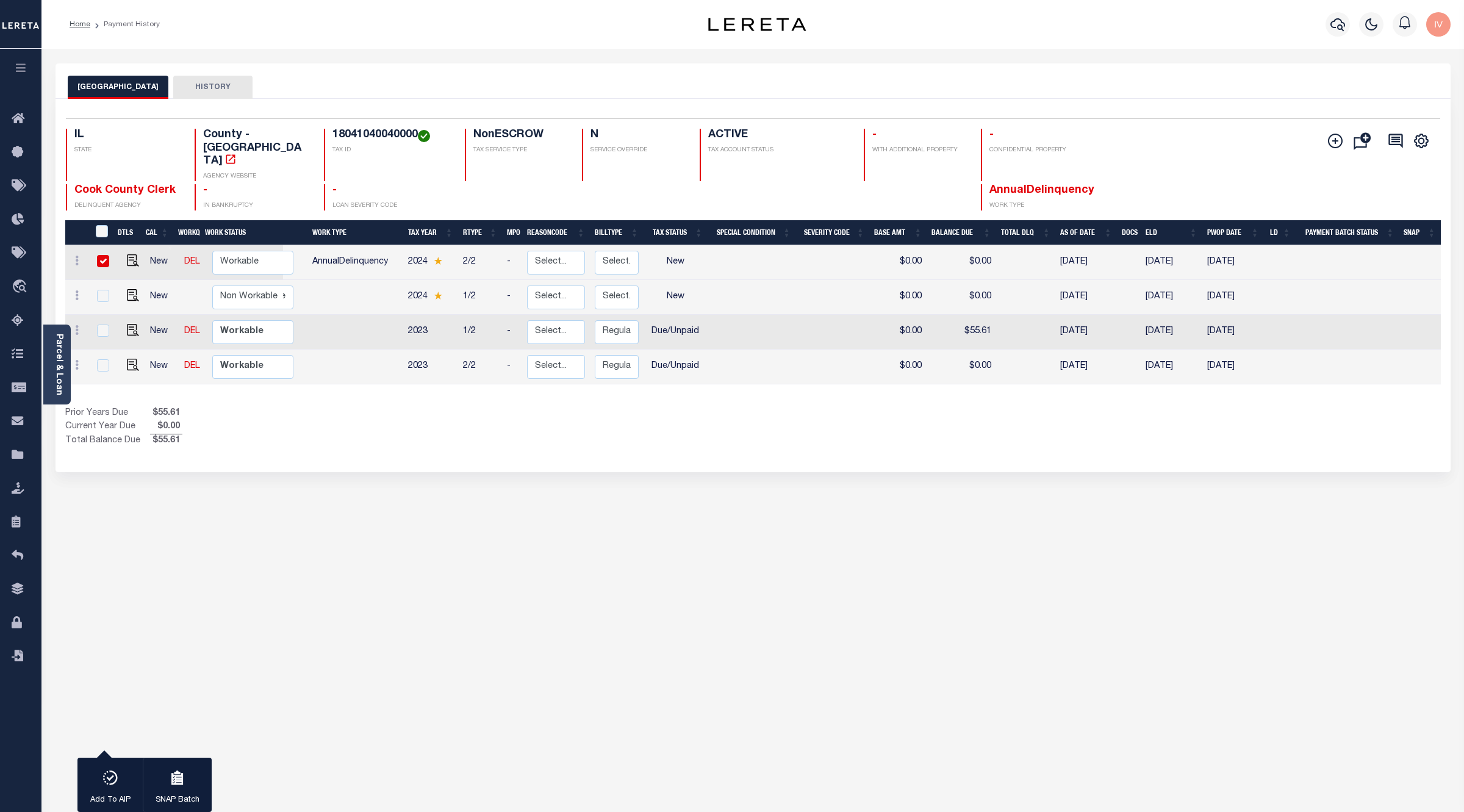
click at [340, 378] on div "DTLS CAL WorkQ Work Status Work Type Tax Year RType MPO ReasonCode BillType Tax…" at bounding box center [753, 333] width 1376 height 228
click at [647, 53] on div "Parcel & Loan Loan Details 117771 LOAN NO ACTIVE" at bounding box center [753, 401] width 1414 height 704
click at [662, 529] on div "COOK COUNTY HISTORY 1 Selected 4 1" at bounding box center [753, 407] width 1414 height 689
click at [470, 689] on div "COOK COUNTY HISTORY 1 Selected 4 1" at bounding box center [753, 407] width 1414 height 689
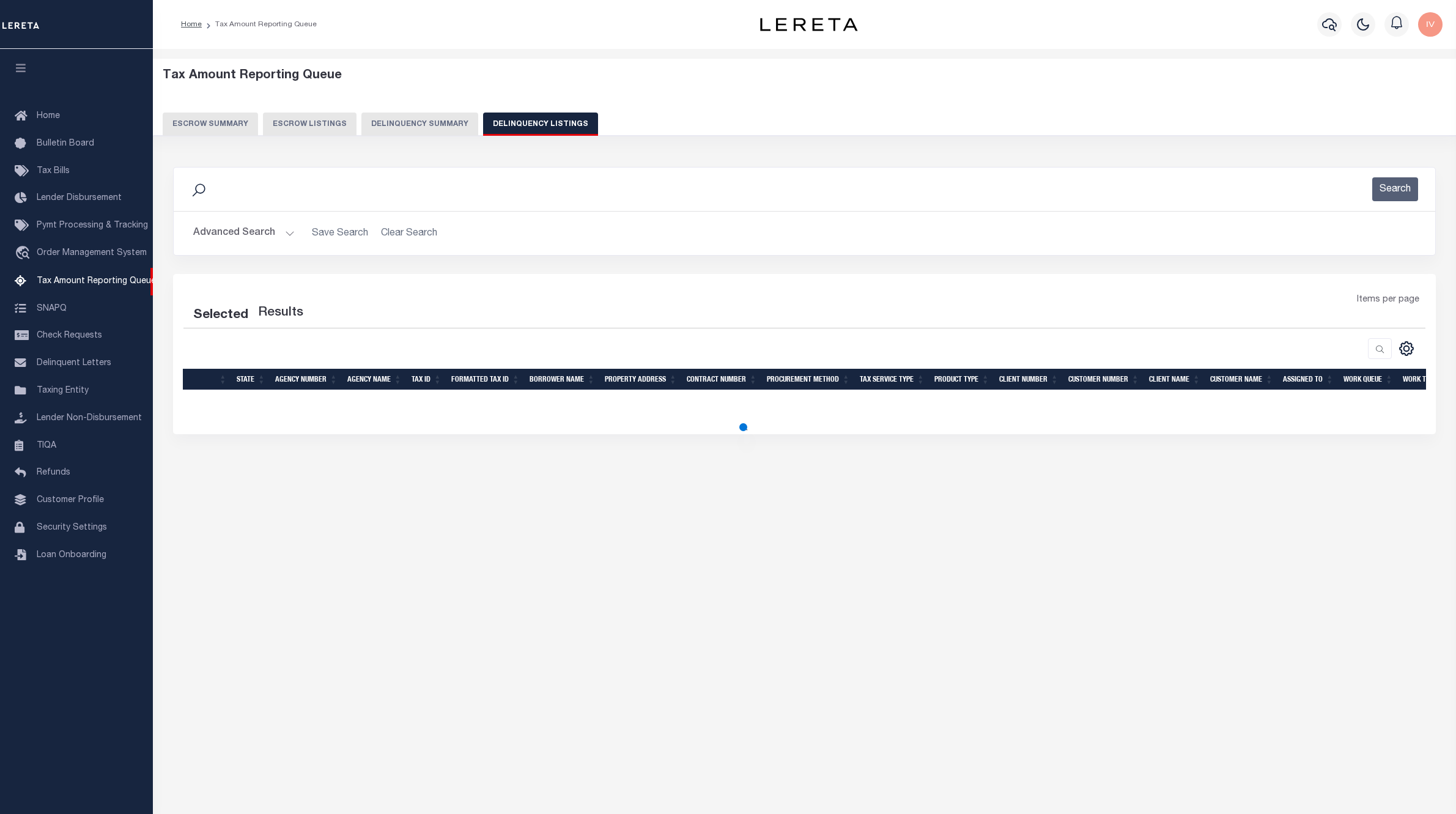
click at [518, 122] on button "Delinquency Listings" at bounding box center [540, 124] width 115 height 24
select select "100"
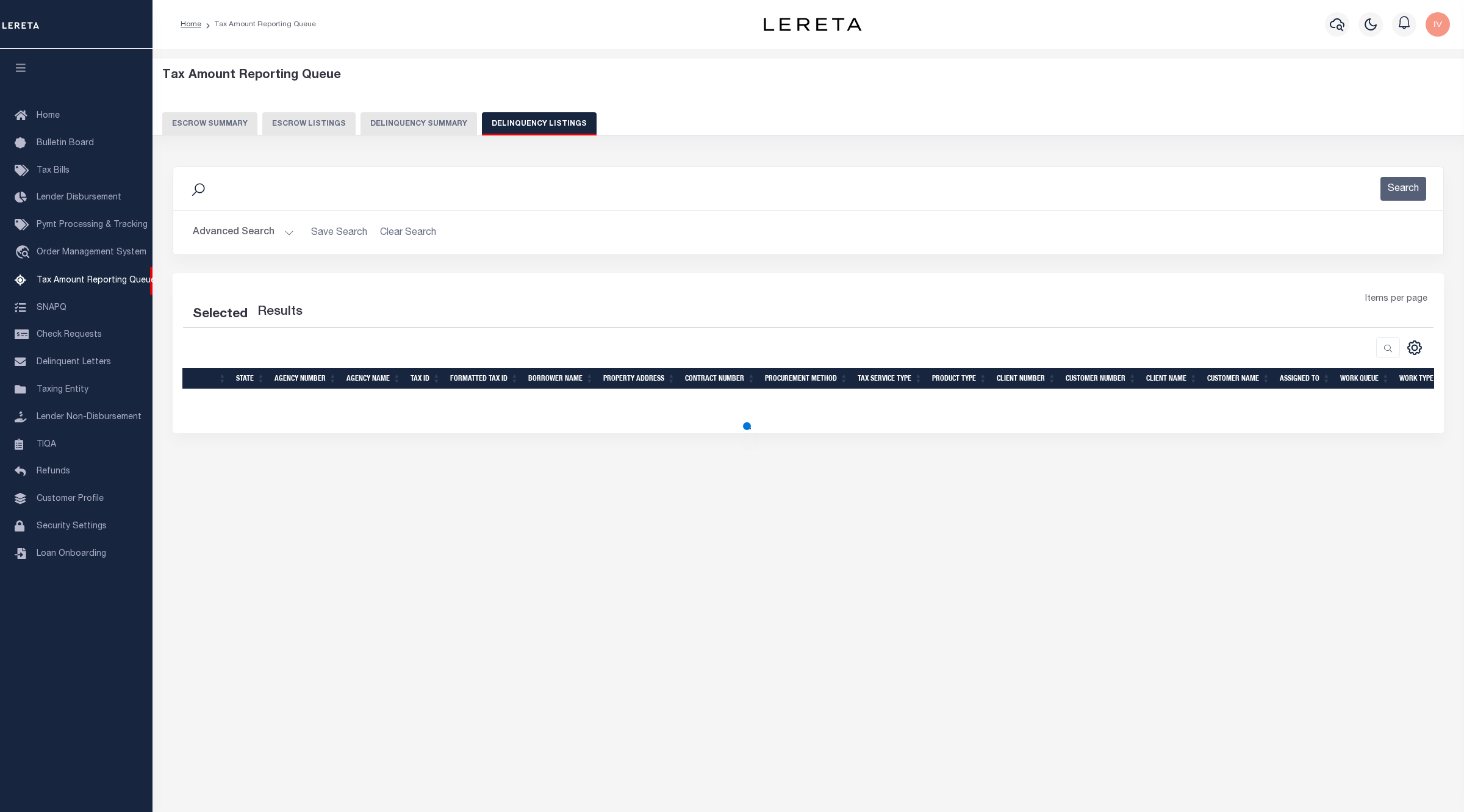
select select "100"
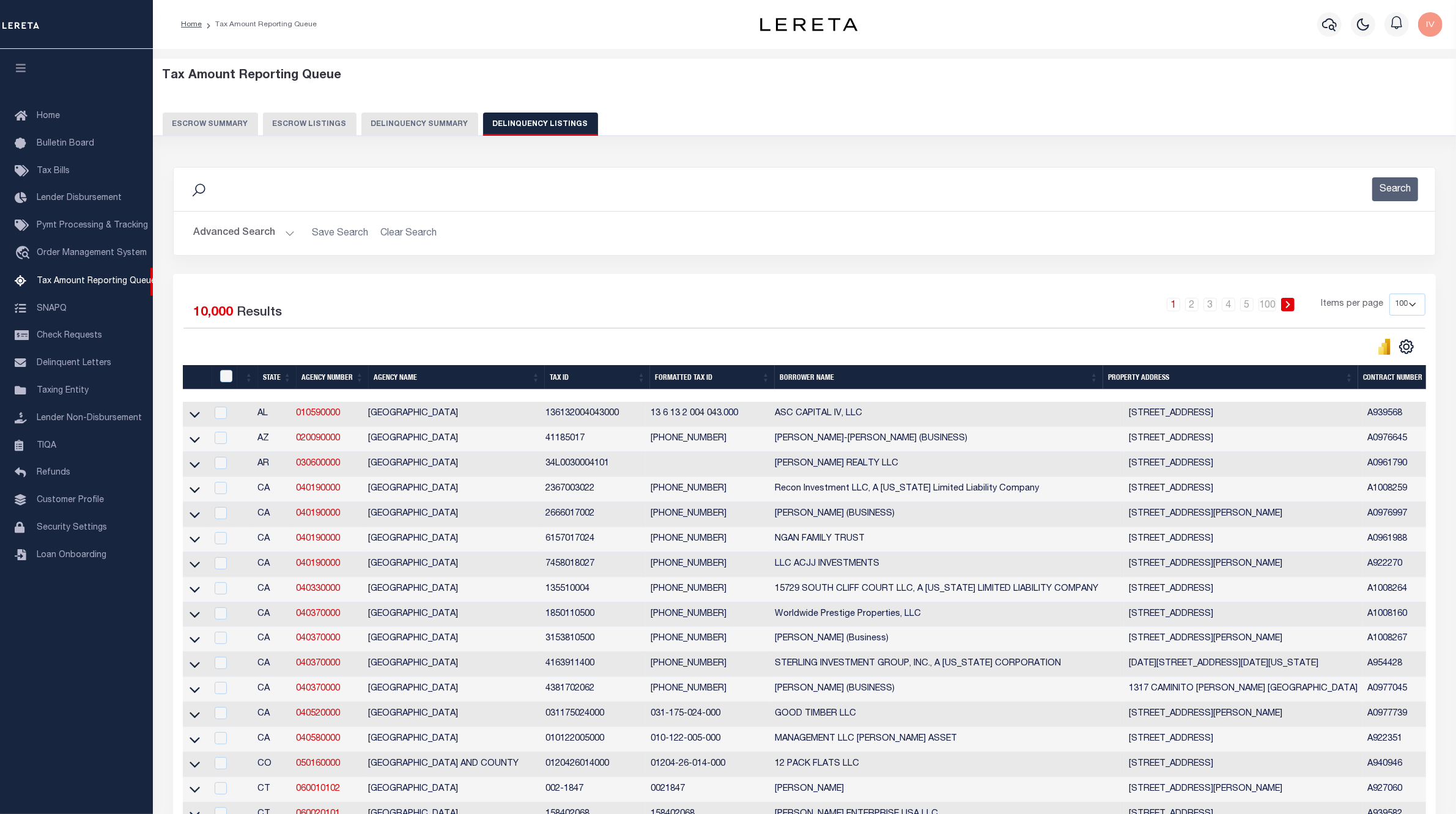
click at [1187, 240] on h2 "Advanced Search Save Search Clear Search" at bounding box center [804, 233] width 1242 height 24
click at [282, 237] on button "Advanced Search" at bounding box center [244, 233] width 102 height 24
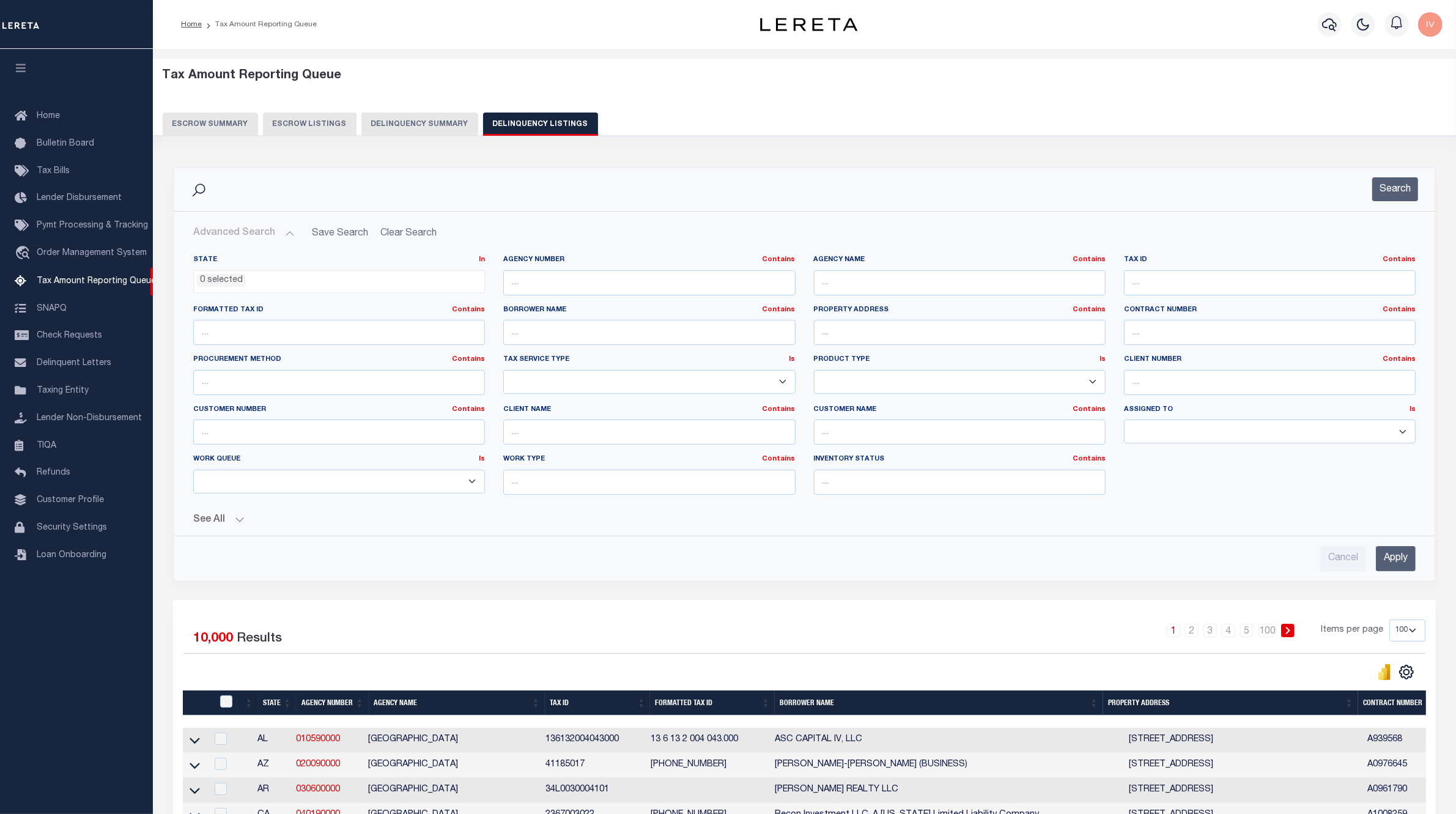
click at [1167, 267] on div "Tax ID Contains Contains Is" at bounding box center [1269, 275] width 291 height 41
click at [1167, 277] on input "text" at bounding box center [1269, 283] width 291 height 25
paste input "18041040040000"
type input "18041040040000"
click at [1396, 184] on button "Search" at bounding box center [1395, 189] width 45 height 24
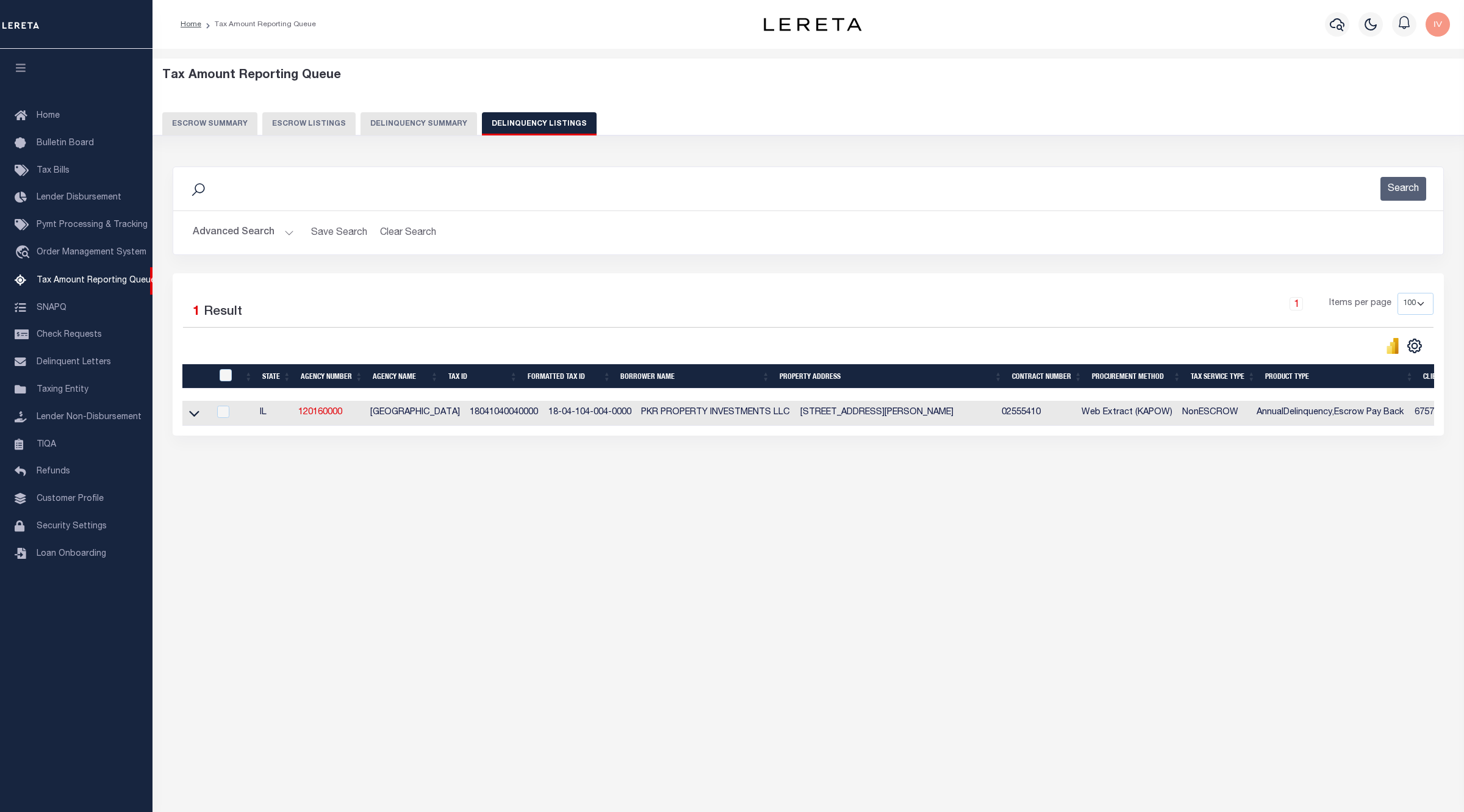
click at [187, 417] on link at bounding box center [194, 412] width 14 height 9
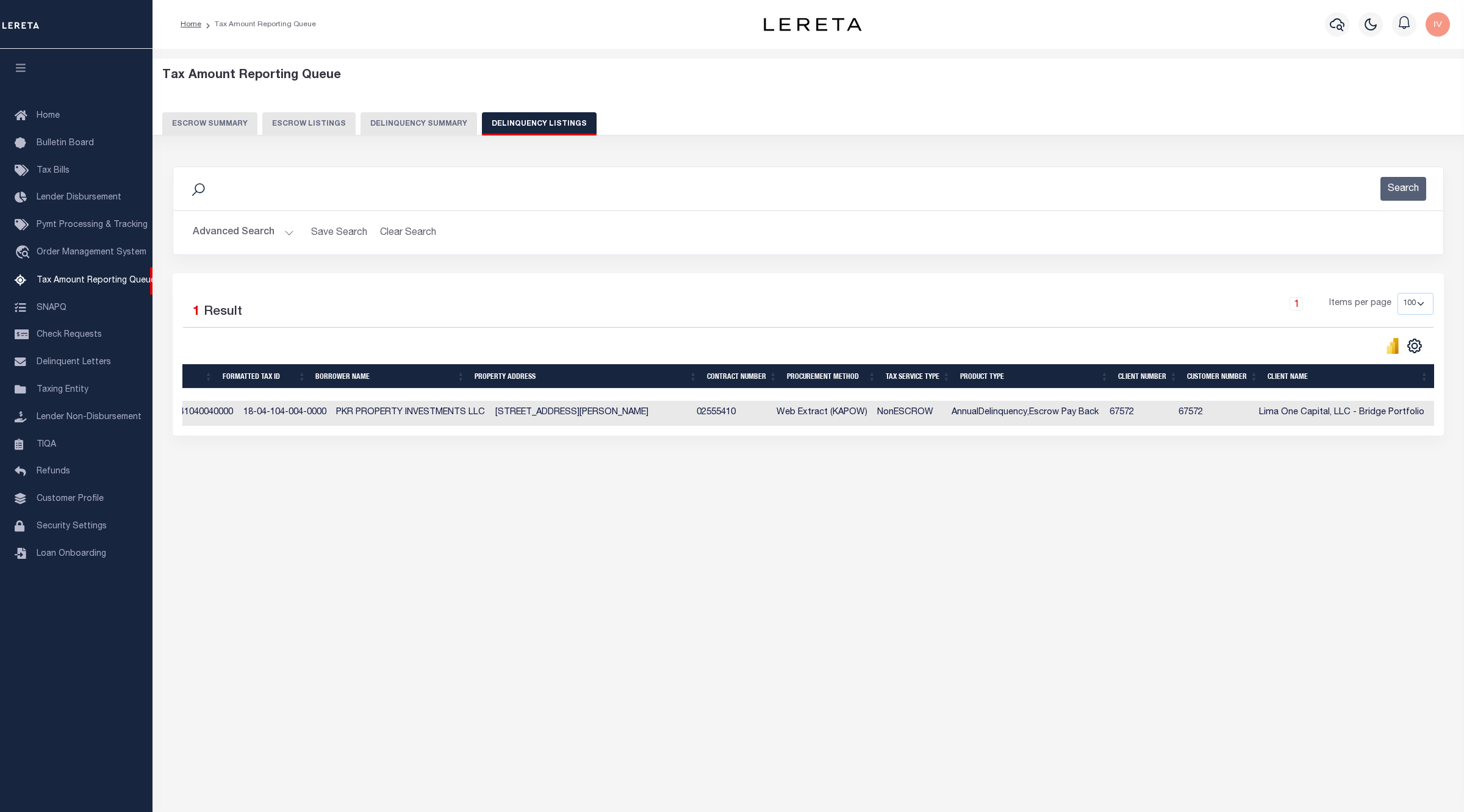
click at [388, 426] on td "PKR PROPERTY INVESTMENTS LLC" at bounding box center [411, 413] width 160 height 25
checkbox input "true"
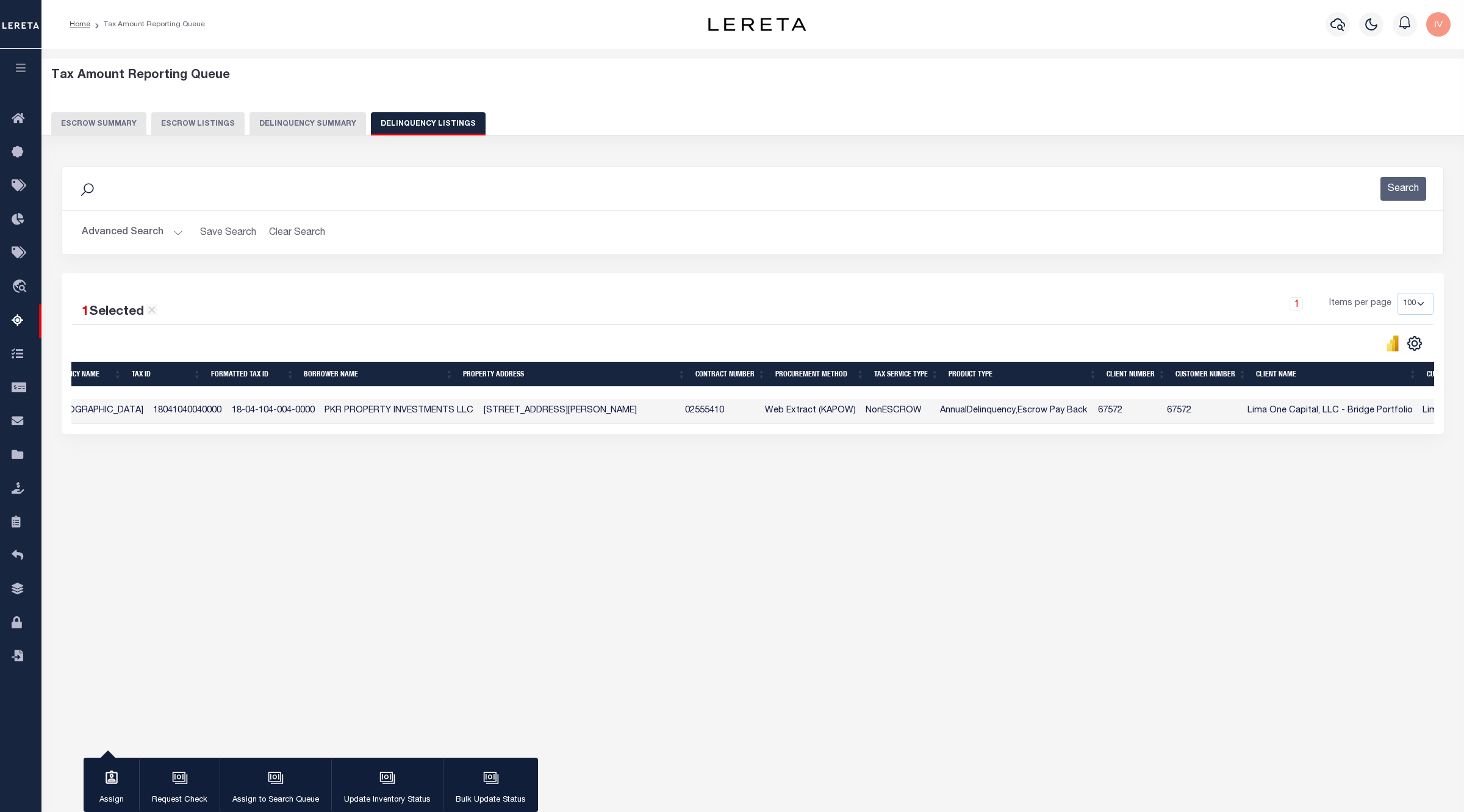
scroll to position [0, 0]
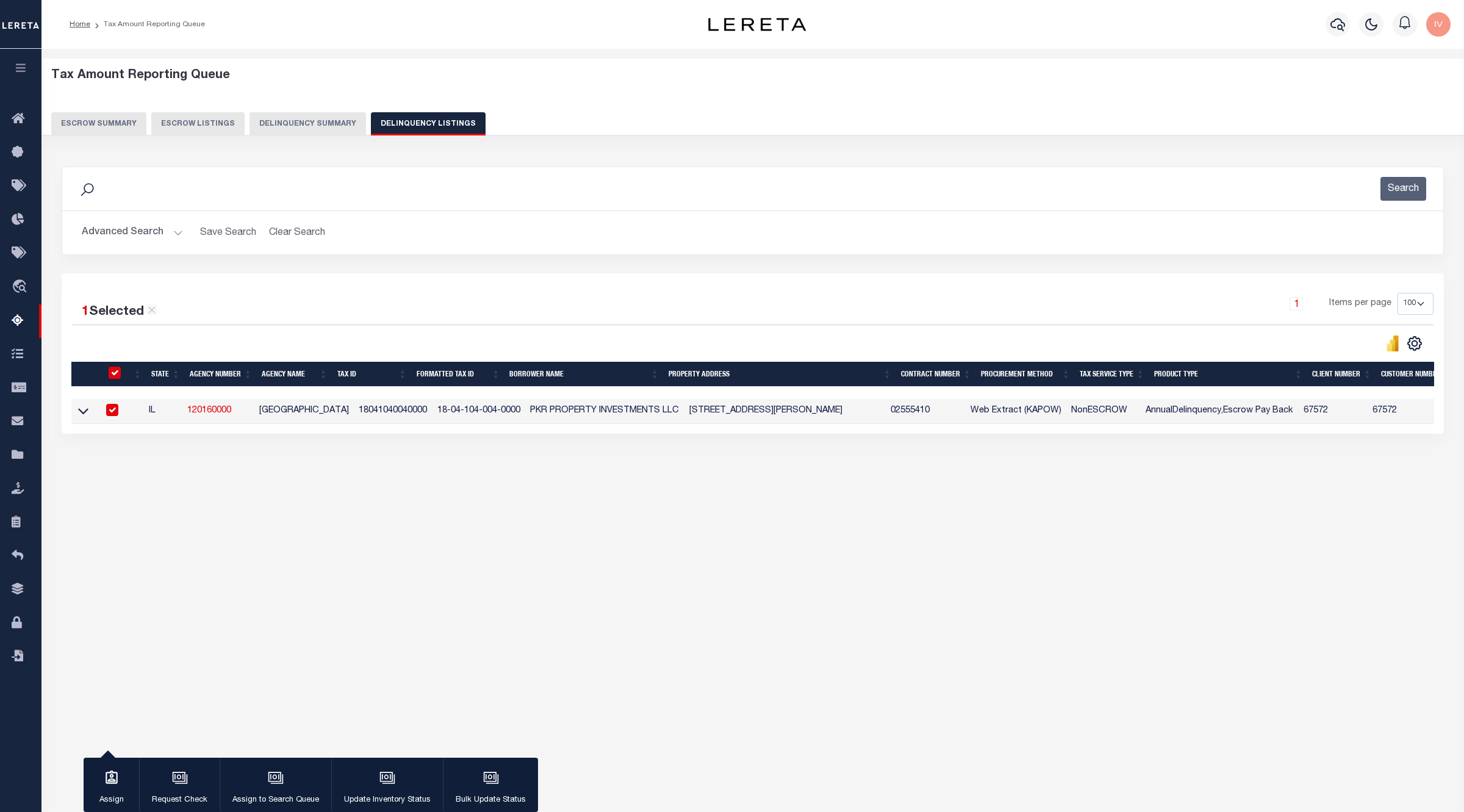
click at [77, 418] on td at bounding box center [84, 411] width 27 height 25
checkbox input "false"
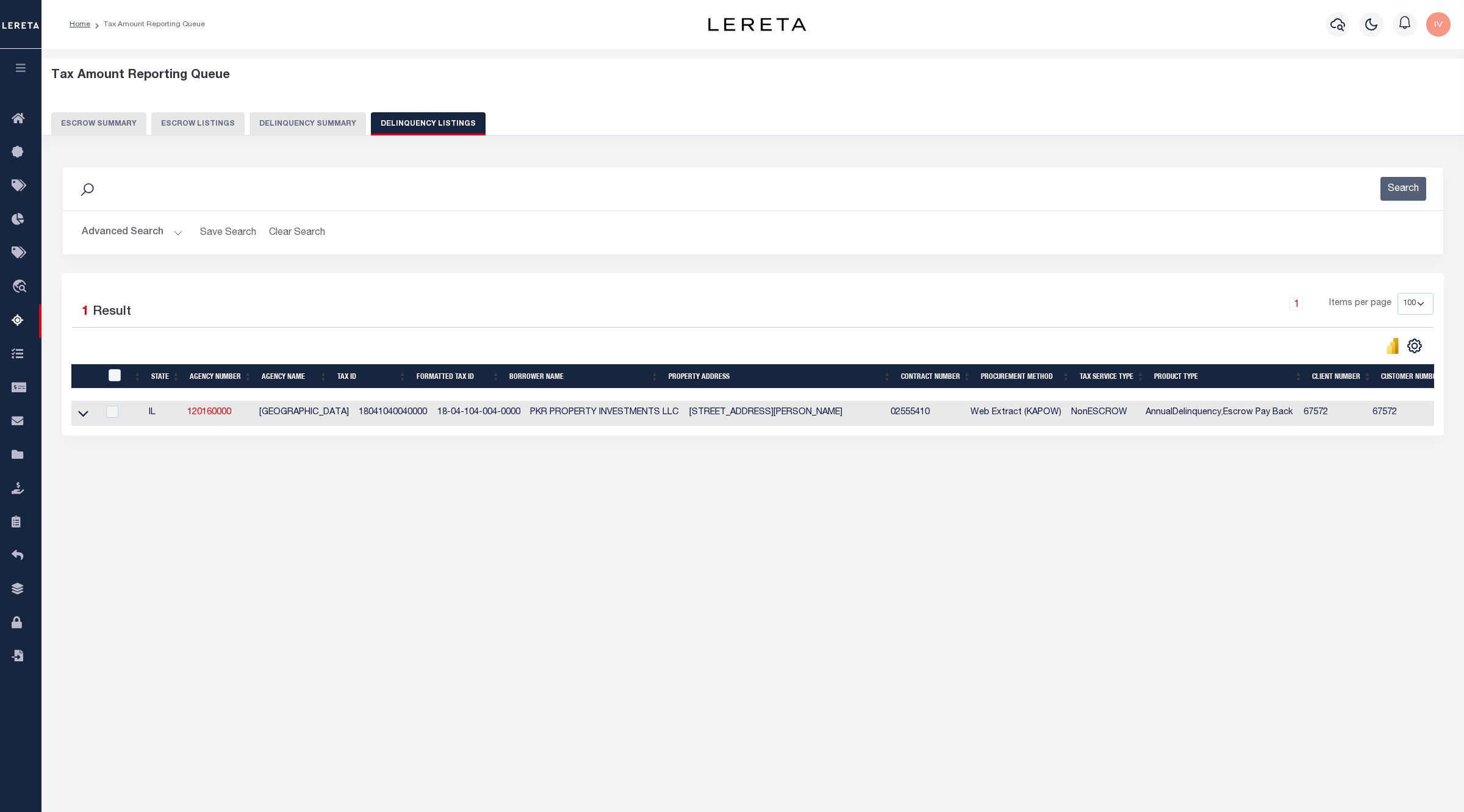
click at [155, 452] on div "Data sync process is currently running, you may face some response delays. Sear…" at bounding box center [752, 313] width 1399 height 317
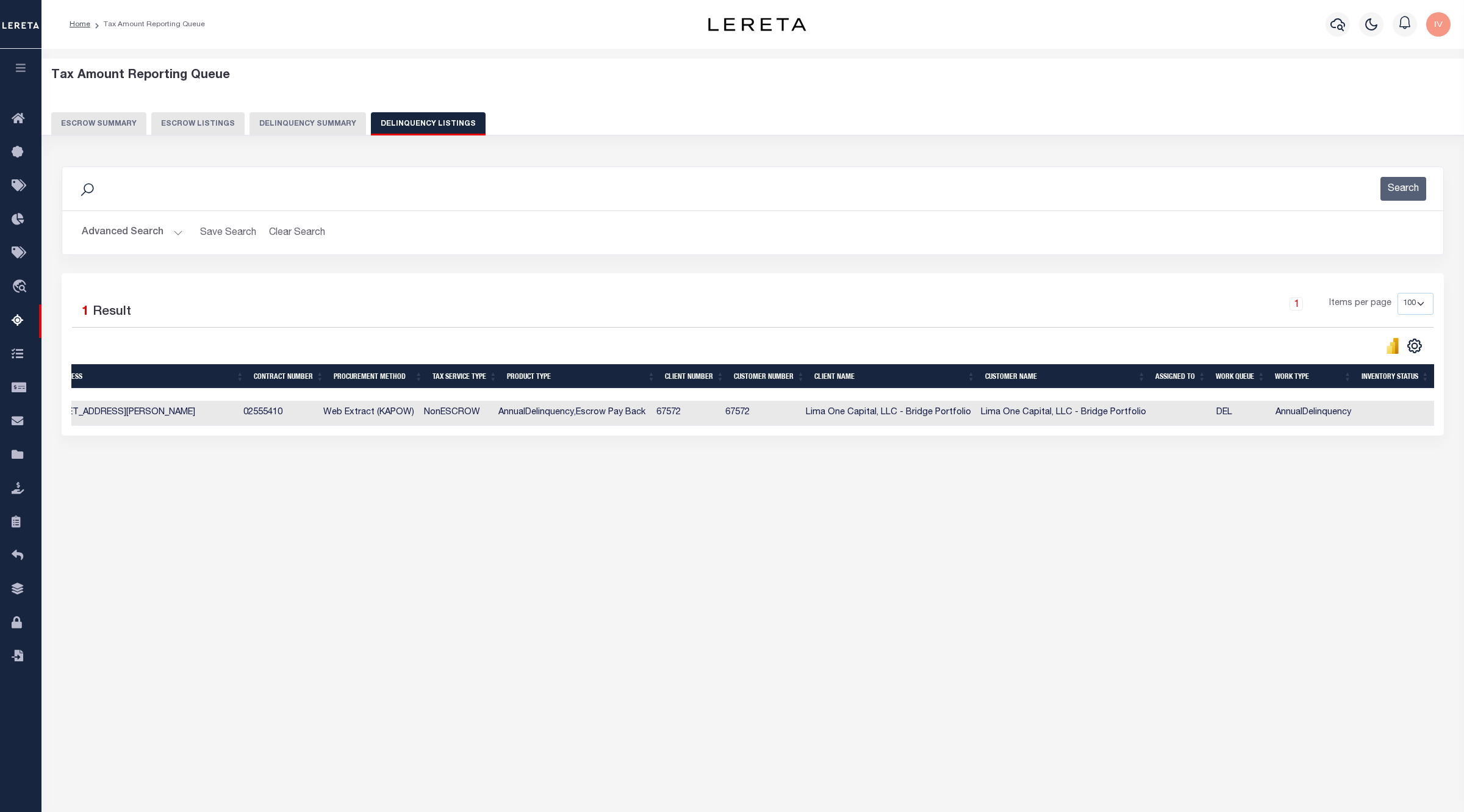
click at [737, 471] on div "Data sync process is currently running, you may face some response delays. Sear…" at bounding box center [752, 313] width 1399 height 317
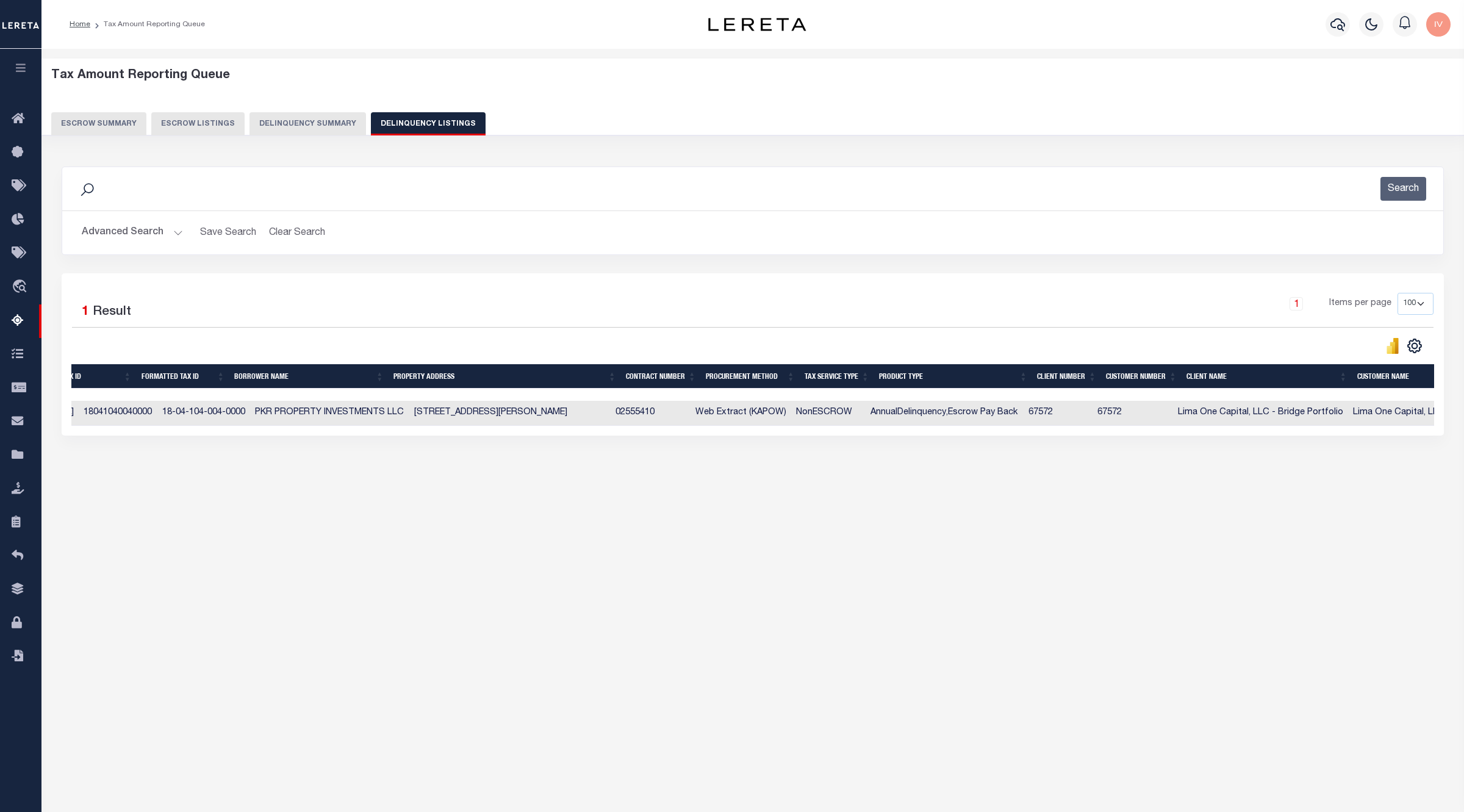
click at [507, 472] on div "Data sync process is currently running, you may face some response delays. Sear…" at bounding box center [752, 313] width 1399 height 317
